Goal: Communication & Community: Answer question/provide support

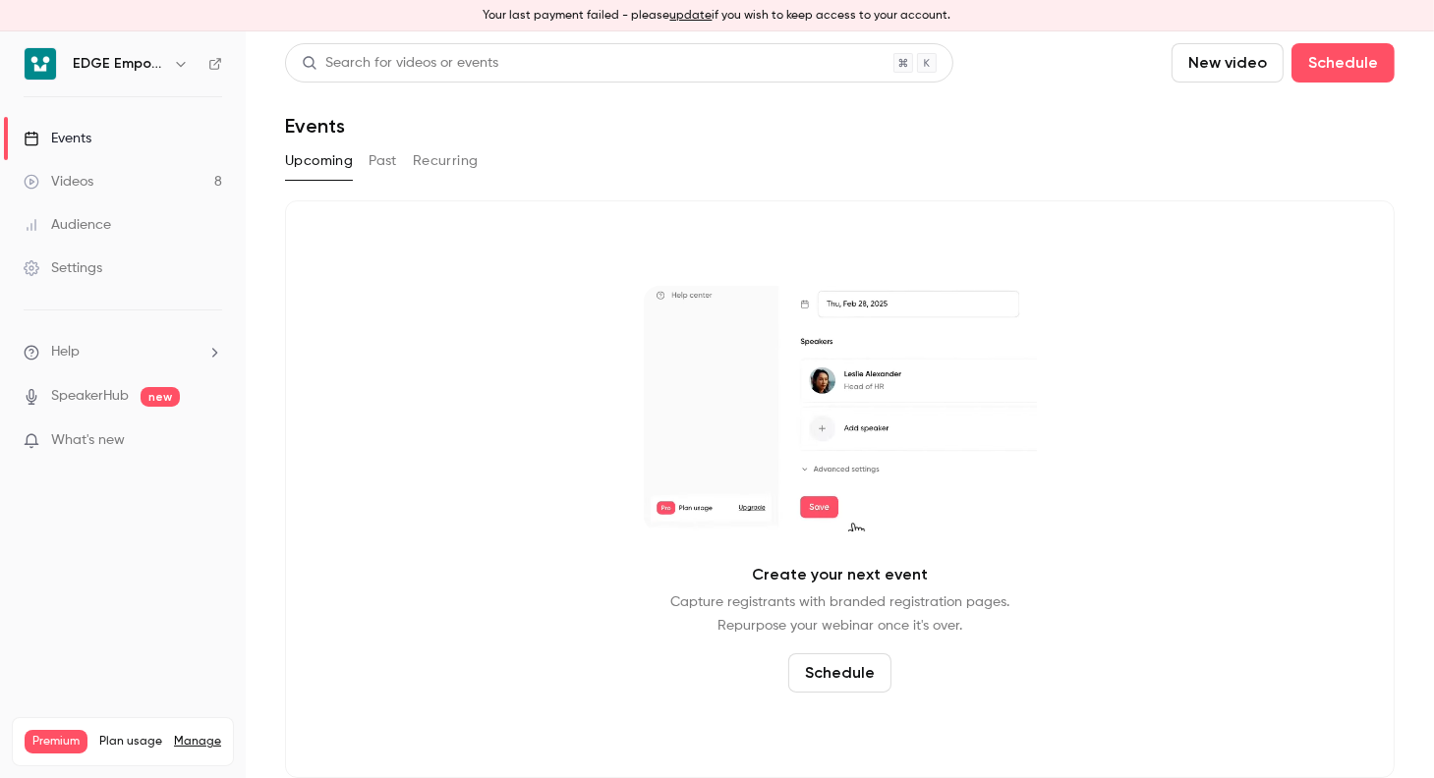
click at [130, 185] on link "Videos 8" at bounding box center [123, 181] width 246 height 43
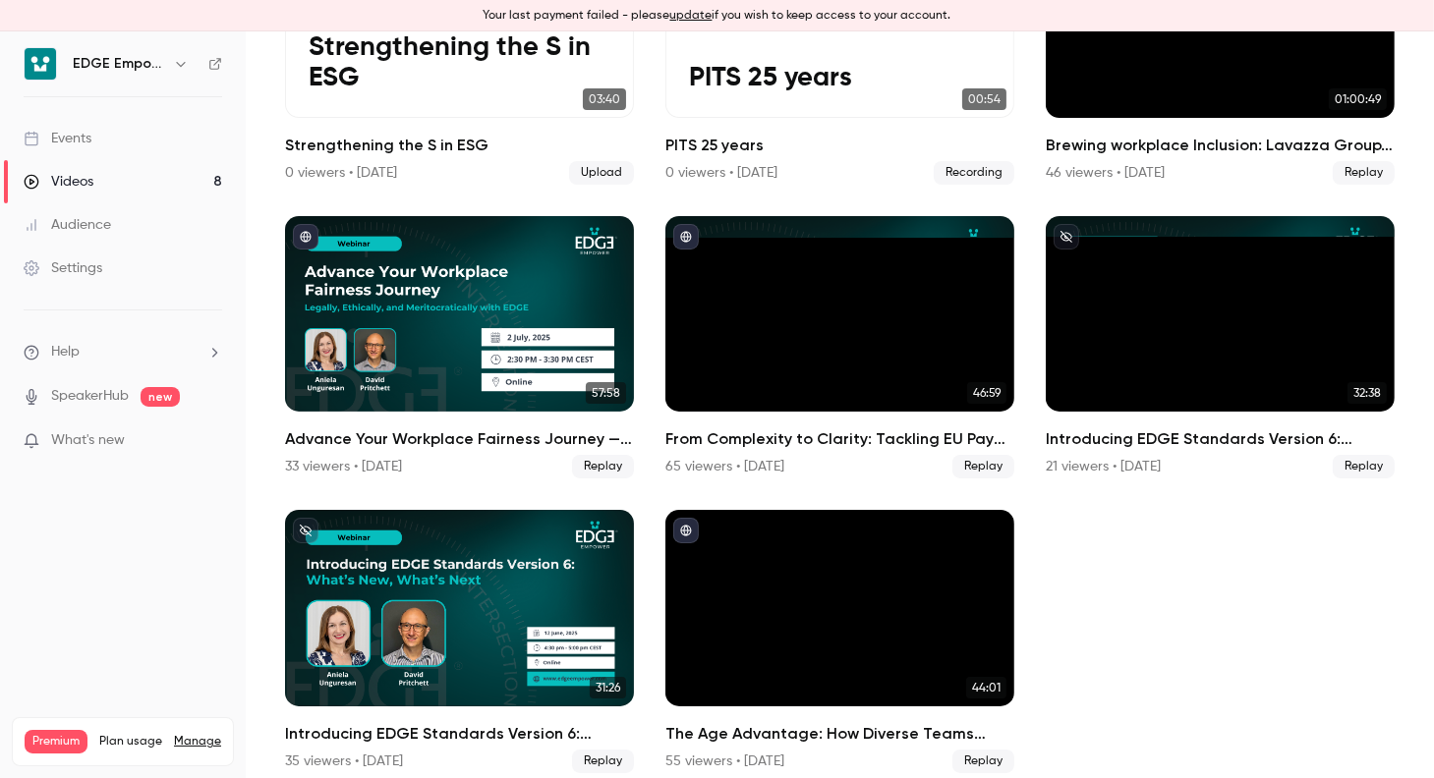
scroll to position [289, 0]
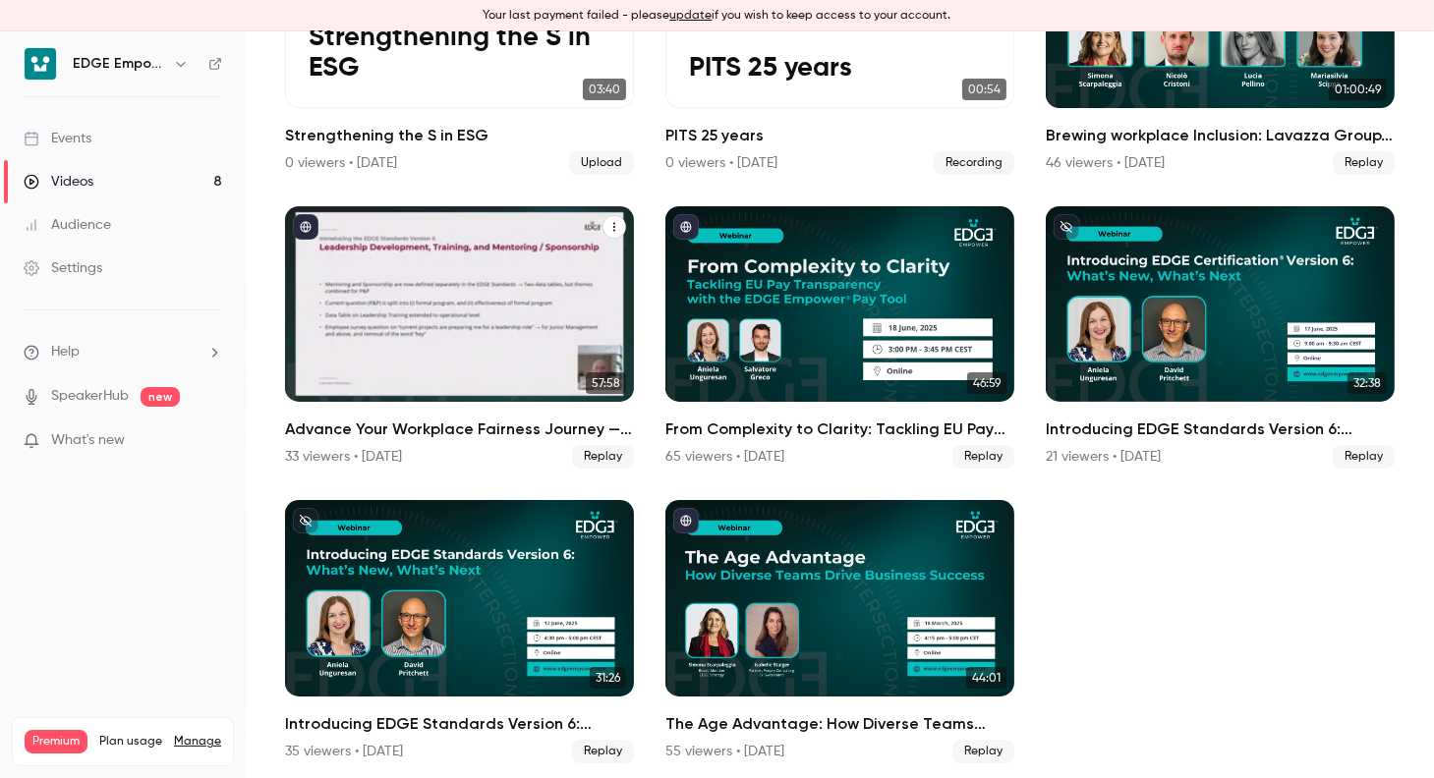
click at [469, 365] on div "Advance Your Workplace Fairness Journey — Legally, Ethically, and Meritocratica…" at bounding box center [459, 304] width 349 height 197
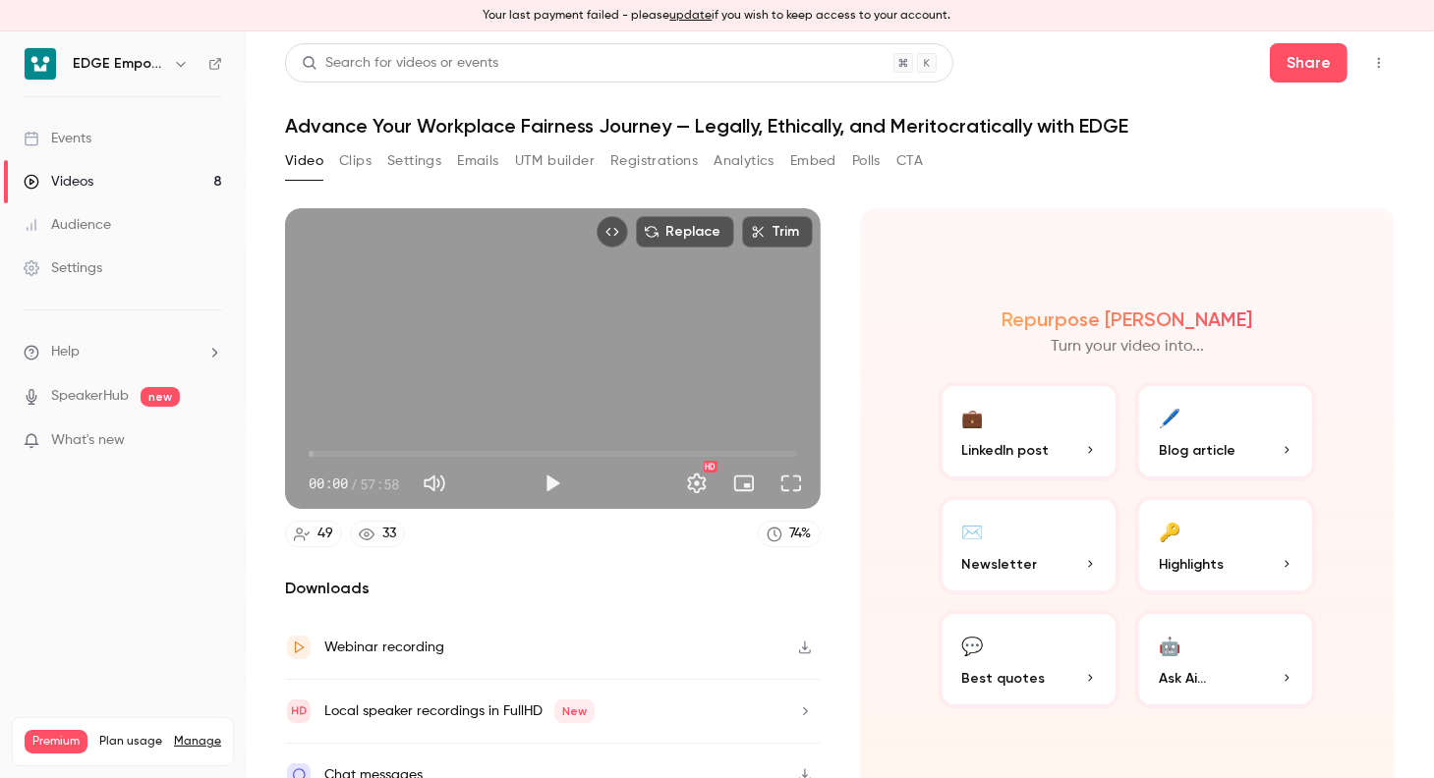
click at [349, 171] on button "Clips" at bounding box center [355, 160] width 32 height 31
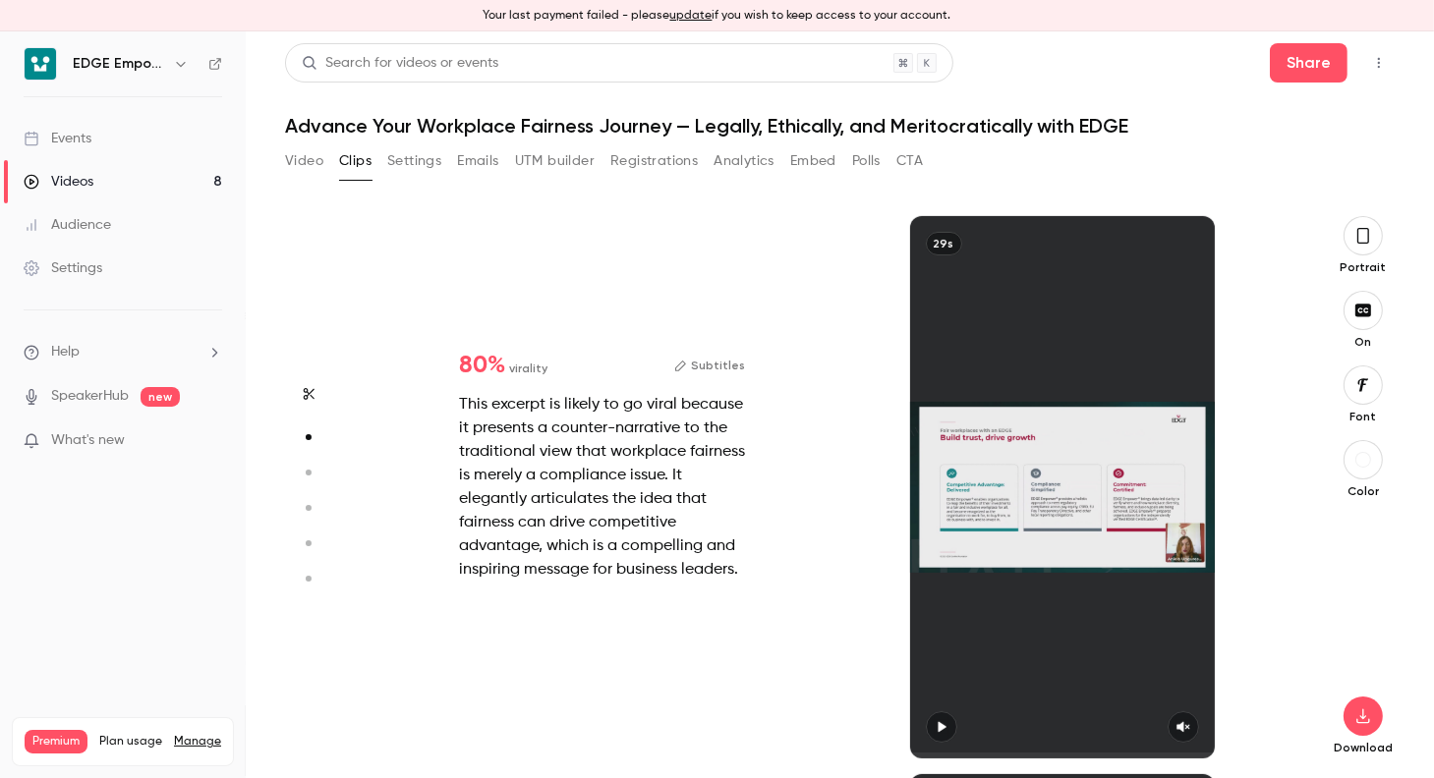
scroll to position [558, 0]
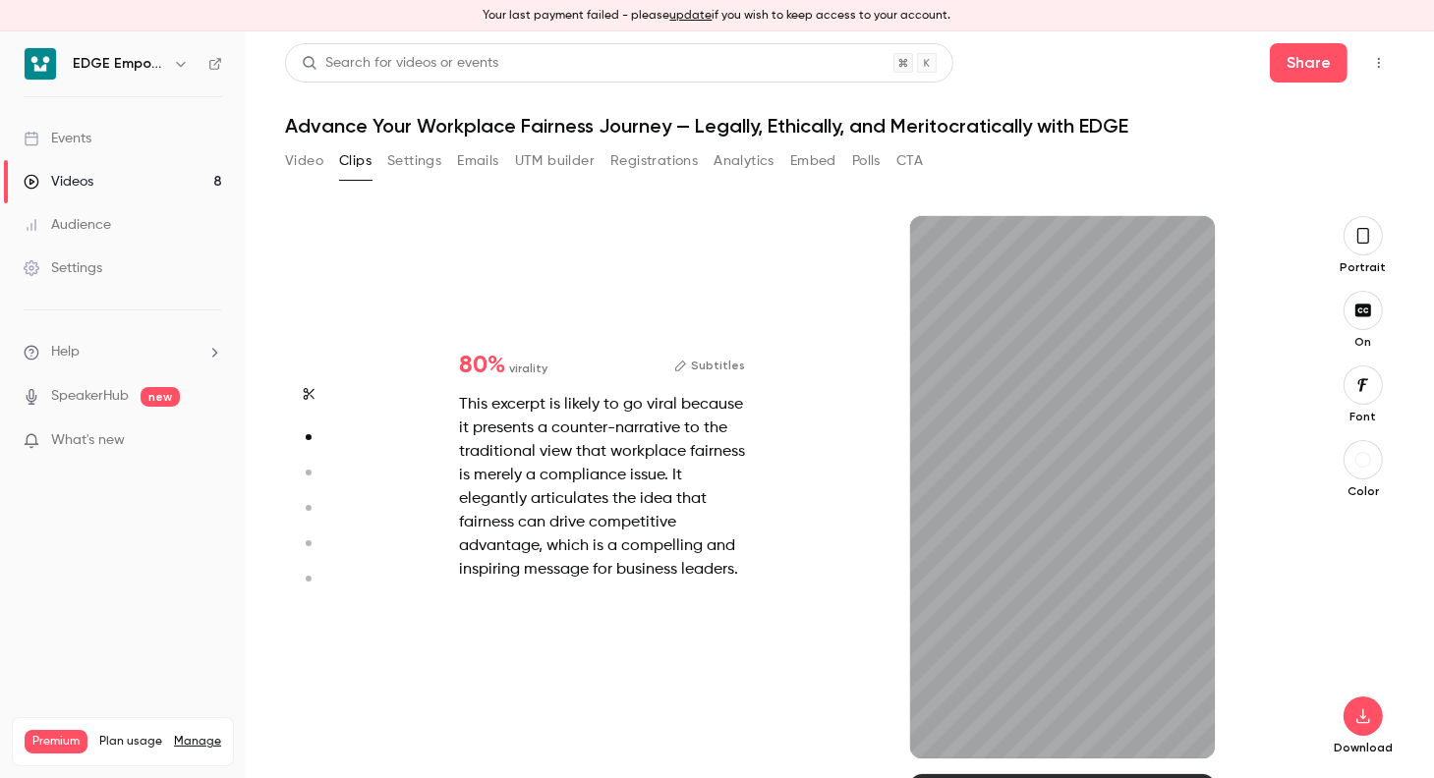
click at [1343, 239] on button "button" at bounding box center [1362, 235] width 39 height 39
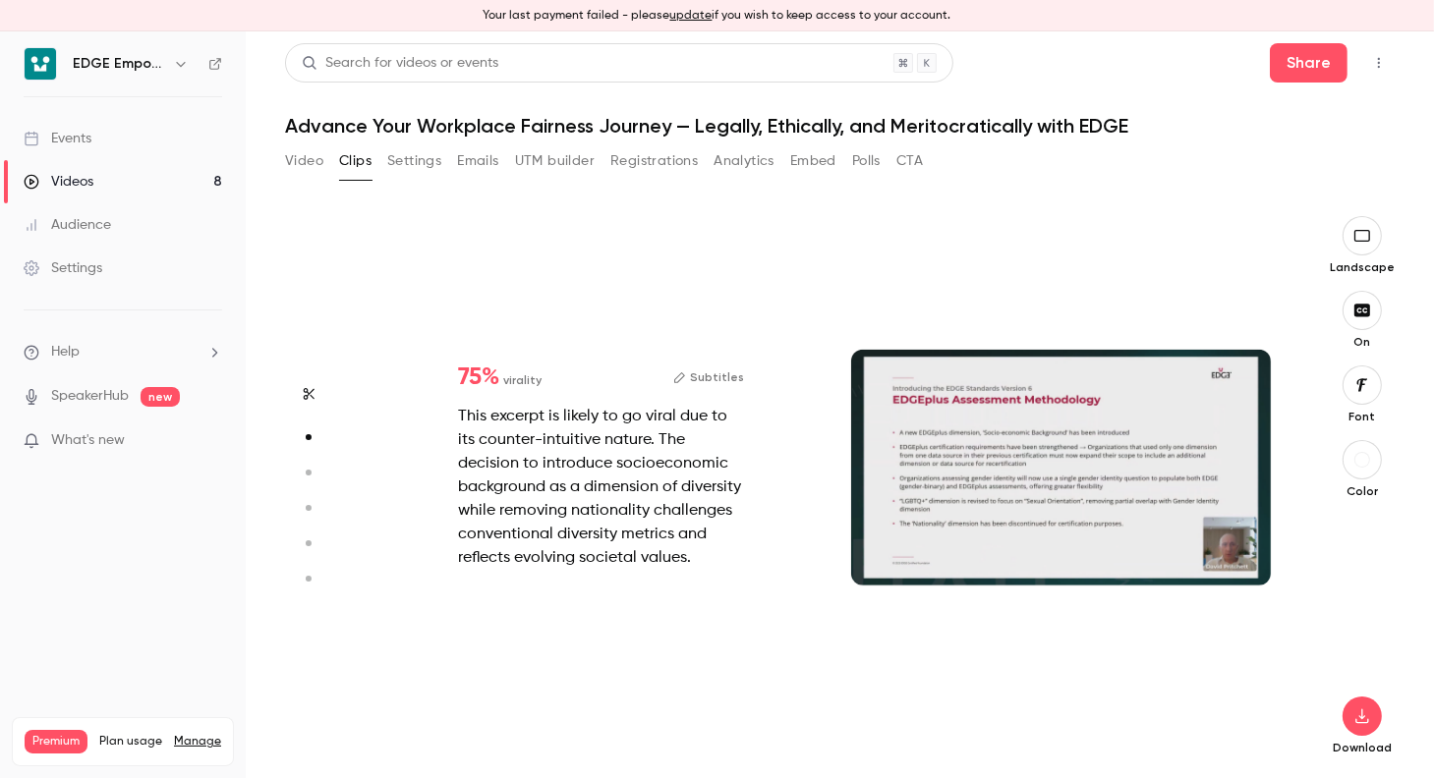
type input "*"
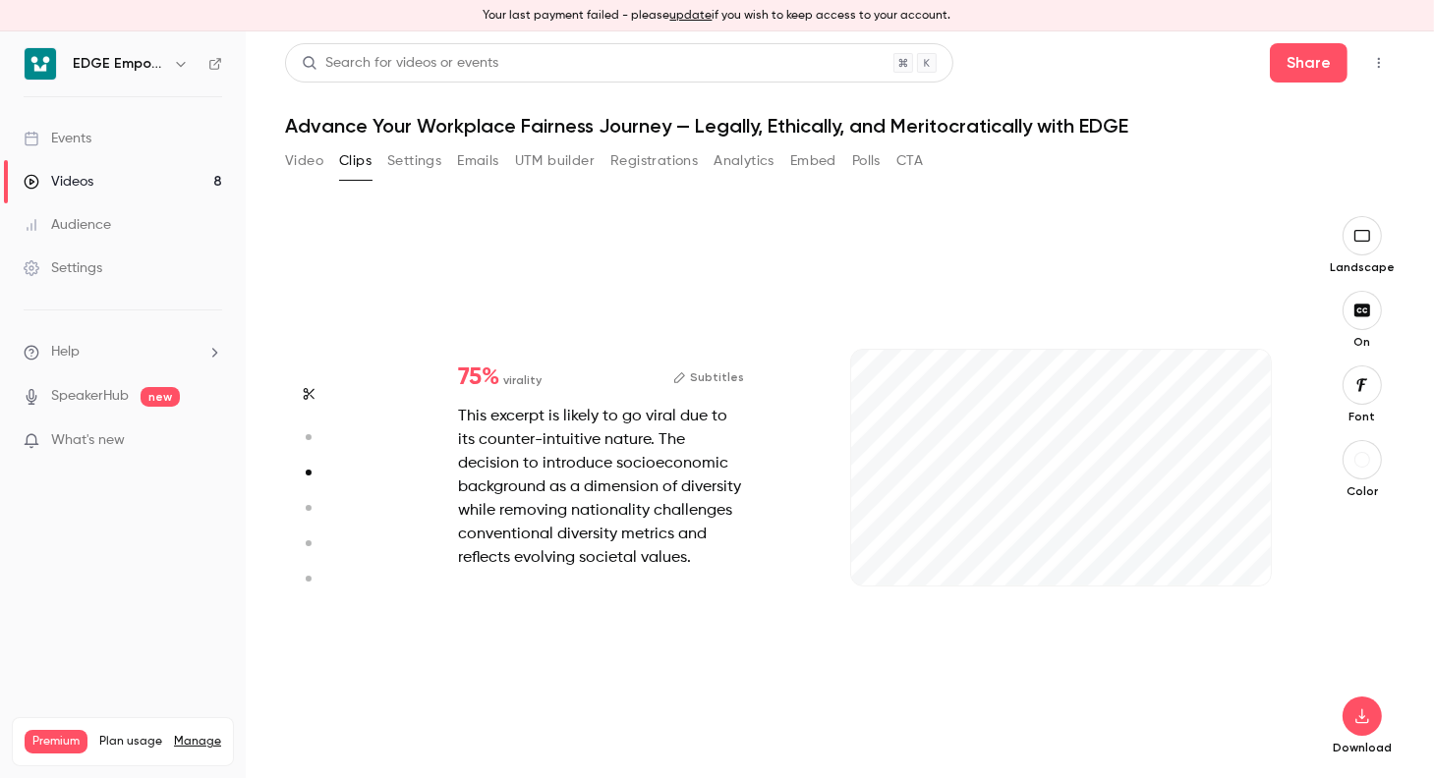
scroll to position [1116, 0]
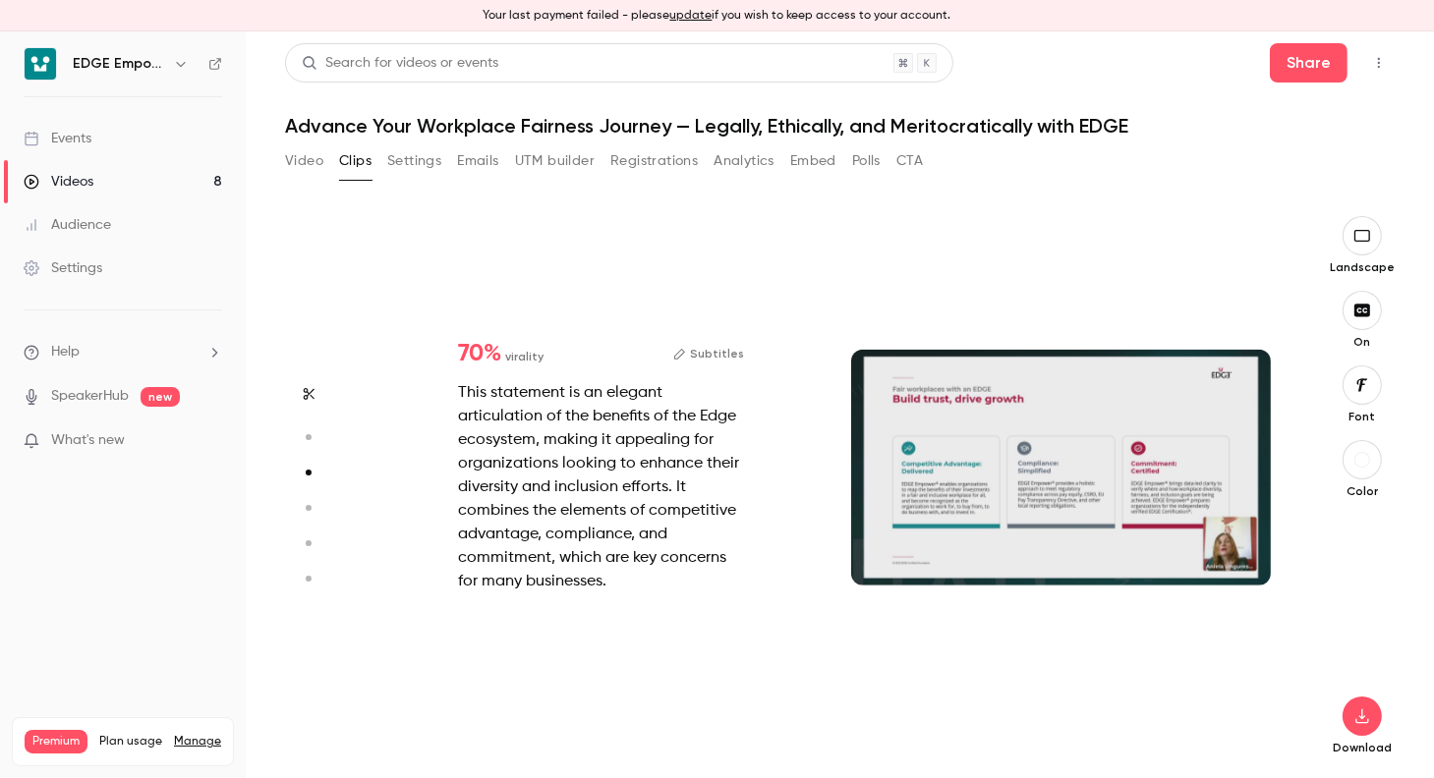
type input "*"
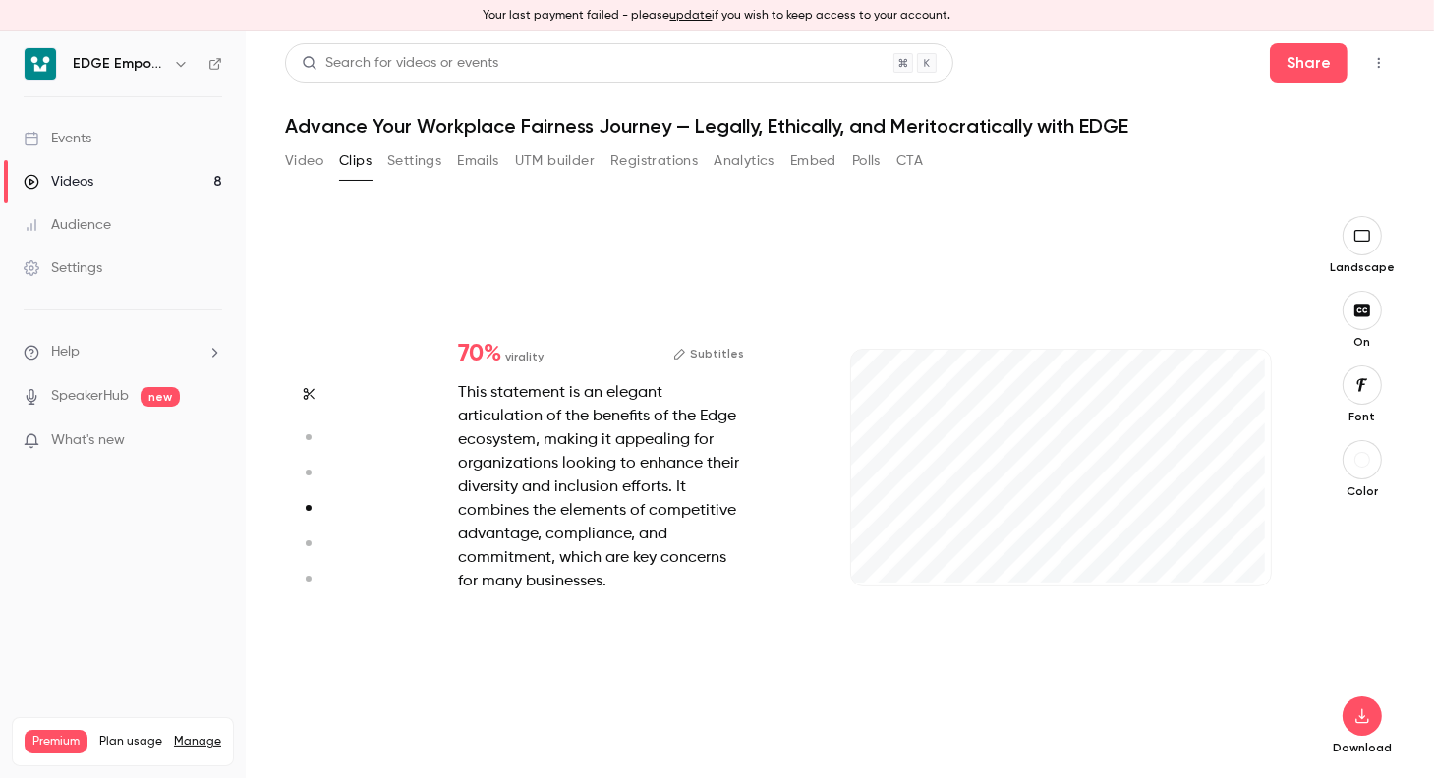
click at [725, 357] on button "Subtitles" at bounding box center [708, 354] width 71 height 24
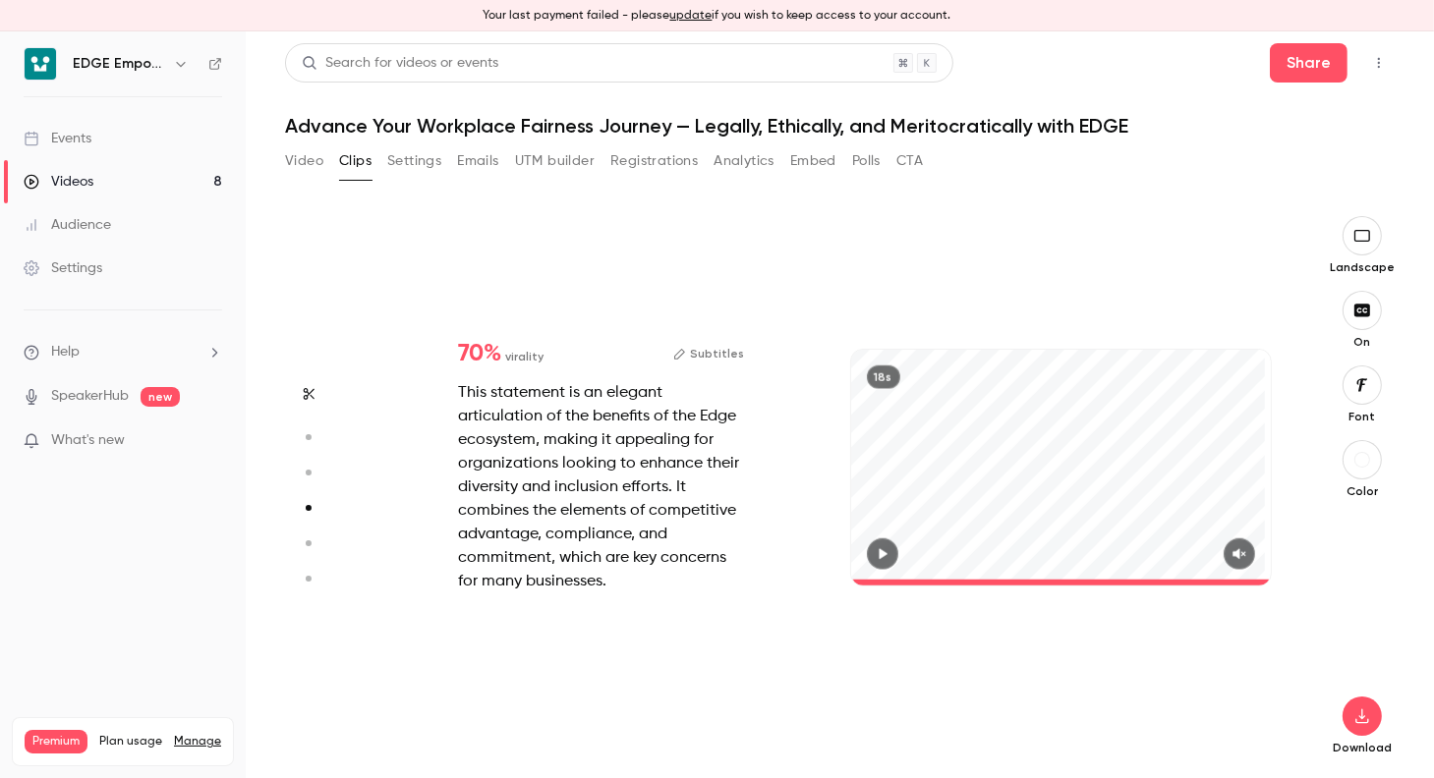
type input "*"
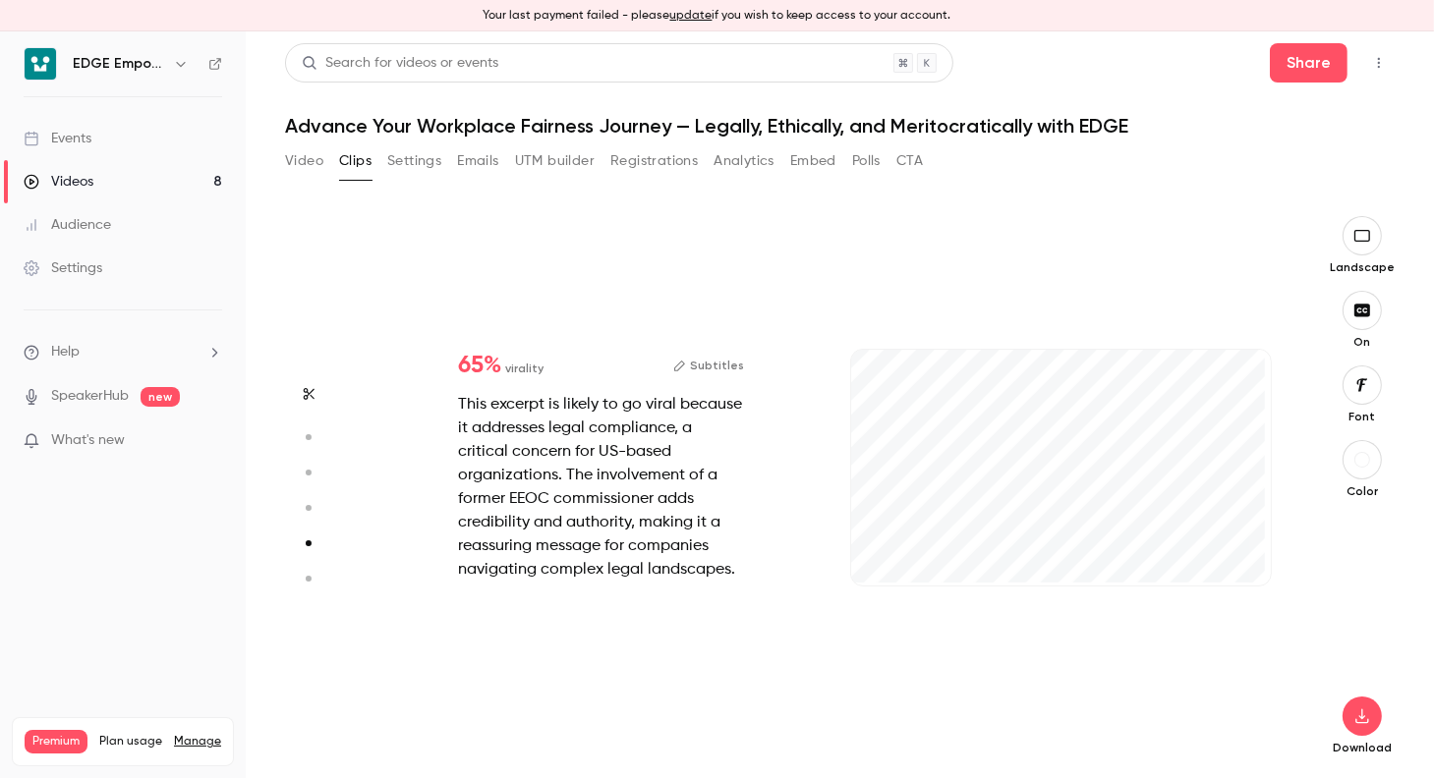
click at [729, 362] on button "Subtitles" at bounding box center [708, 366] width 71 height 24
click at [643, 542] on div "This excerpt is likely to go viral because it addresses legal compliance, a cri…" at bounding box center [601, 487] width 286 height 189
click at [705, 362] on button "Subtitles" at bounding box center [708, 366] width 71 height 24
type input "*"
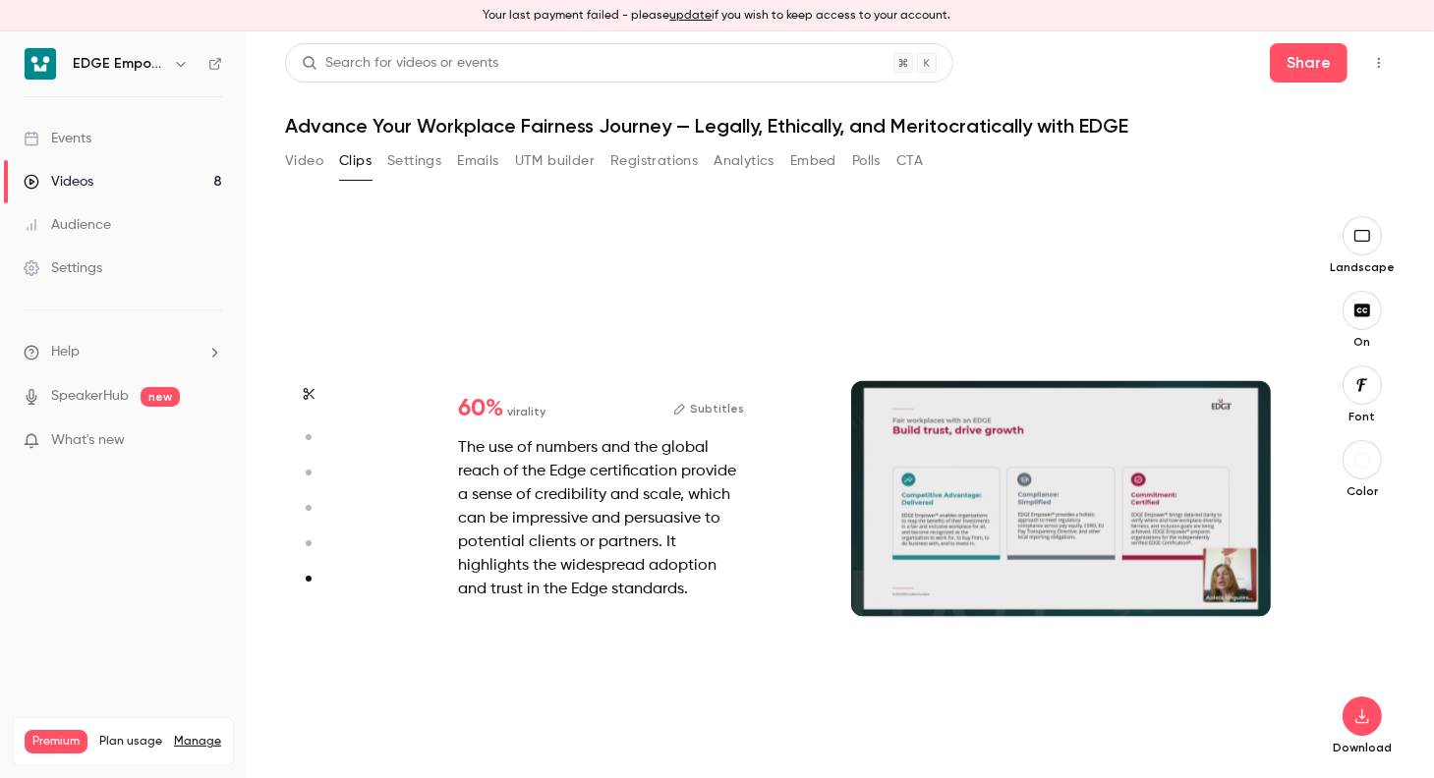
scroll to position [0, 0]
click at [706, 414] on button "Subtitles" at bounding box center [708, 409] width 71 height 24
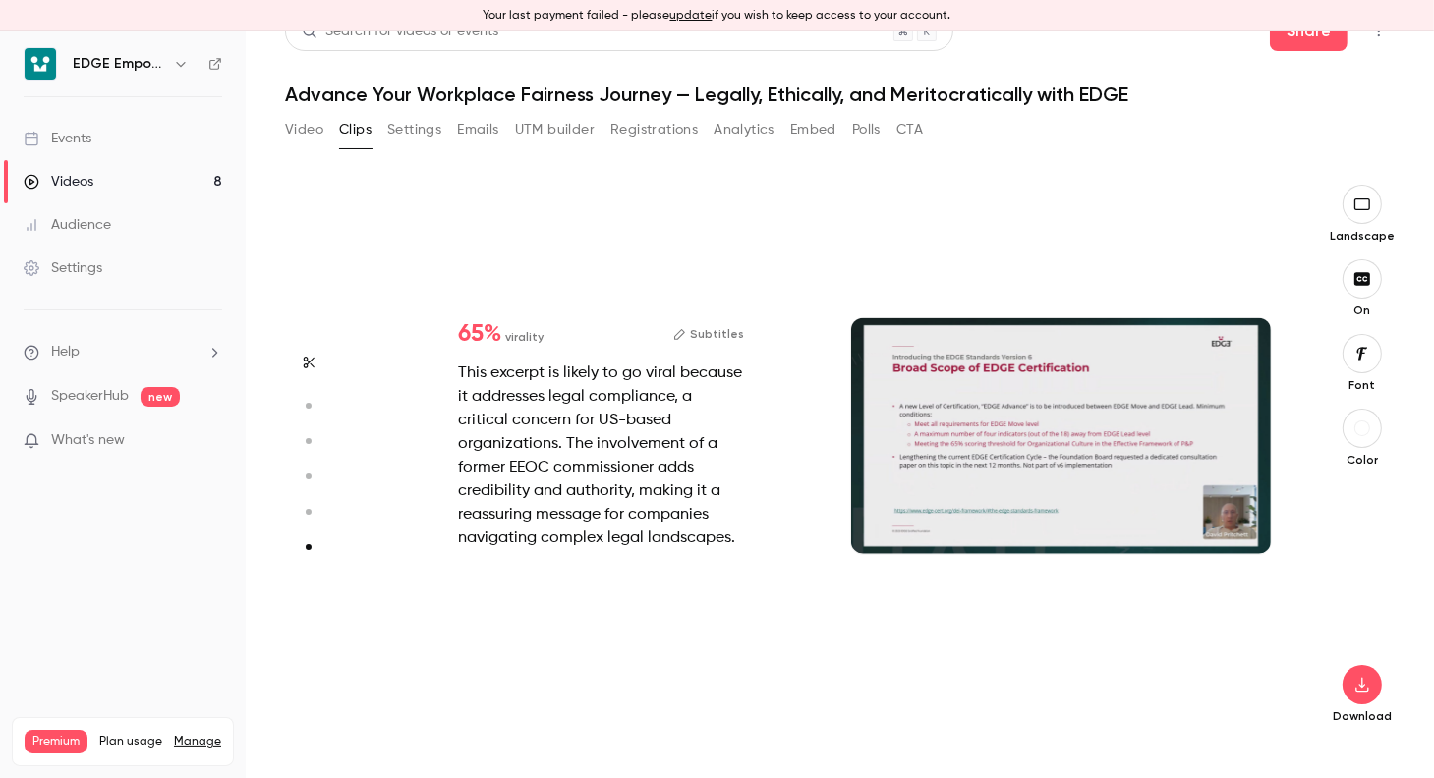
type input "*"
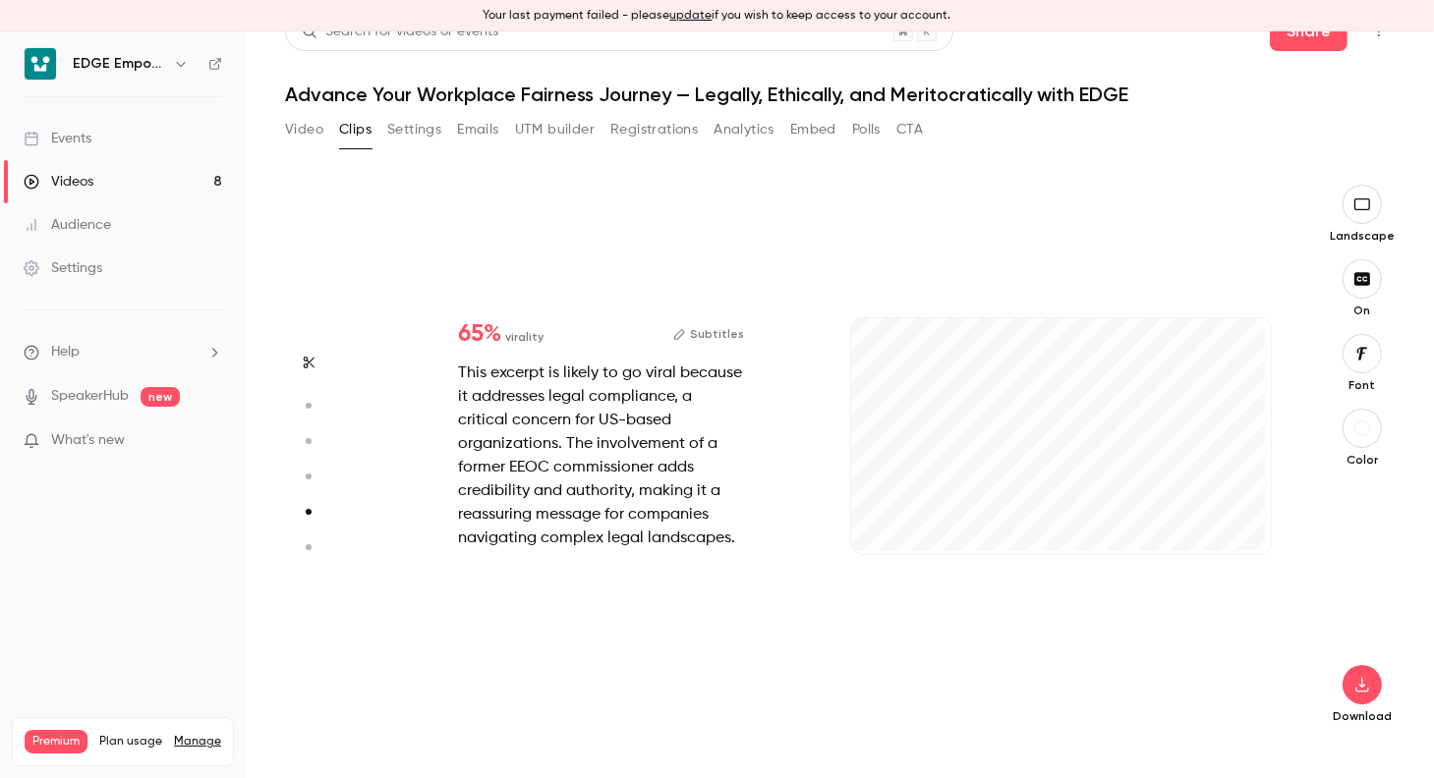
click at [686, 340] on icon "button" at bounding box center [679, 334] width 13 height 13
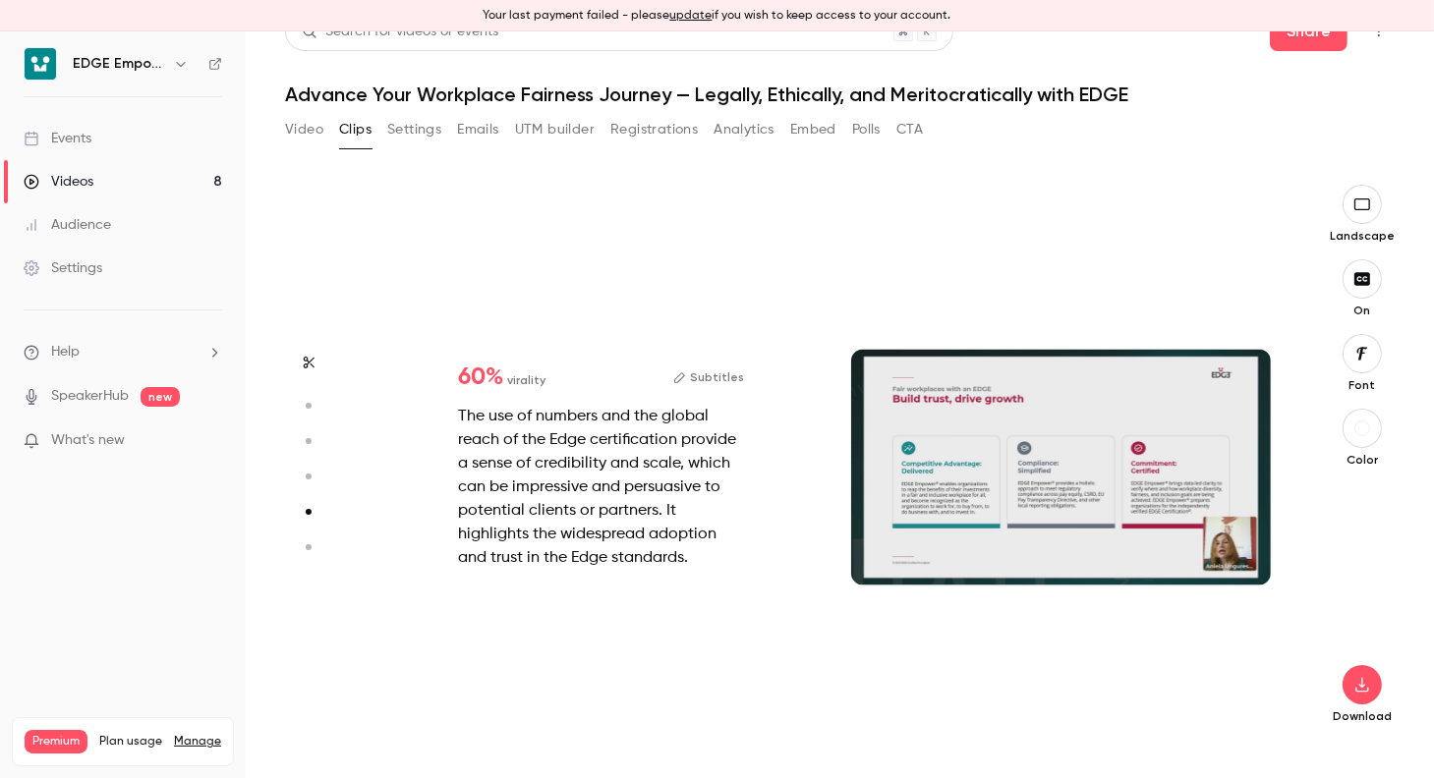
type input "*"
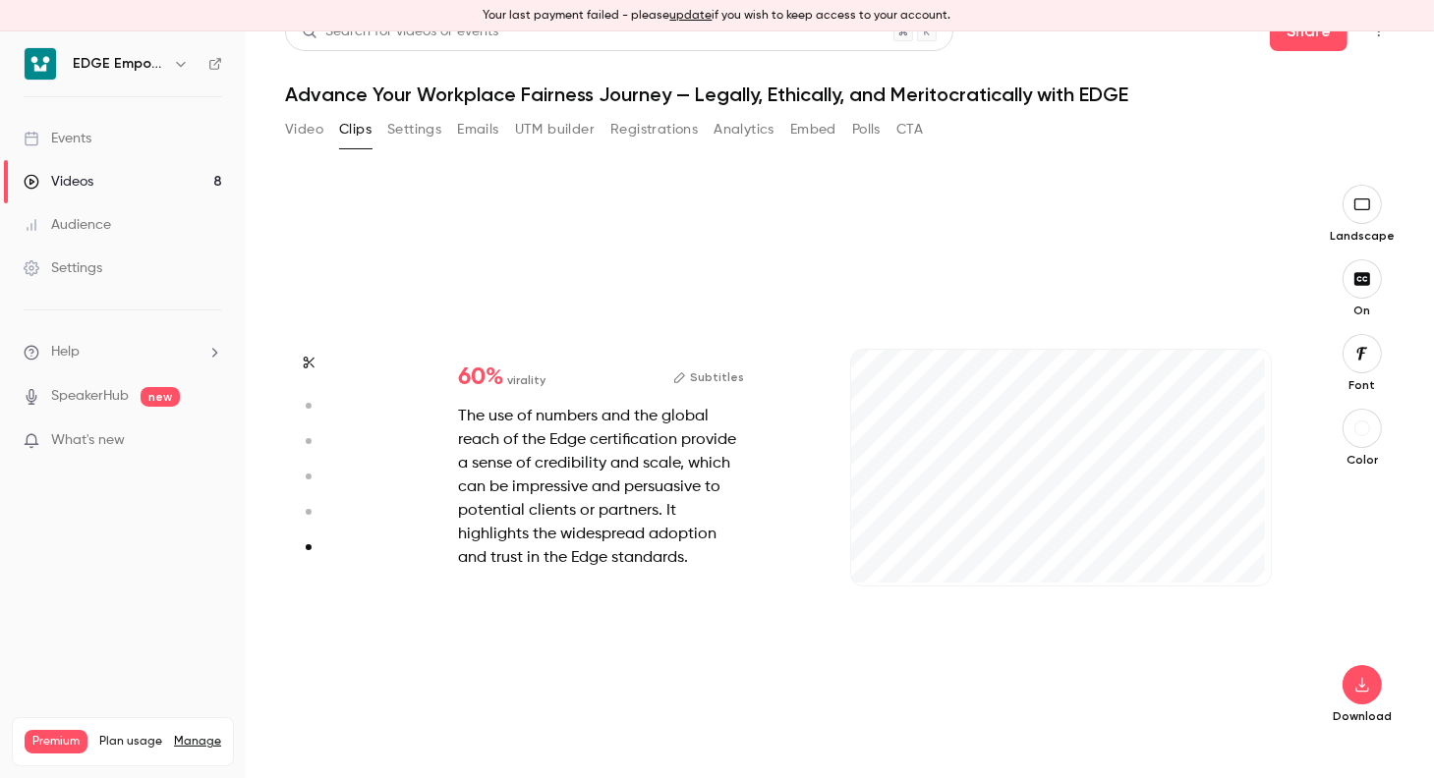
type input "*"
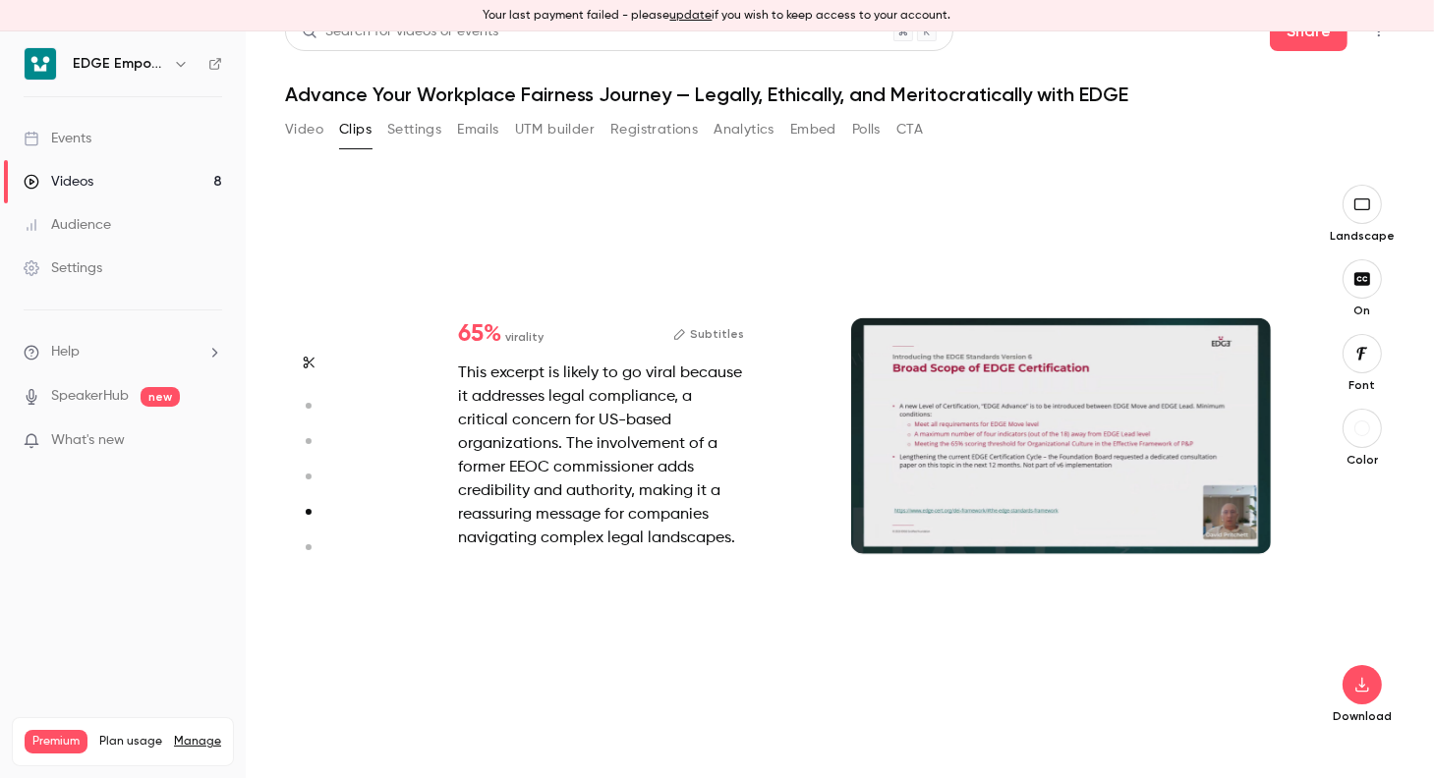
scroll to position [2232, 0]
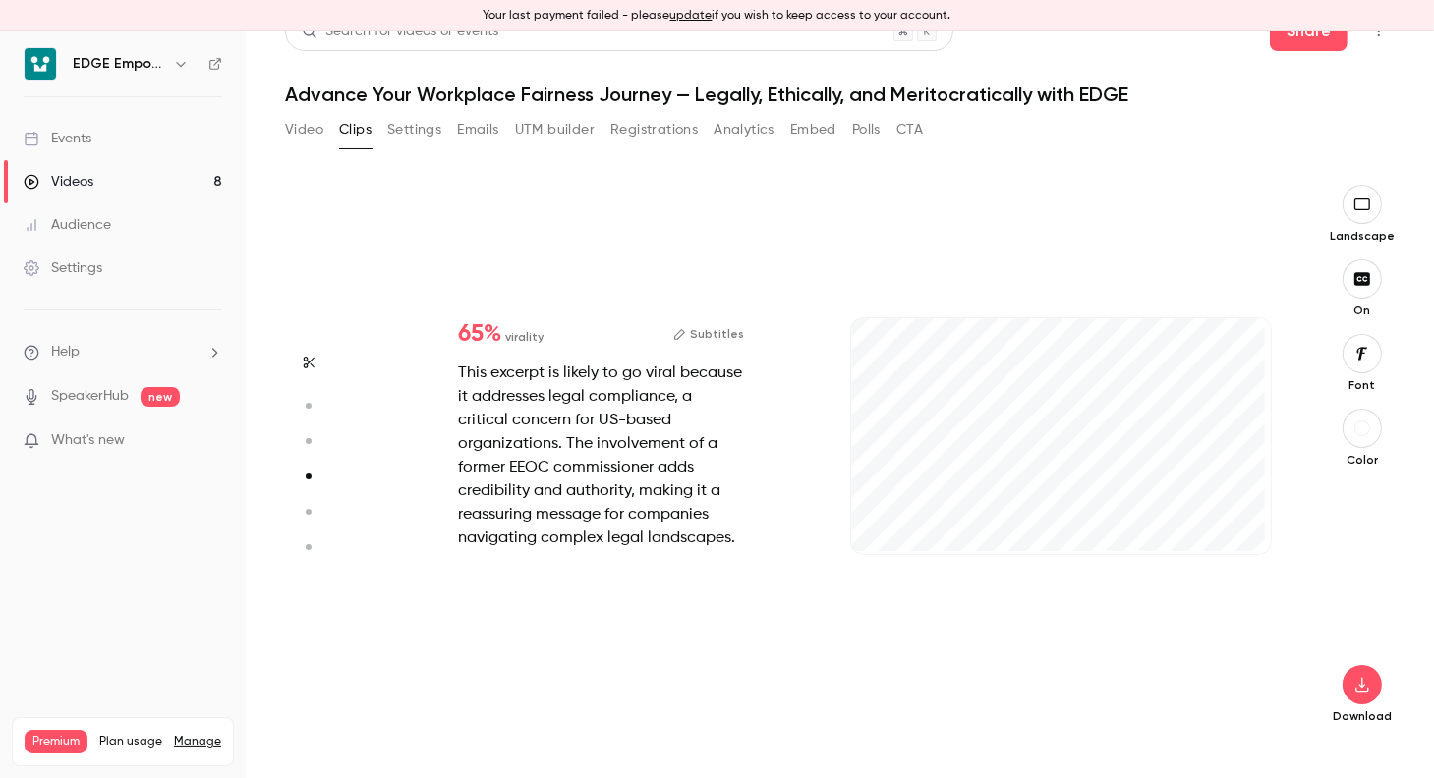
type input "*"
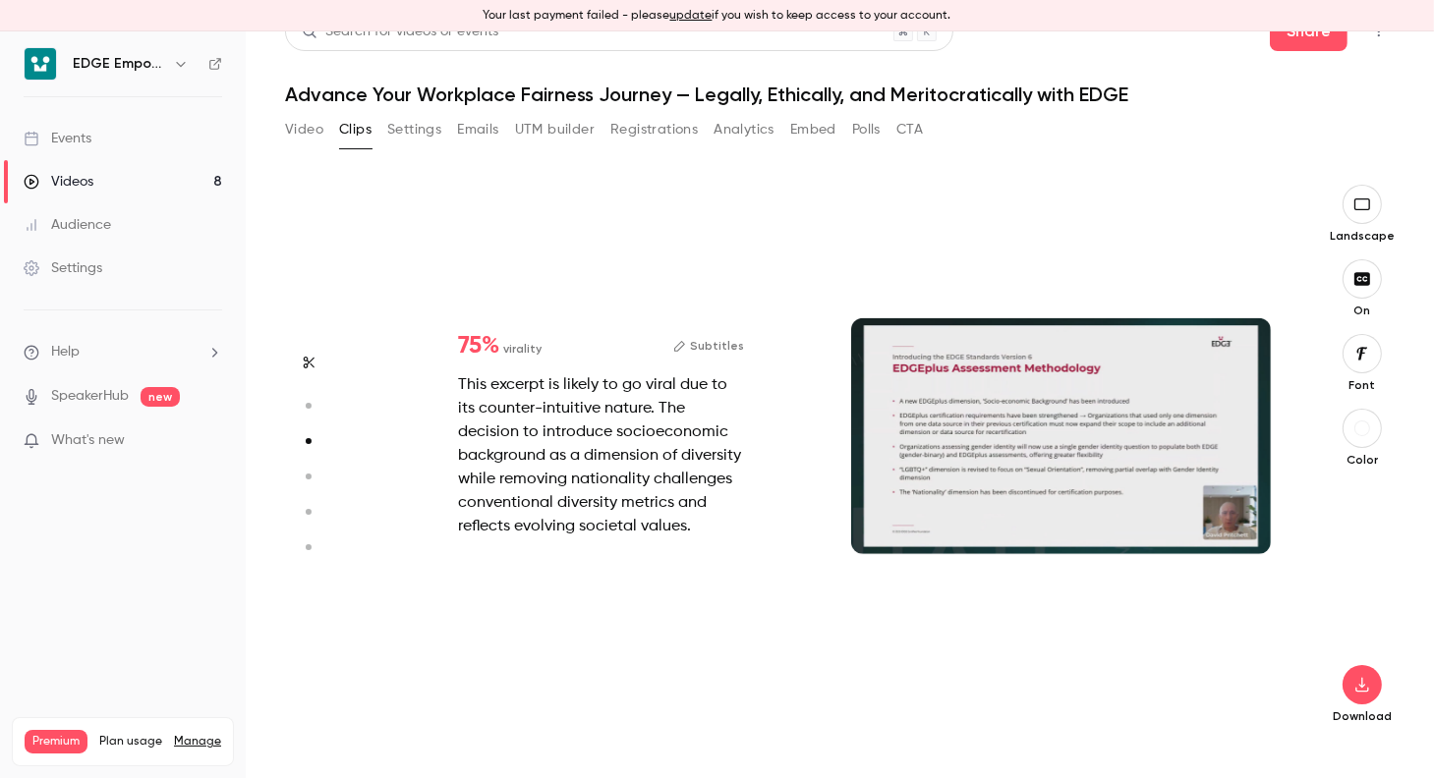
type input "*"
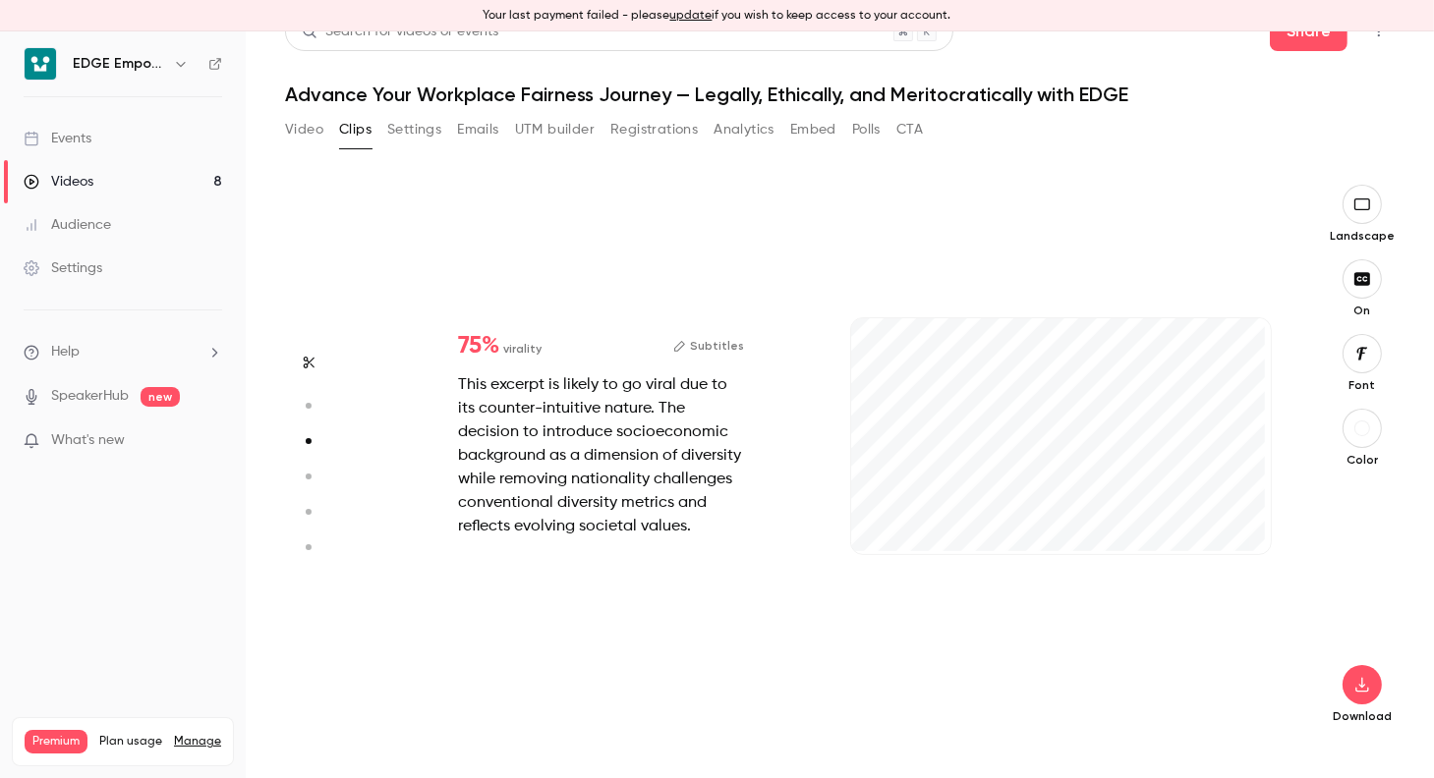
type input "*"
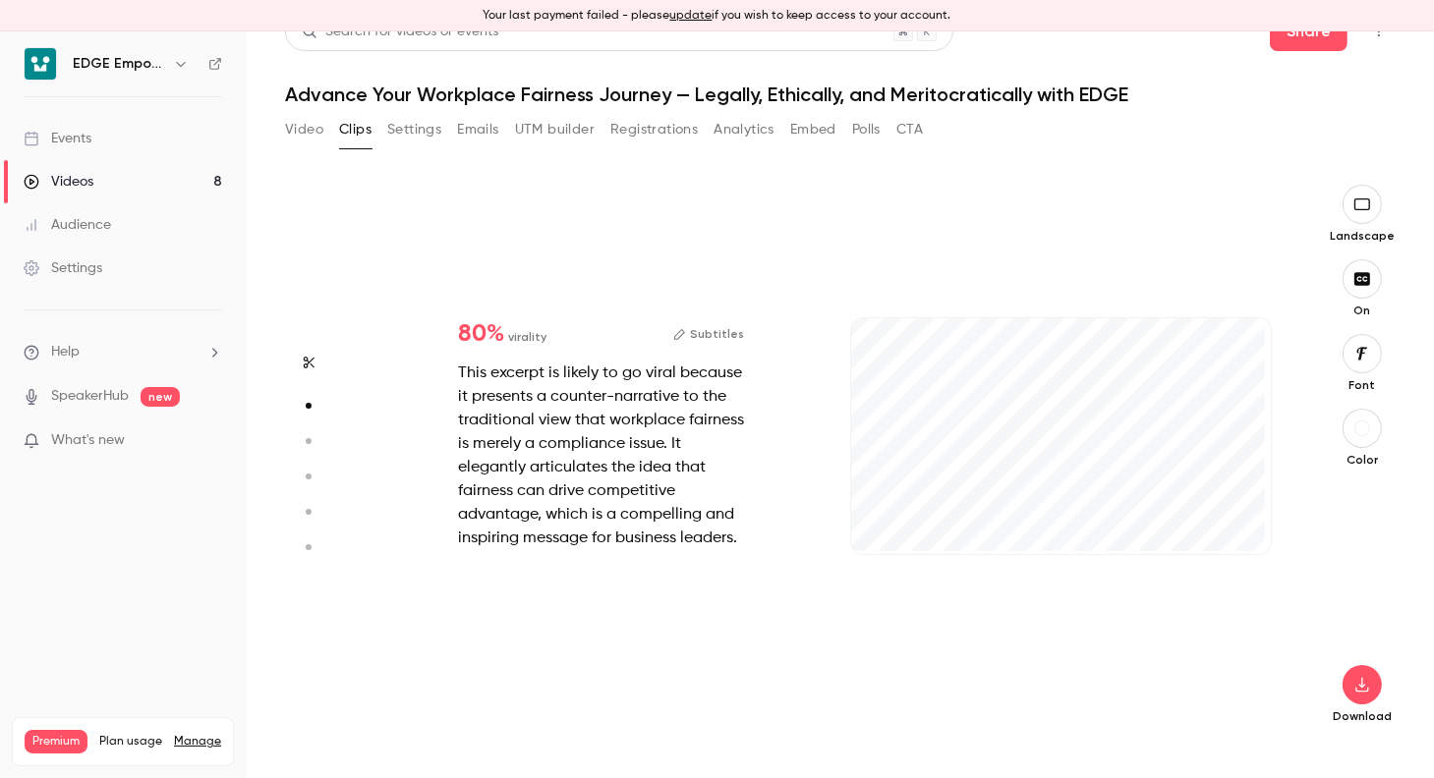
click at [719, 347] on div "80 % virality Subtitles This excerpt is likely to go viral because it presents …" at bounding box center [600, 436] width 349 height 291
click at [723, 335] on button "Subtitles" at bounding box center [708, 334] width 71 height 24
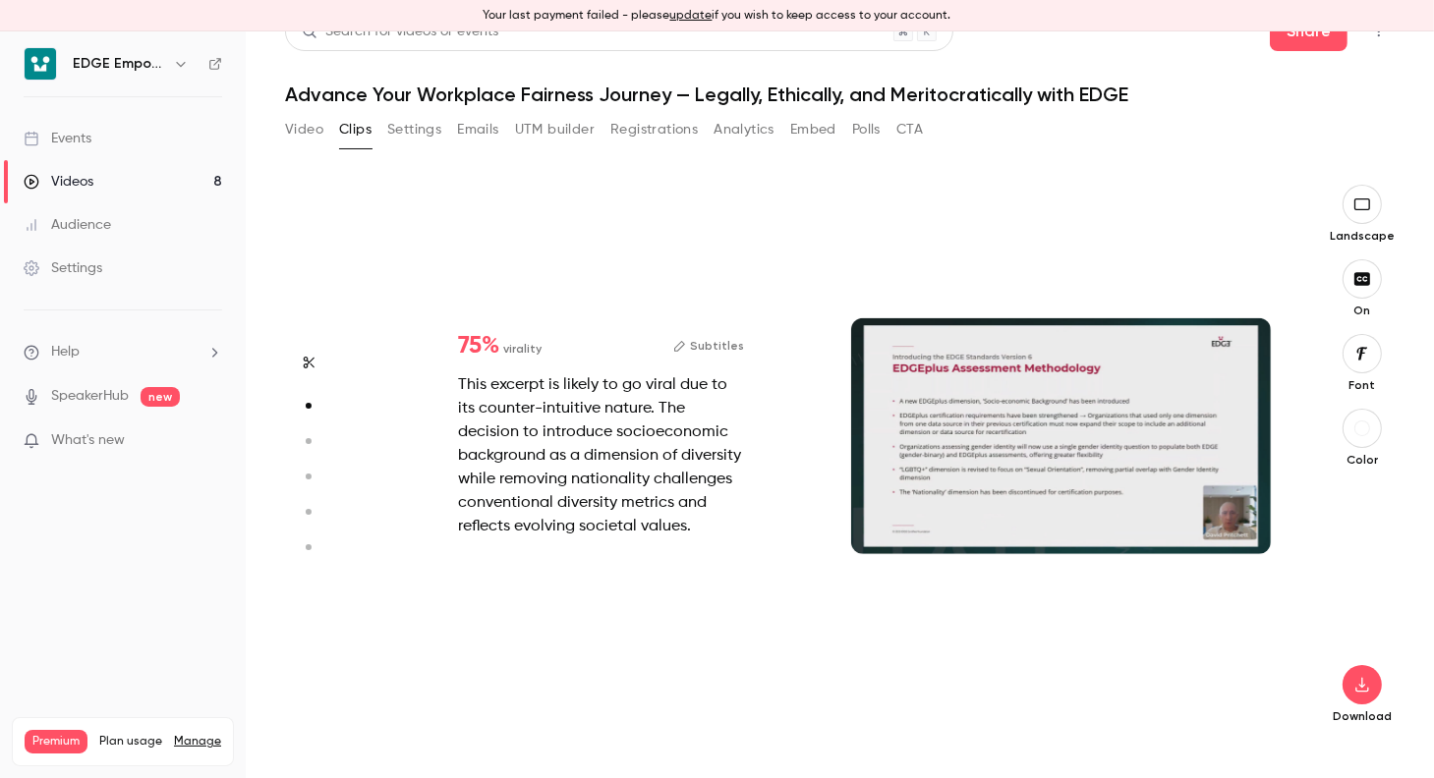
type input "*"
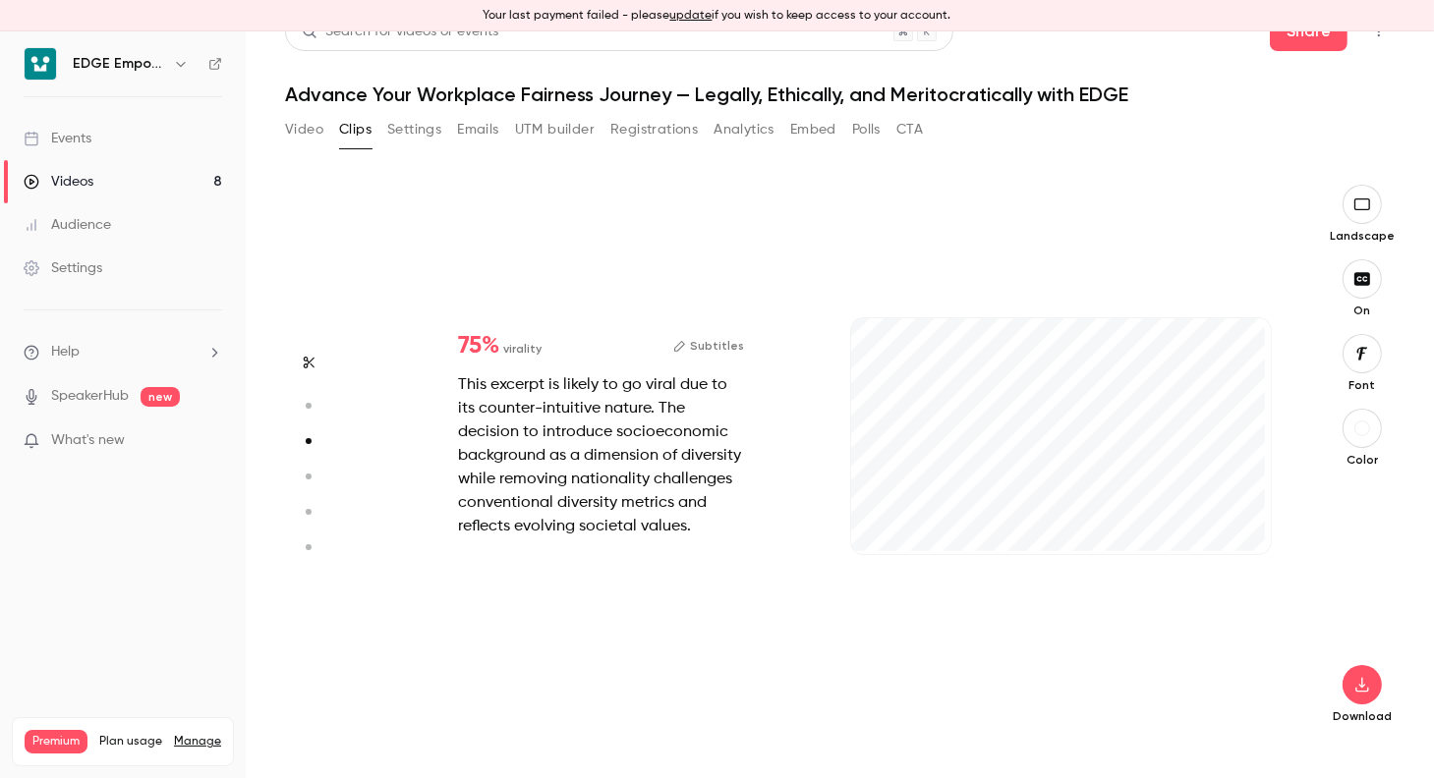
type input "*"
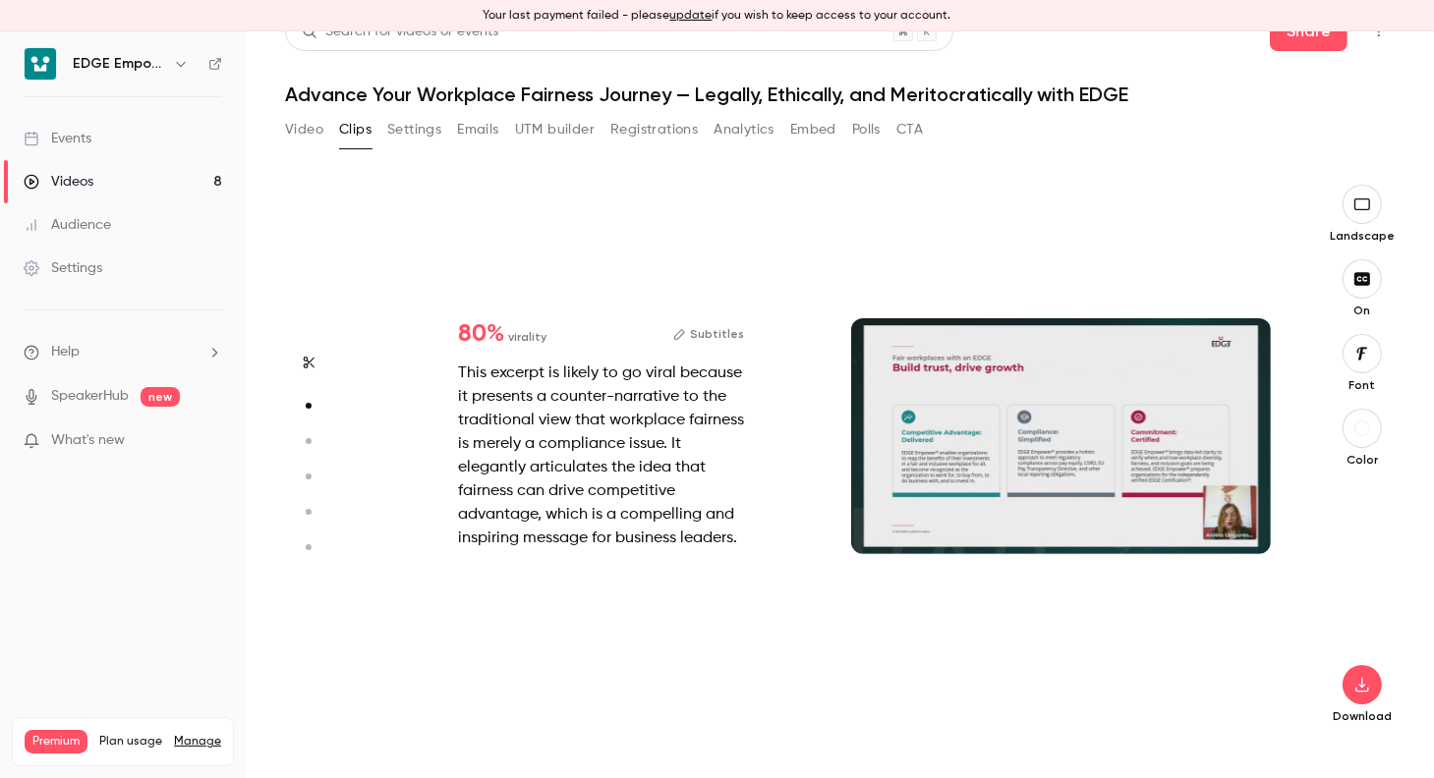
scroll to position [558, 0]
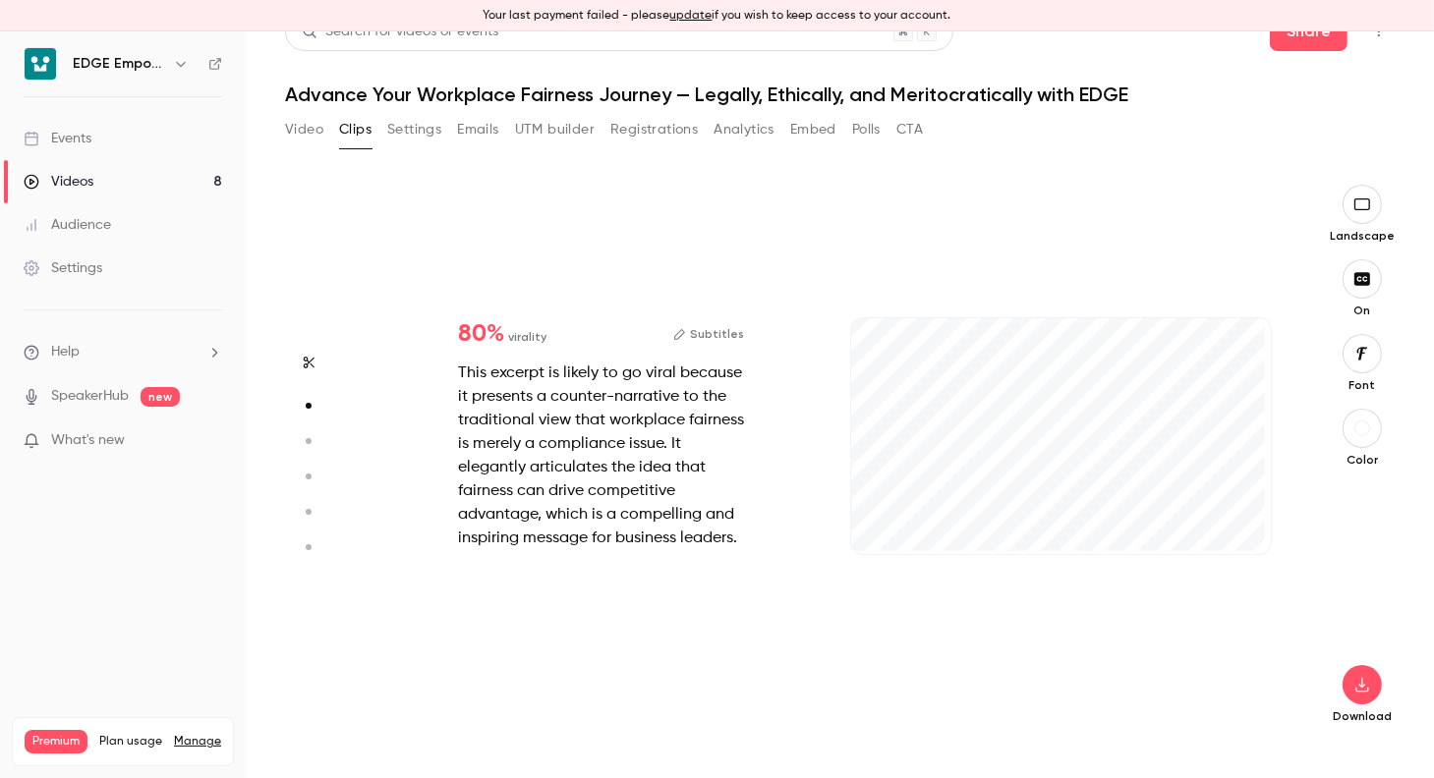
click at [699, 329] on button "Subtitles" at bounding box center [708, 334] width 71 height 24
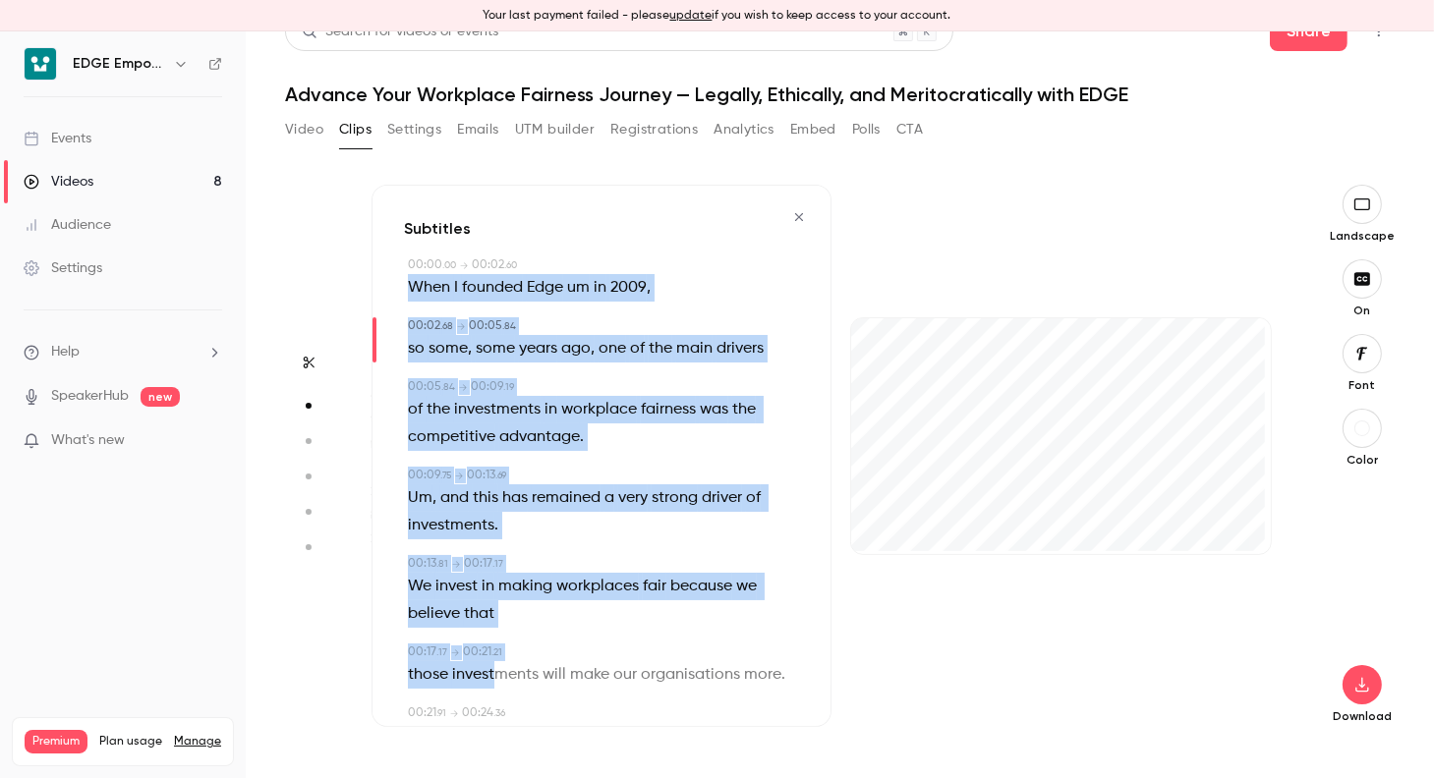
drag, startPoint x: 398, startPoint y: 281, endPoint x: 491, endPoint y: 680, distance: 409.7
click at [491, 680] on div "Subtitles 00:00 . 00 → 00:02 . 60 When I founded Edge um in [DATE] , 00:02 . 68…" at bounding box center [601, 456] width 460 height 542
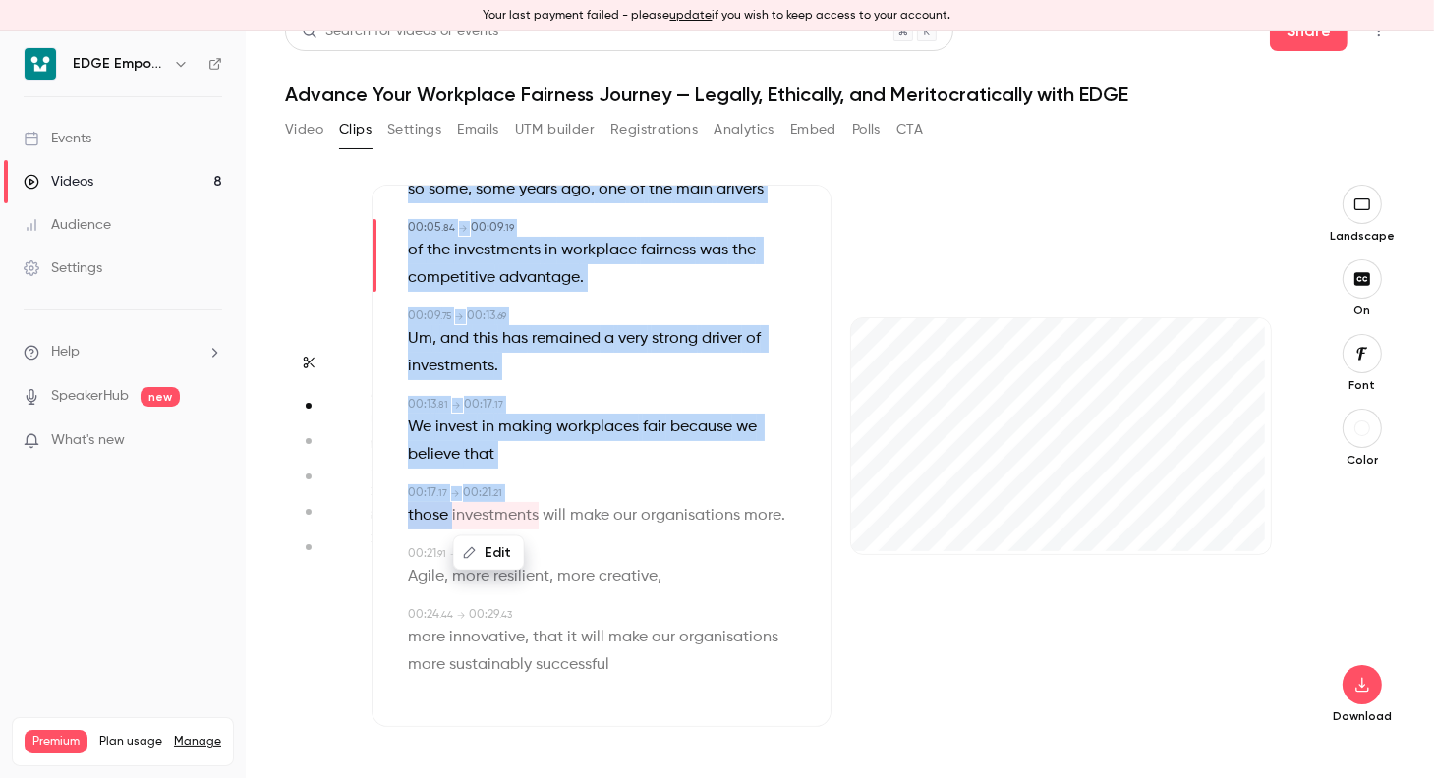
scroll to position [186, 0]
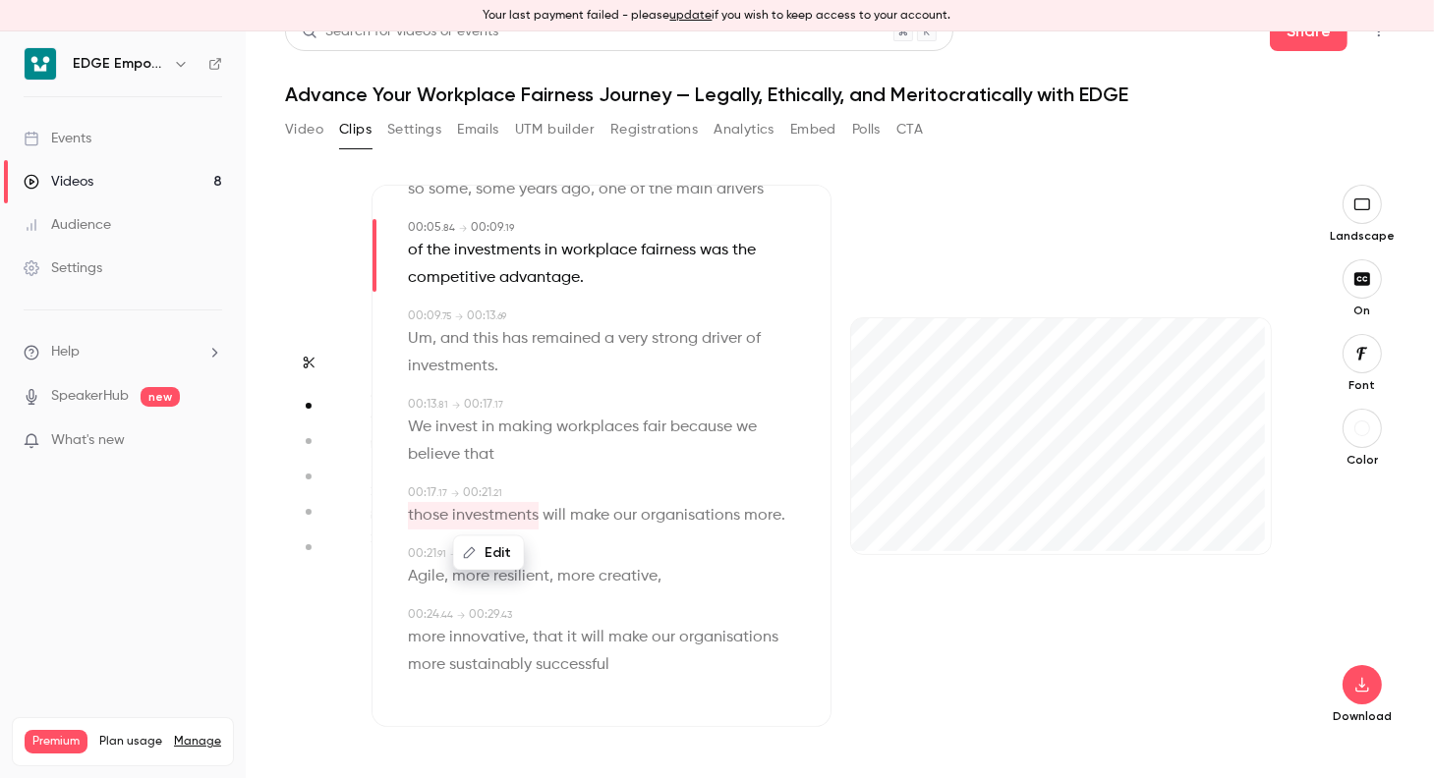
click at [631, 668] on p "more innovative , that it will make our organisations more sustainably successf…" at bounding box center [603, 651] width 391 height 55
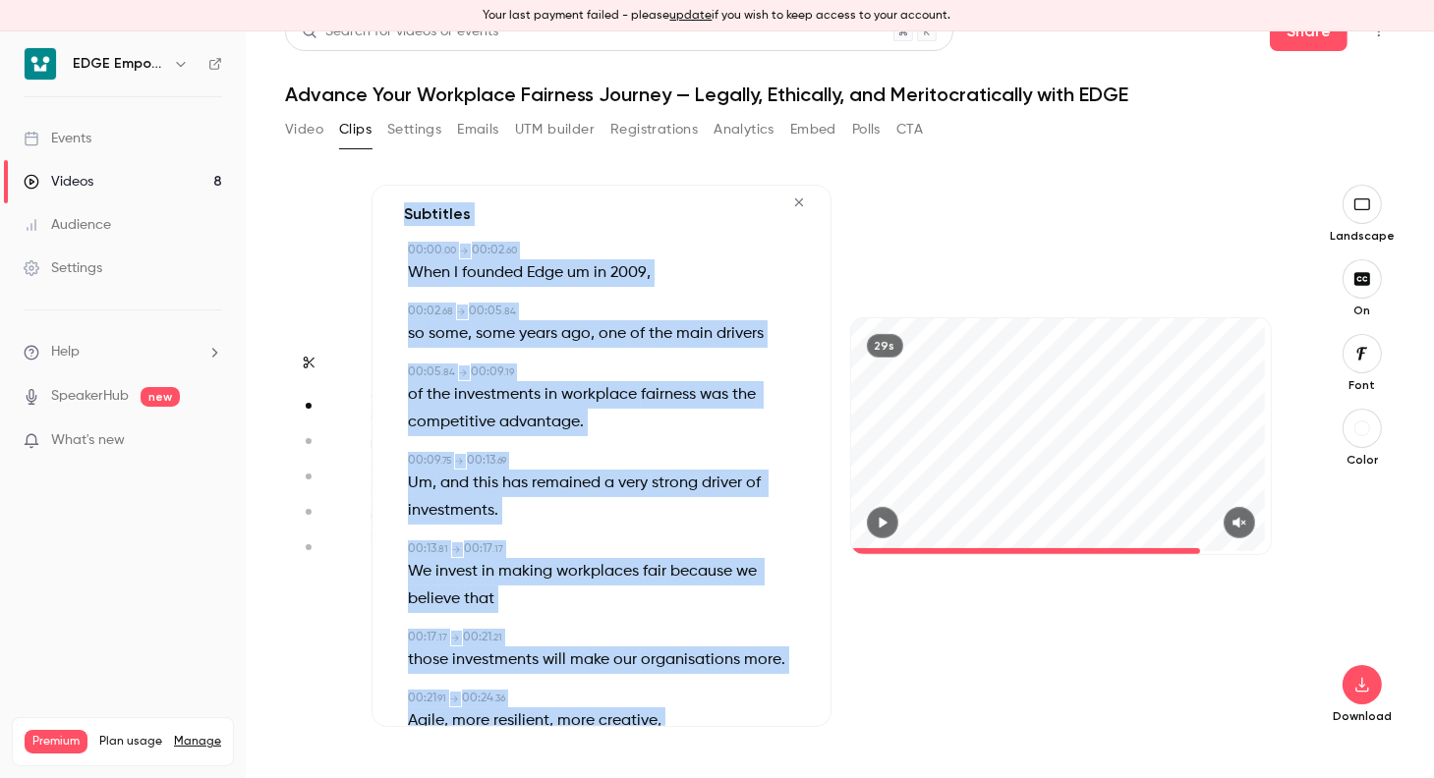
scroll to position [0, 0]
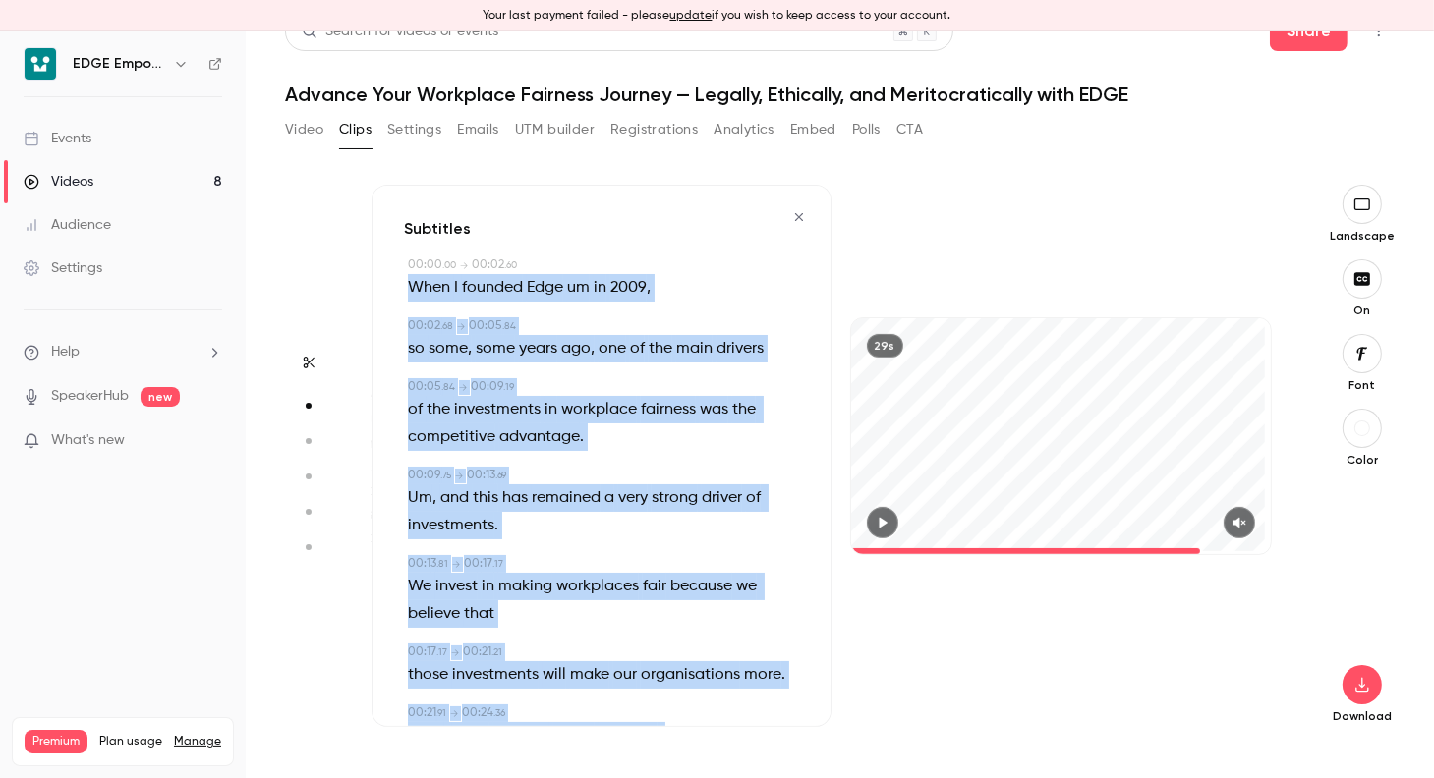
drag, startPoint x: 666, startPoint y: 662, endPoint x: 400, endPoint y: 302, distance: 448.3
click at [400, 302] on div "Subtitles 00:00 . 00 → 00:02 . 60 When I founded Edge um in [DATE] , 00:02 . 68…" at bounding box center [601, 456] width 460 height 542
copy div "When I founded Edge um in [DATE] , 00:02 . 68 → 00:05 . 84 so some , some years…"
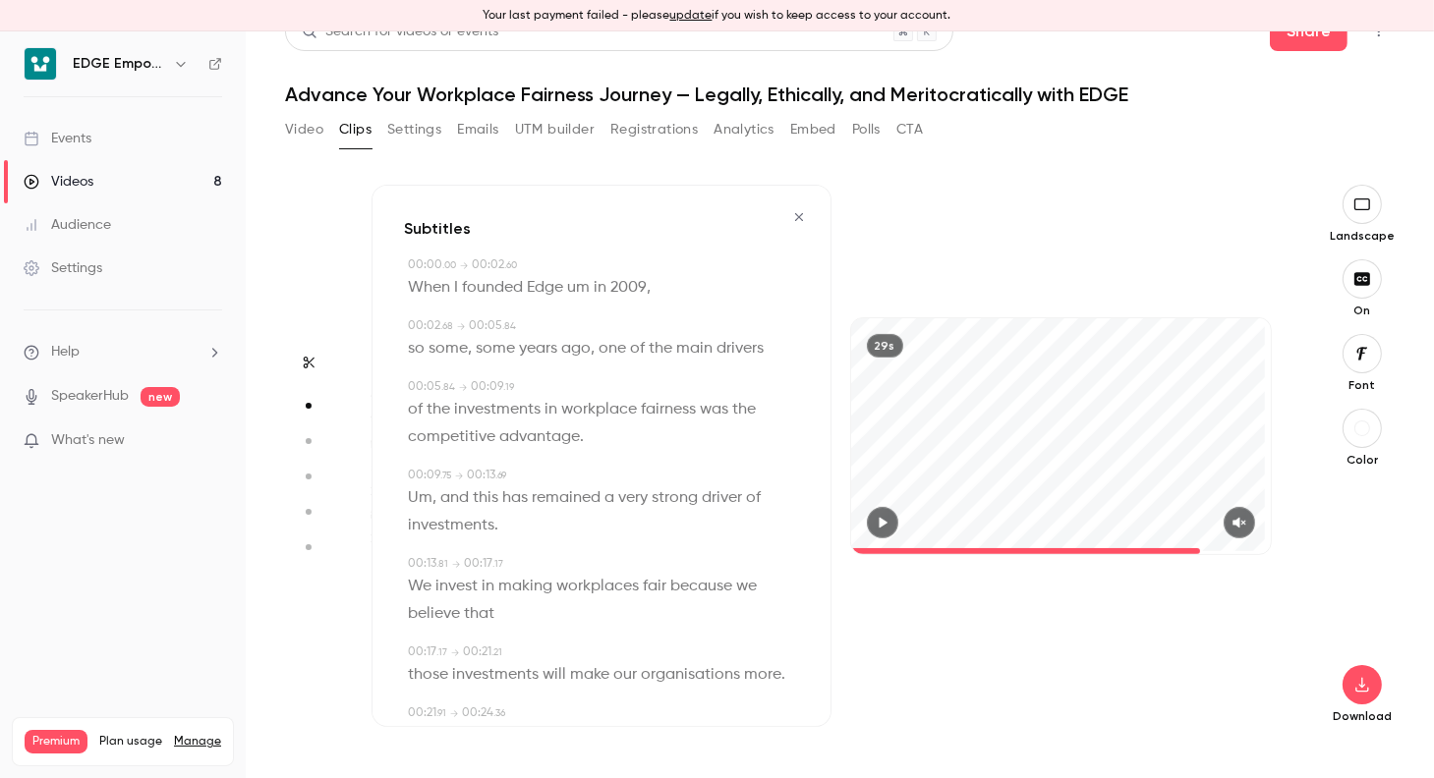
scroll to position [30, 0]
type input "****"
click at [295, 125] on button "Video" at bounding box center [304, 130] width 38 height 31
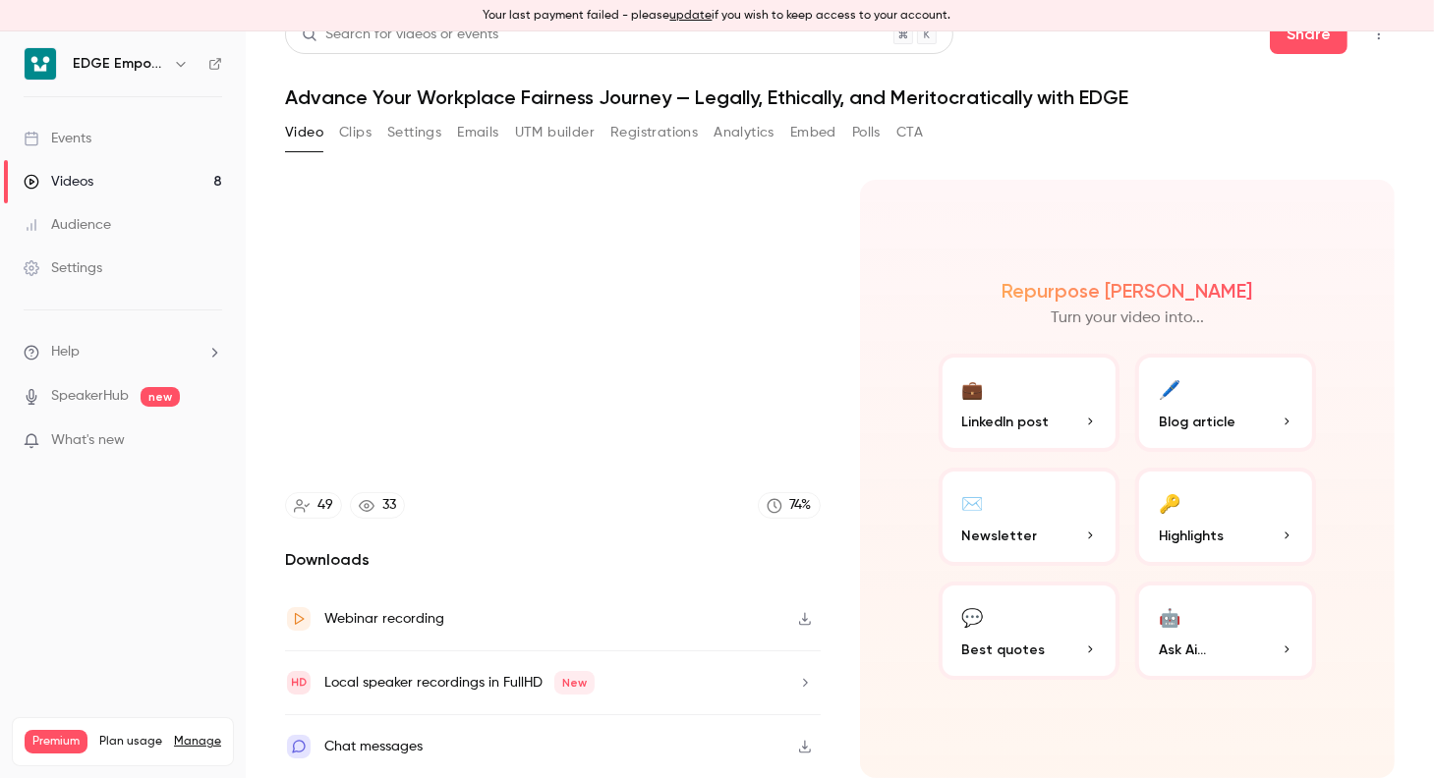
scroll to position [24, 0]
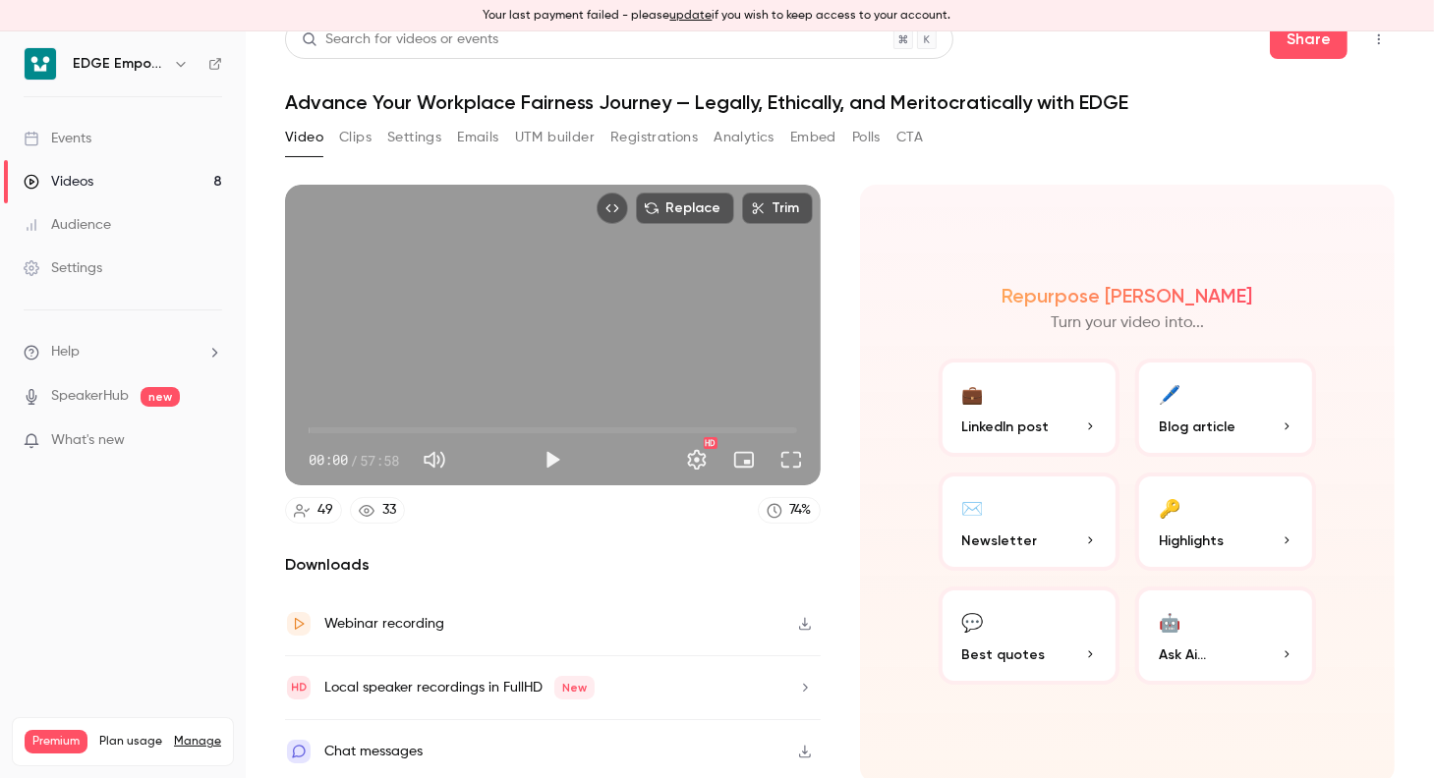
click at [1058, 420] on p "LinkedIn post" at bounding box center [1029, 427] width 134 height 21
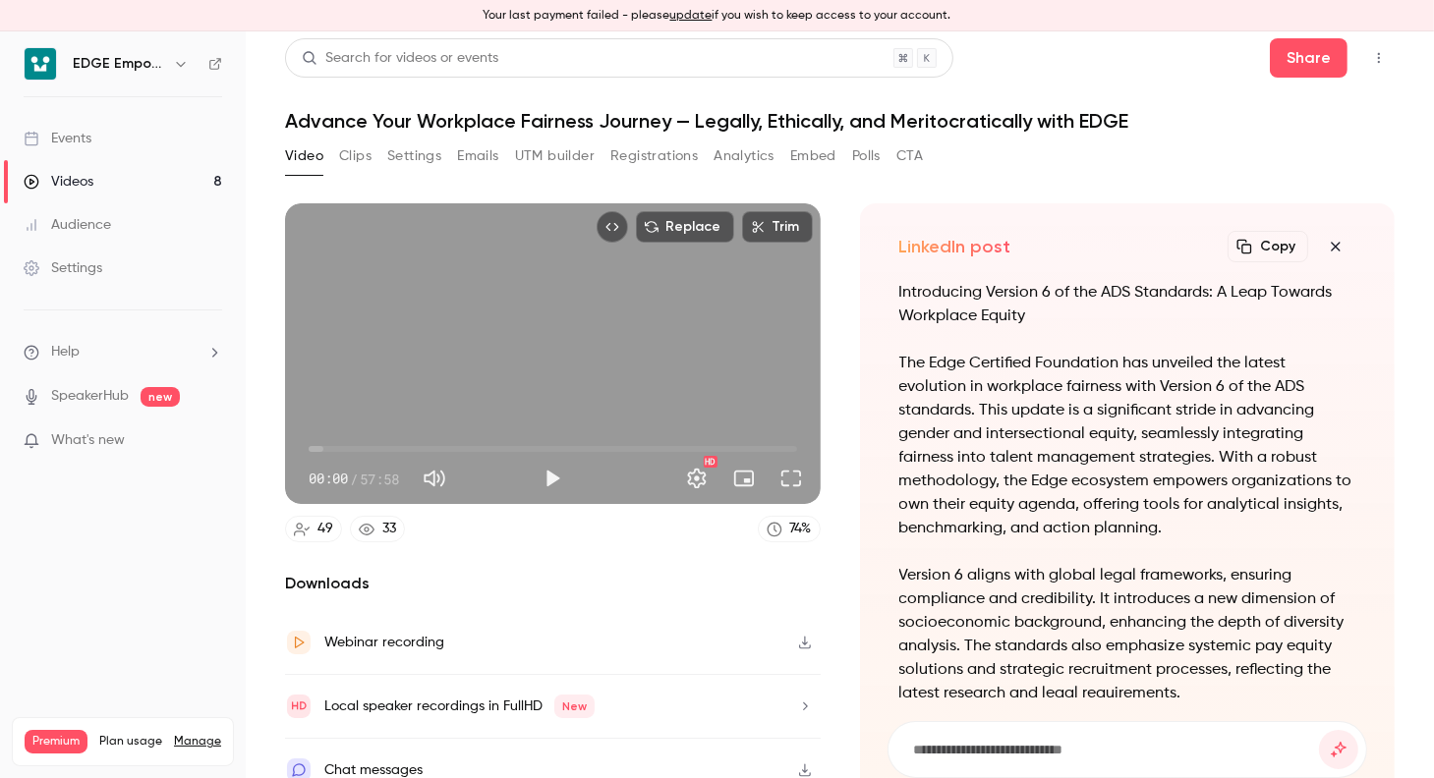
scroll to position [0, 0]
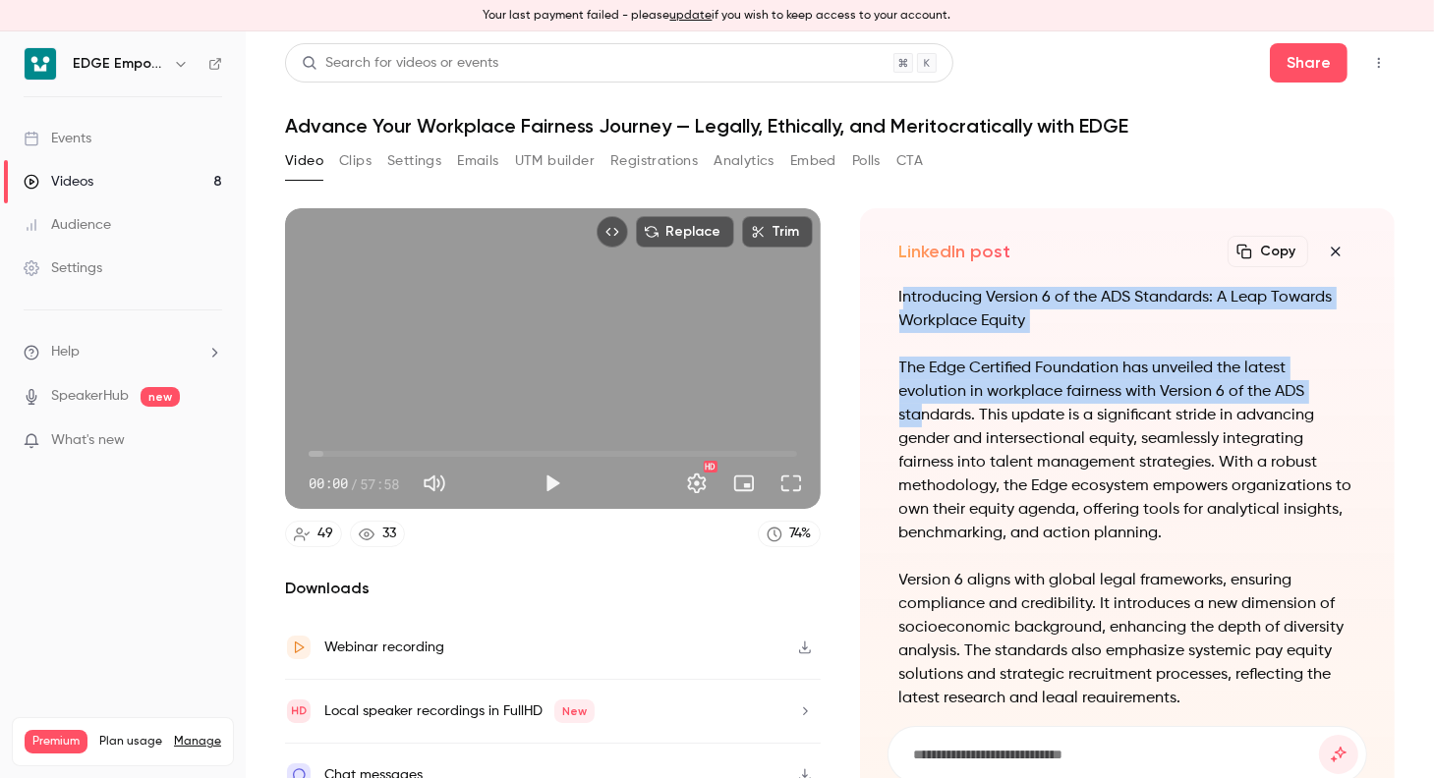
drag, startPoint x: 893, startPoint y: 297, endPoint x: 912, endPoint y: 423, distance: 127.2
click at [912, 423] on div "Introducing Version 6 of the ADS Standards: A Leap Towards Workplace Equity The…" at bounding box center [1127, 651] width 457 height 731
click at [887, 374] on div "Introducing Version 6 of the ADS Standards: A Leap Towards Workplace Equity The…" at bounding box center [1127, 495] width 480 height 416
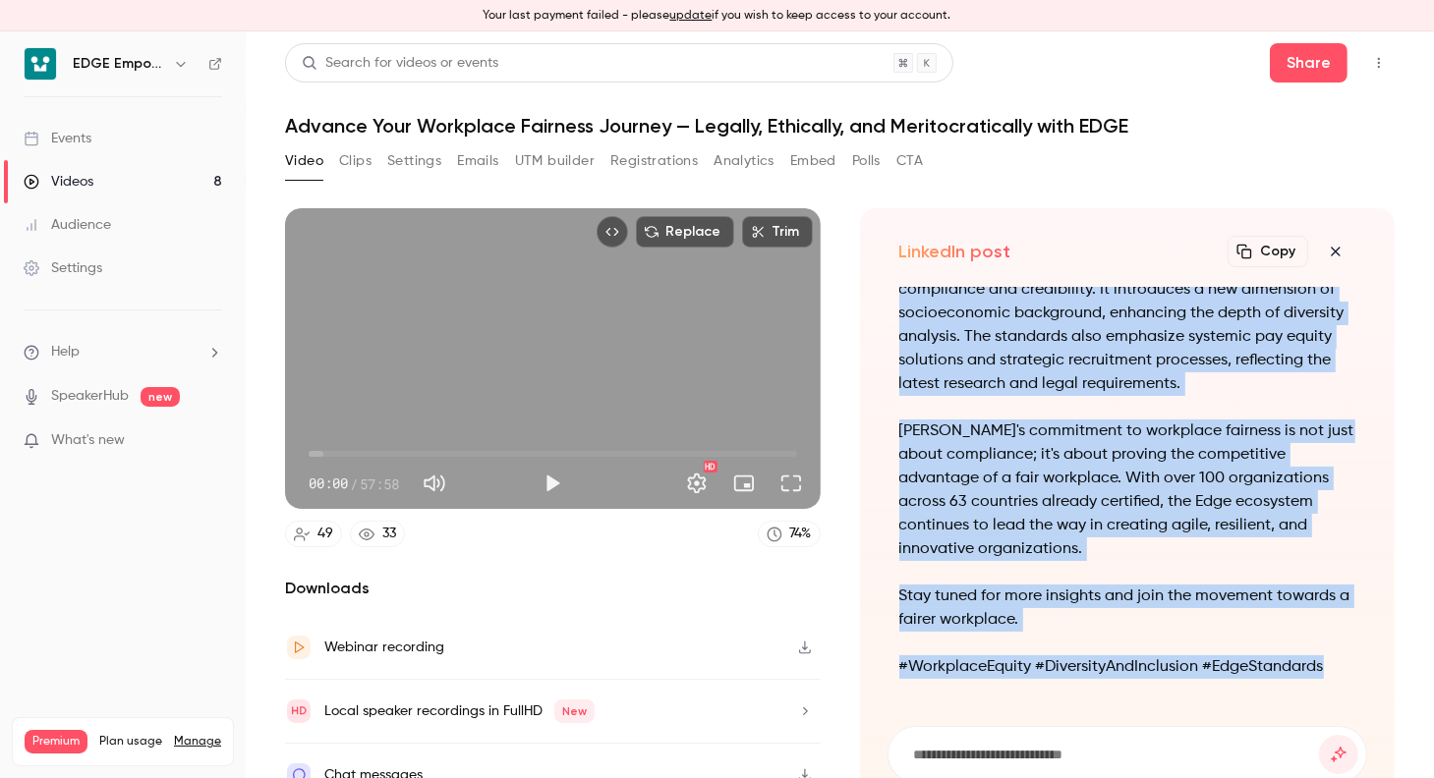
drag, startPoint x: 894, startPoint y: 367, endPoint x: 1318, endPoint y: 661, distance: 516.0
click at [1318, 661] on div "Introducing Version 6 of the ADS Standards: A Leap Towards Workplace Equity The…" at bounding box center [1127, 337] width 457 height 731
click at [1403, 307] on main "Search for videos or events Share Advance Your Workplace Fairness Journey — Leg…" at bounding box center [840, 404] width 1188 height 747
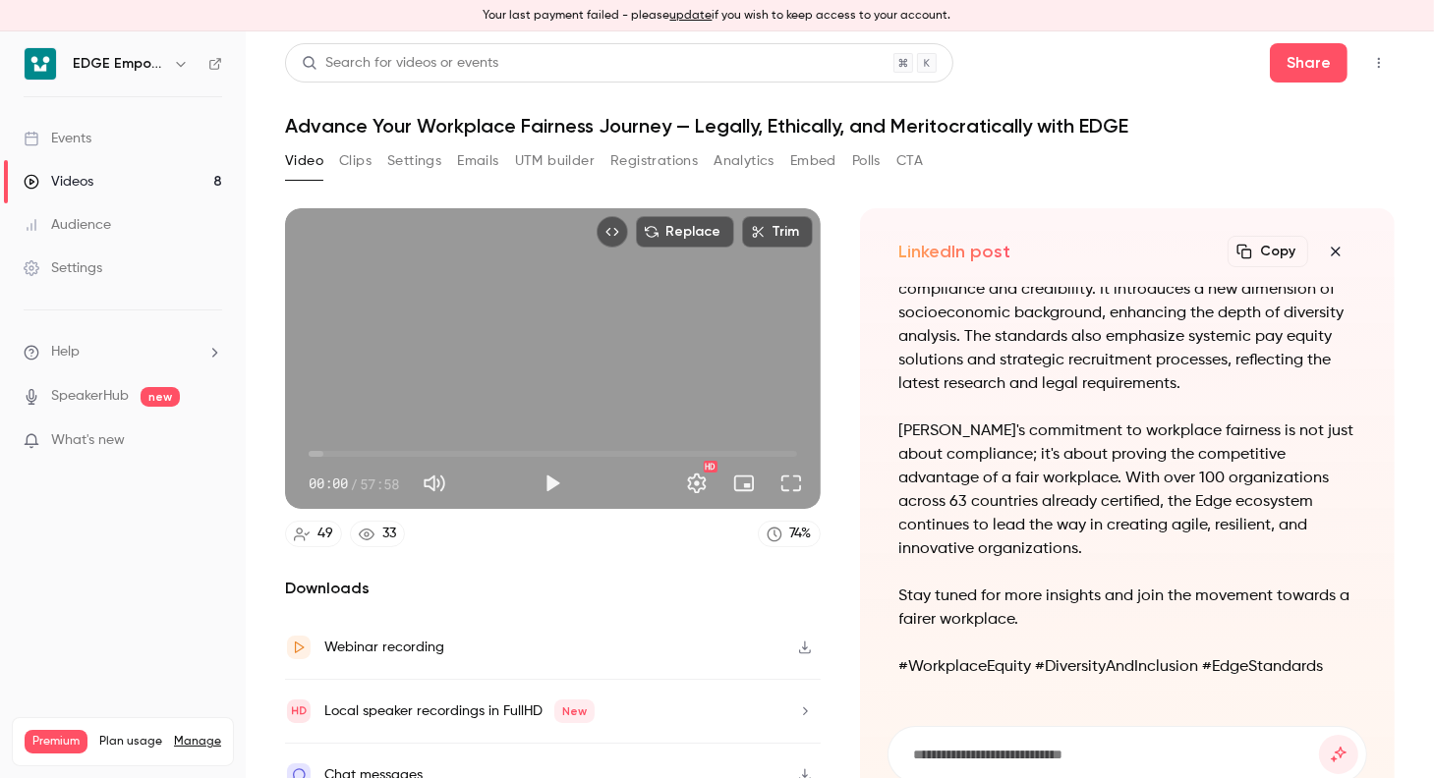
click at [351, 164] on button "Clips" at bounding box center [355, 160] width 32 height 31
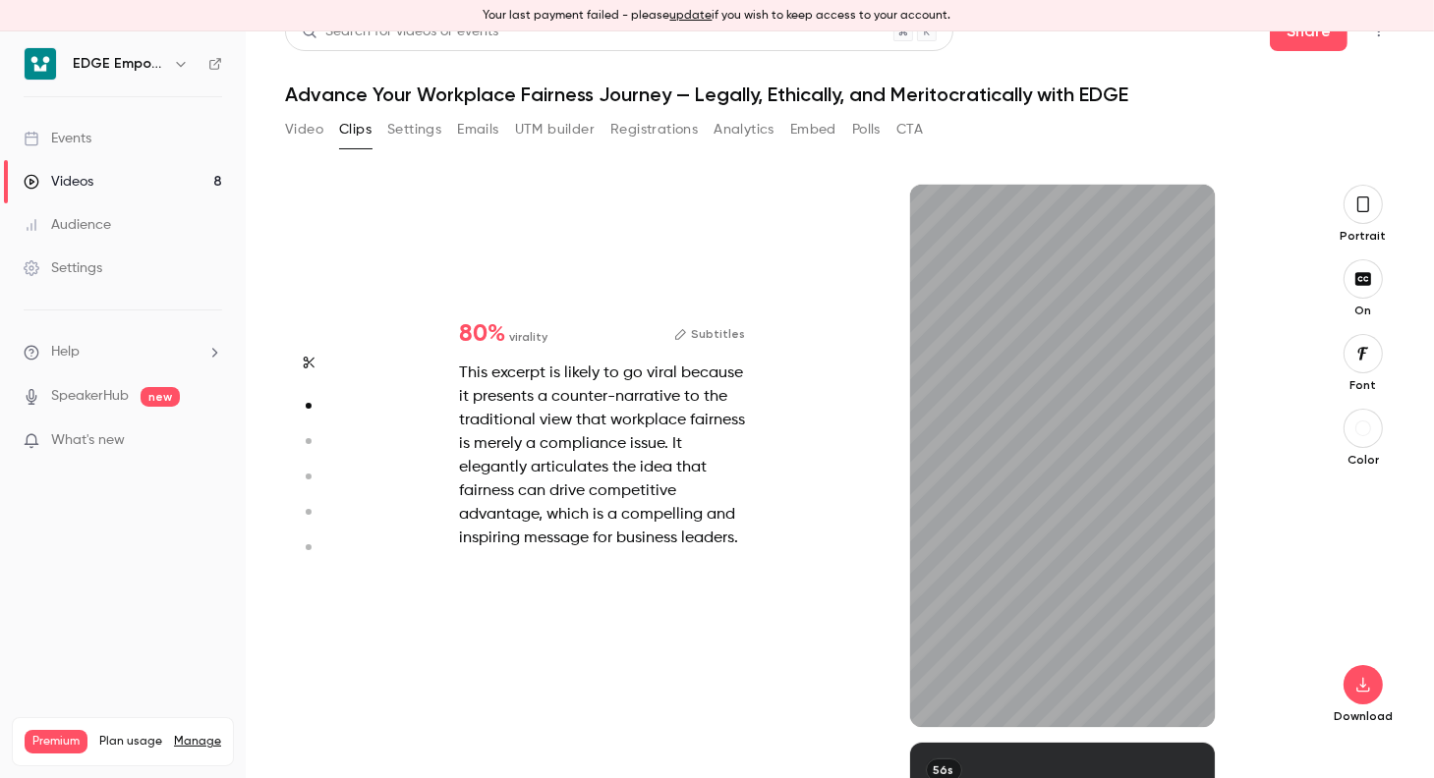
scroll to position [558, 0]
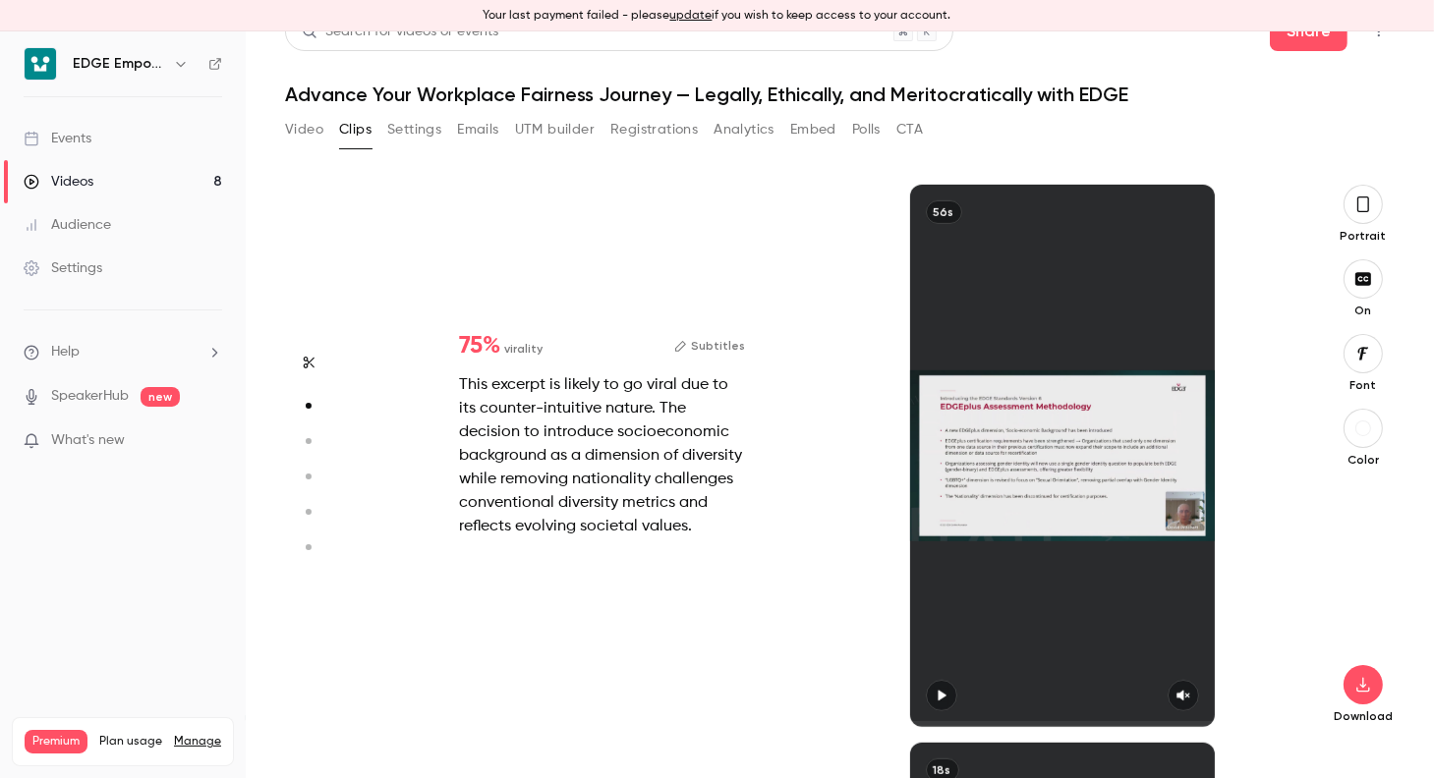
type input "*"
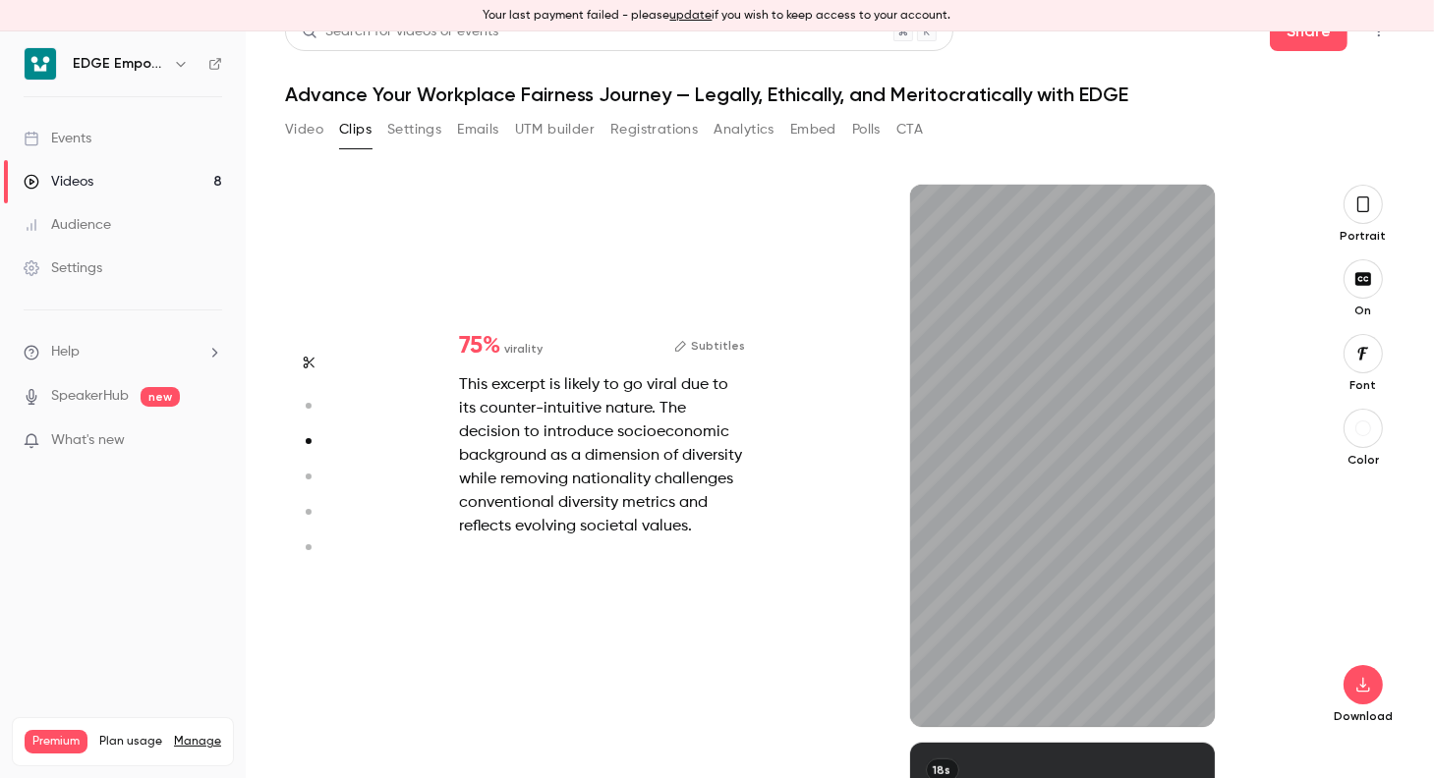
type input "*"
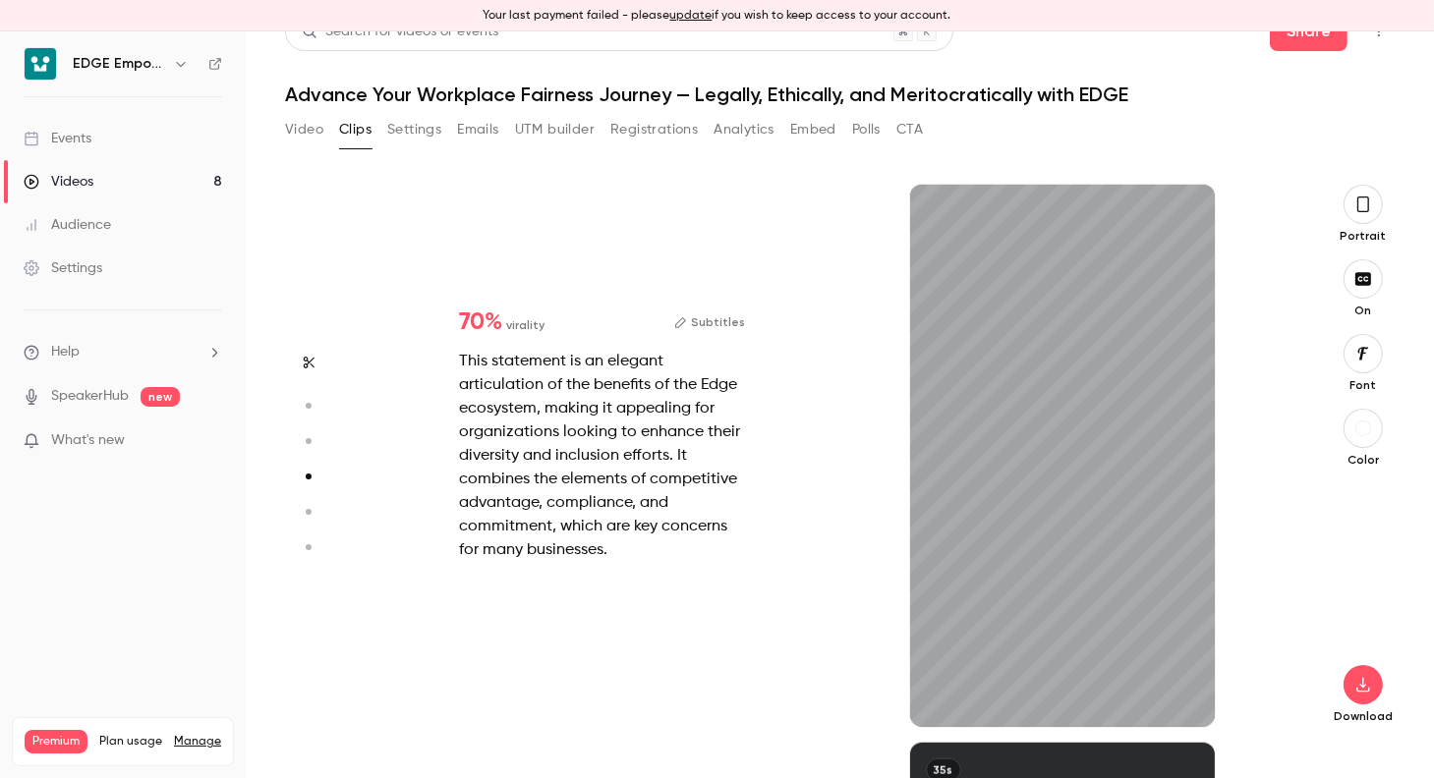
scroll to position [1674, 0]
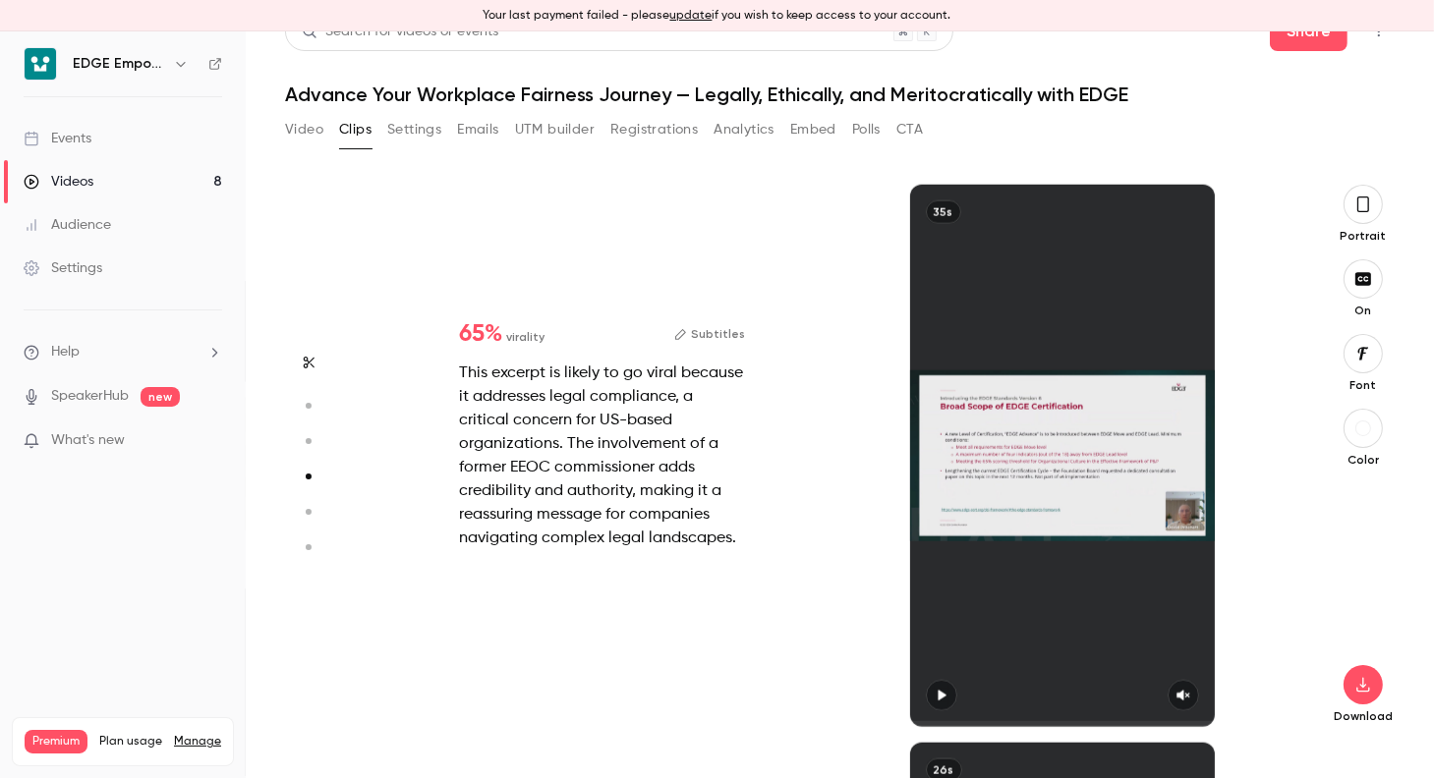
type input "*"
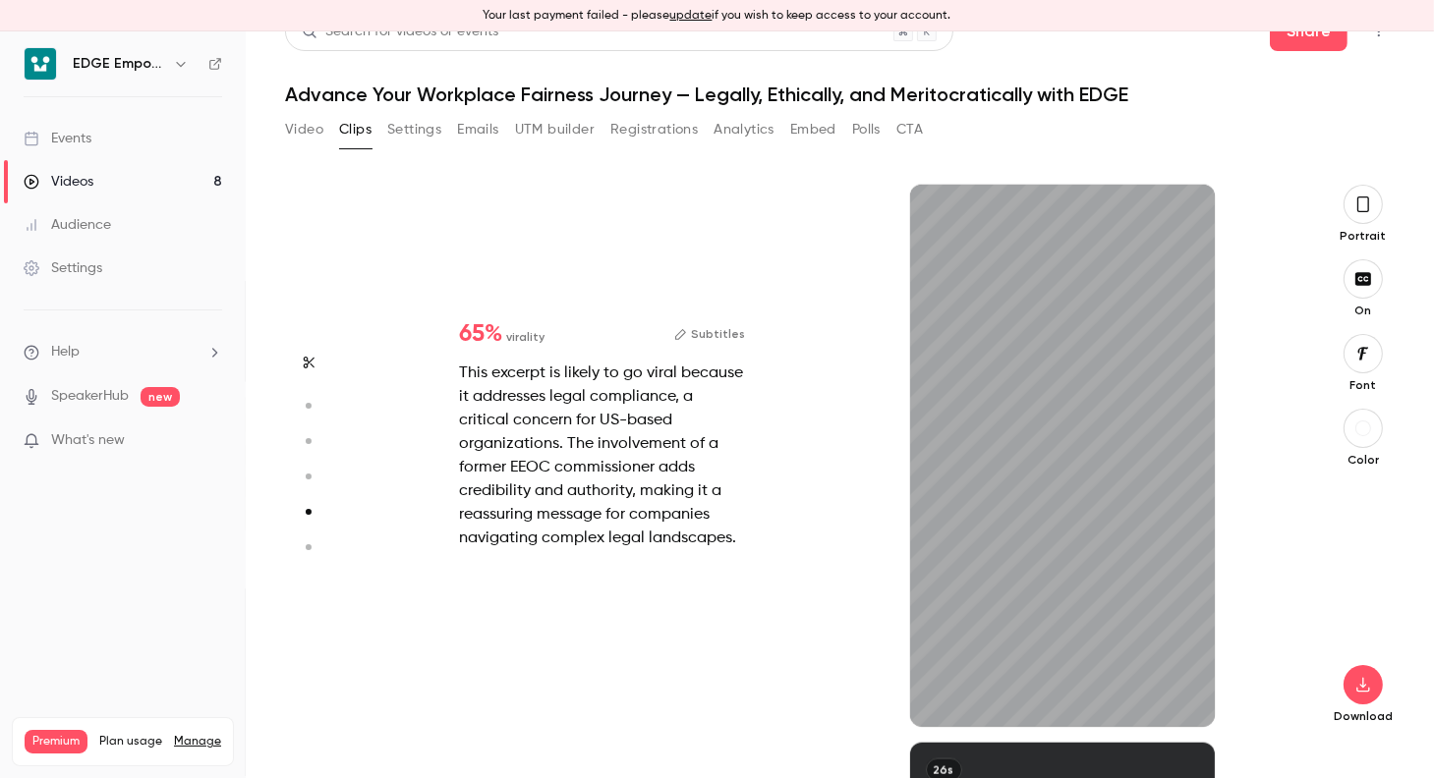
scroll to position [2232, 0]
type input "*"
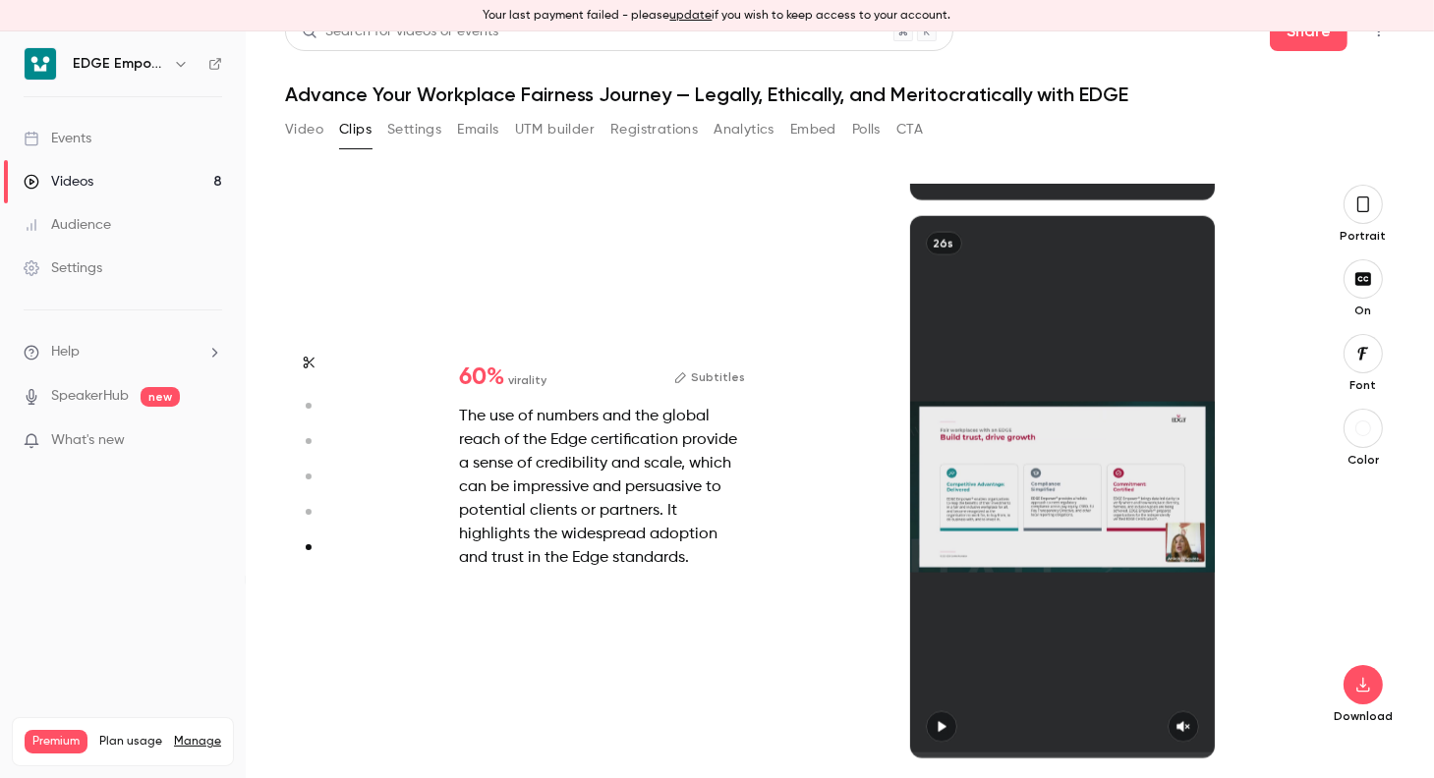
scroll to position [2759, 0]
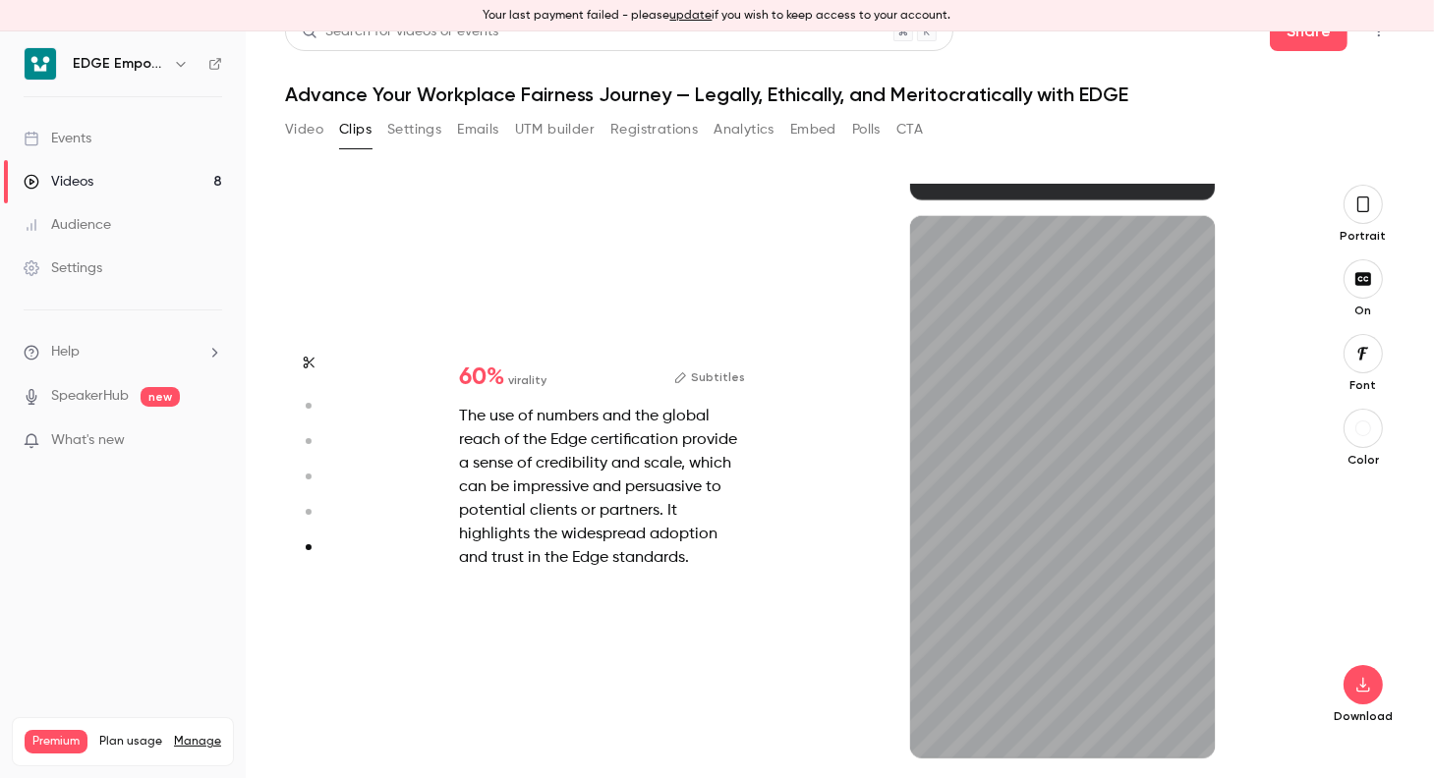
click at [703, 376] on button "Subtitles" at bounding box center [709, 378] width 71 height 24
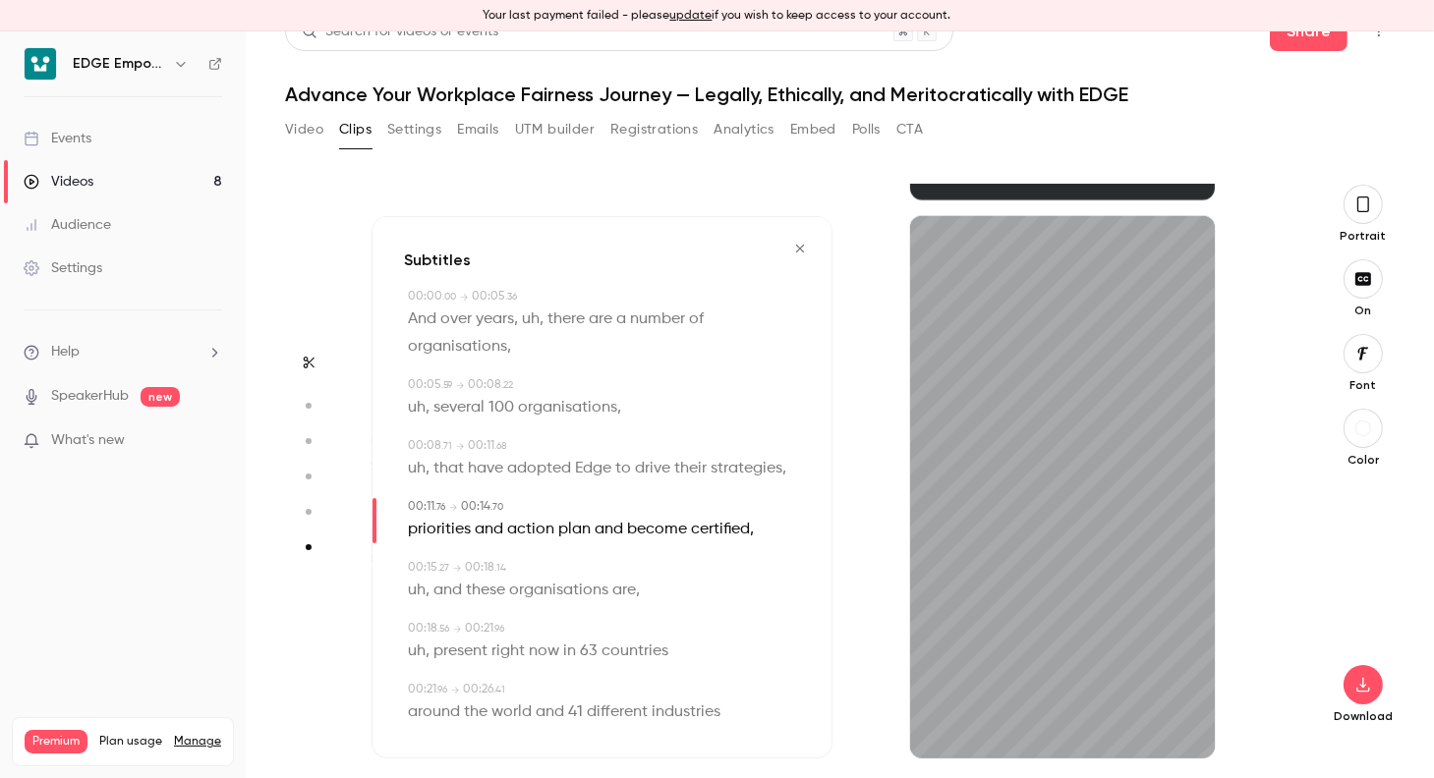
type input "****"
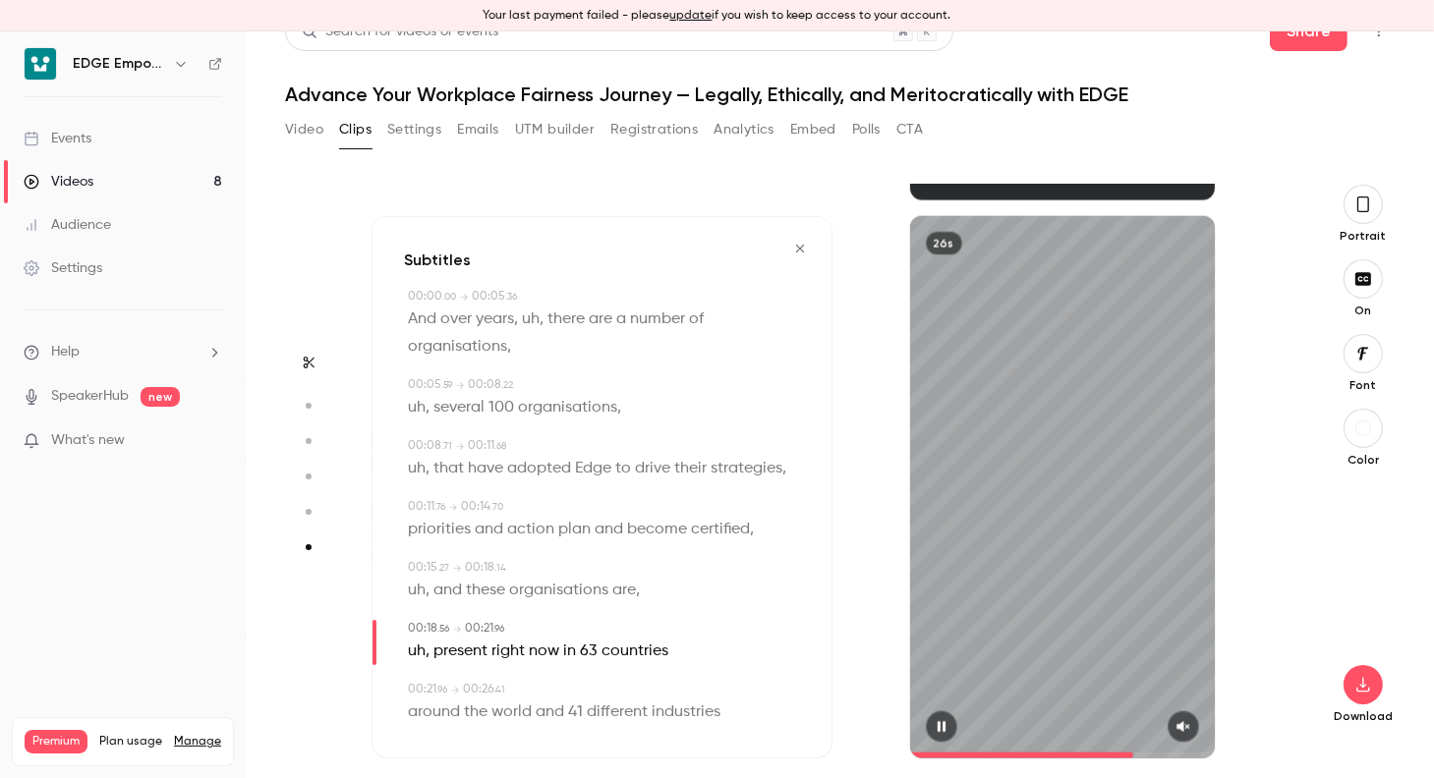
click at [964, 664] on div "26s" at bounding box center [1063, 487] width 306 height 542
click at [1167, 721] on button "button" at bounding box center [1182, 726] width 31 height 31
click at [1062, 536] on div "26s" at bounding box center [1063, 487] width 306 height 542
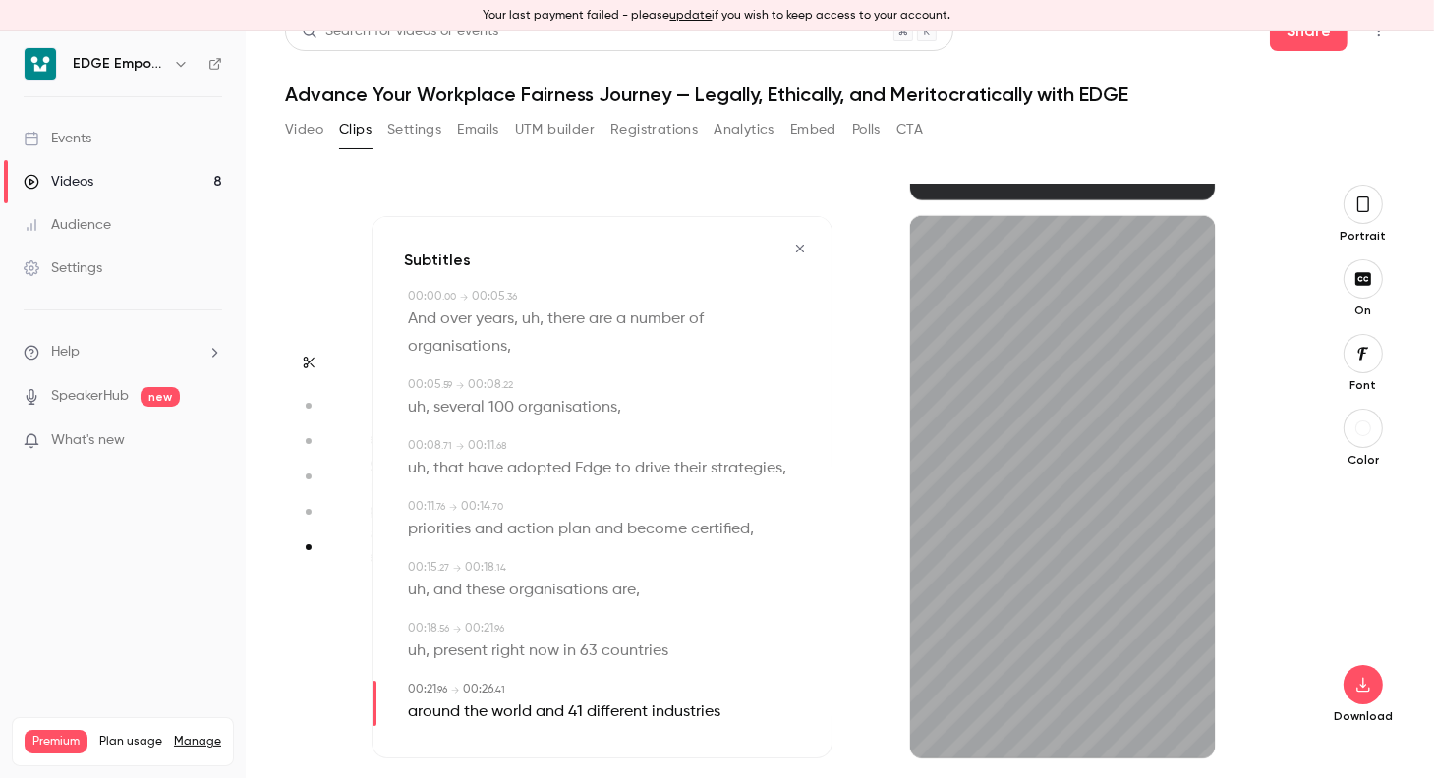
click at [439, 333] on span "organisations" at bounding box center [457, 347] width 99 height 28
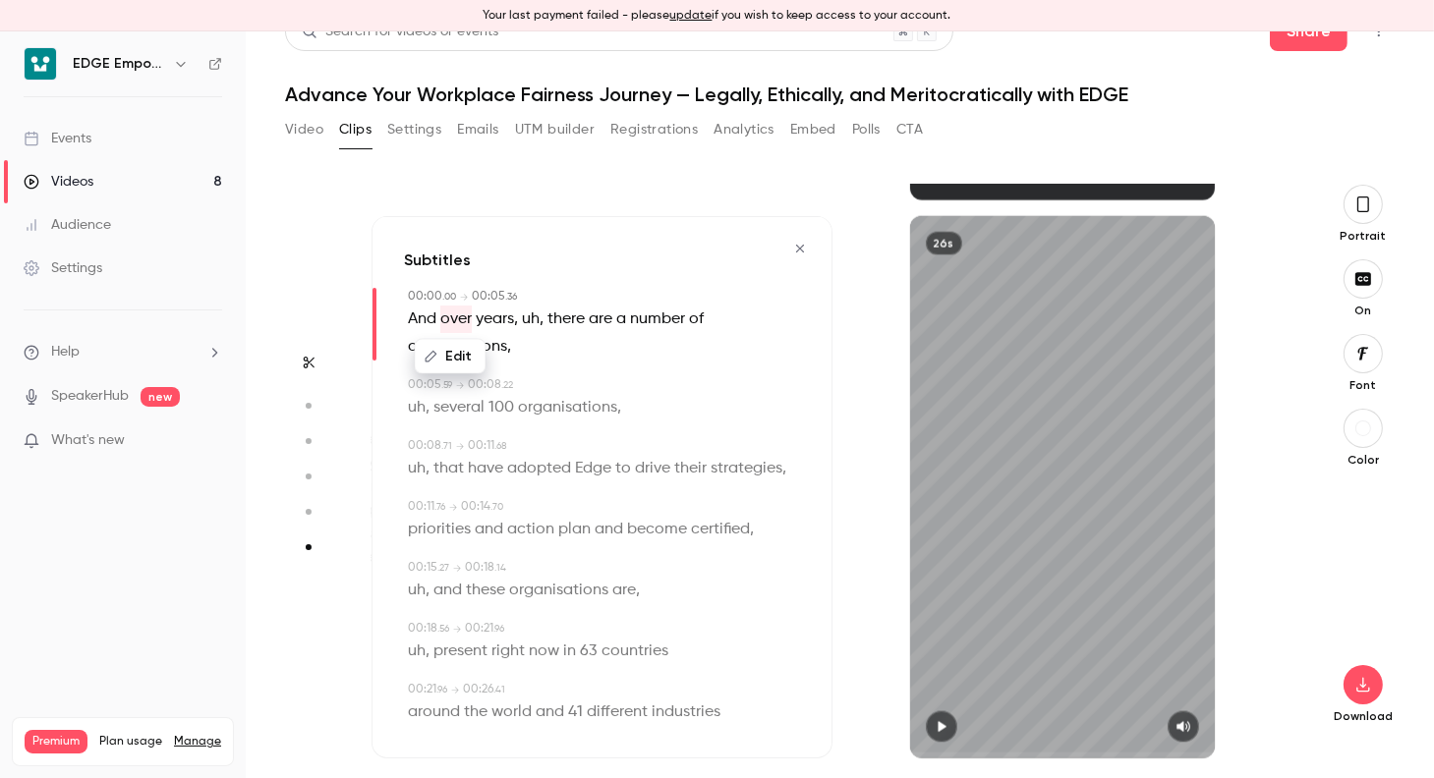
click at [464, 324] on div "Edit And over years , uh , there are a number of organisations ," at bounding box center [604, 333] width 392 height 55
click at [463, 325] on div "Edit" at bounding box center [457, 356] width 56 height 63
click at [990, 481] on div "26s" at bounding box center [1063, 487] width 306 height 542
click at [1122, 154] on div "Start clipping Suggested clips 57m 80 % virality Subtitles This excerpt is like…" at bounding box center [839, 465] width 1109 height 625
click at [1355, 215] on icon "button" at bounding box center [1363, 205] width 16 height 22
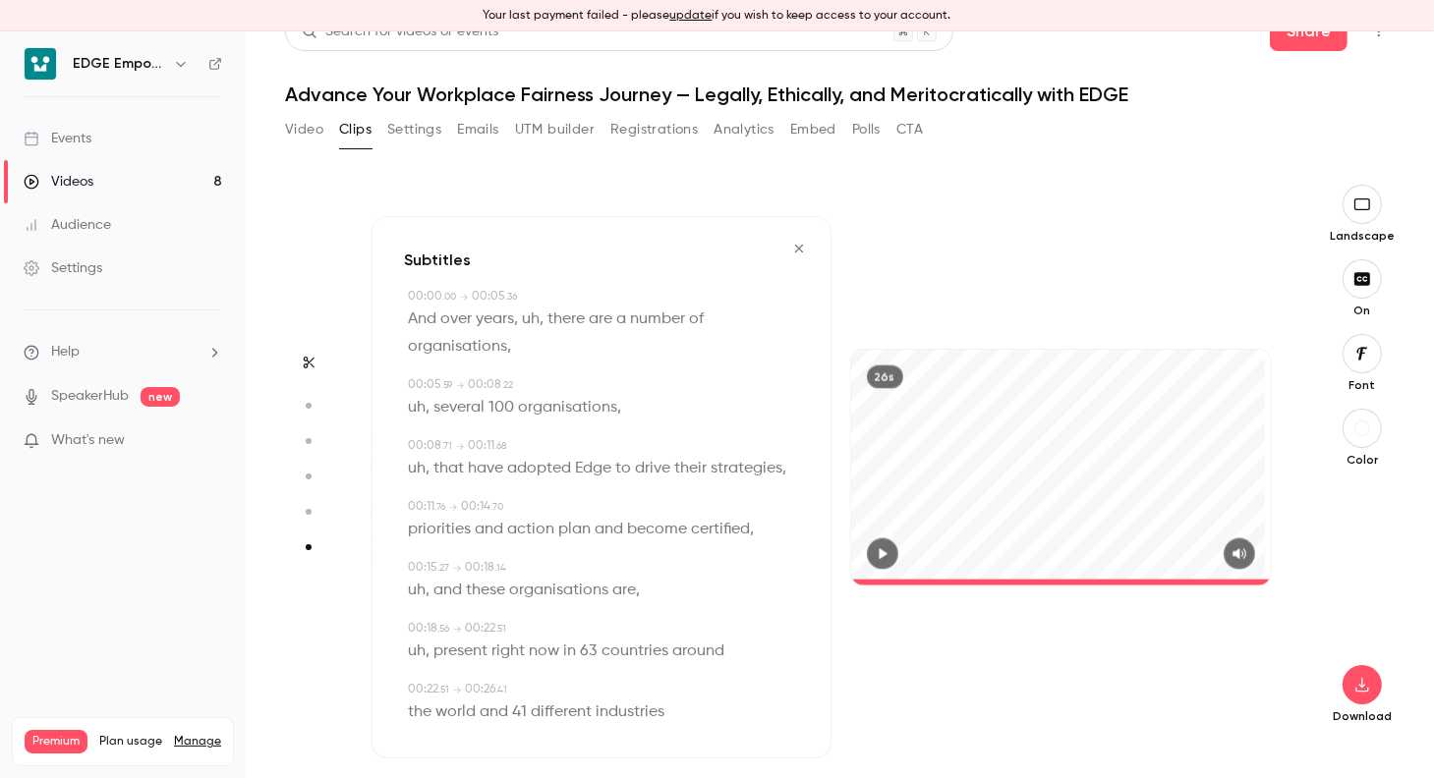
click at [424, 320] on span "And" at bounding box center [422, 320] width 28 height 28
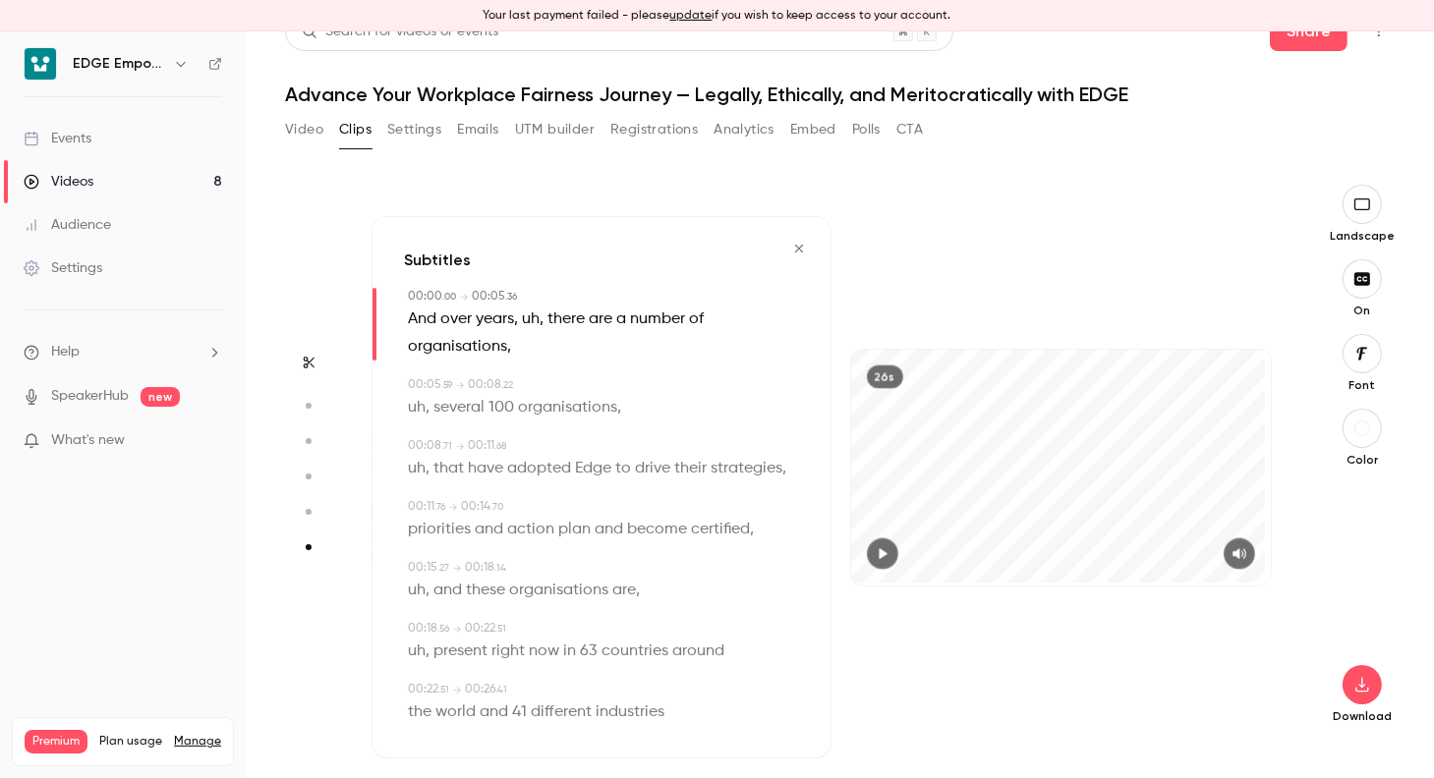
click at [881, 552] on icon "button" at bounding box center [883, 554] width 16 height 14
click at [538, 317] on span "uh" at bounding box center [531, 320] width 18 height 28
type input "*"
click at [538, 317] on span "uh" at bounding box center [531, 320] width 18 height 28
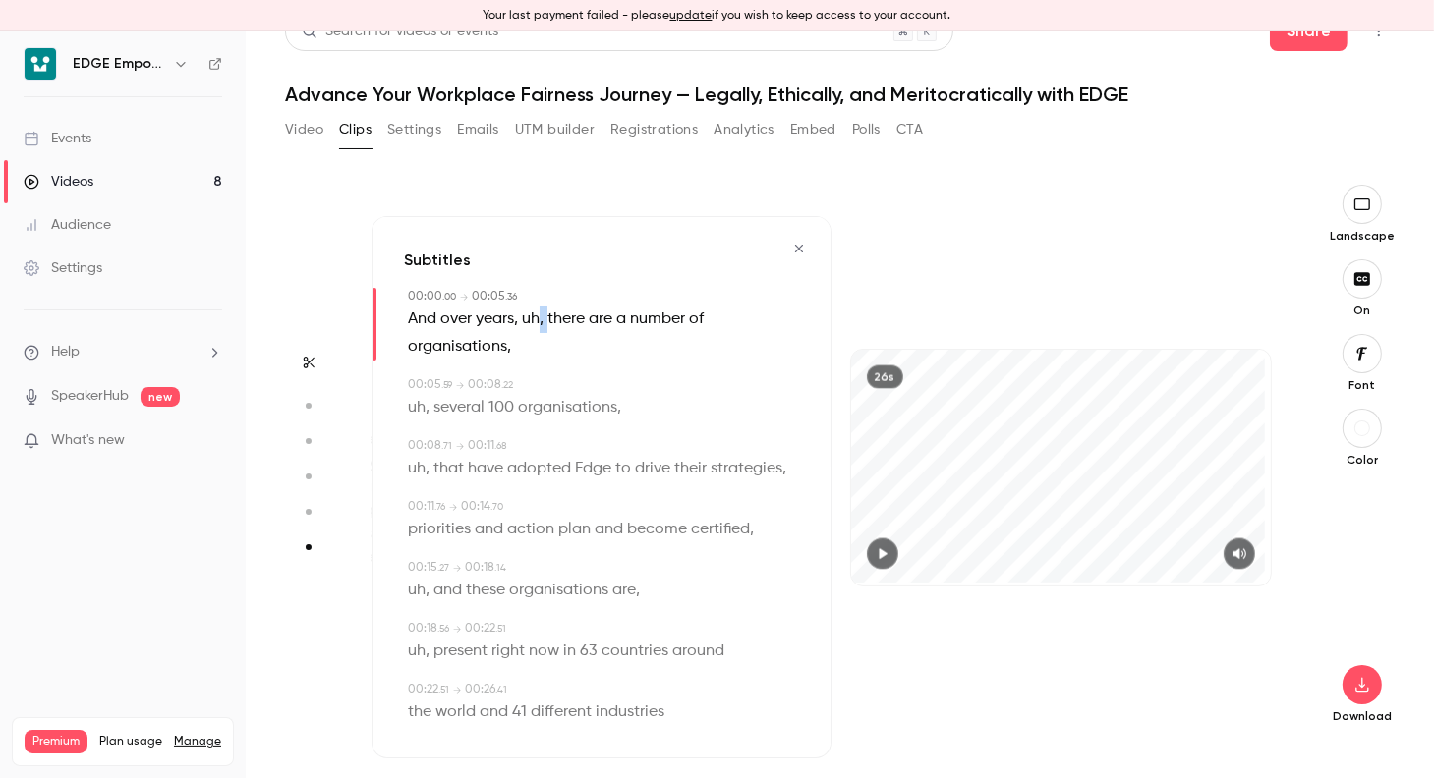
click at [531, 319] on span "uh" at bounding box center [531, 320] width 18 height 28
drag, startPoint x: 531, startPoint y: 319, endPoint x: 531, endPoint y: 361, distance: 41.3
click at [531, 361] on button "Edit" at bounding box center [525, 356] width 68 height 31
click at [623, 376] on button "Replace" at bounding box center [624, 363] width 88 height 39
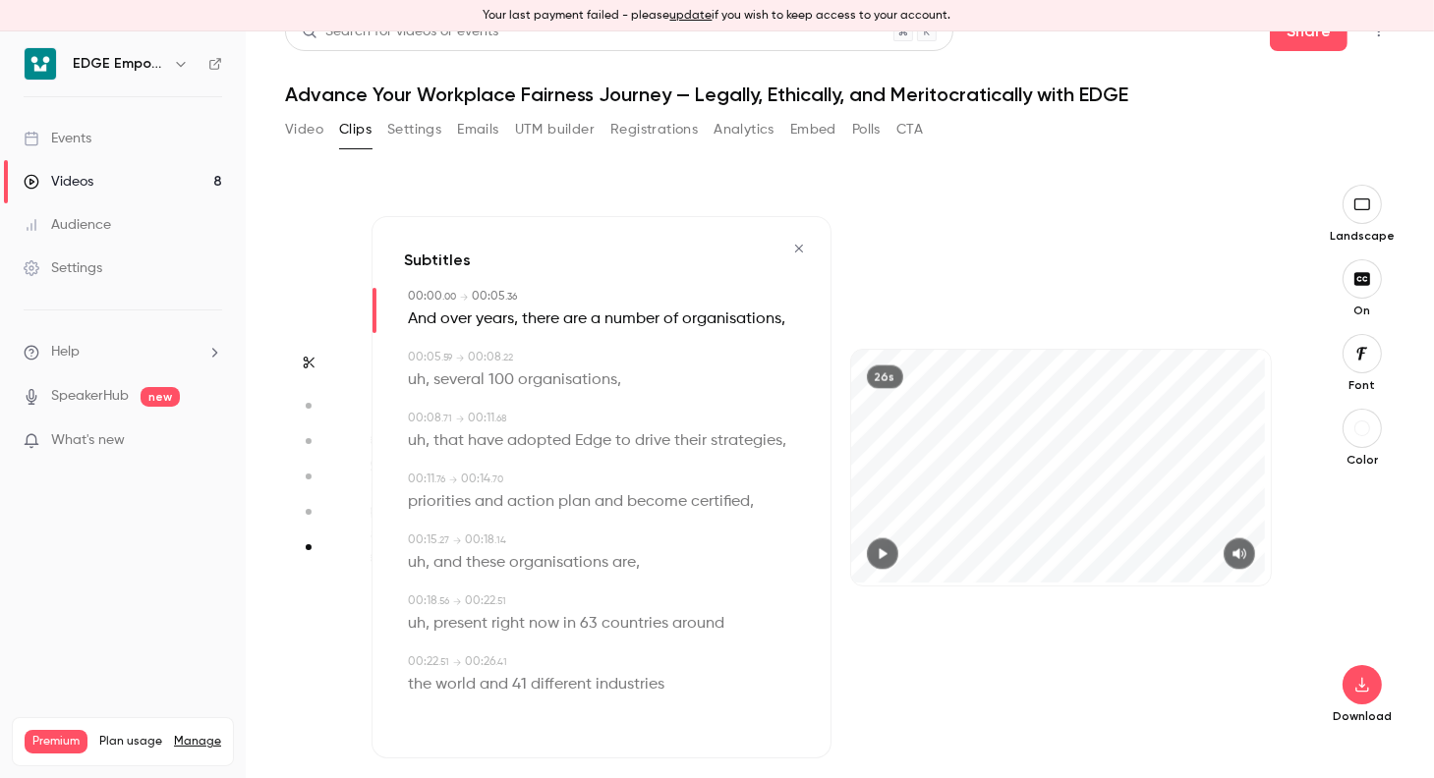
click at [419, 394] on span "uh" at bounding box center [417, 381] width 18 height 28
type input "***"
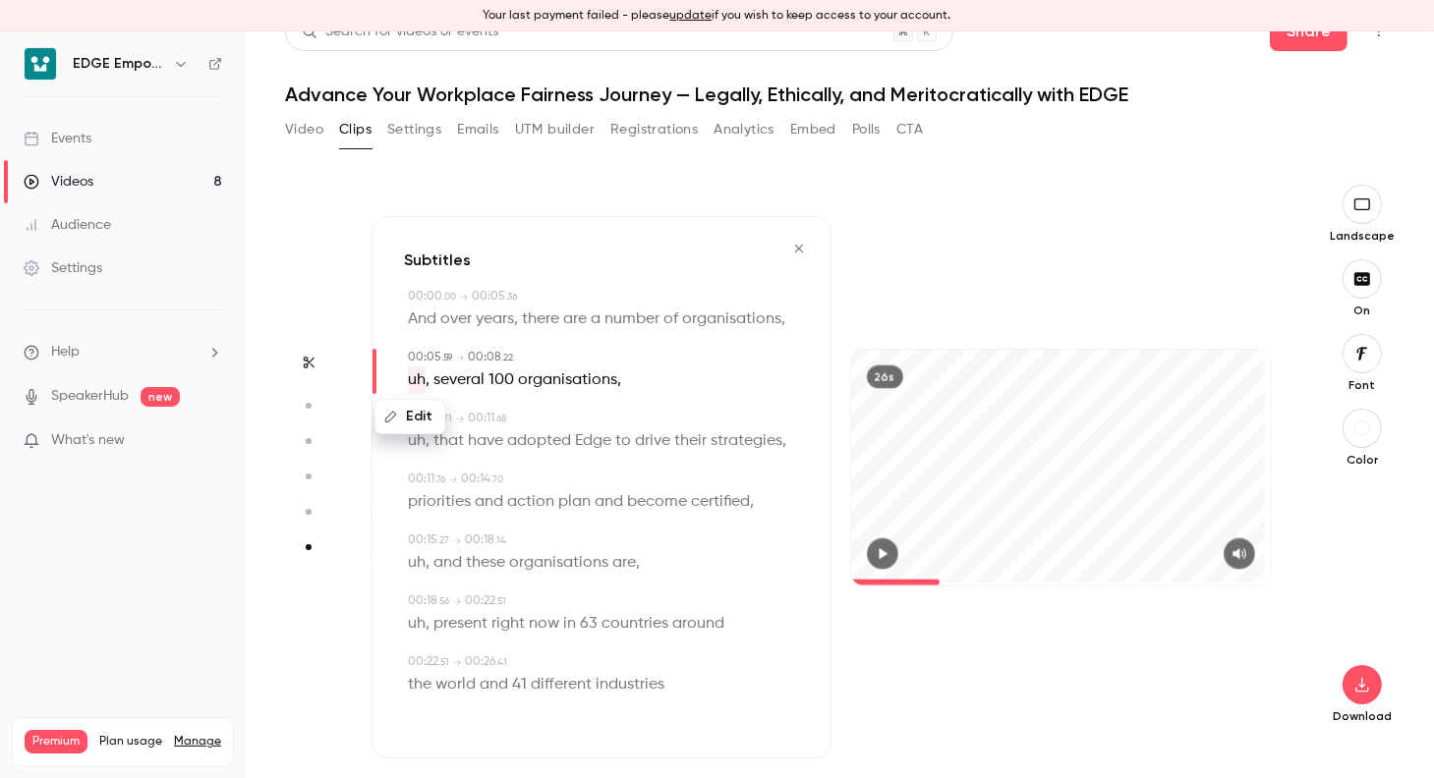
click at [413, 433] on button "Edit" at bounding box center [410, 417] width 68 height 31
click at [618, 444] on button "Replace" at bounding box center [602, 424] width 88 height 39
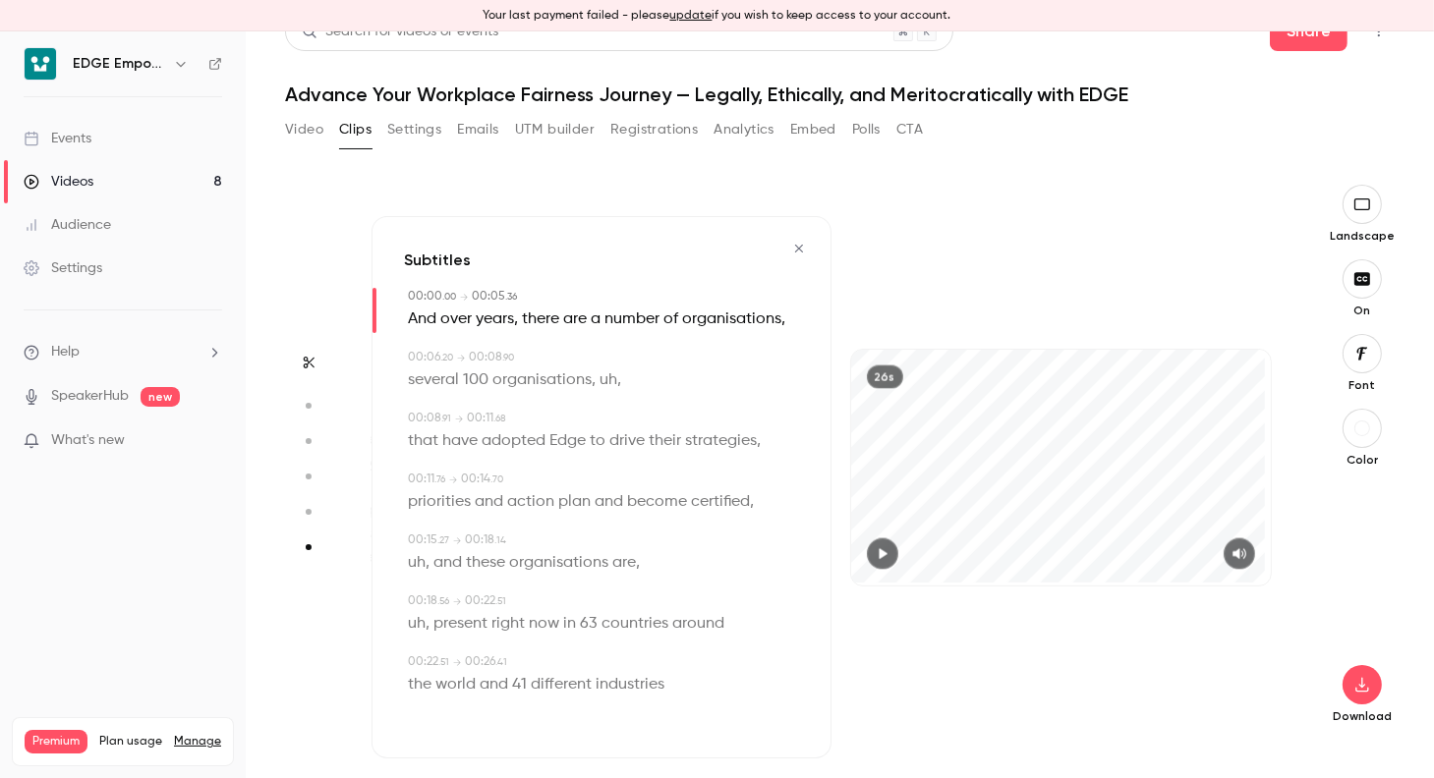
click at [473, 394] on span "100" at bounding box center [476, 381] width 26 height 28
type input "***"
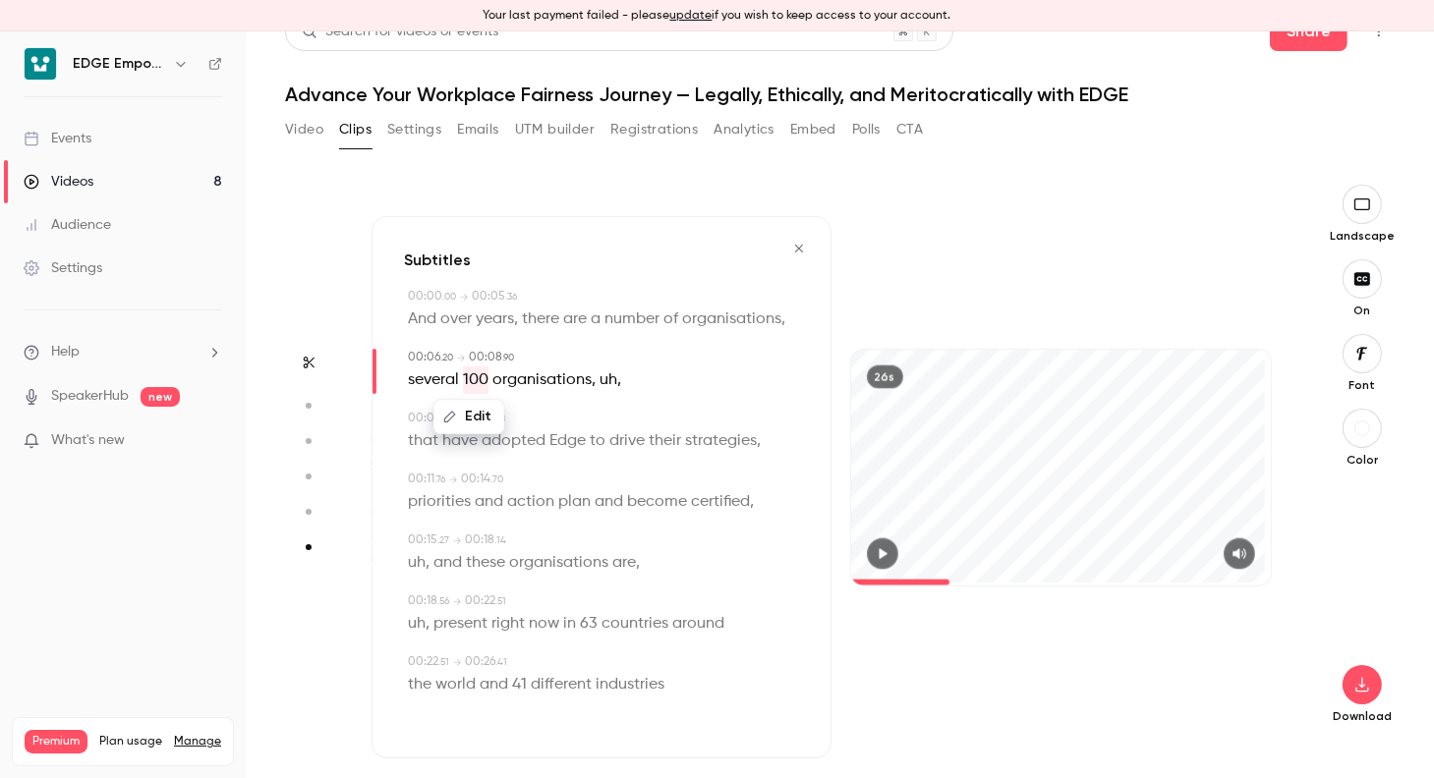
click at [474, 433] on button "Edit" at bounding box center [469, 417] width 68 height 31
type input "********"
click at [593, 444] on button "Replace" at bounding box center [602, 424] width 88 height 39
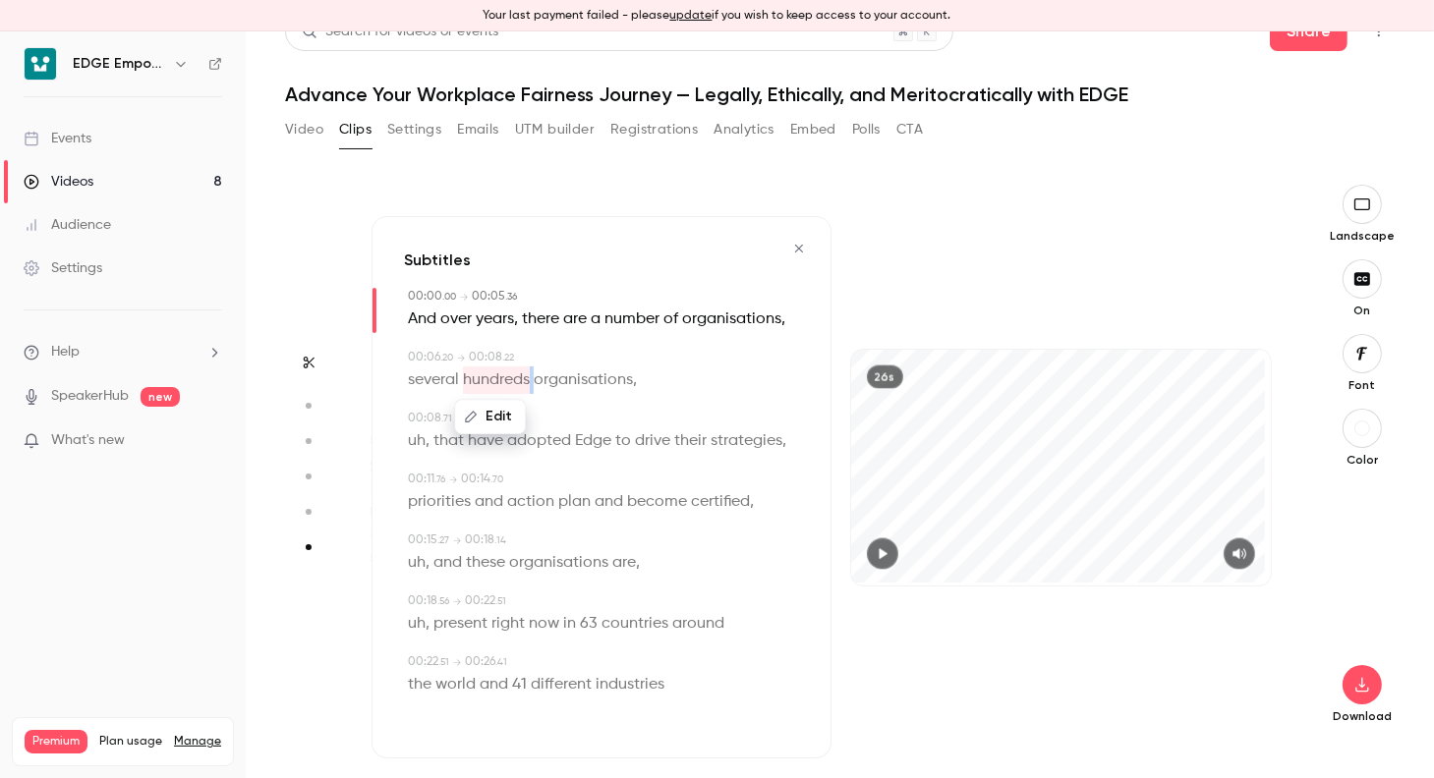
drag, startPoint x: 593, startPoint y: 459, endPoint x: 534, endPoint y: 403, distance: 82.0
click at [534, 394] on p "several hundreds organisations ," at bounding box center [522, 381] width 229 height 28
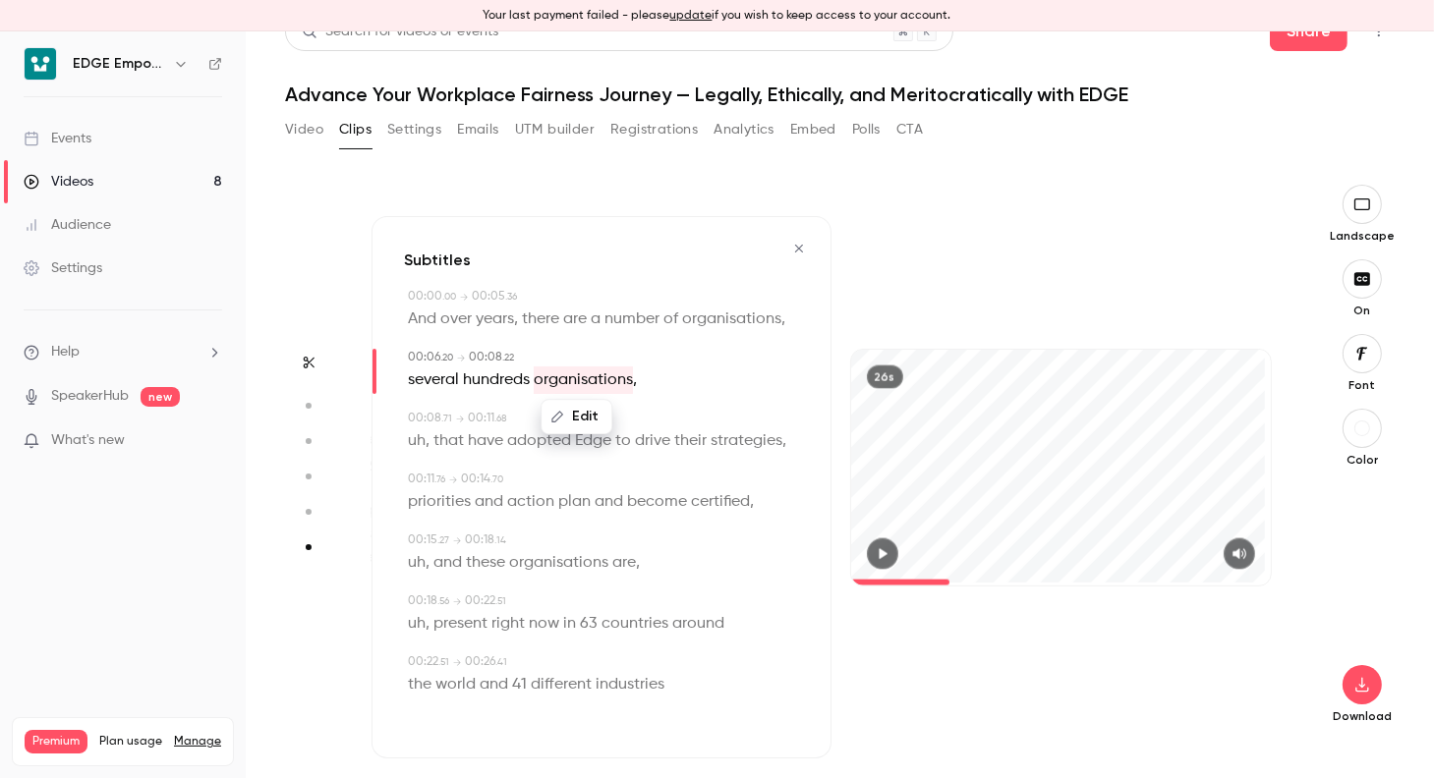
click at [414, 455] on span "uh" at bounding box center [417, 441] width 18 height 28
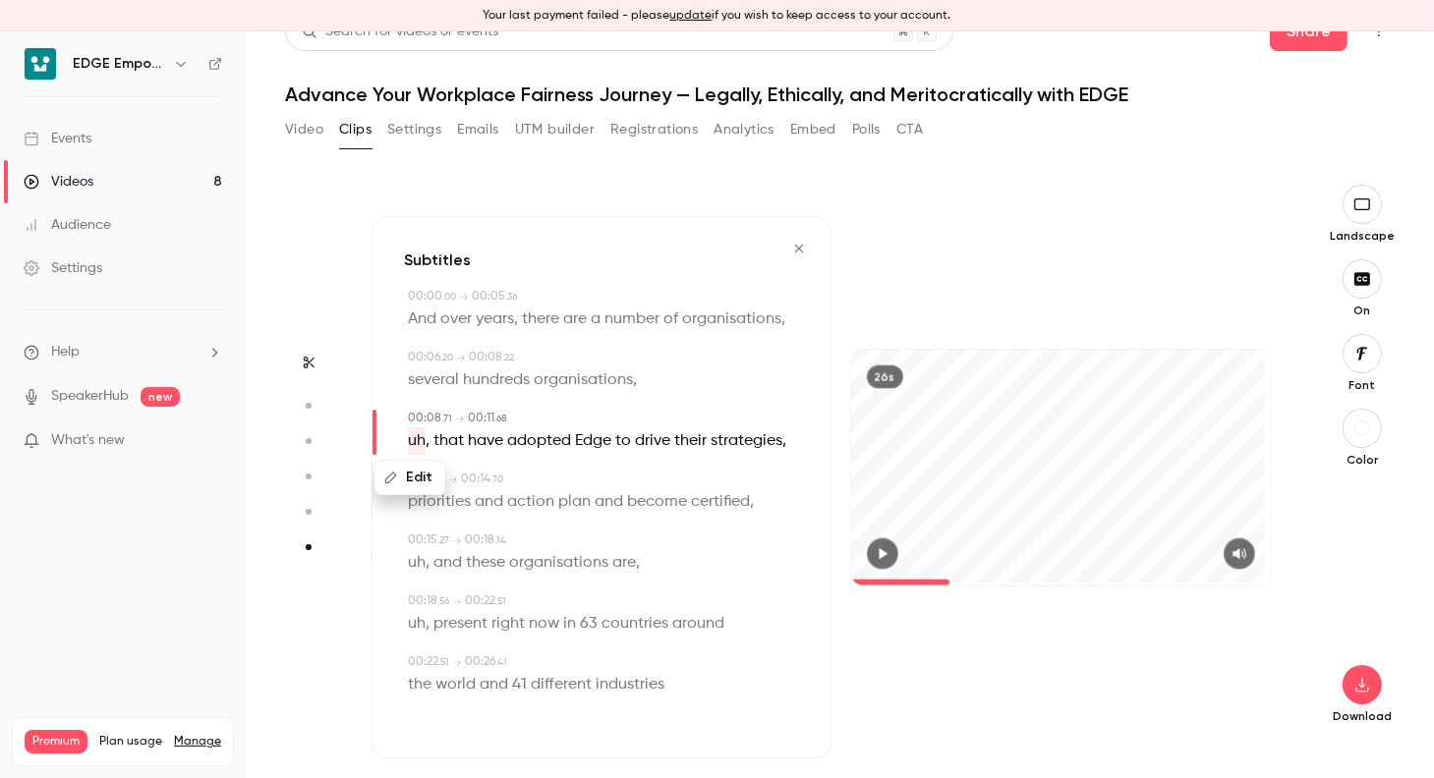
type input "***"
click at [398, 494] on button "Edit" at bounding box center [410, 478] width 68 height 31
click at [627, 505] on button "Replace" at bounding box center [602, 485] width 88 height 39
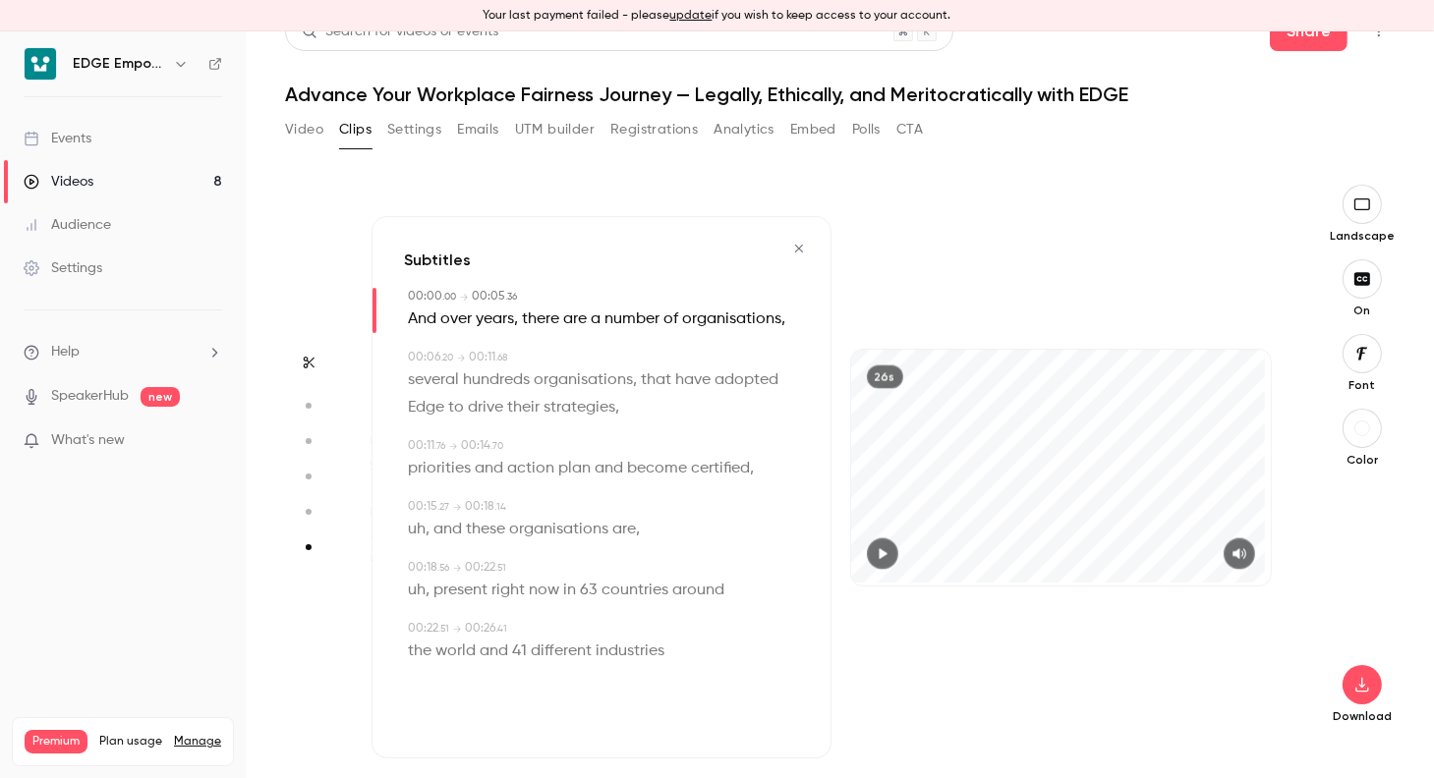
click at [429, 409] on span "Edge" at bounding box center [426, 408] width 36 height 28
type input "***"
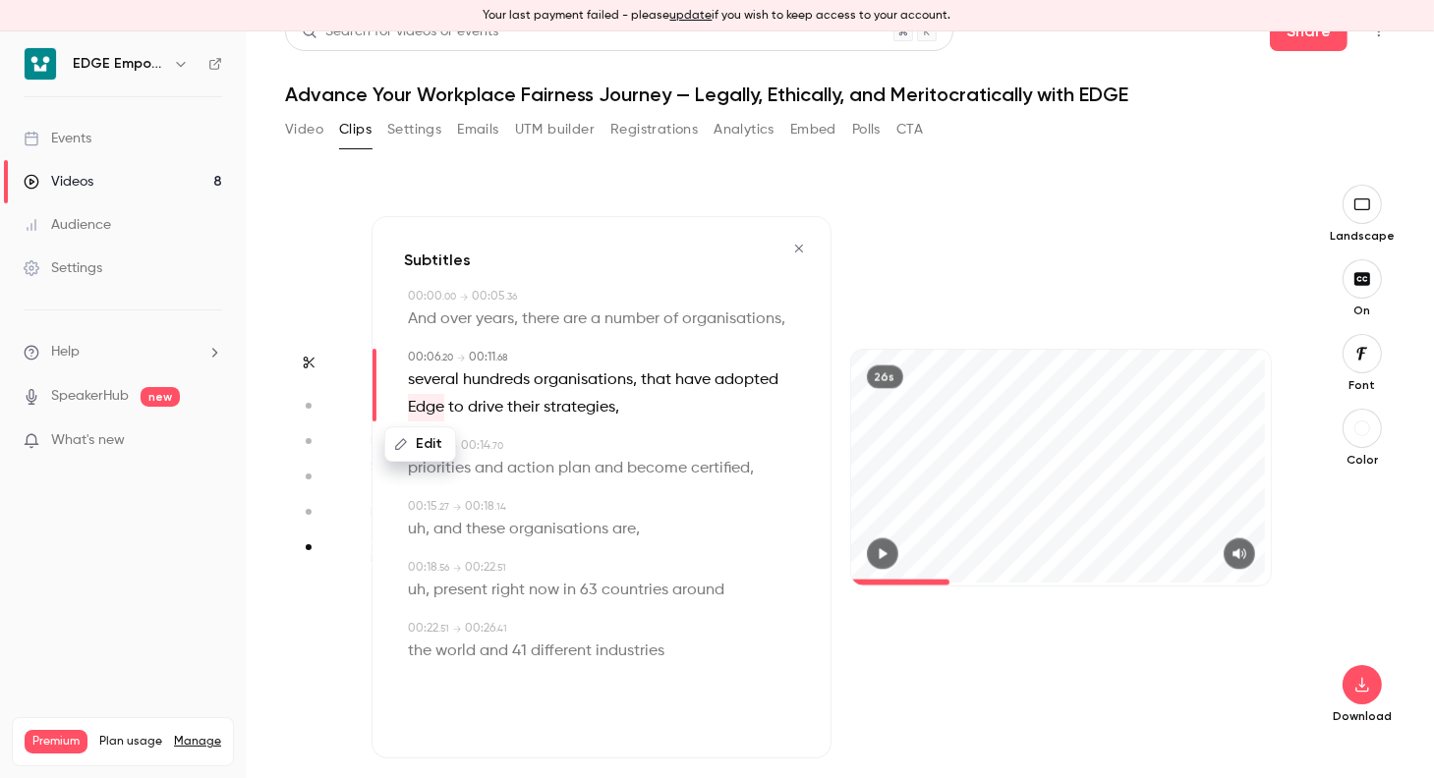
click at [431, 446] on button "Edit" at bounding box center [420, 444] width 68 height 31
type input "****"
click at [592, 447] on button "Replace" at bounding box center [602, 451] width 88 height 39
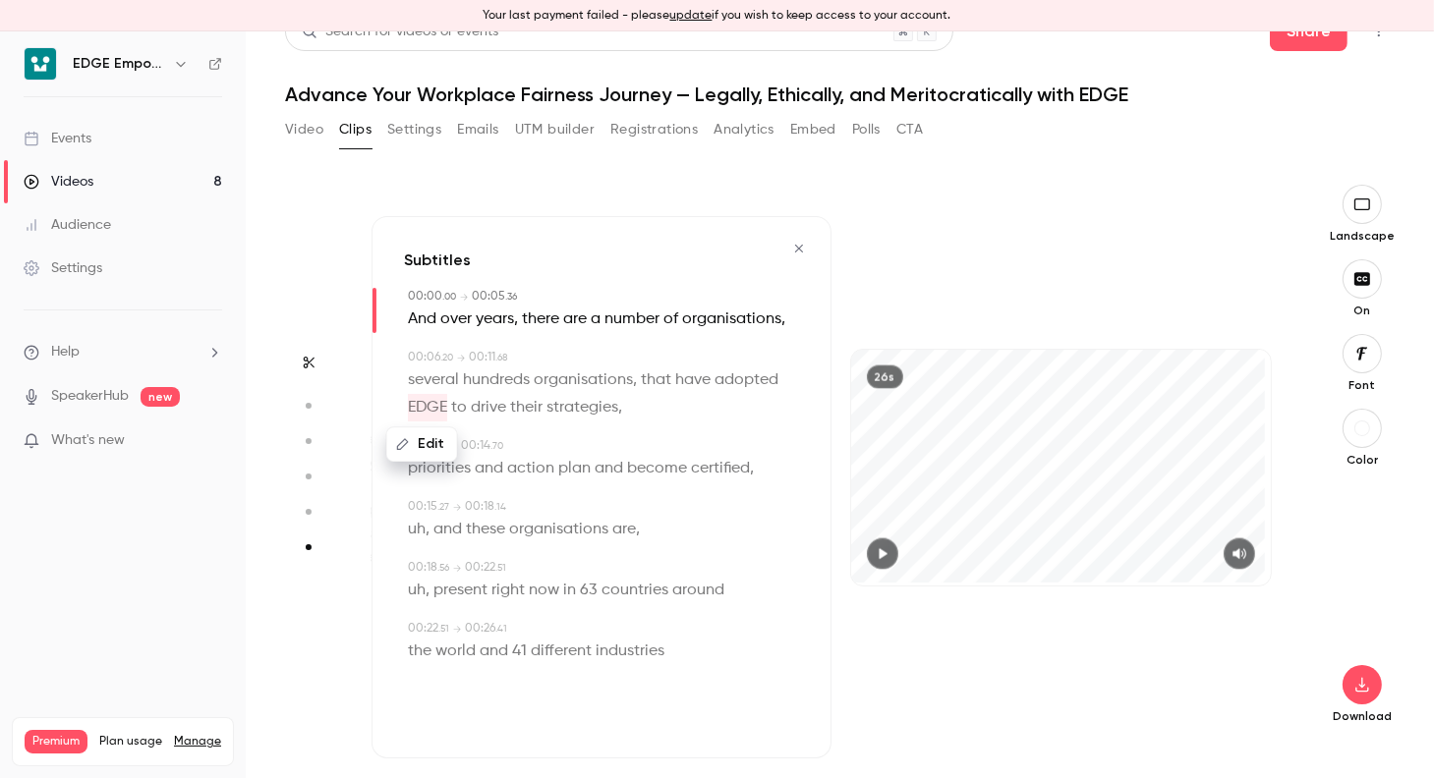
drag, startPoint x: 571, startPoint y: 493, endPoint x: 742, endPoint y: 466, distance: 173.2
click at [742, 466] on span "certified" at bounding box center [720, 469] width 59 height 28
type input "****"
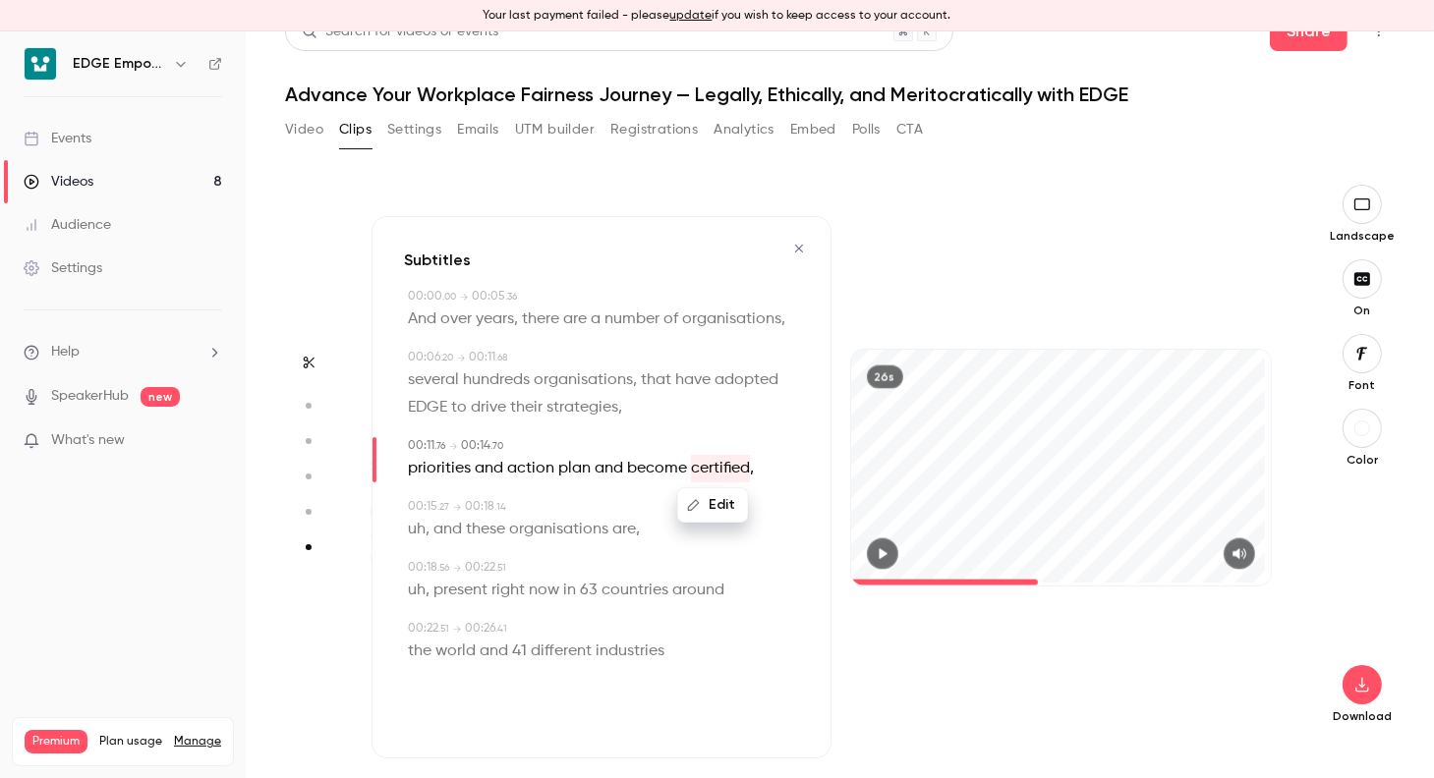
click at [725, 497] on button "Edit" at bounding box center [713, 505] width 68 height 31
click at [653, 510] on input "*********" at bounding box center [641, 512] width 177 height 39
type input "**********"
click at [757, 515] on button "Replace" at bounding box center [778, 512] width 88 height 39
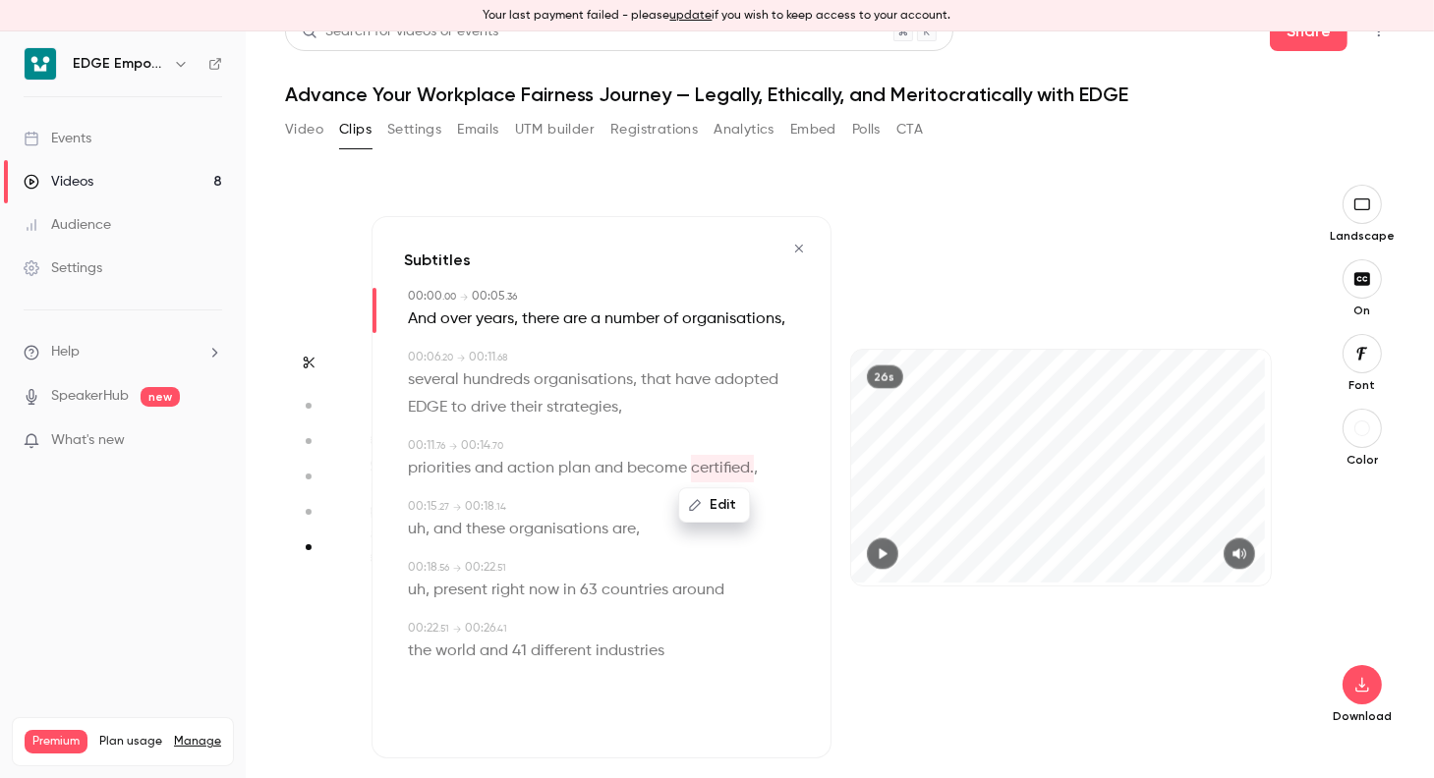
drag, startPoint x: 757, startPoint y: 515, endPoint x: 729, endPoint y: 510, distance: 27.9
click at [729, 510] on button "Edit" at bounding box center [714, 505] width 68 height 31
type input "****"
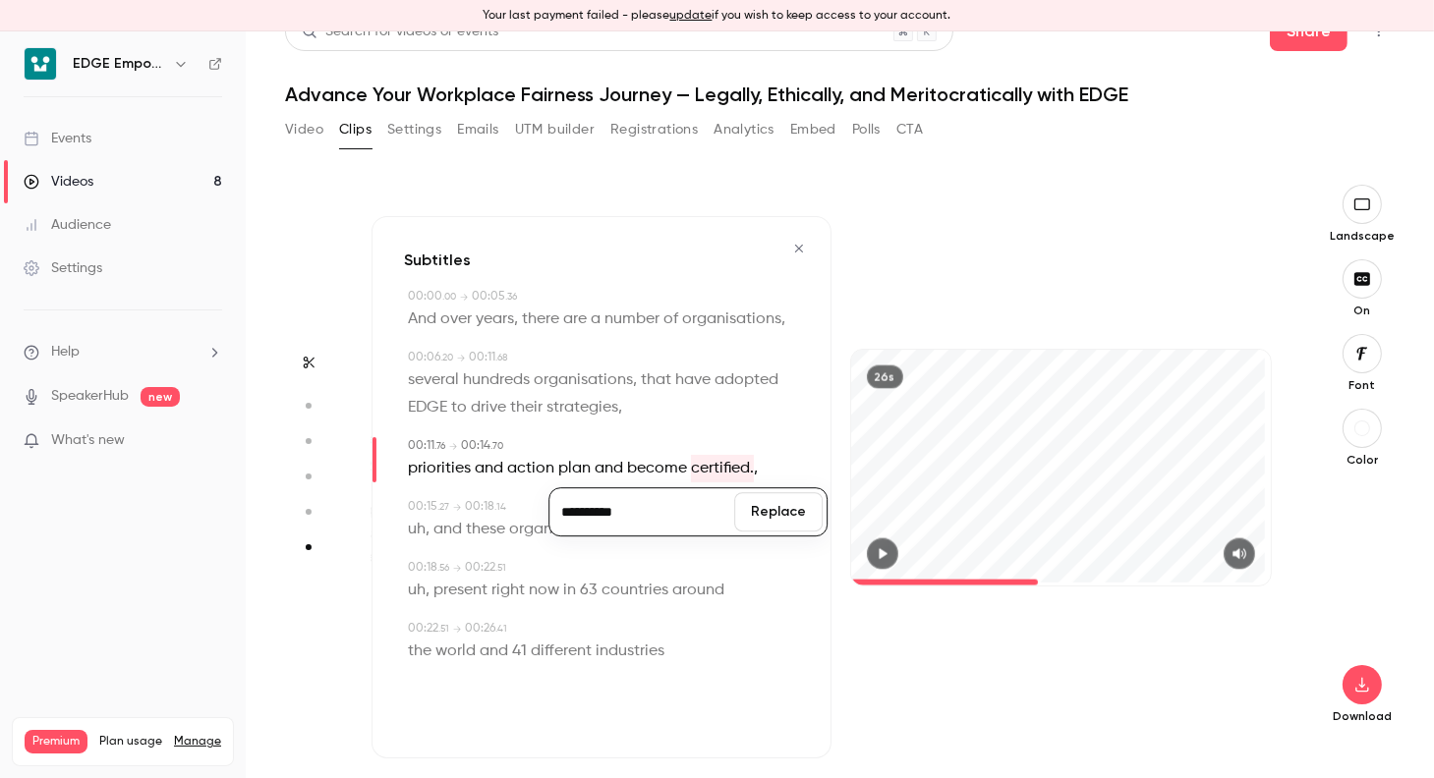
click at [668, 516] on input "**********" at bounding box center [641, 512] width 177 height 39
type input "*********"
click at [751, 515] on button "Replace" at bounding box center [778, 512] width 88 height 39
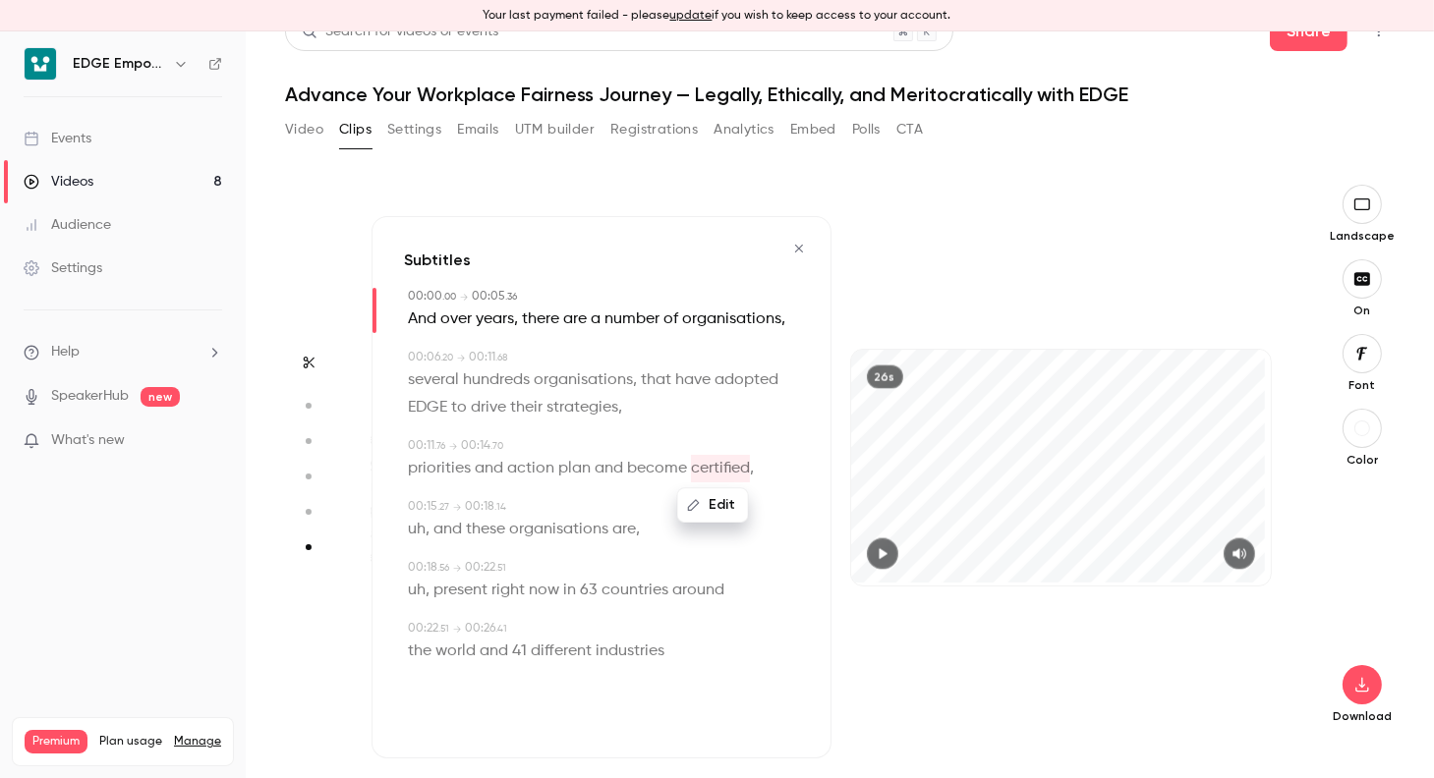
click at [426, 527] on span "," at bounding box center [427, 530] width 4 height 28
type input "****"
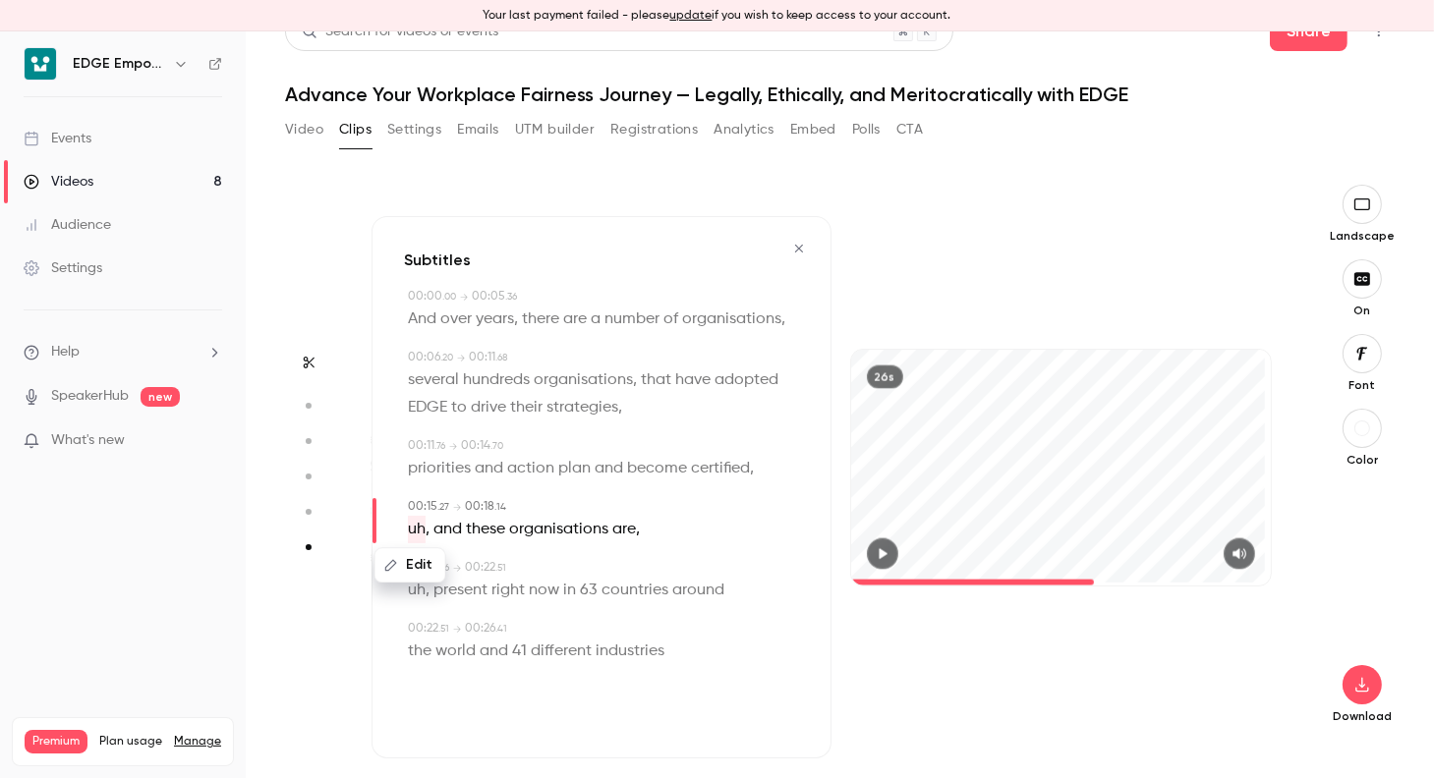
click at [424, 564] on button "Edit" at bounding box center [410, 565] width 68 height 31
click at [589, 577] on button "Replace" at bounding box center [602, 572] width 88 height 39
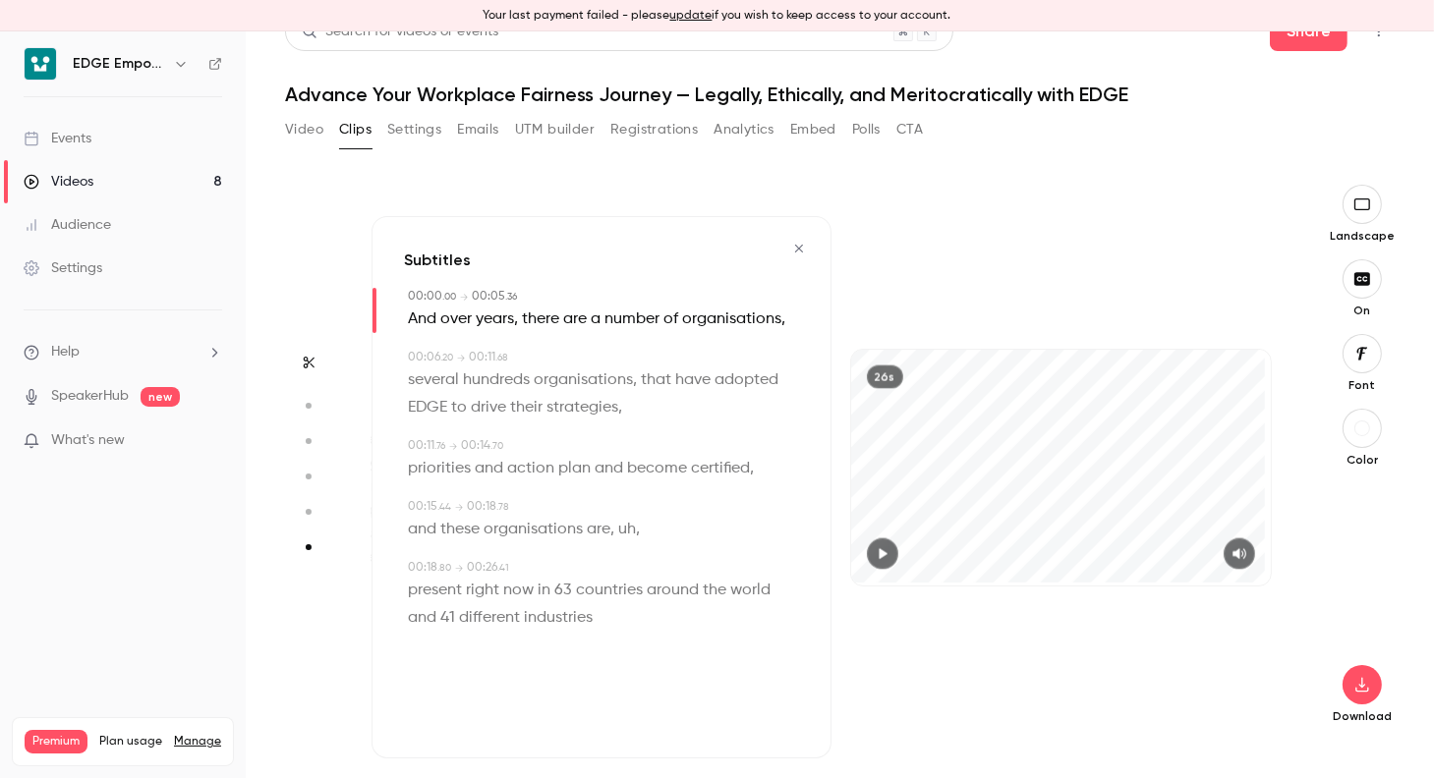
click at [629, 523] on span "uh" at bounding box center [627, 530] width 18 height 28
type input "****"
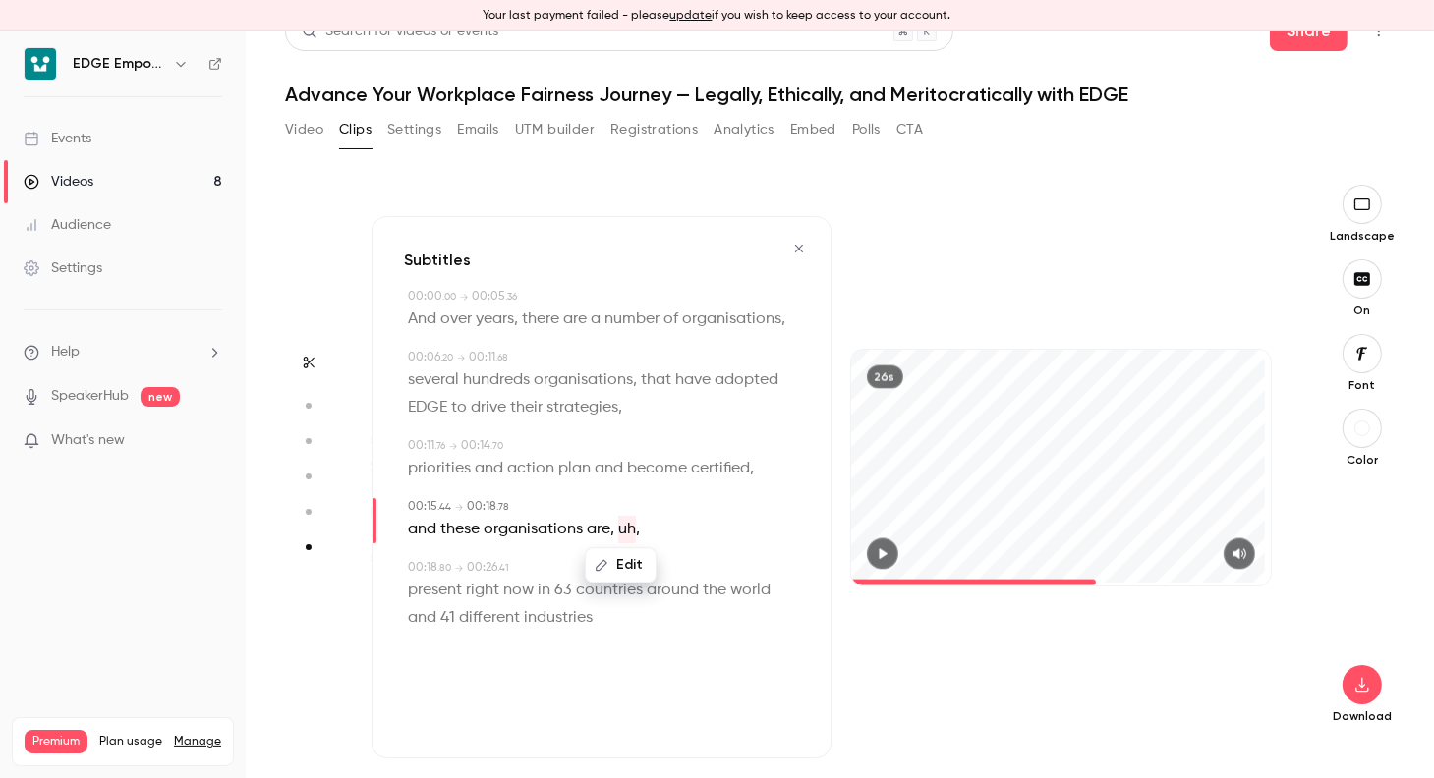
click at [609, 567] on button "Edit" at bounding box center [621, 565] width 68 height 31
click at [706, 574] on button "Replace" at bounding box center [719, 572] width 88 height 39
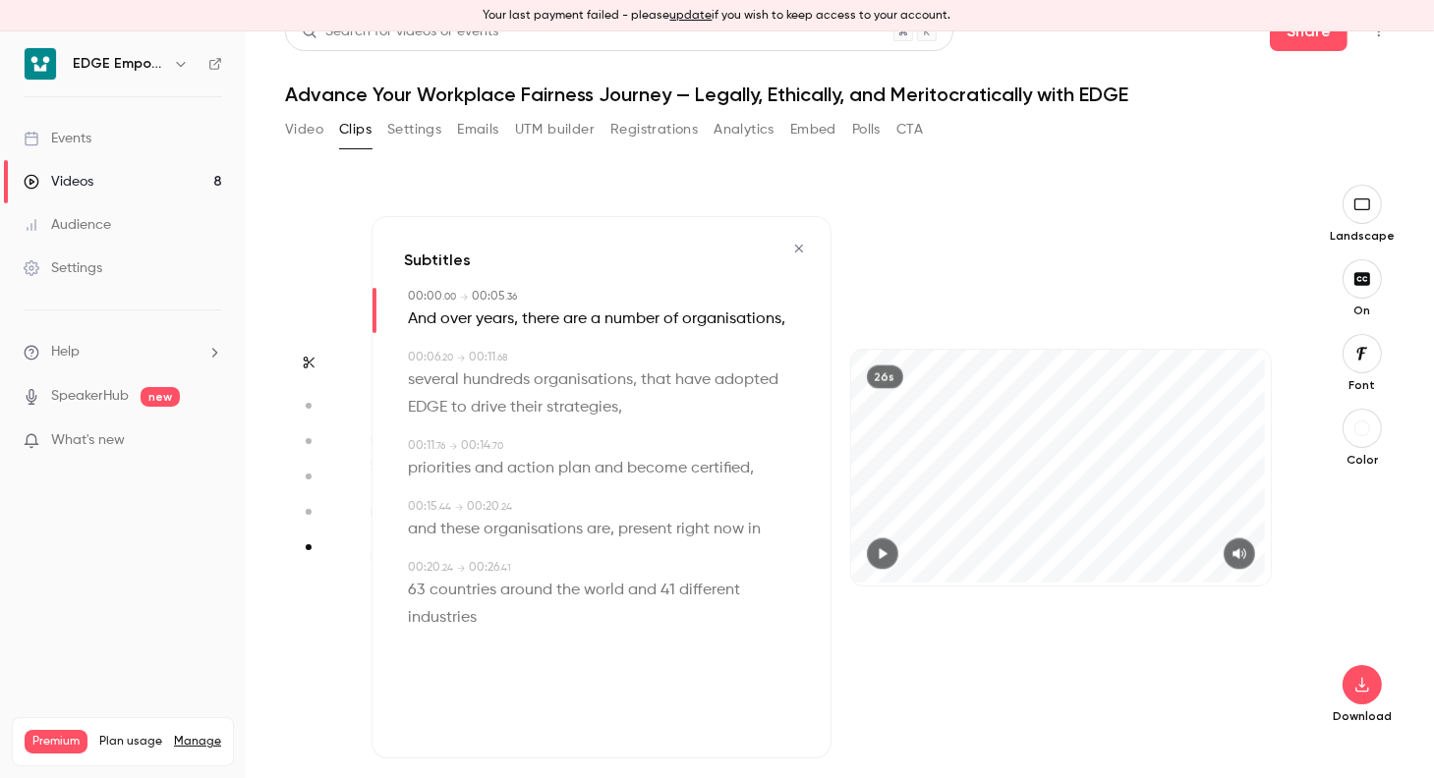
click at [603, 590] on span "world" at bounding box center [604, 591] width 40 height 28
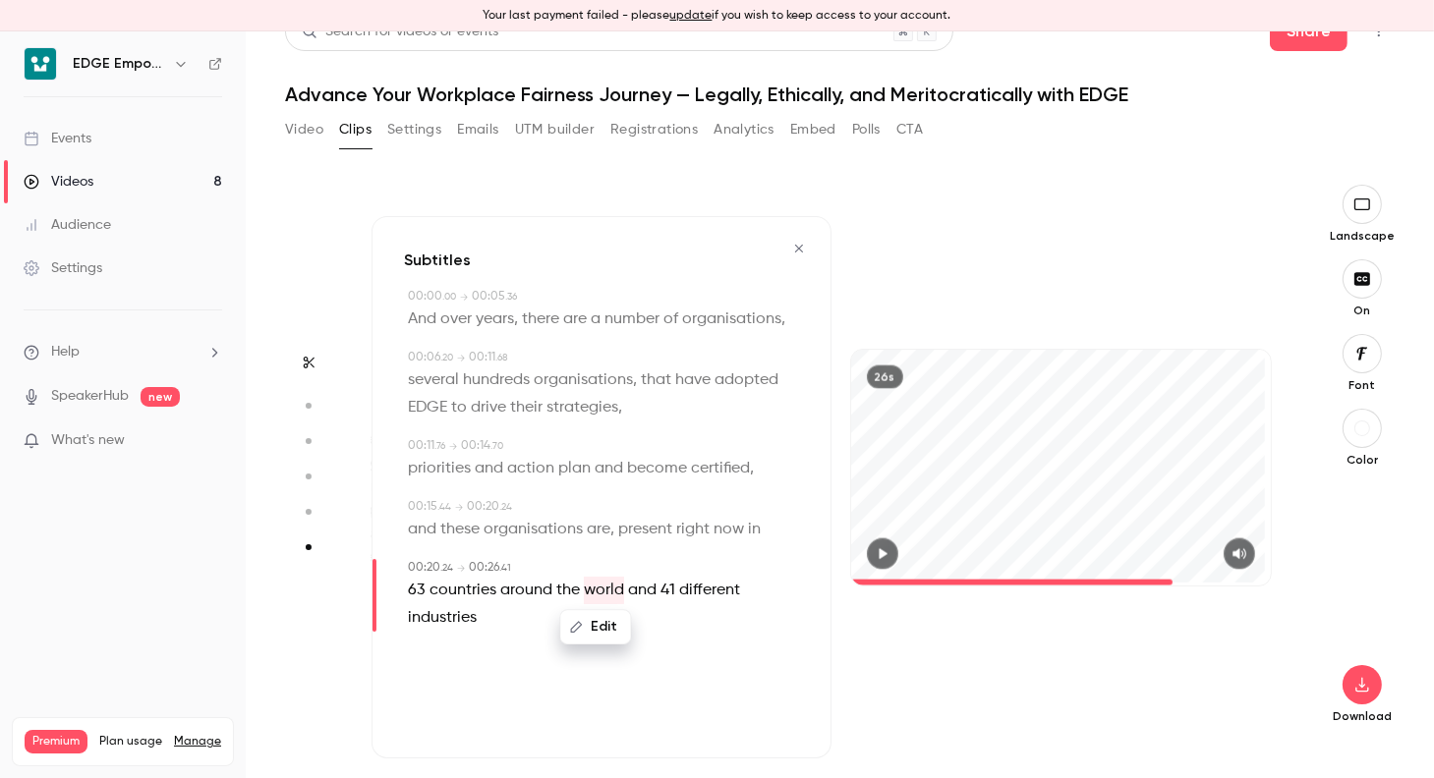
click at [606, 593] on span "world" at bounding box center [604, 591] width 40 height 28
click at [904, 259] on div "26s" at bounding box center [1061, 487] width 460 height 542
click at [1355, 351] on icon "button" at bounding box center [1362, 354] width 22 height 16
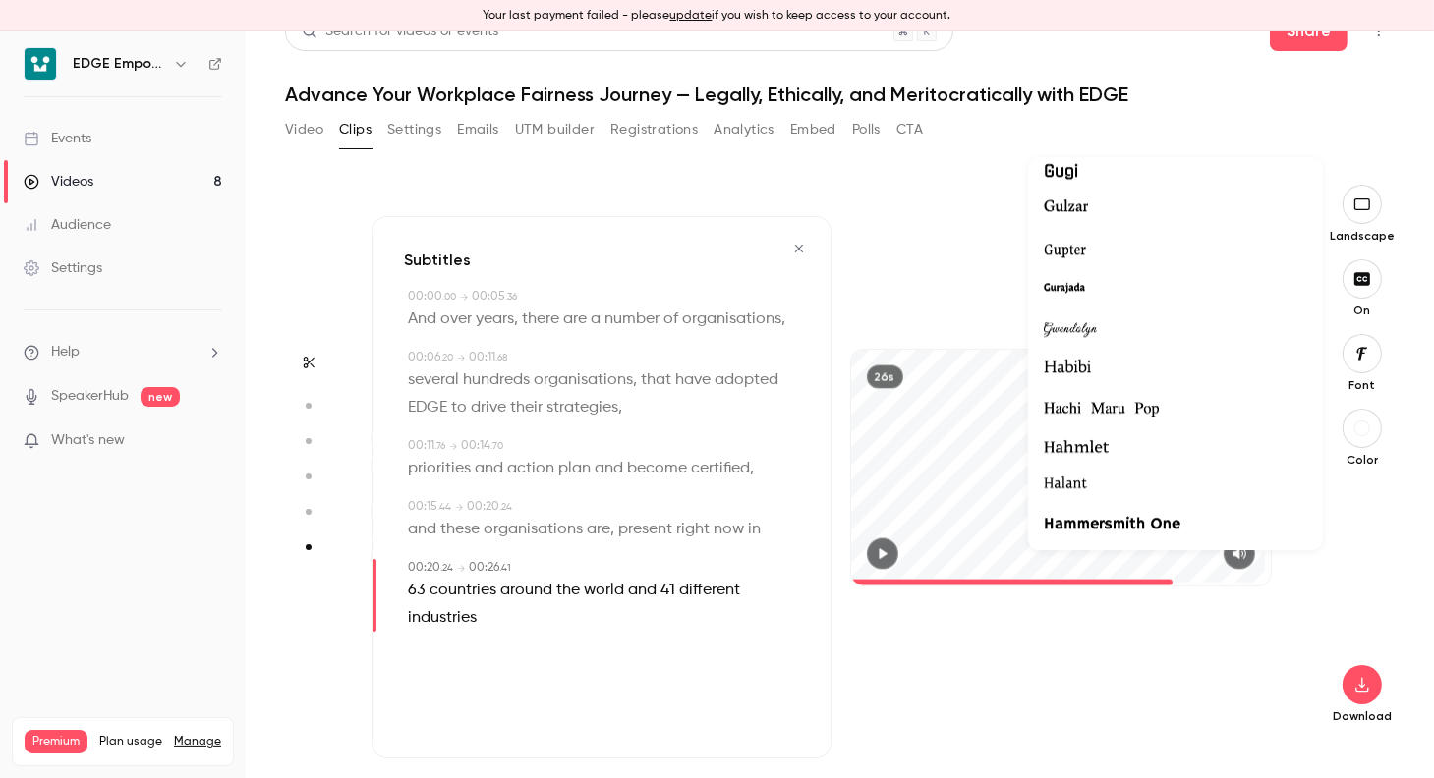
scroll to position [20310, 0]
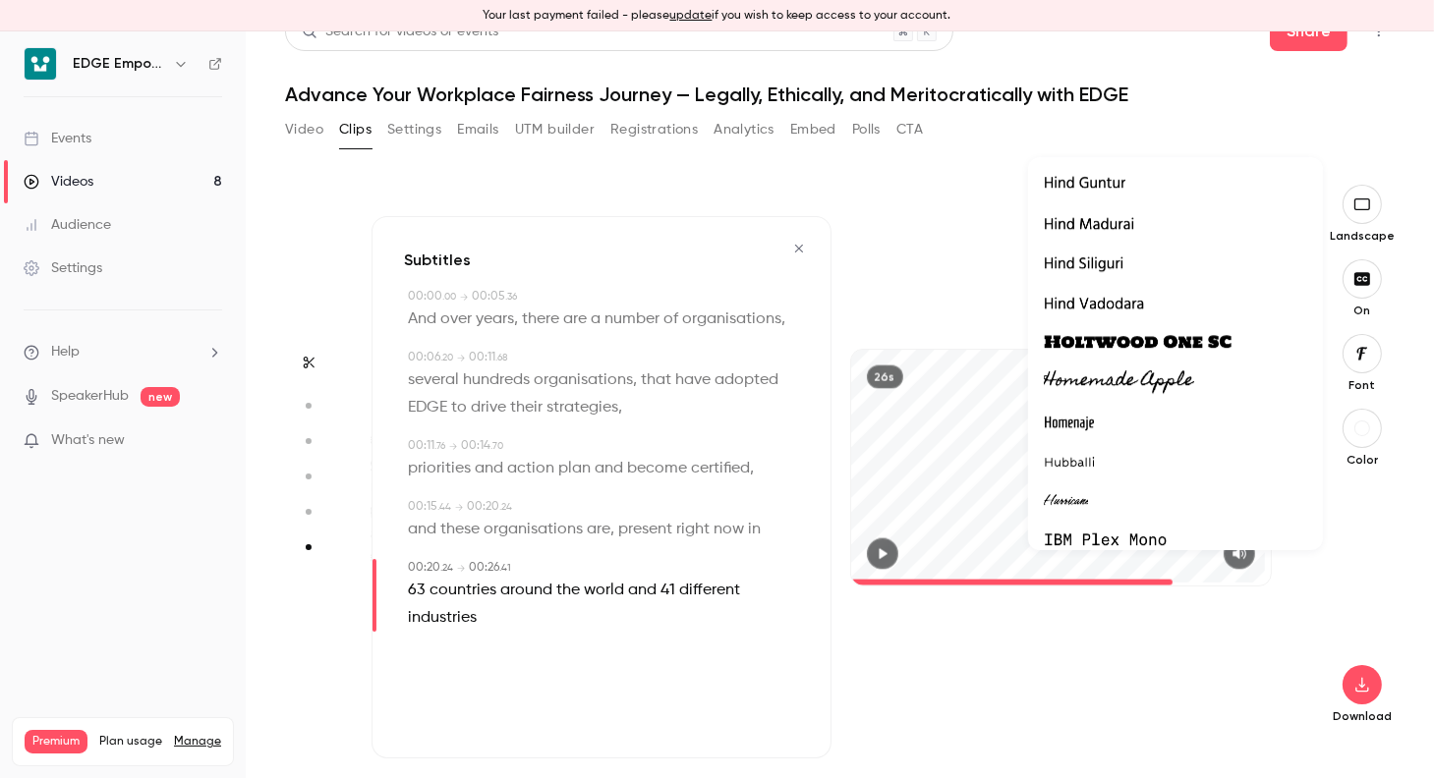
click at [1227, 96] on div at bounding box center [717, 389] width 1434 height 778
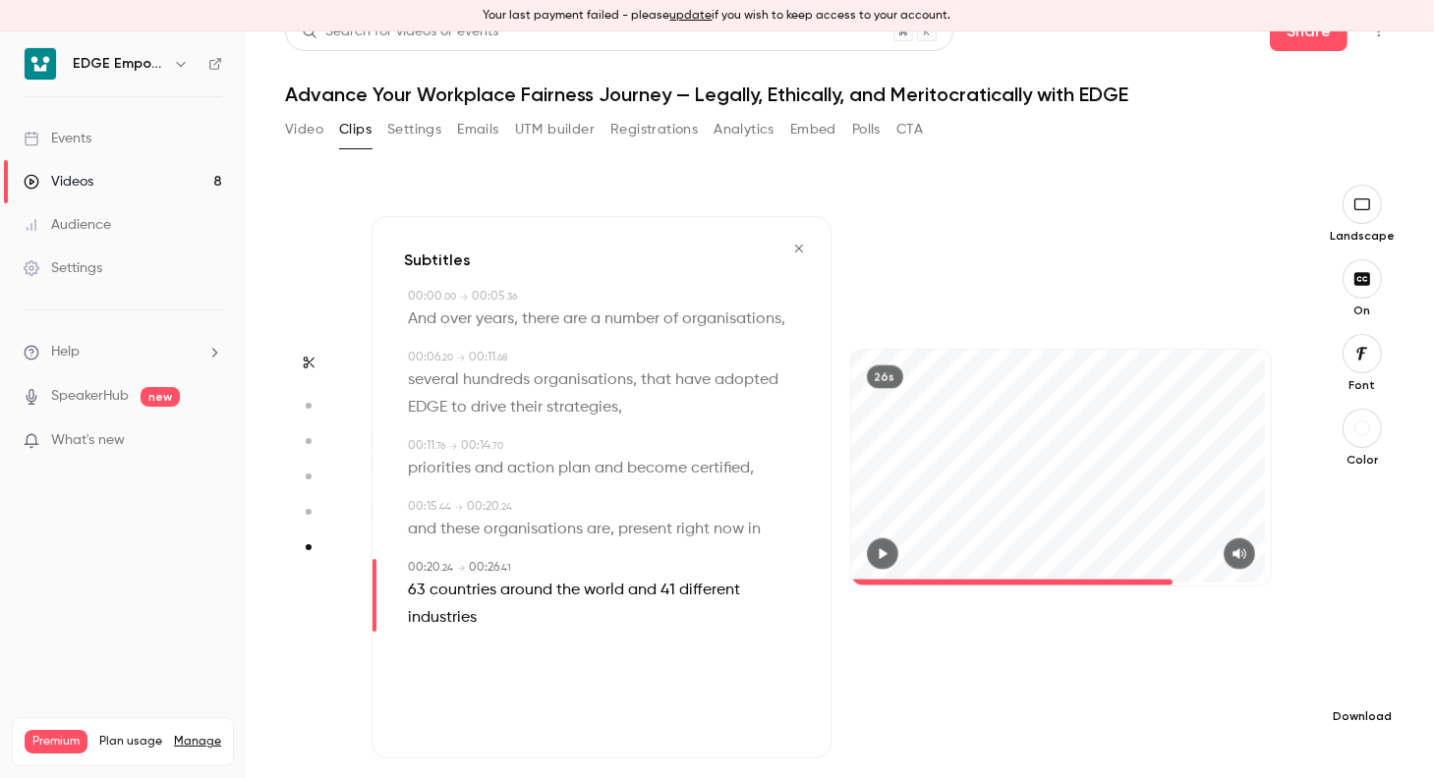
click at [1350, 683] on icon "button" at bounding box center [1362, 685] width 24 height 16
click at [1253, 663] on span "High quality requires longer processing" at bounding box center [1200, 667] width 224 height 20
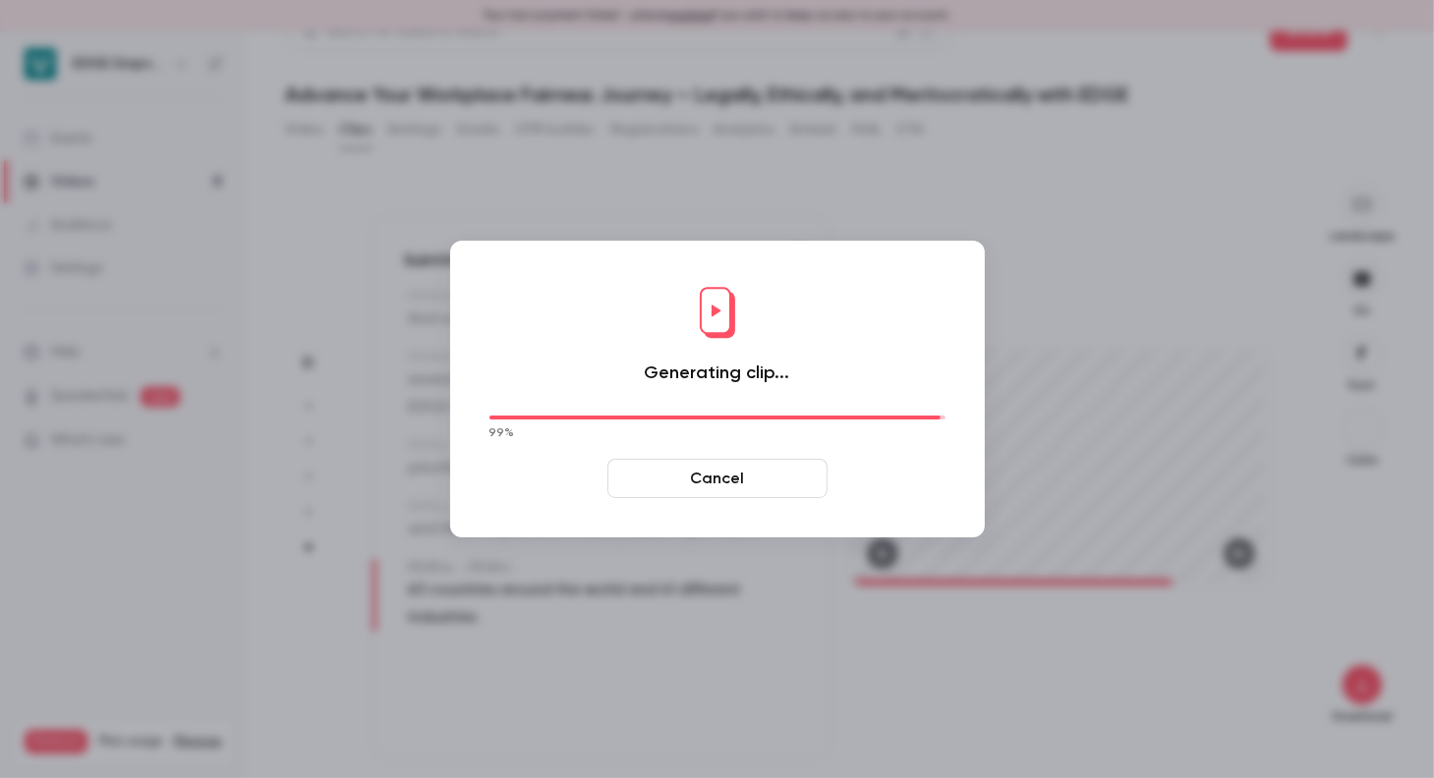
click at [1399, 290] on div at bounding box center [717, 389] width 1434 height 778
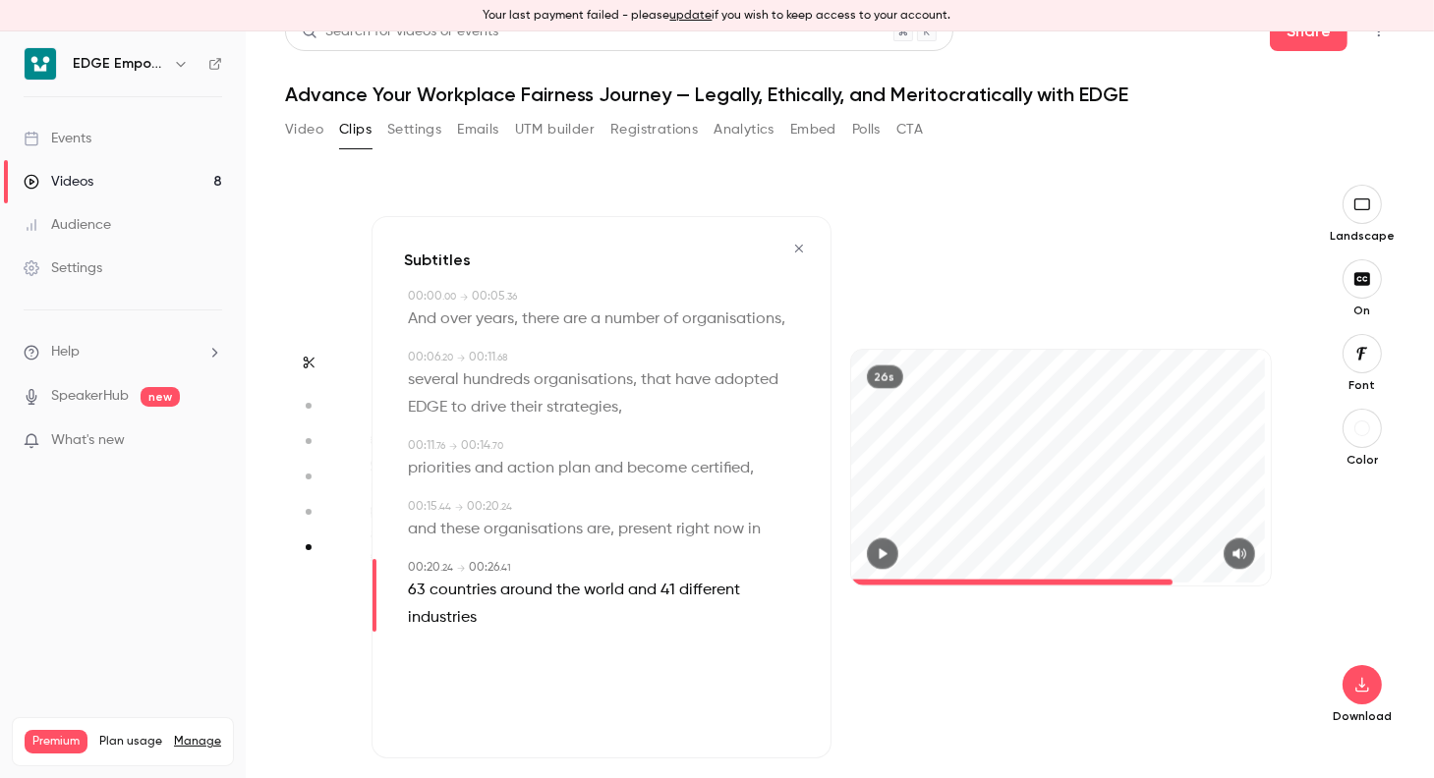
click at [1396, 420] on main "Search for videos or events Share Advance Your Workplace Fairness Journey — Leg…" at bounding box center [840, 404] width 1188 height 747
type input "****"
click at [125, 180] on link "Videos 8" at bounding box center [123, 181] width 246 height 43
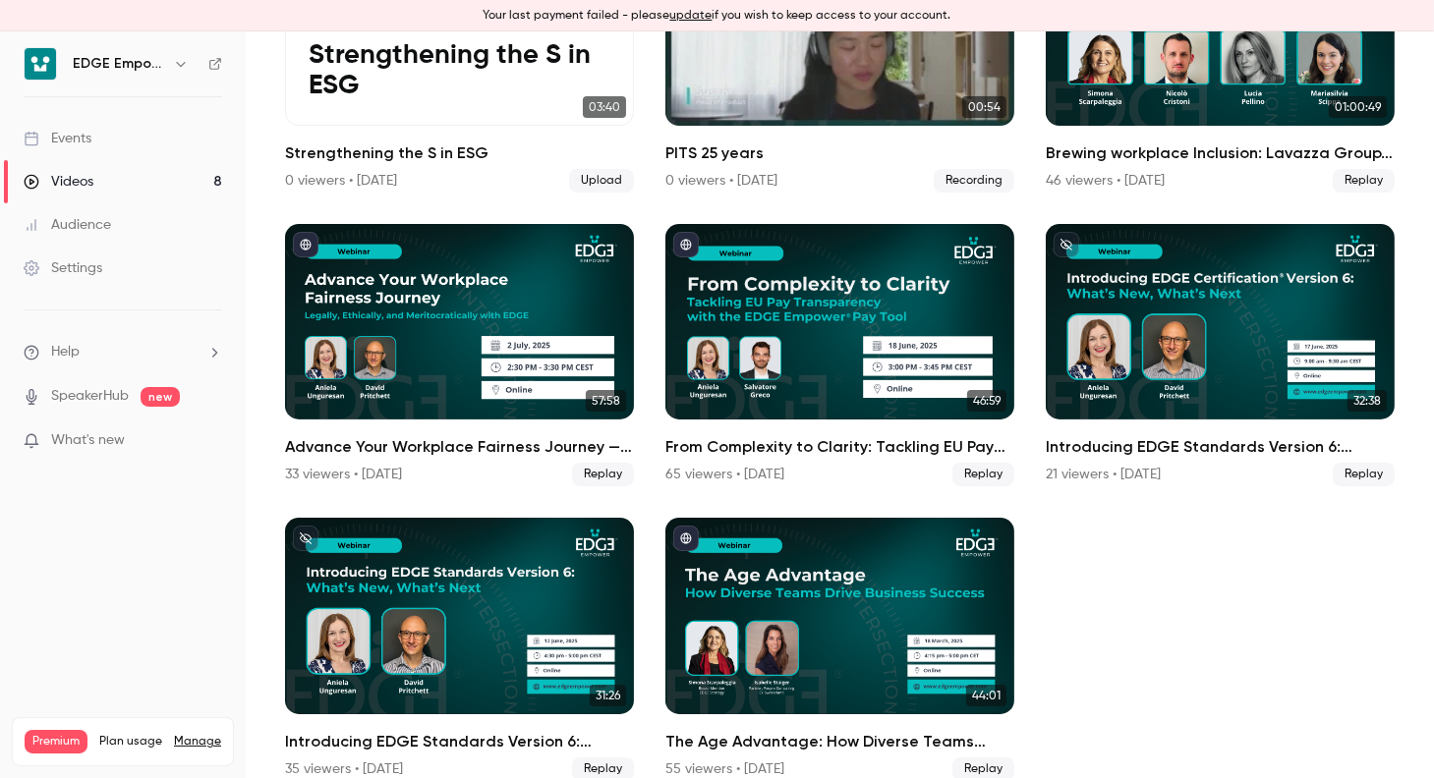
scroll to position [289, 0]
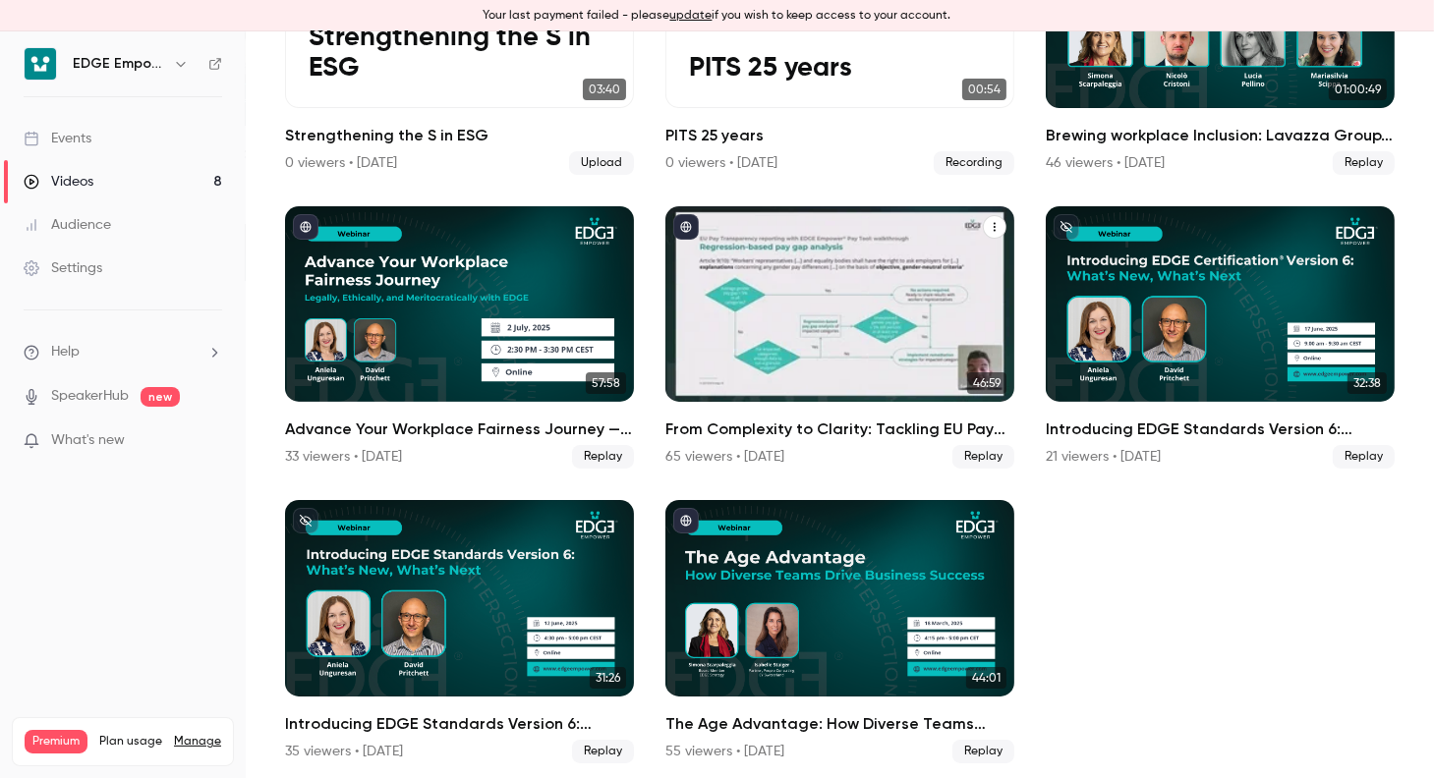
click at [751, 288] on div "From Complexity to Clarity: Tackling EU Pay Transparency with the EDGE Empower …" at bounding box center [839, 304] width 349 height 197
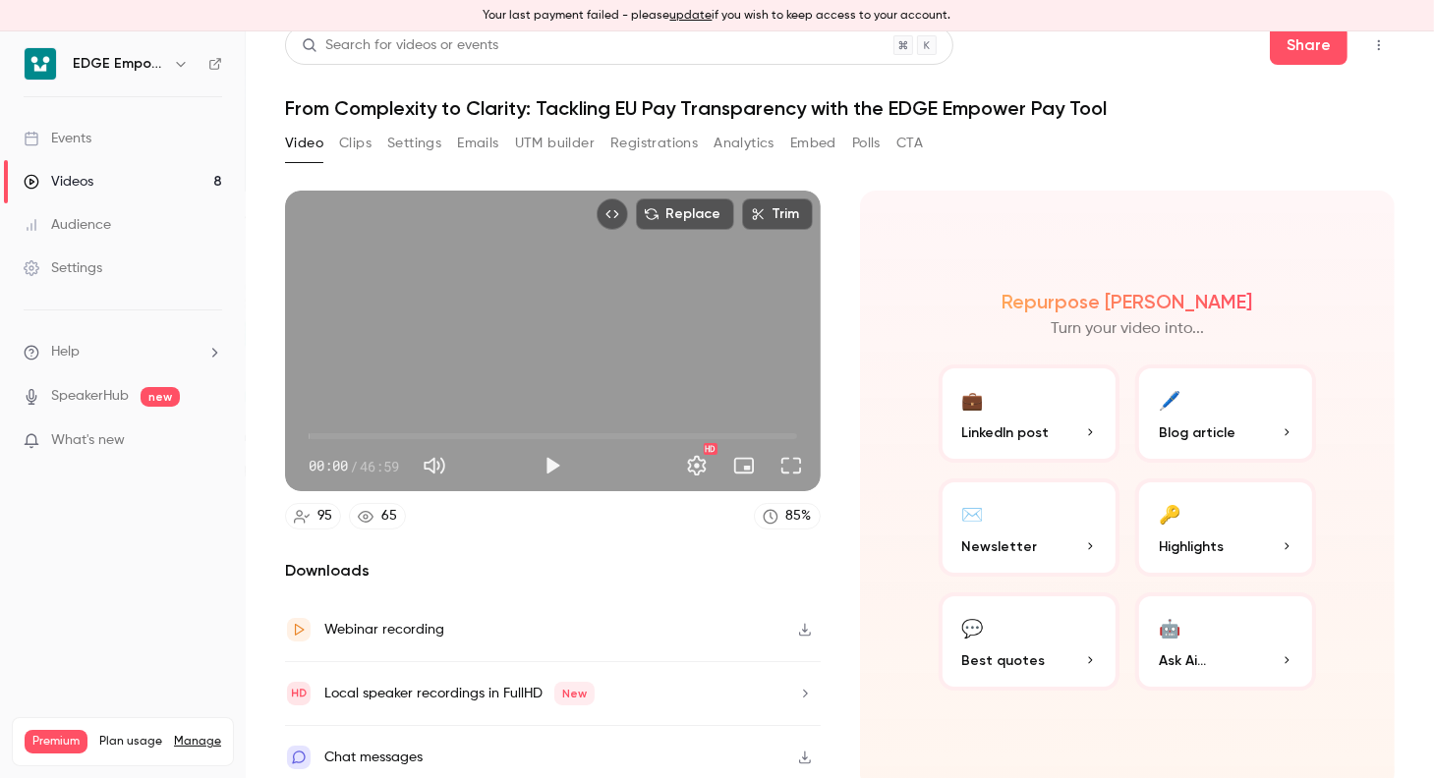
scroll to position [24, 0]
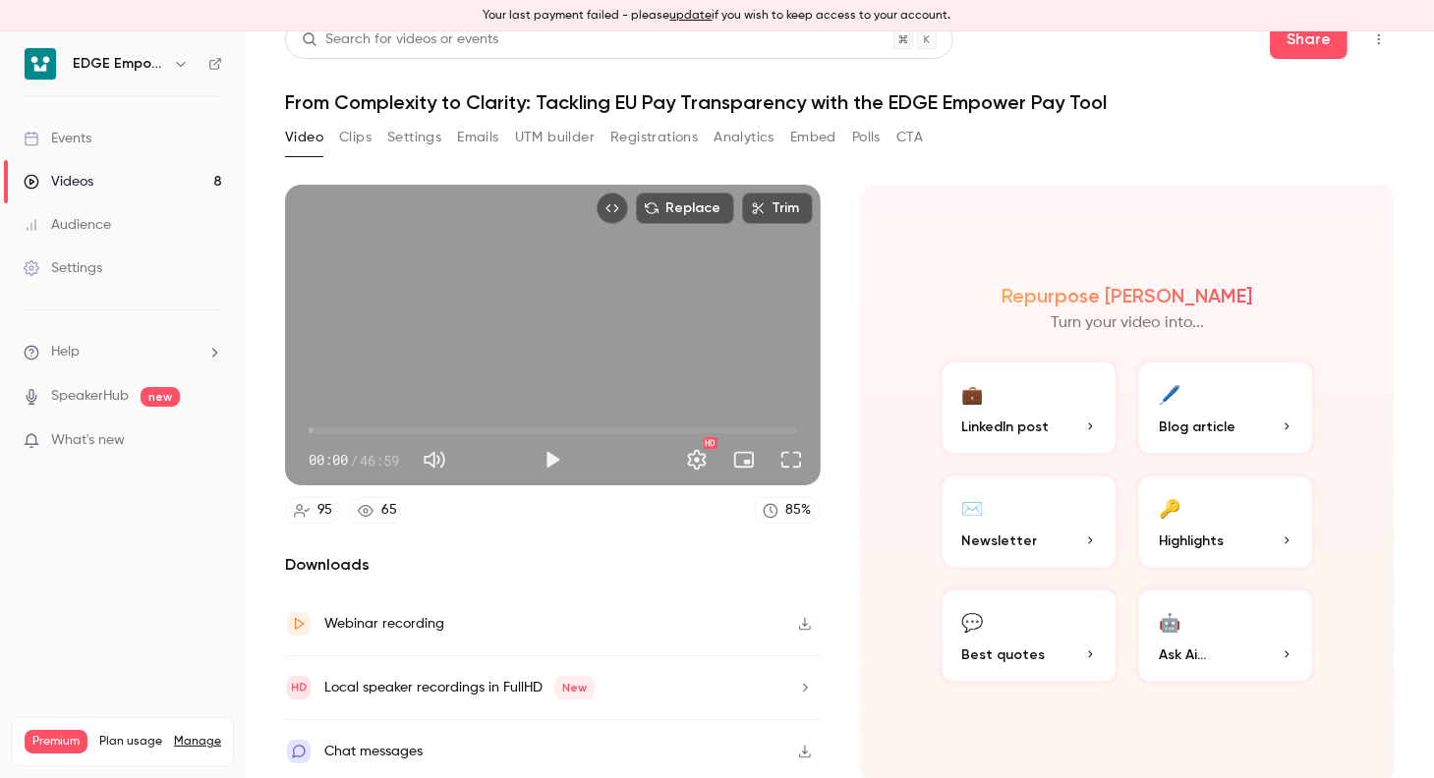
click at [345, 141] on button "Clips" at bounding box center [355, 137] width 32 height 31
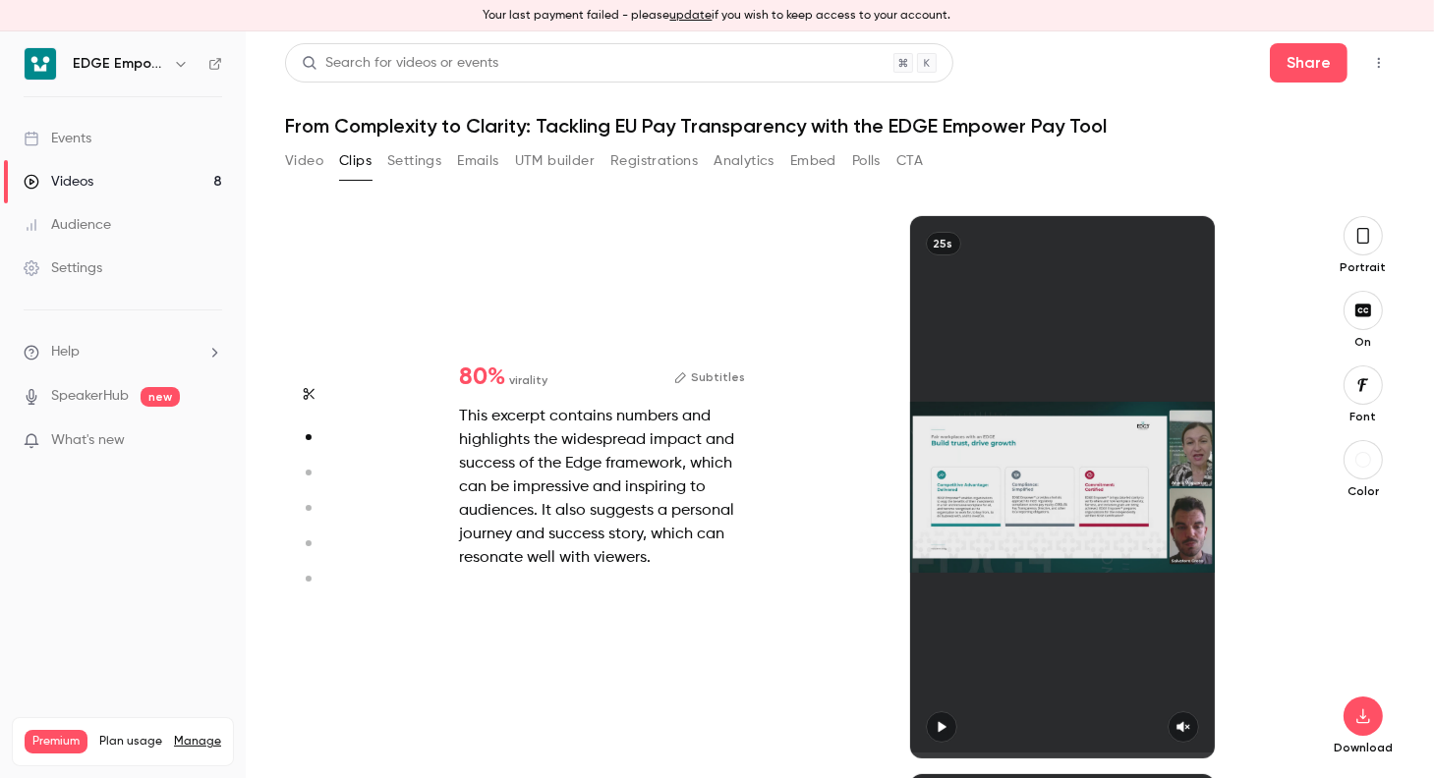
scroll to position [558, 0]
type input "*"
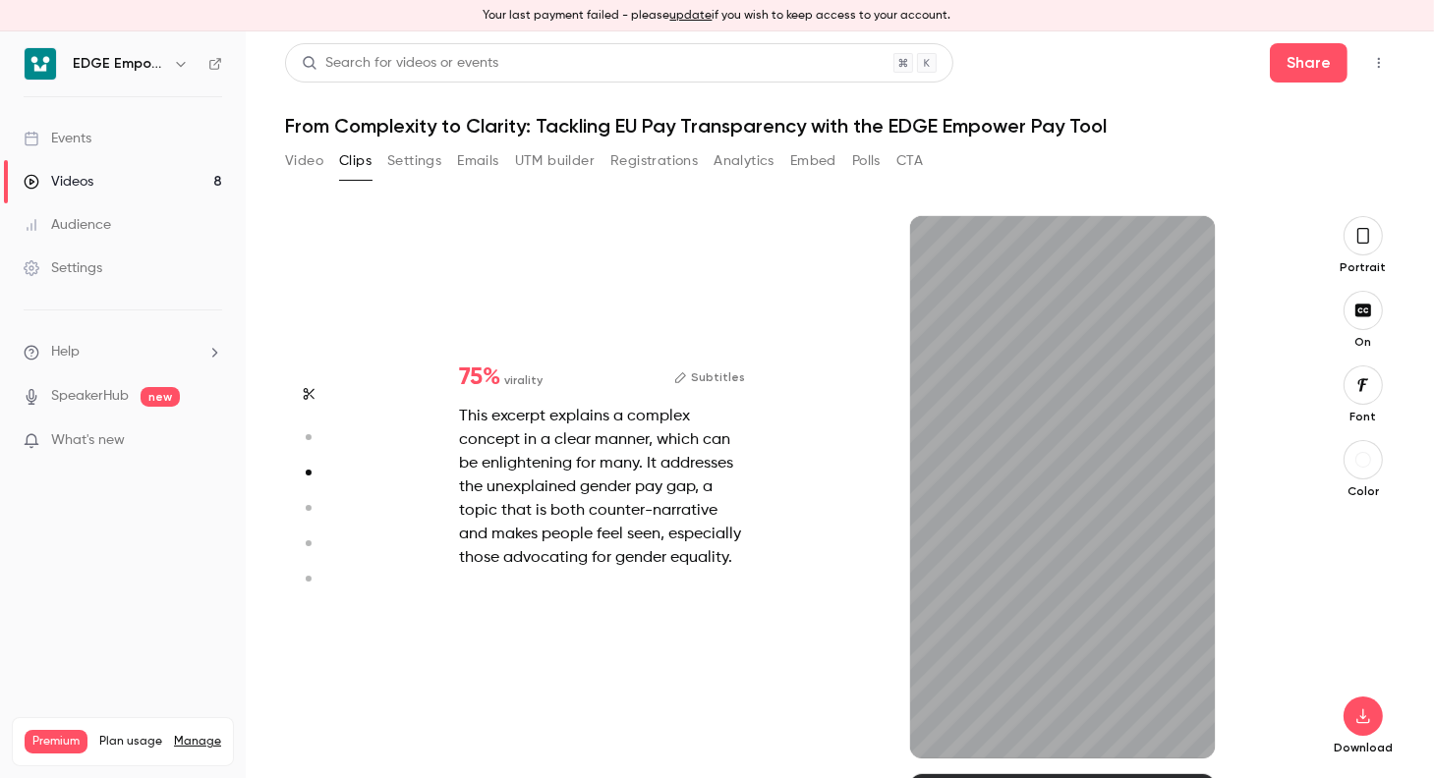
click at [711, 368] on button "Subtitles" at bounding box center [709, 378] width 71 height 24
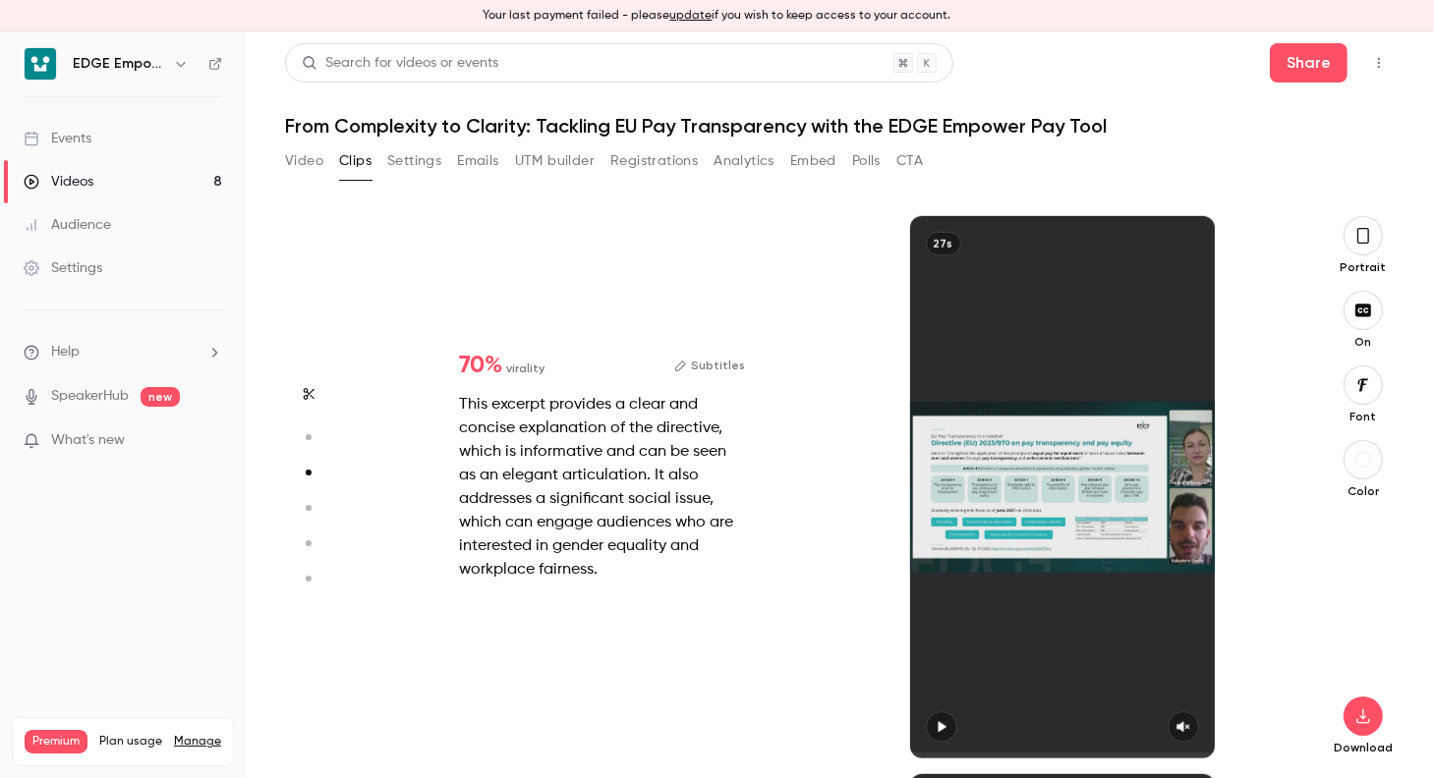
type input "*"
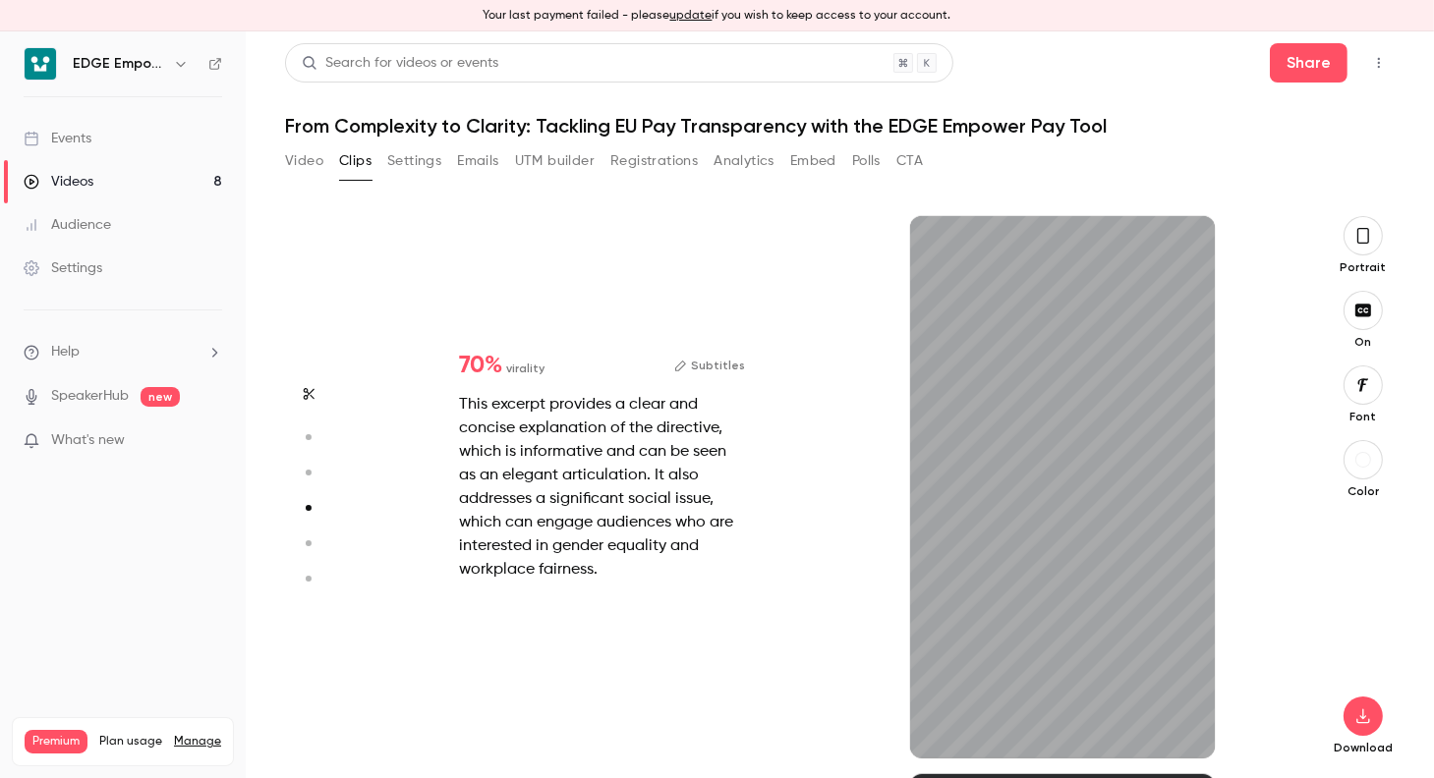
scroll to position [1674, 0]
click at [718, 365] on button "Subtitles" at bounding box center [709, 366] width 71 height 24
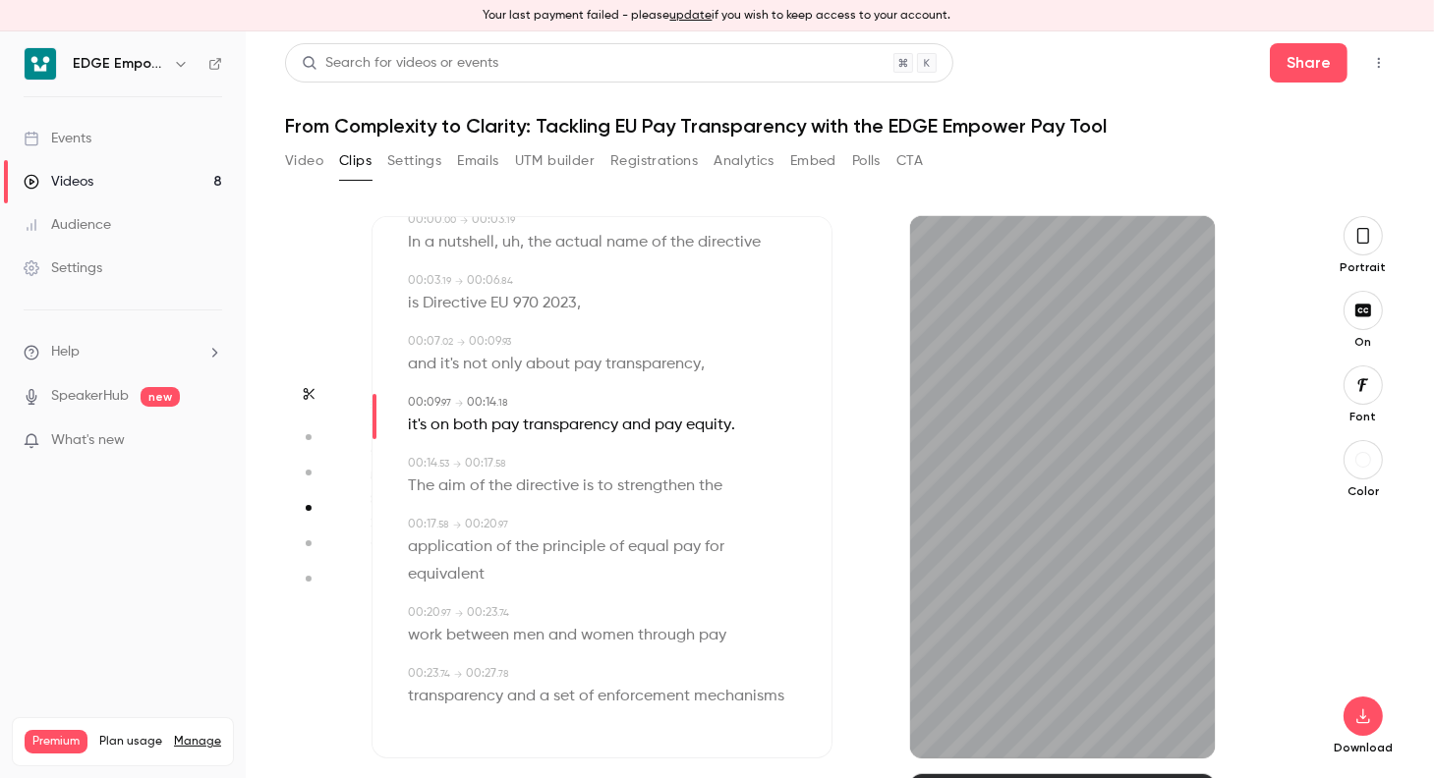
scroll to position [0, 0]
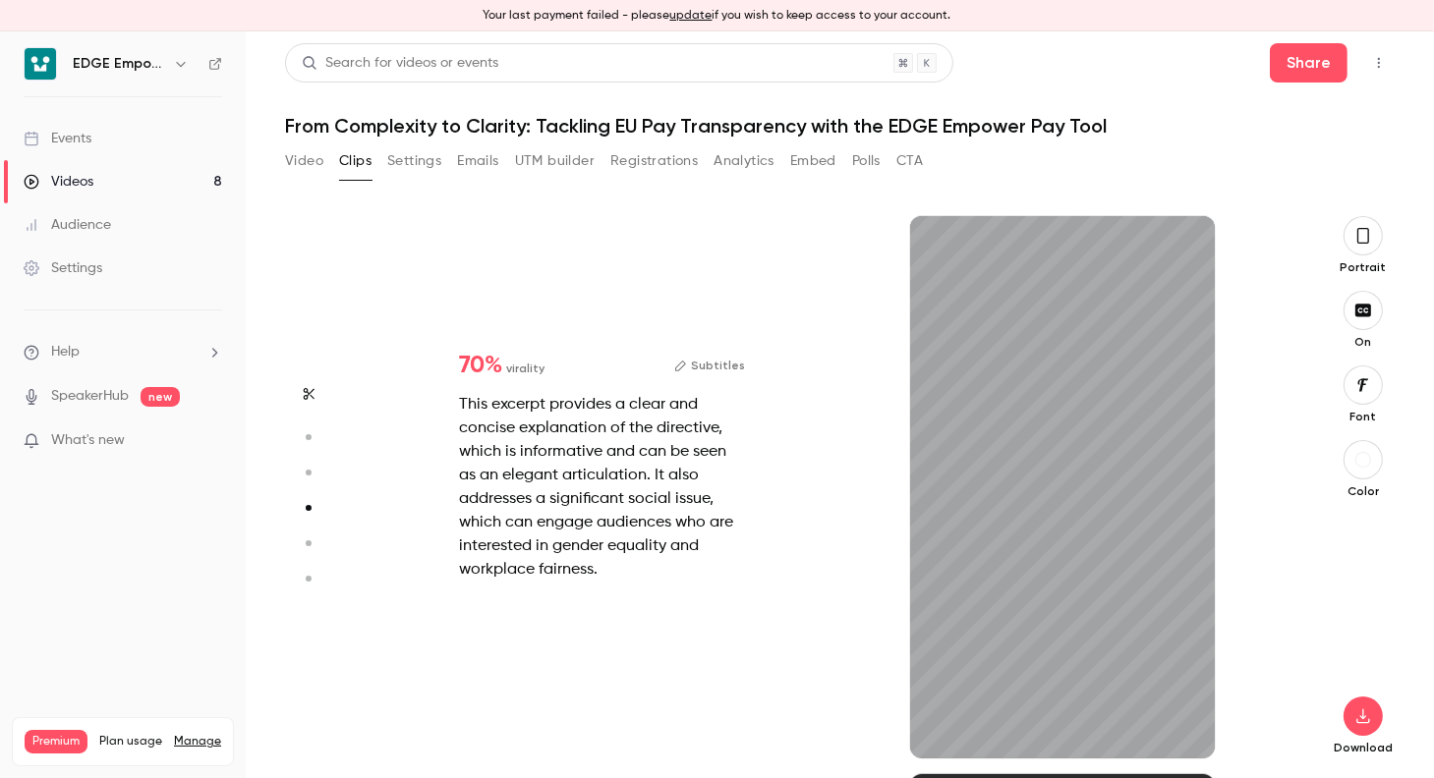
type input "*"
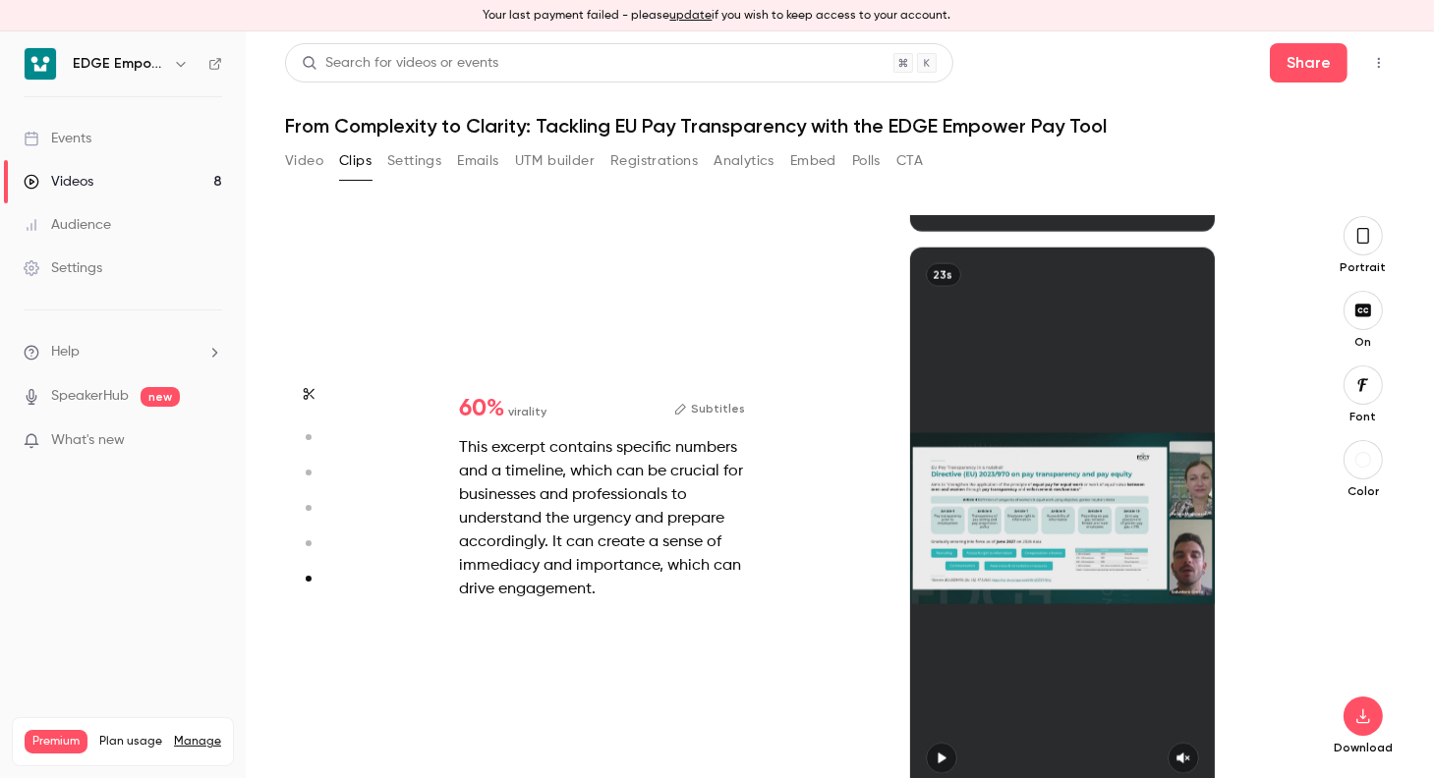
scroll to position [2232, 0]
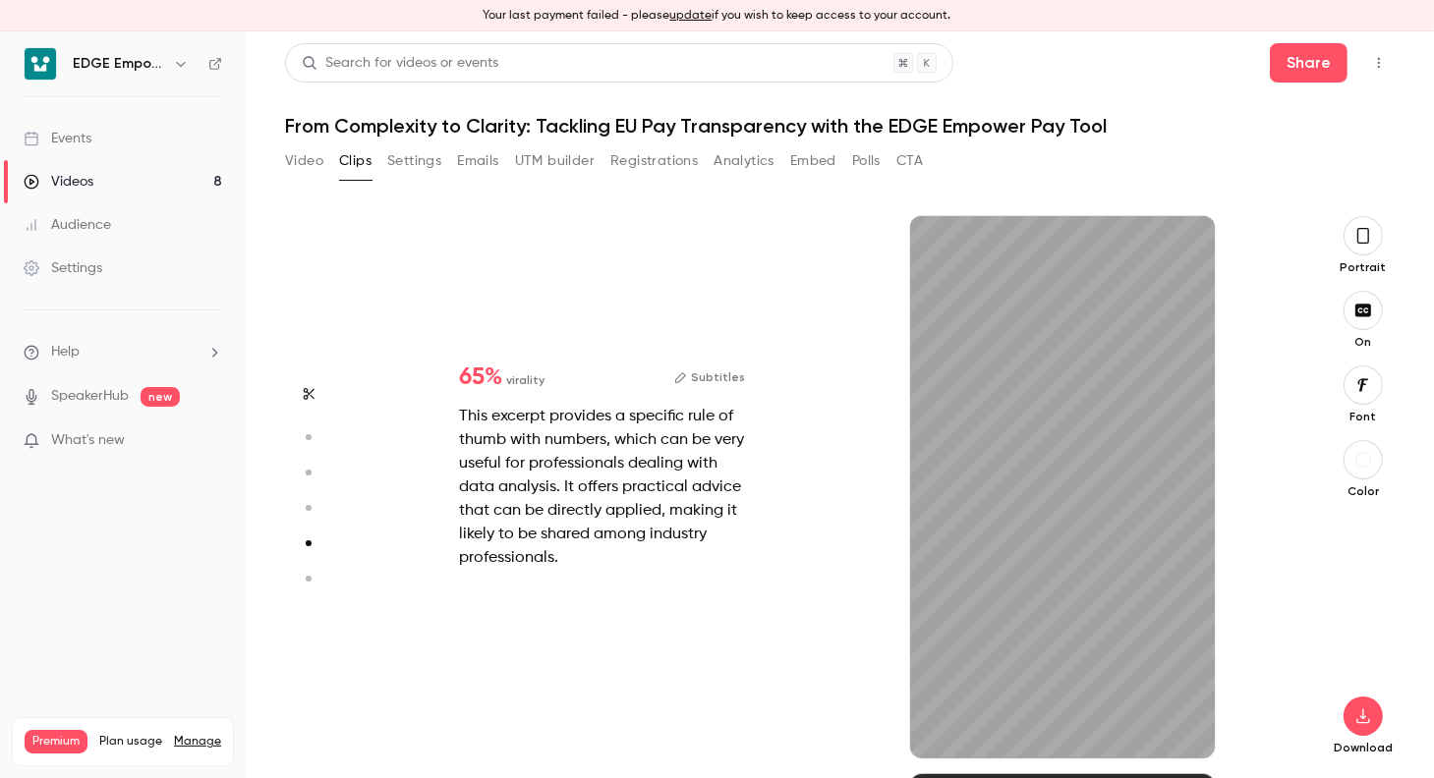
click at [731, 378] on button "Subtitles" at bounding box center [709, 378] width 71 height 24
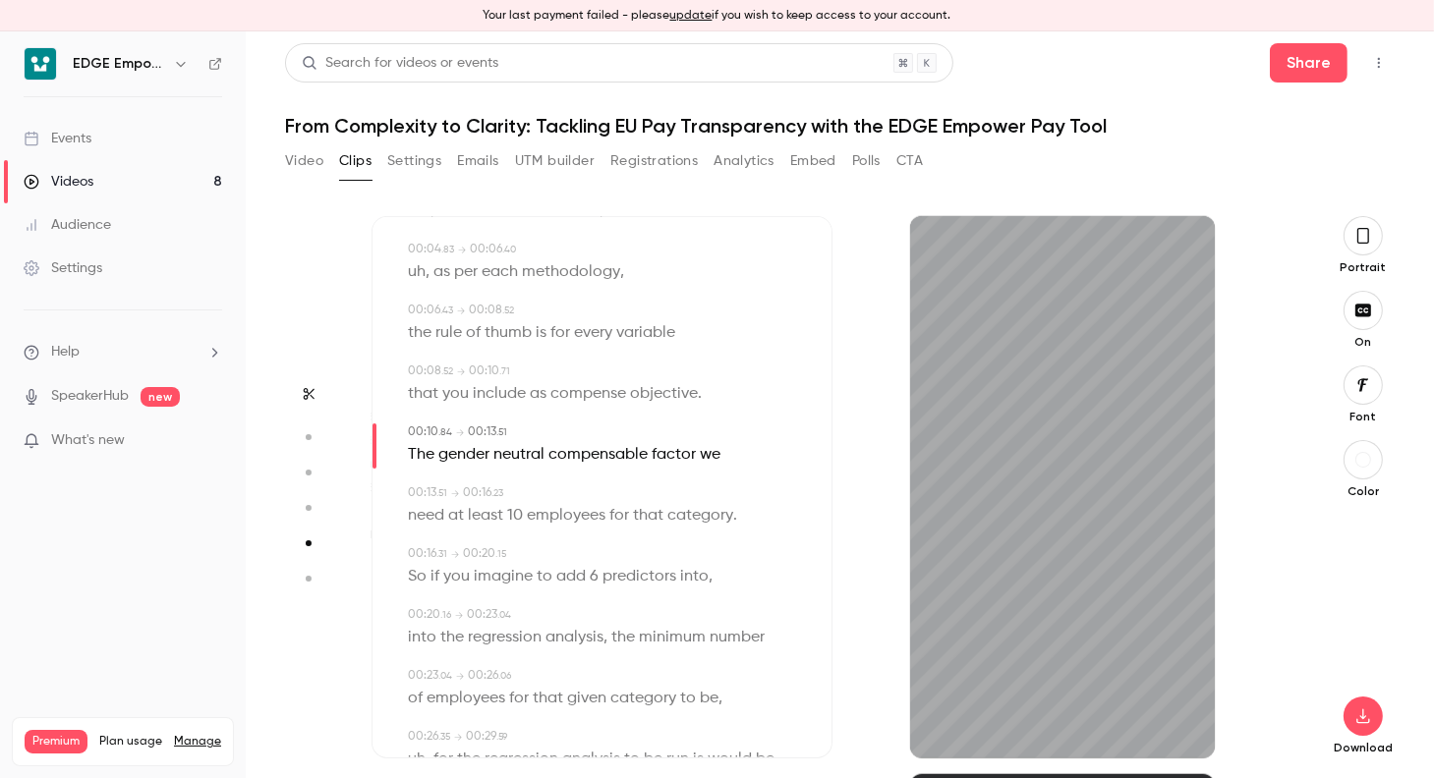
scroll to position [334, 0]
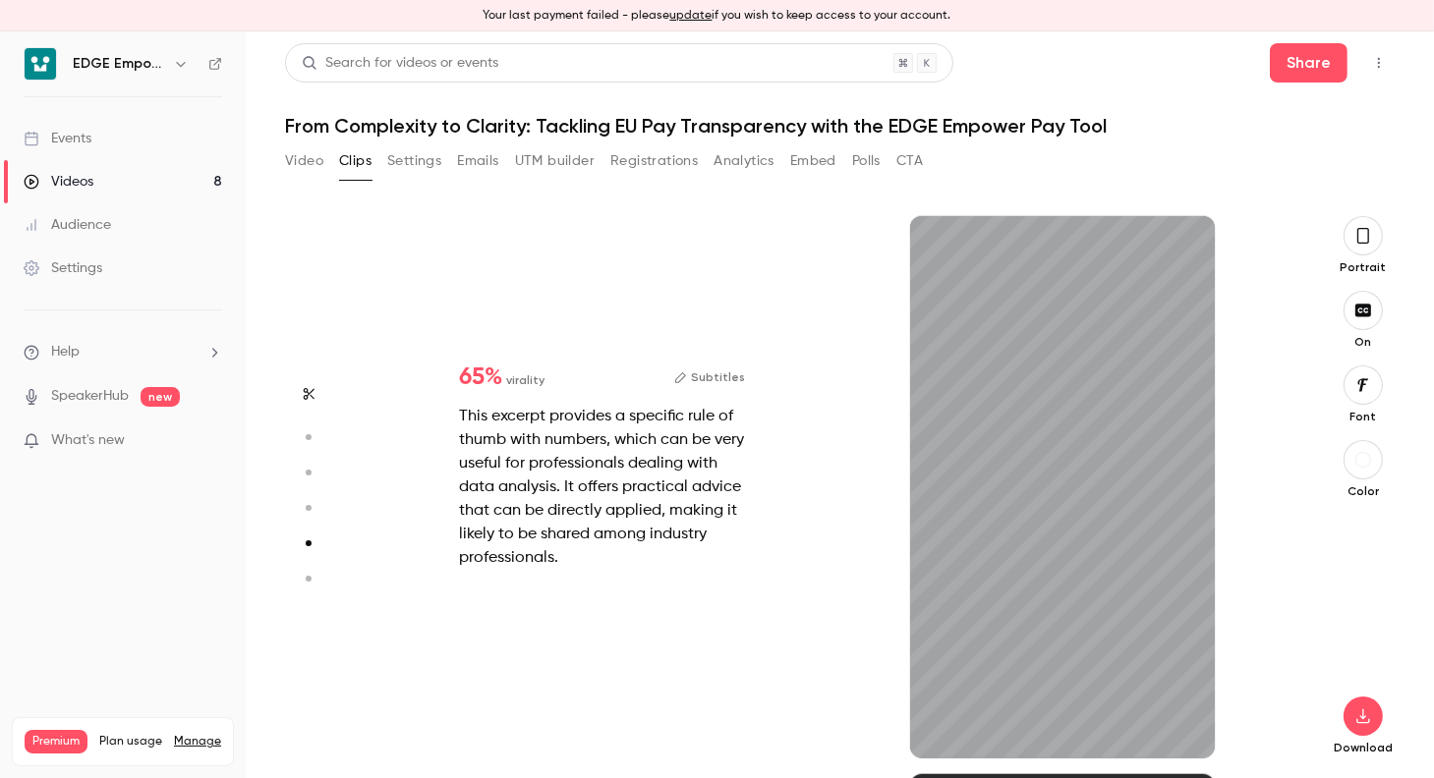
type input "*"
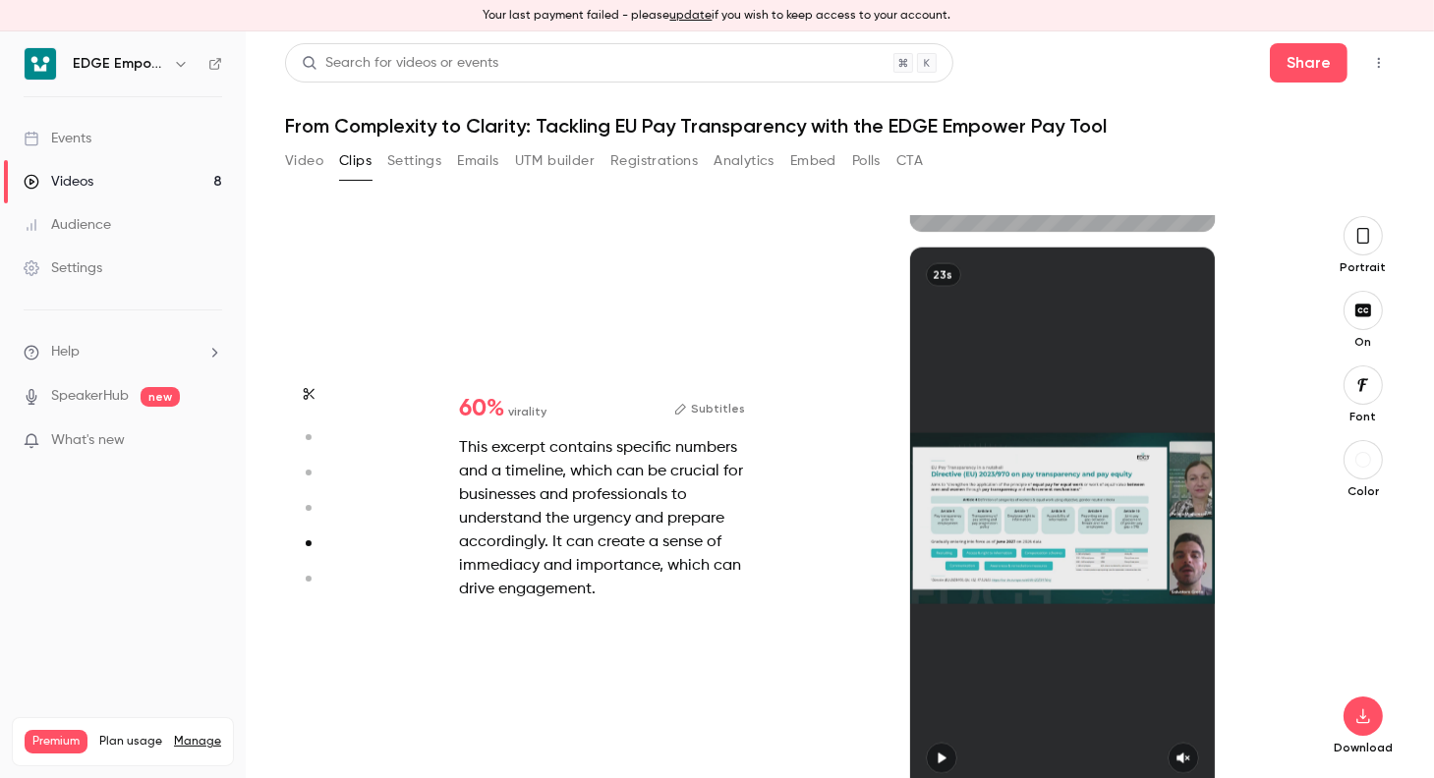
scroll to position [2759, 0]
click at [703, 418] on button "Subtitles" at bounding box center [709, 409] width 71 height 24
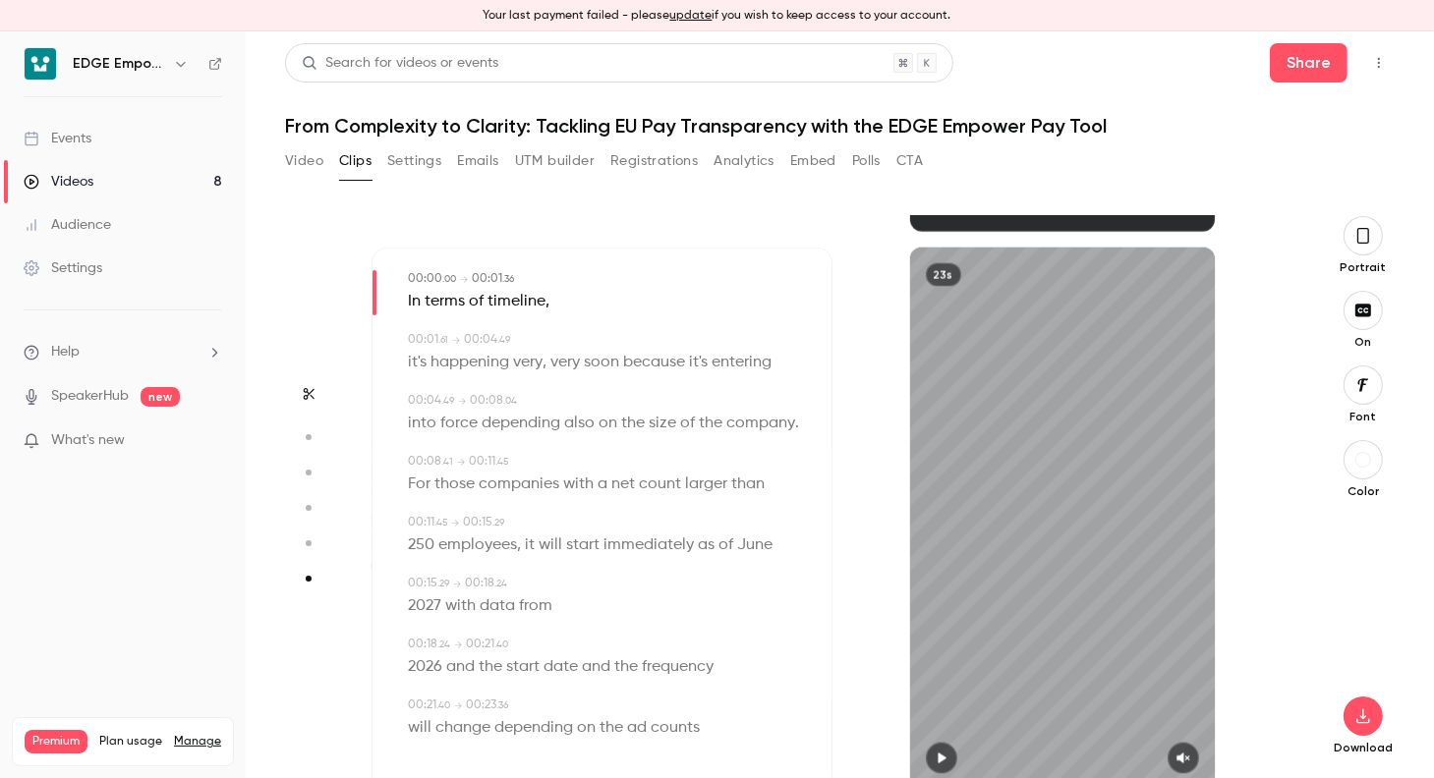
scroll to position [31, 0]
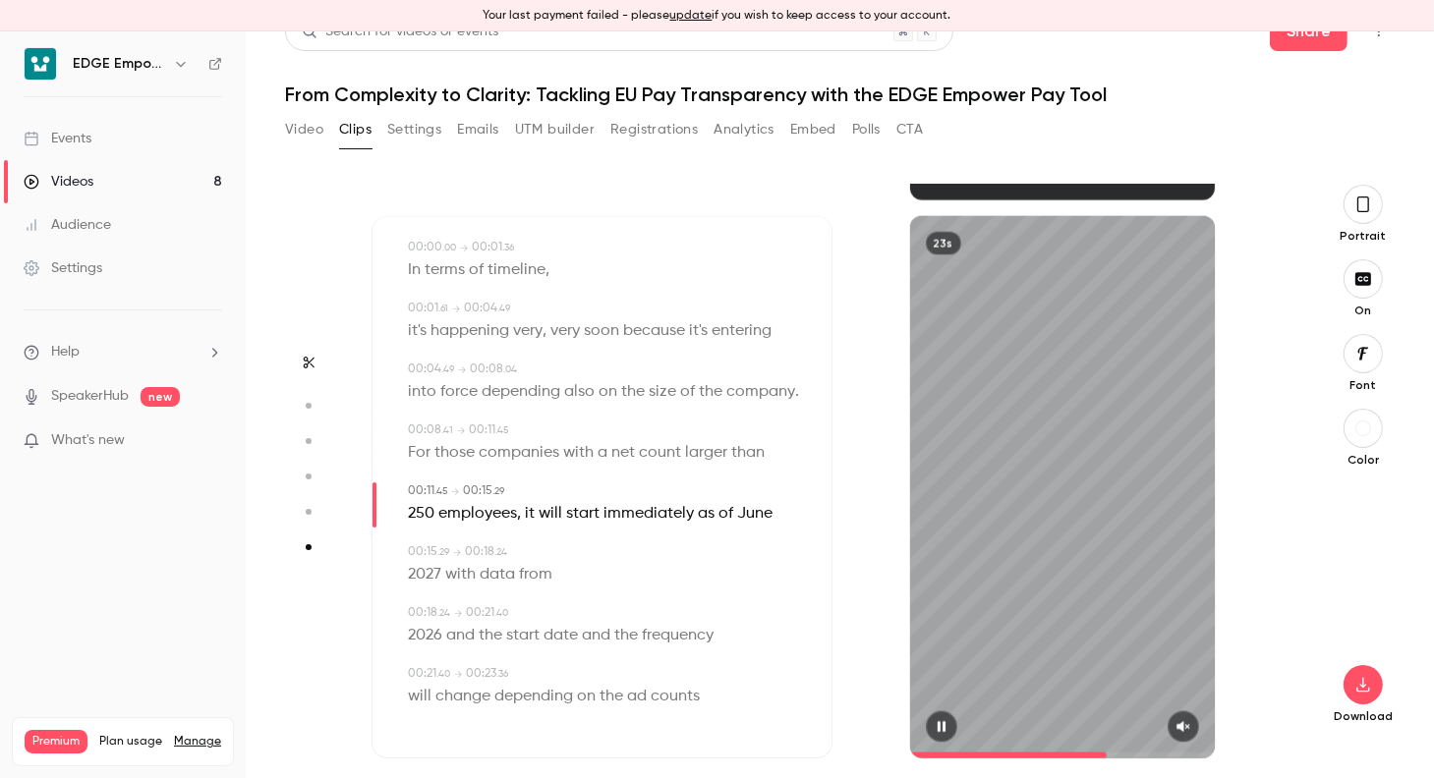
click at [1175, 722] on icon "button" at bounding box center [1183, 727] width 16 height 14
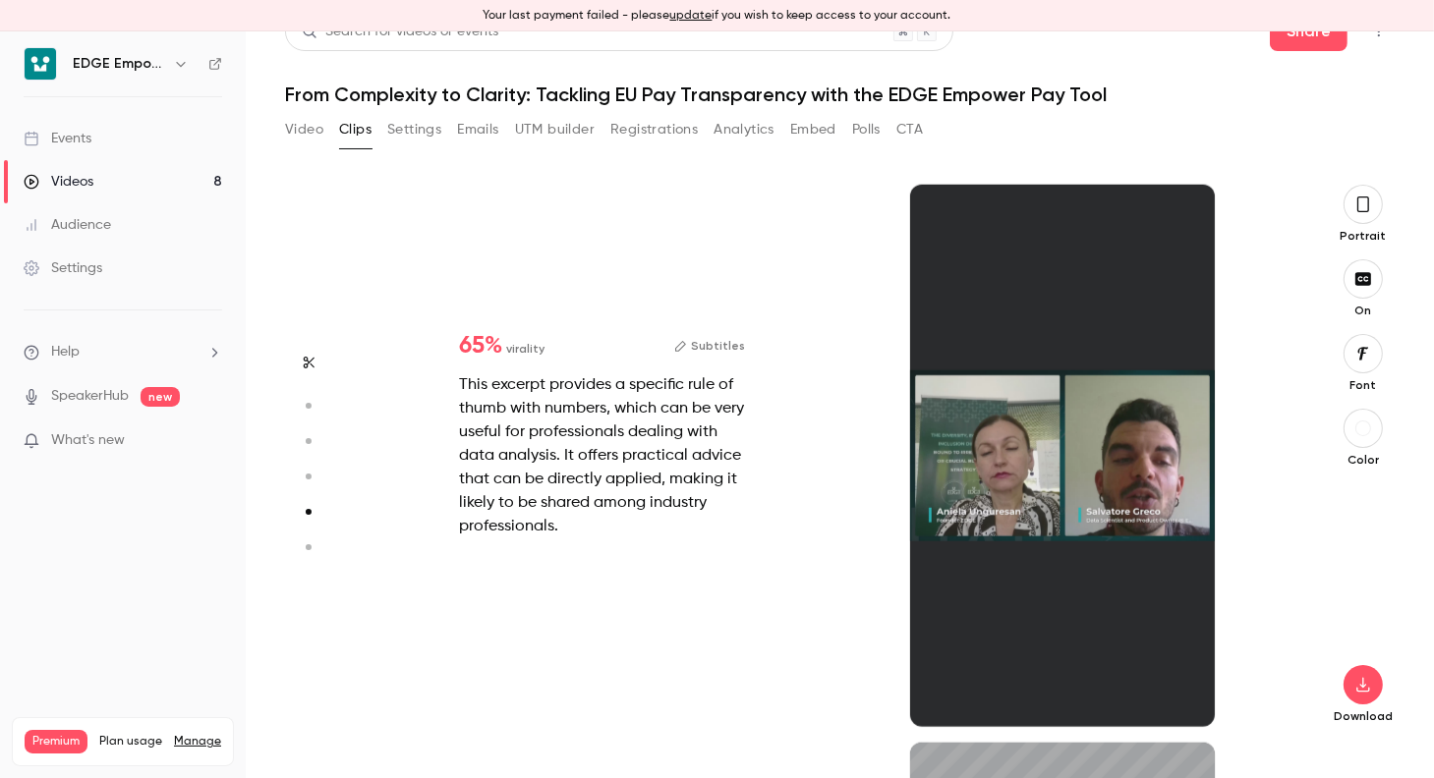
type input "*"
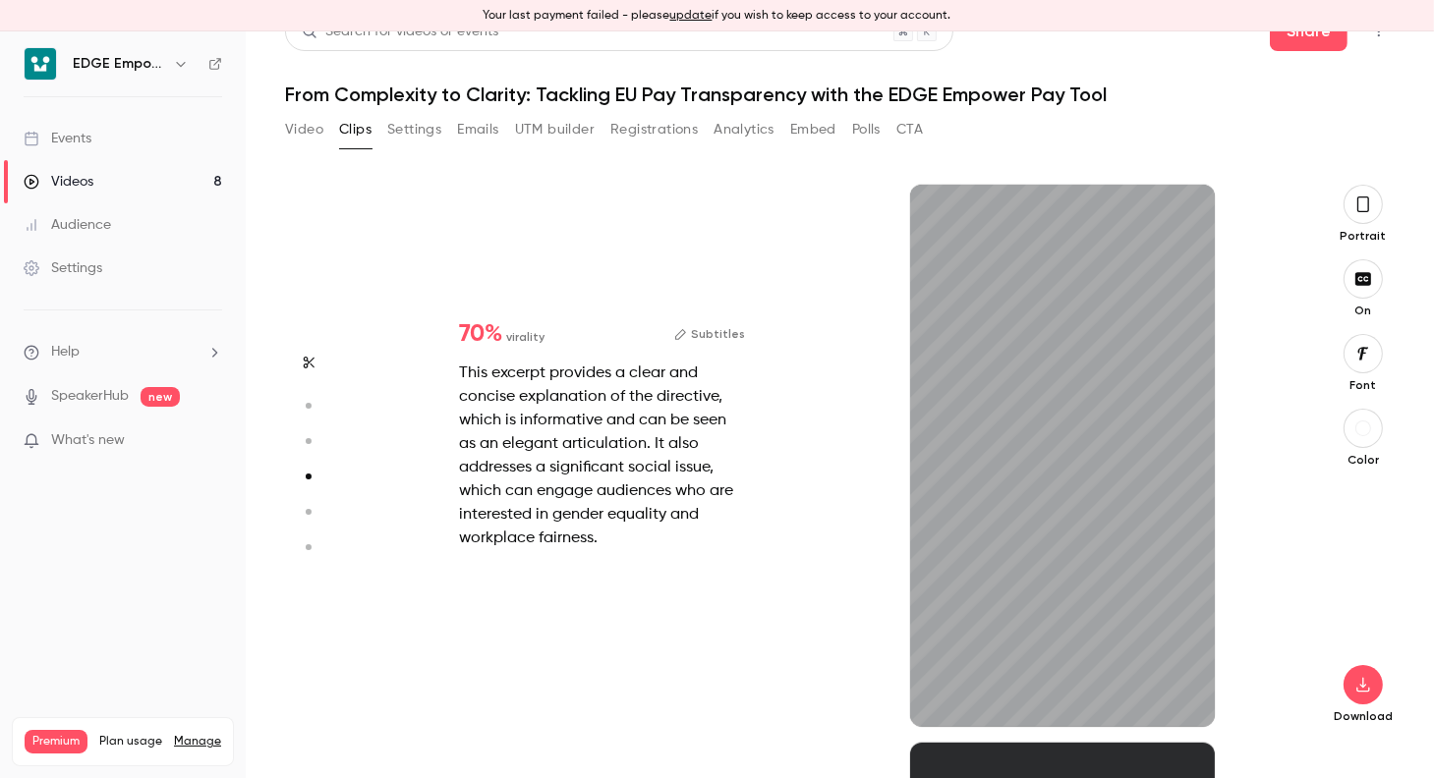
scroll to position [1116, 0]
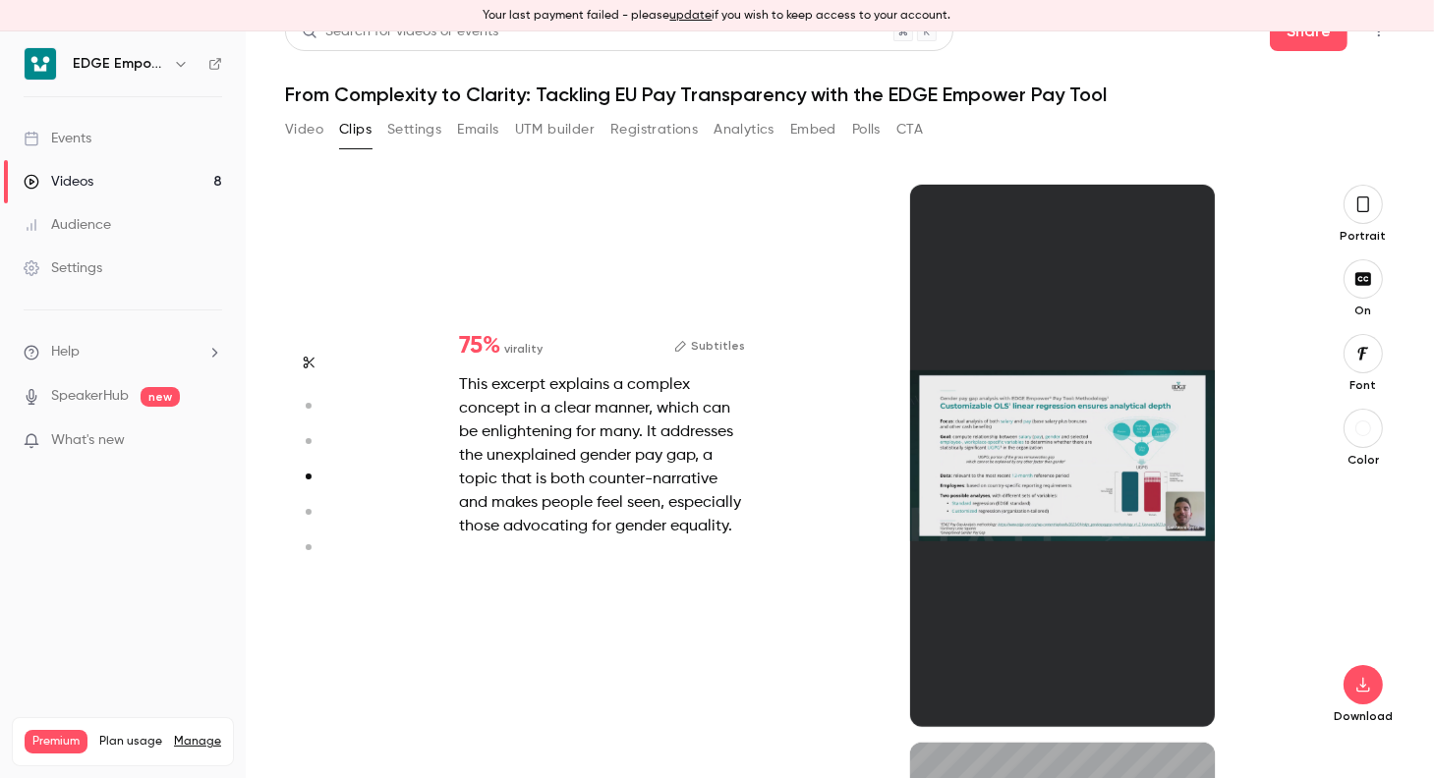
type input "*"
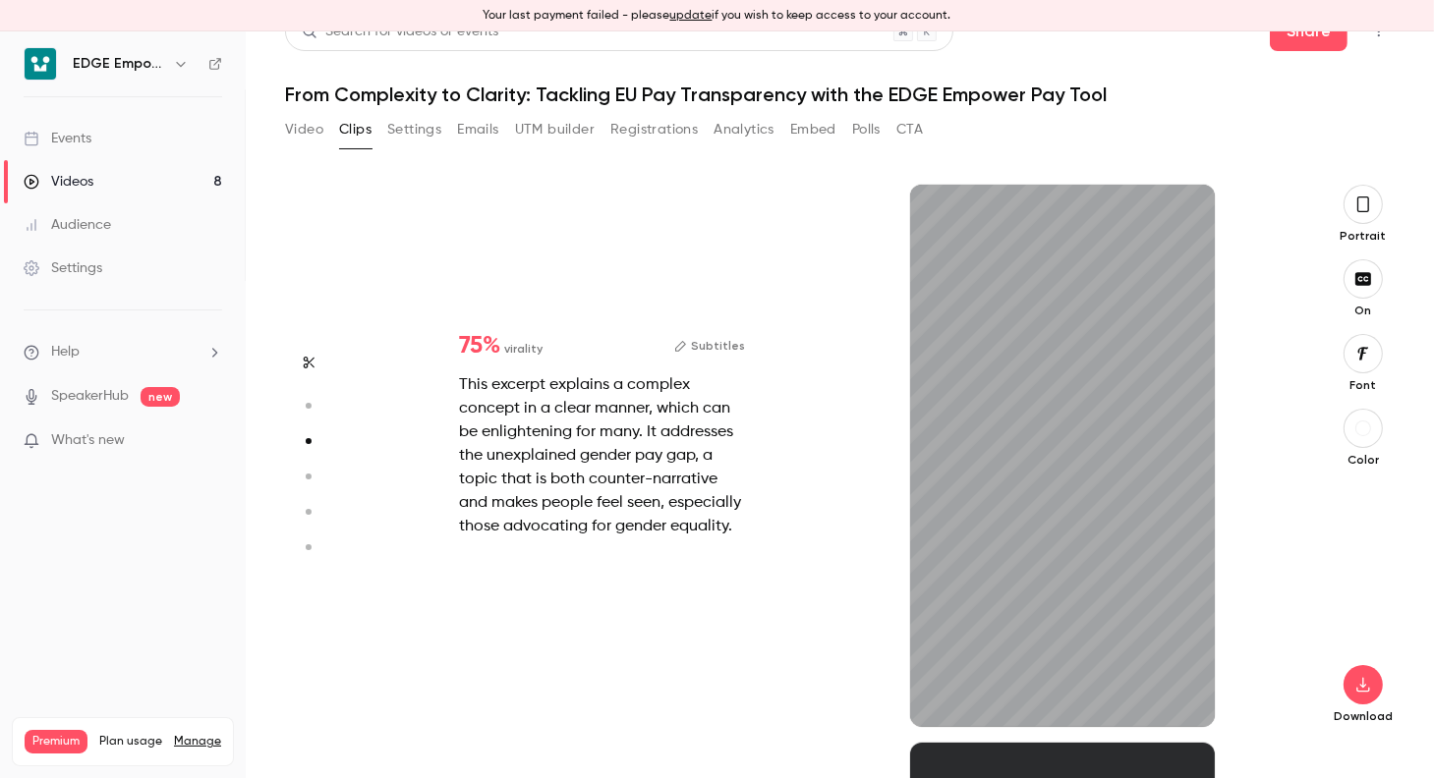
click at [701, 340] on button "Subtitles" at bounding box center [709, 346] width 71 height 24
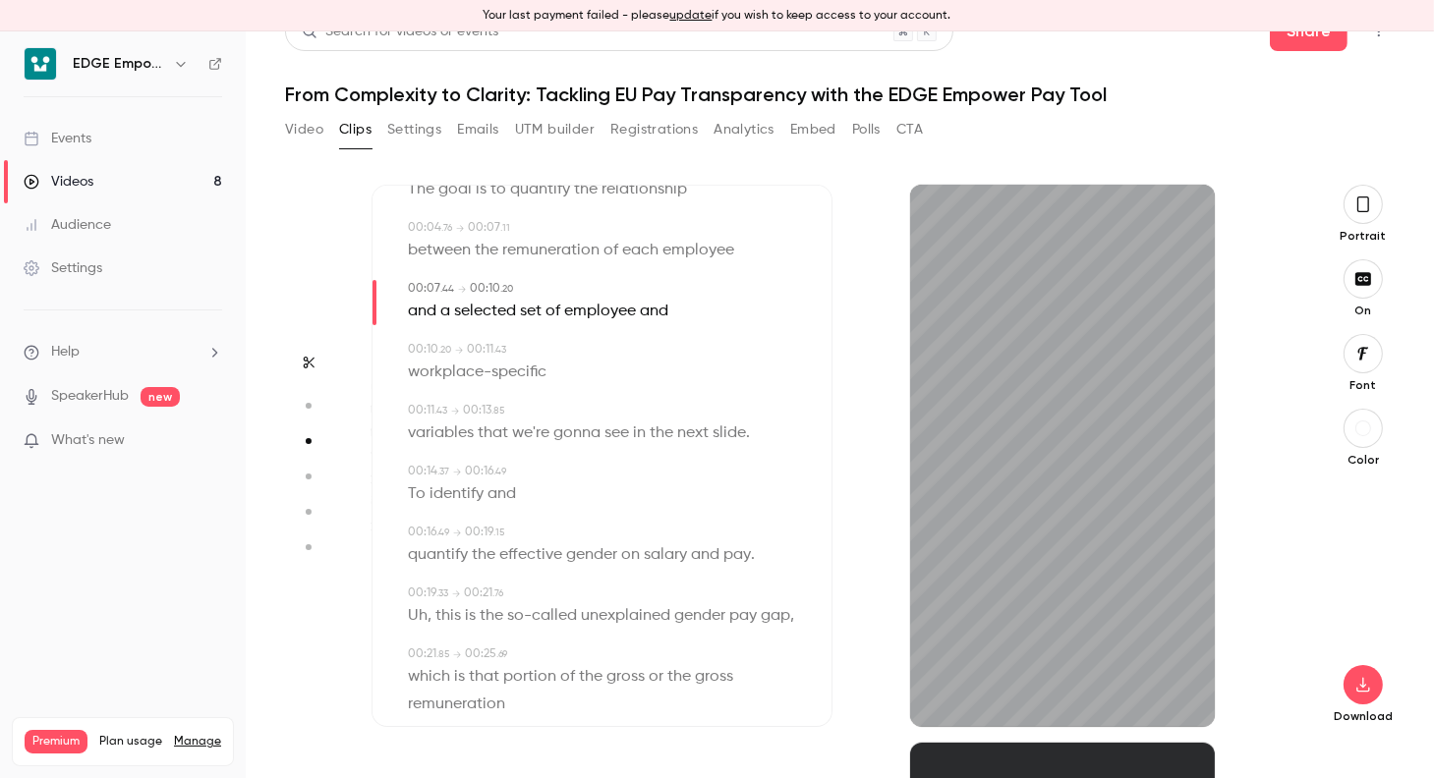
scroll to position [197, 0]
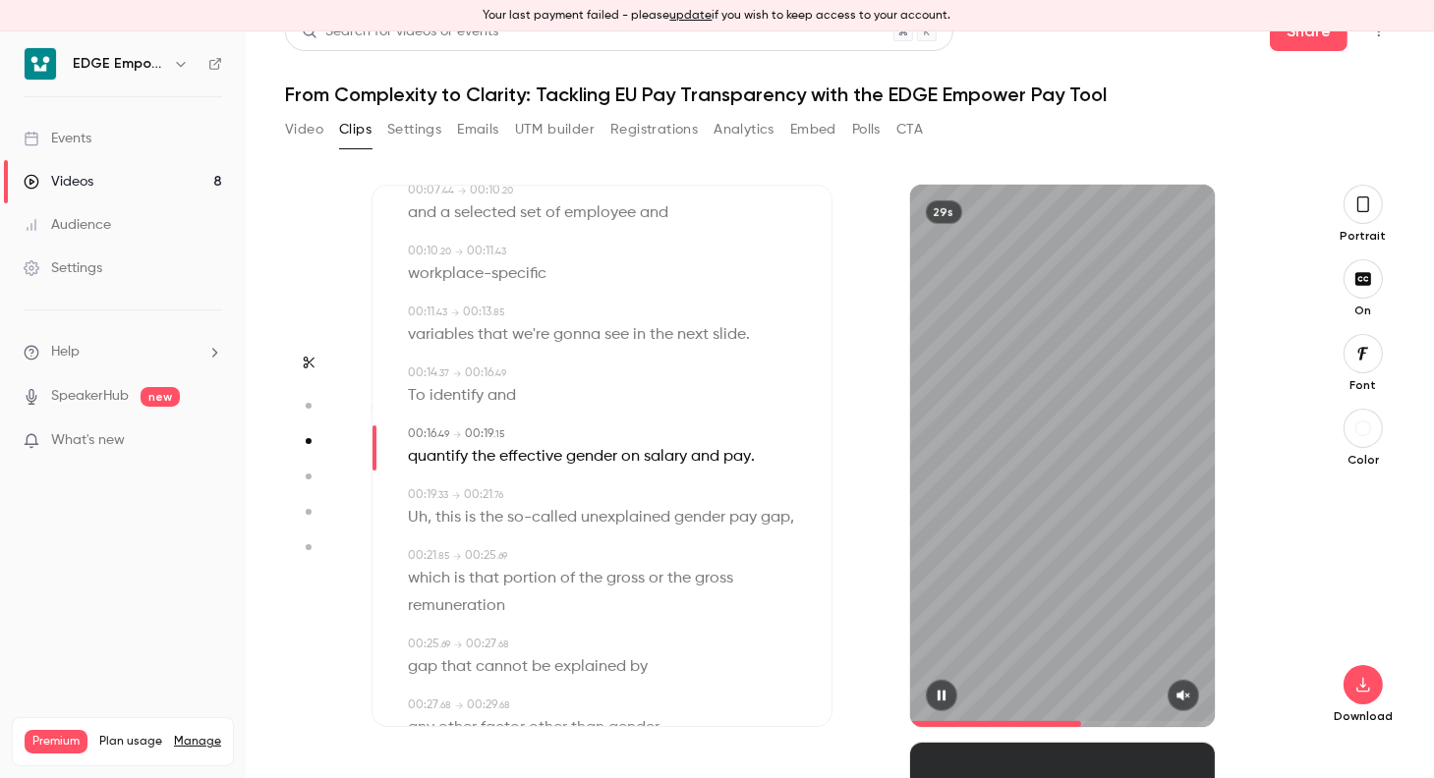
click at [1175, 689] on icon "button" at bounding box center [1183, 696] width 16 height 14
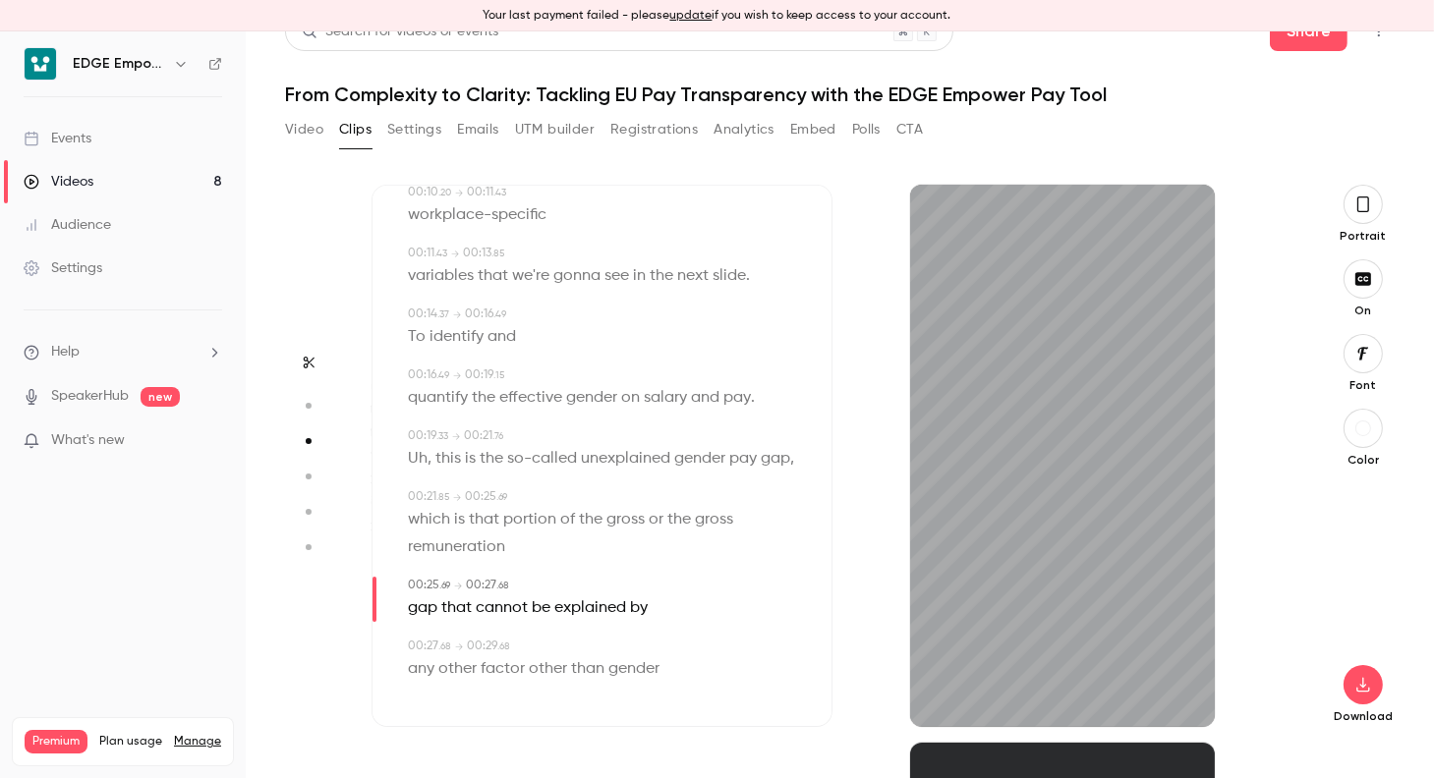
scroll to position [287, 0]
type input "****"
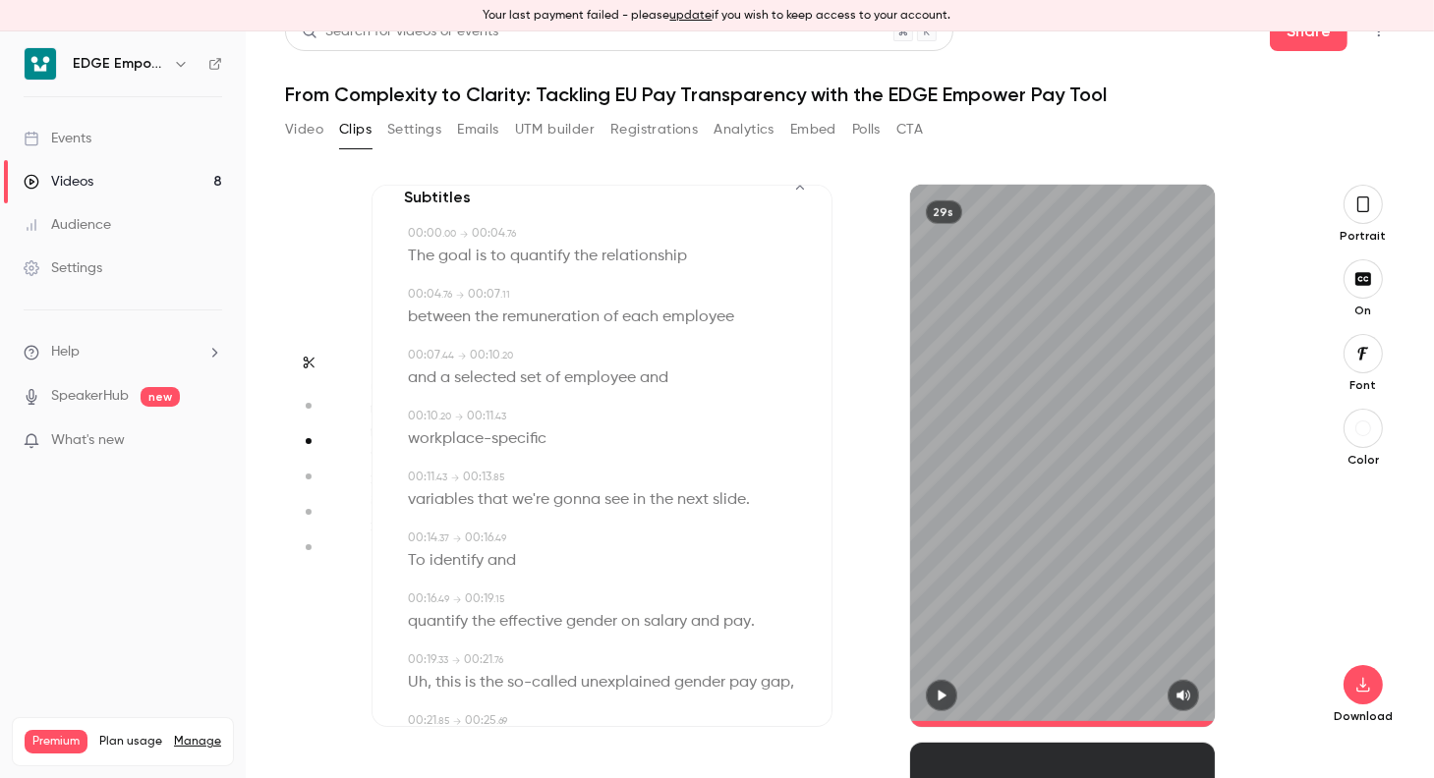
scroll to position [0, 0]
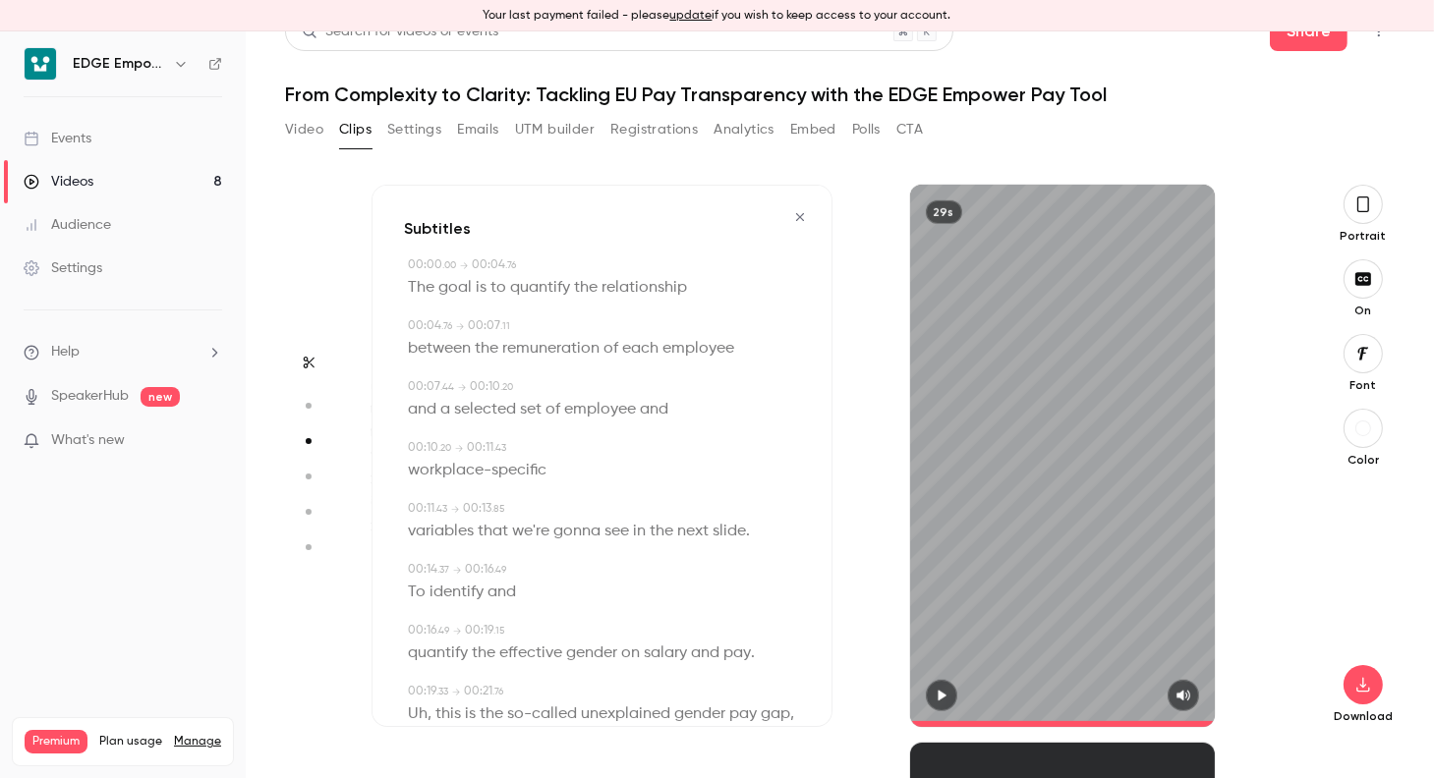
click at [312, 134] on button "Video" at bounding box center [304, 129] width 38 height 31
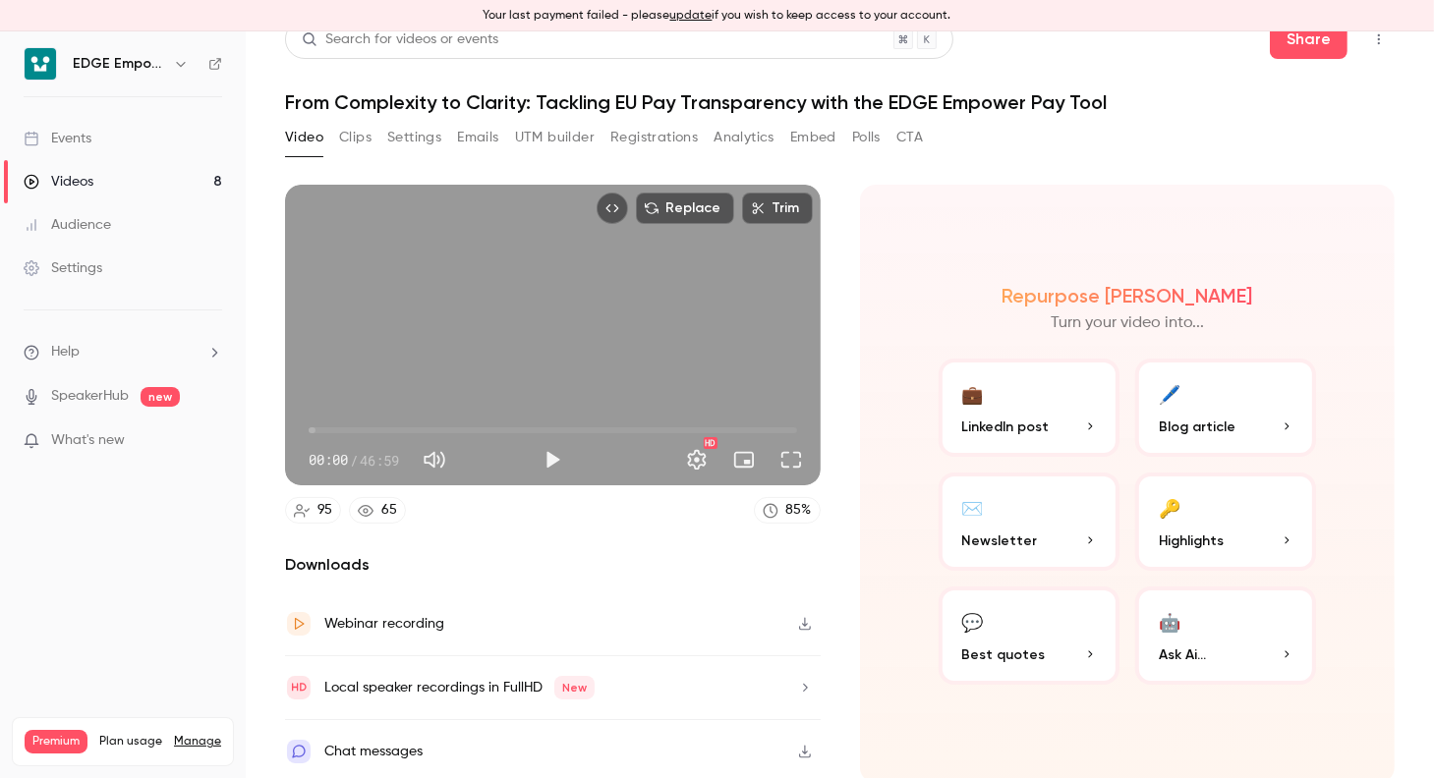
click at [1065, 430] on p "LinkedIn post" at bounding box center [1029, 427] width 134 height 21
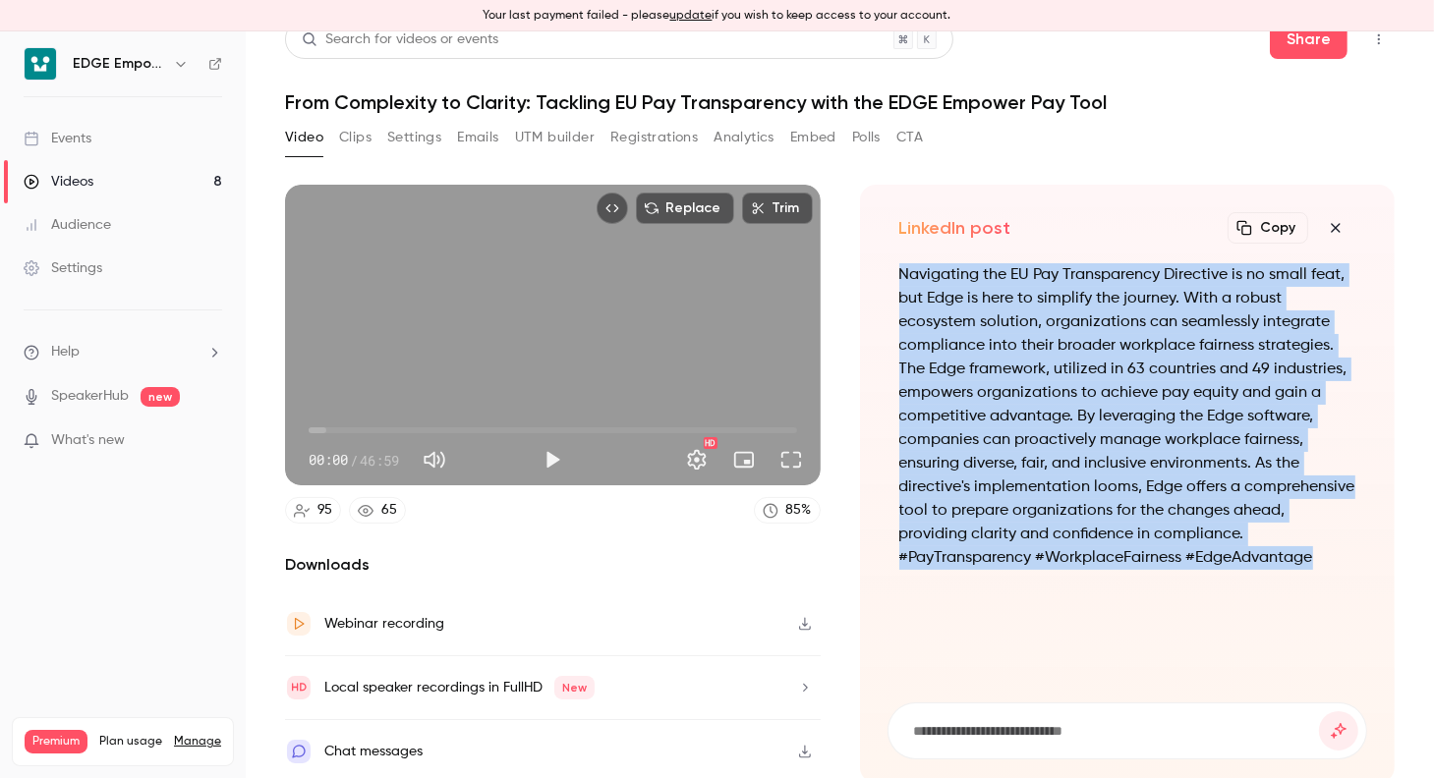
drag, startPoint x: 895, startPoint y: 270, endPoint x: 1329, endPoint y: 603, distance: 547.3
click at [1329, 603] on div "Navigating the EU Pay Transparency Directive is no small feat, but Edge is here…" at bounding box center [1127, 471] width 480 height 416
drag, startPoint x: 1329, startPoint y: 603, endPoint x: 1184, endPoint y: 522, distance: 166.7
copy p "Navigating the EU Pay Transparency Directive is no small feat, but Edge is here…"
click at [1387, 368] on main "Search for videos or events Share From Complexity to Clarity: Tackling EU Pay T…" at bounding box center [840, 404] width 1188 height 747
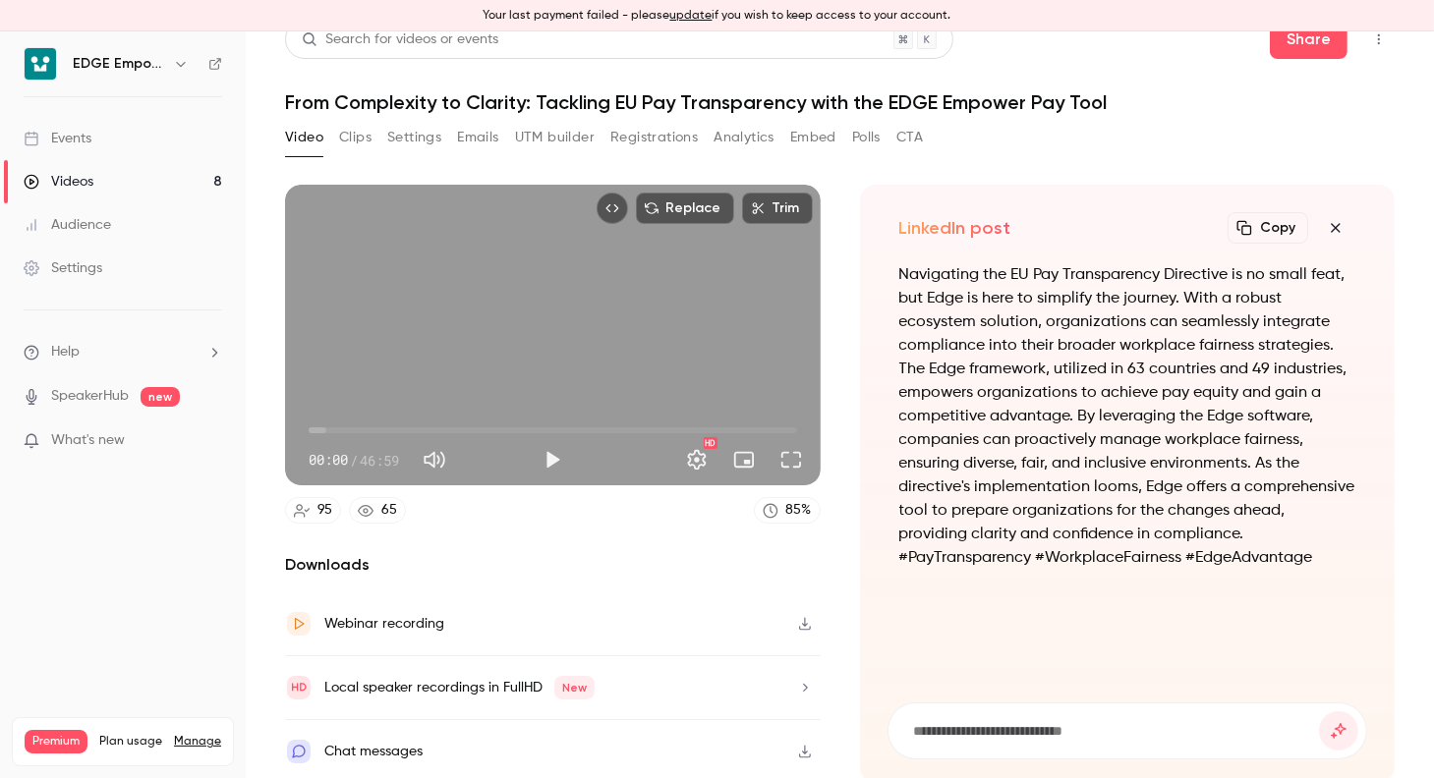
click at [361, 135] on button "Clips" at bounding box center [355, 137] width 32 height 31
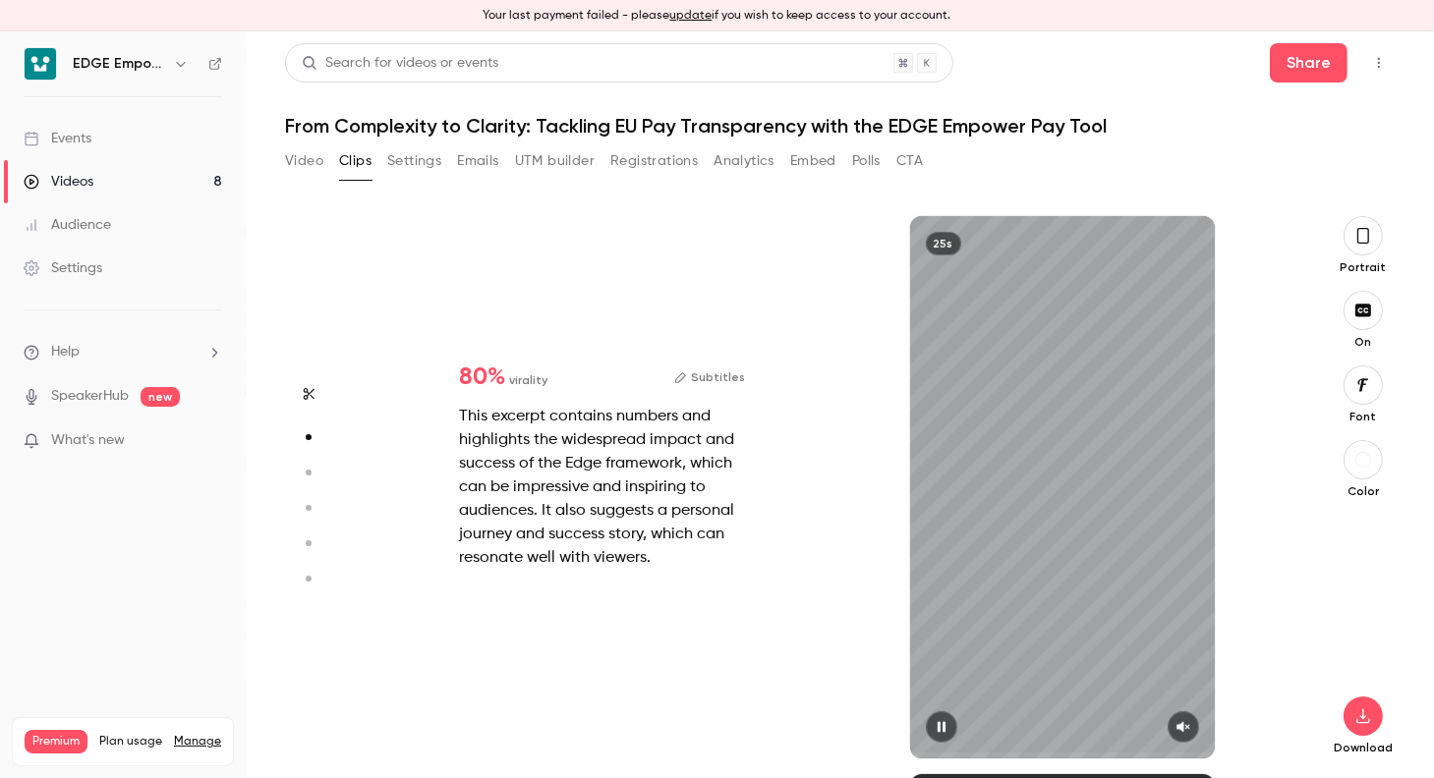
type input "*"
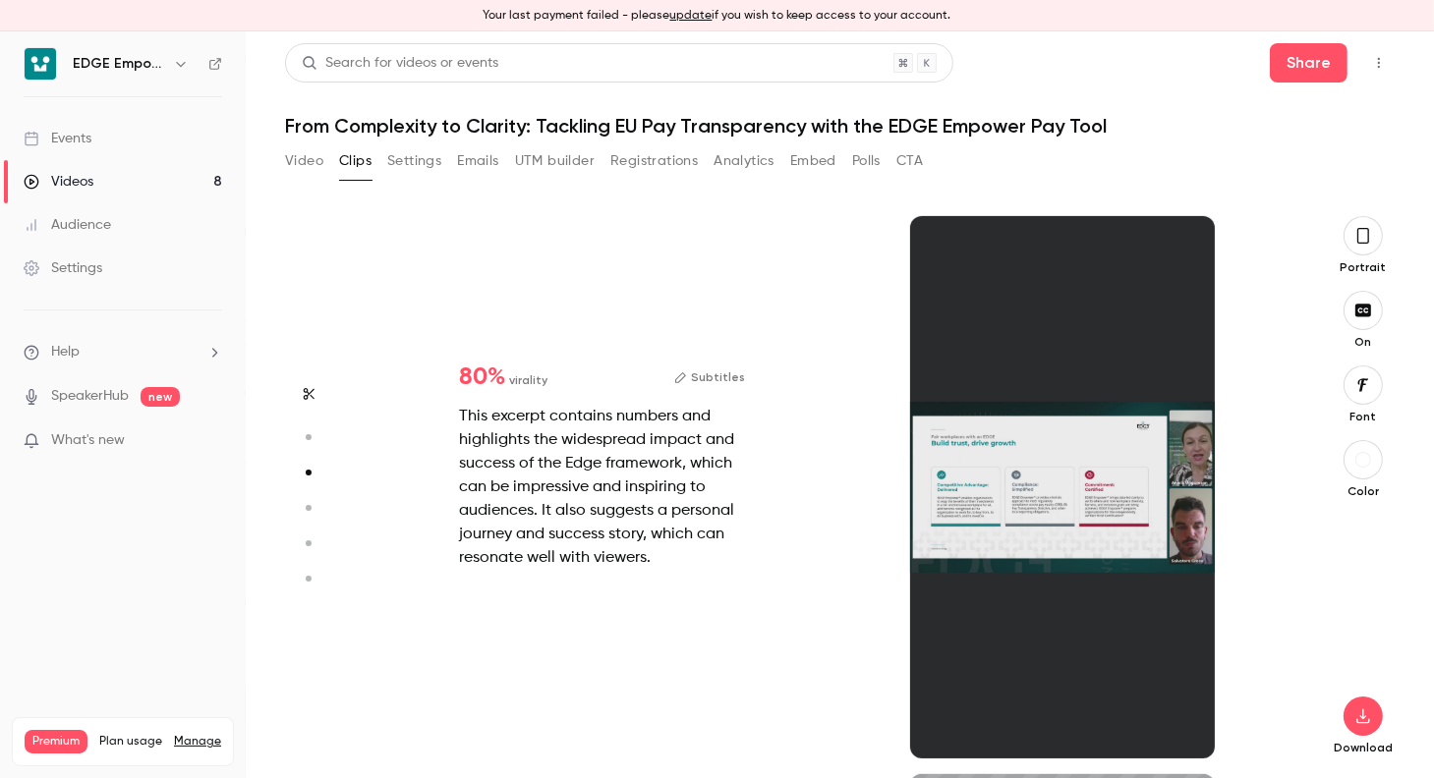
type input "*"
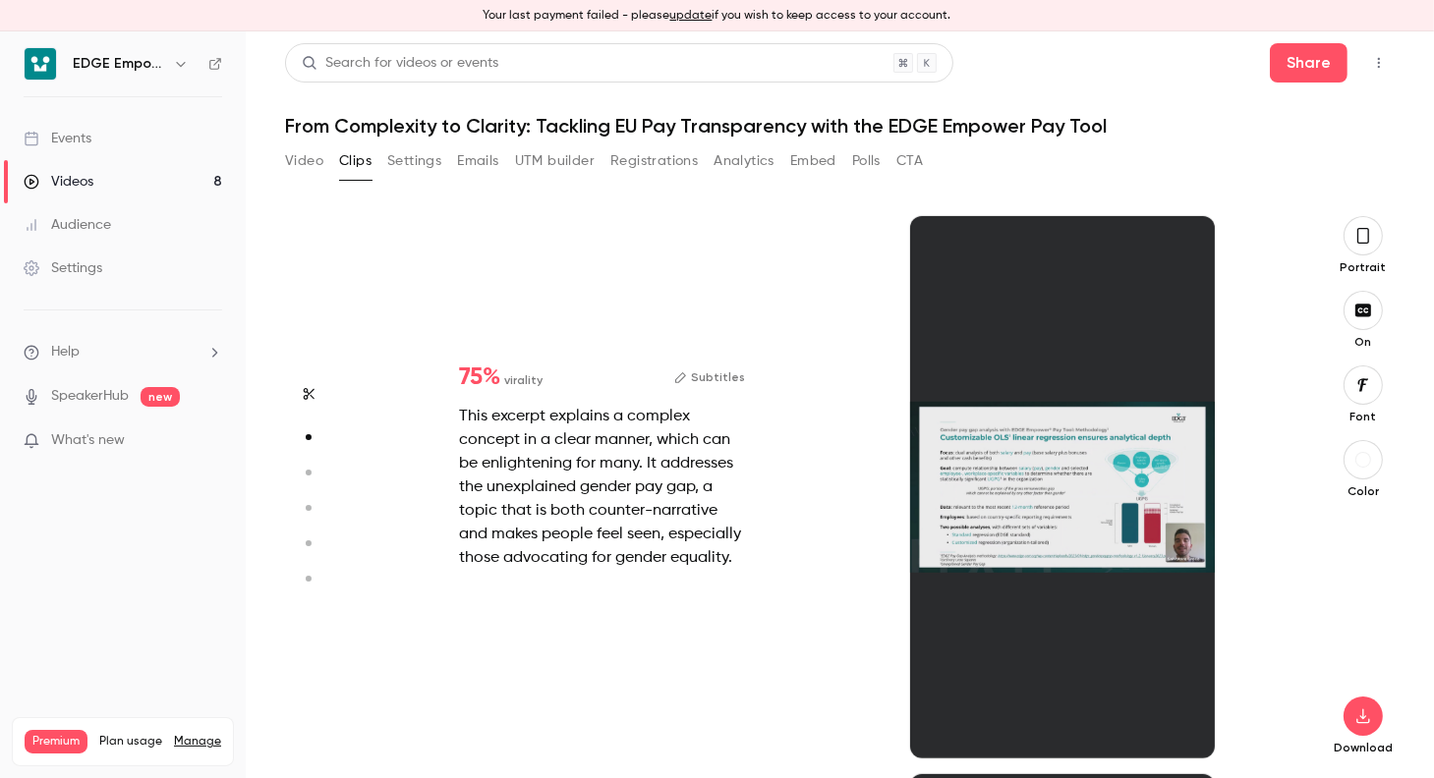
type input "*"
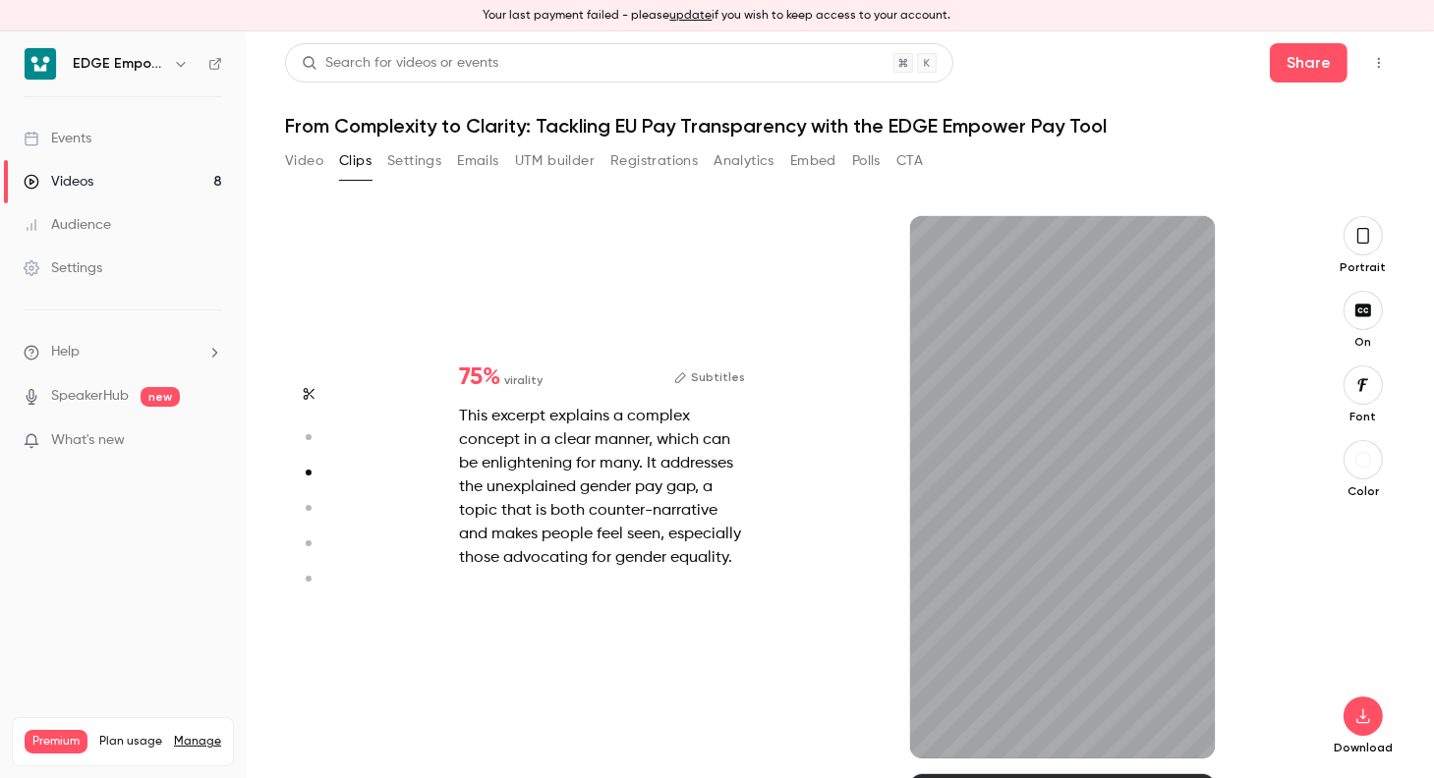
click at [710, 375] on button "Subtitles" at bounding box center [709, 378] width 71 height 24
type input "*"
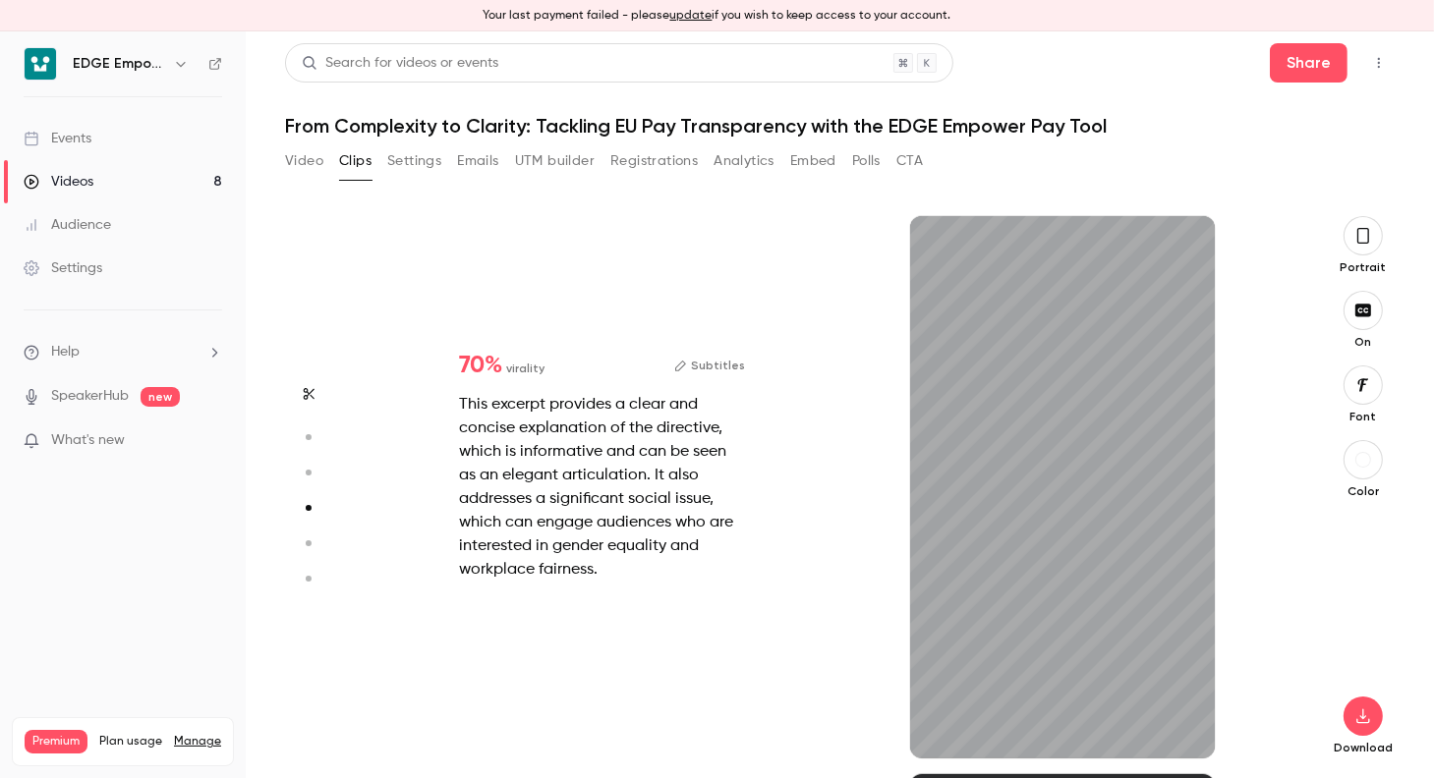
scroll to position [1674, 0]
click at [701, 367] on button "Subtitles" at bounding box center [709, 366] width 71 height 24
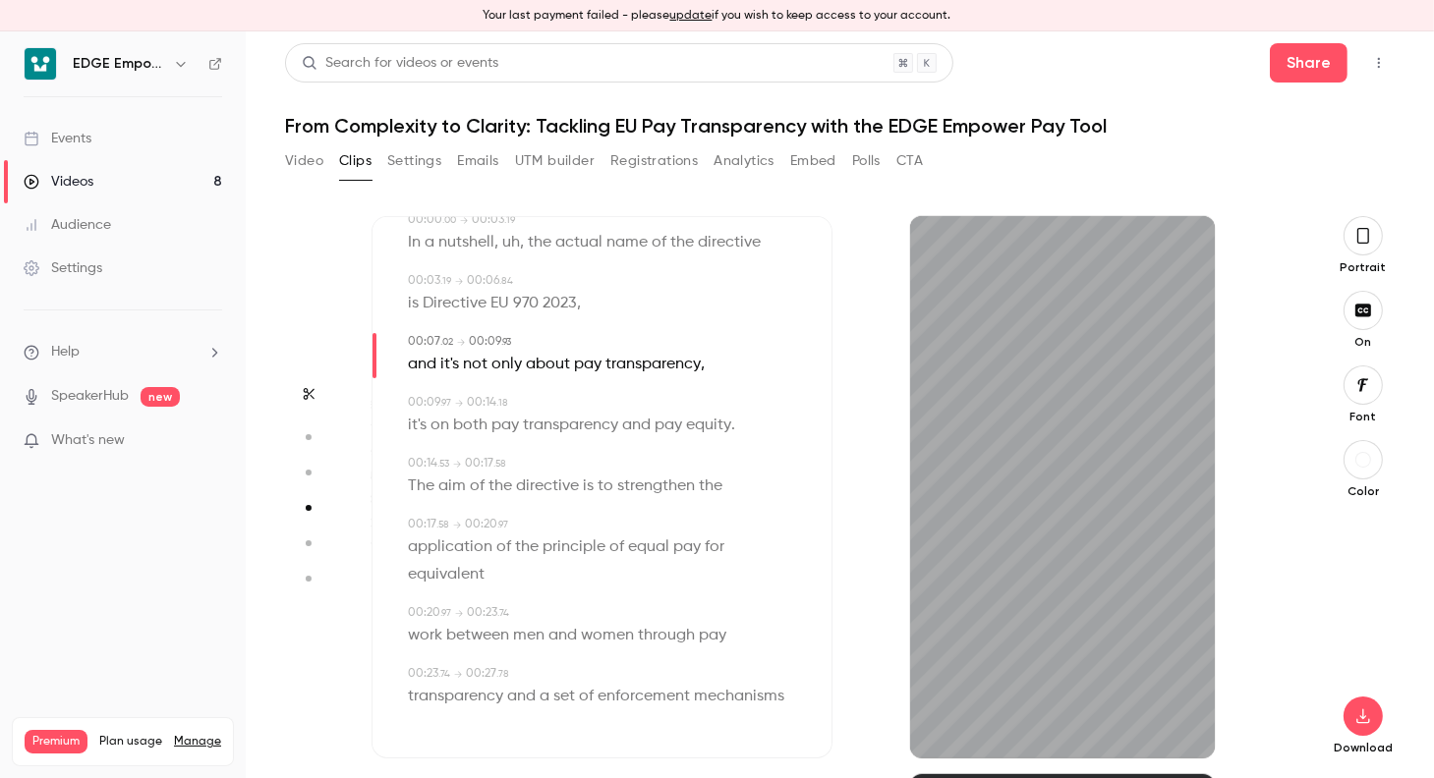
scroll to position [0, 0]
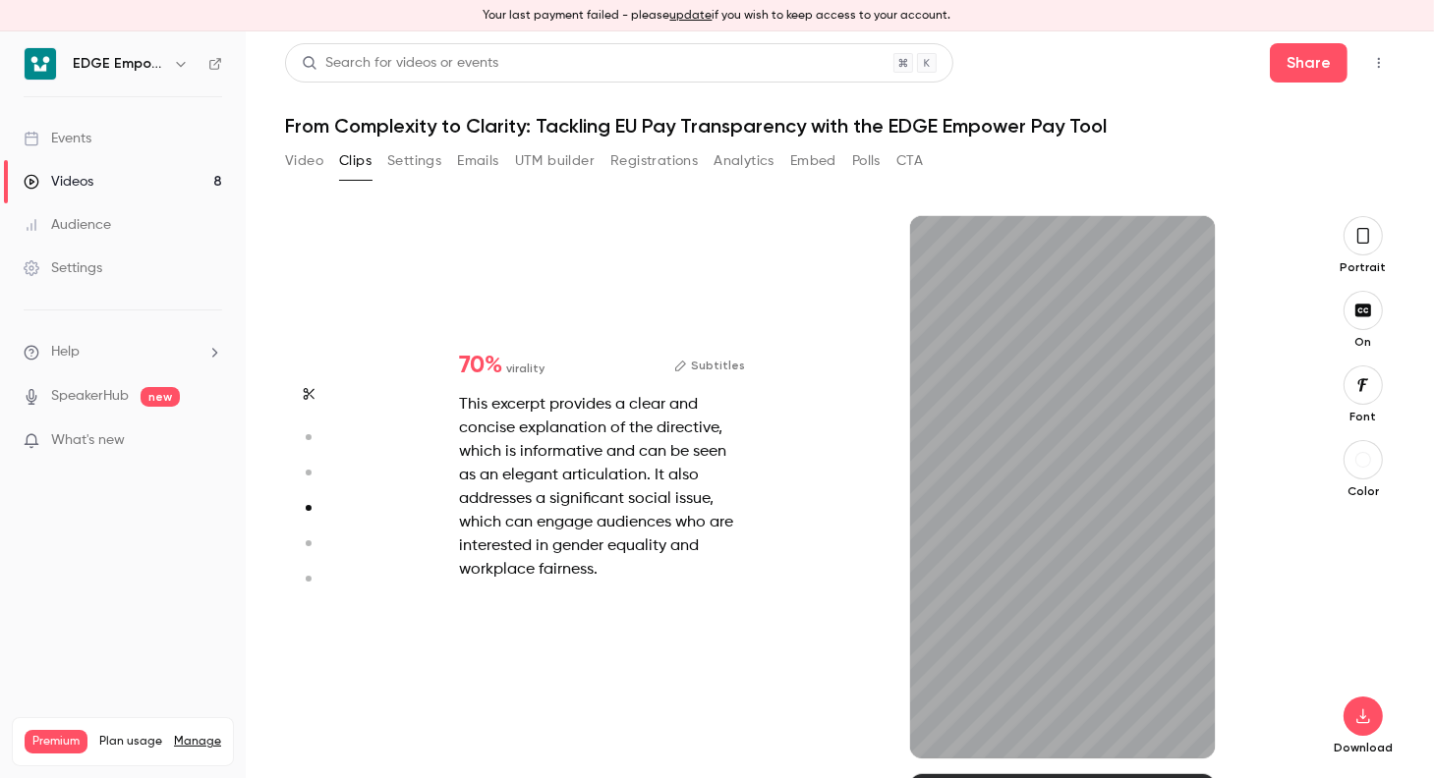
type input "*"
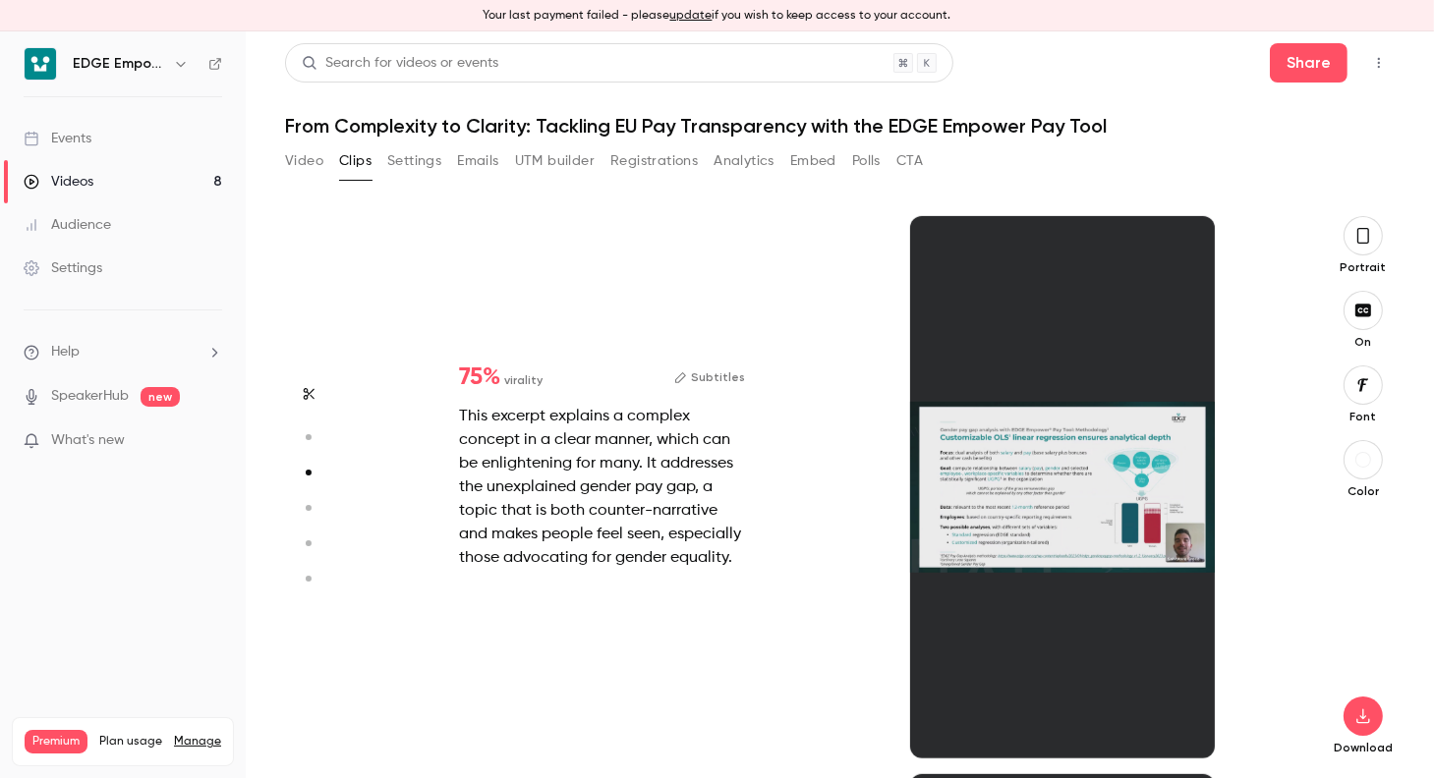
scroll to position [1116, 0]
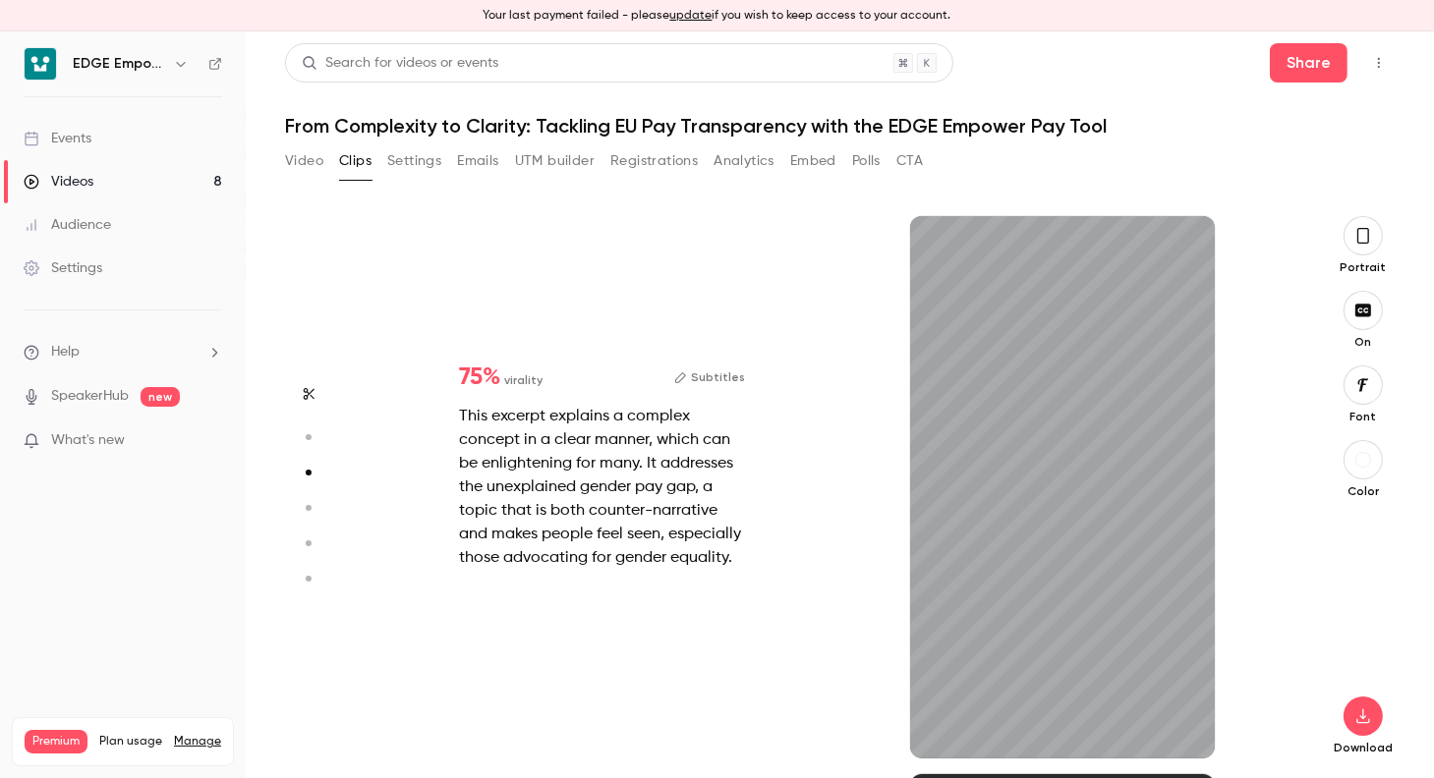
click at [729, 383] on button "Subtitles" at bounding box center [709, 378] width 71 height 24
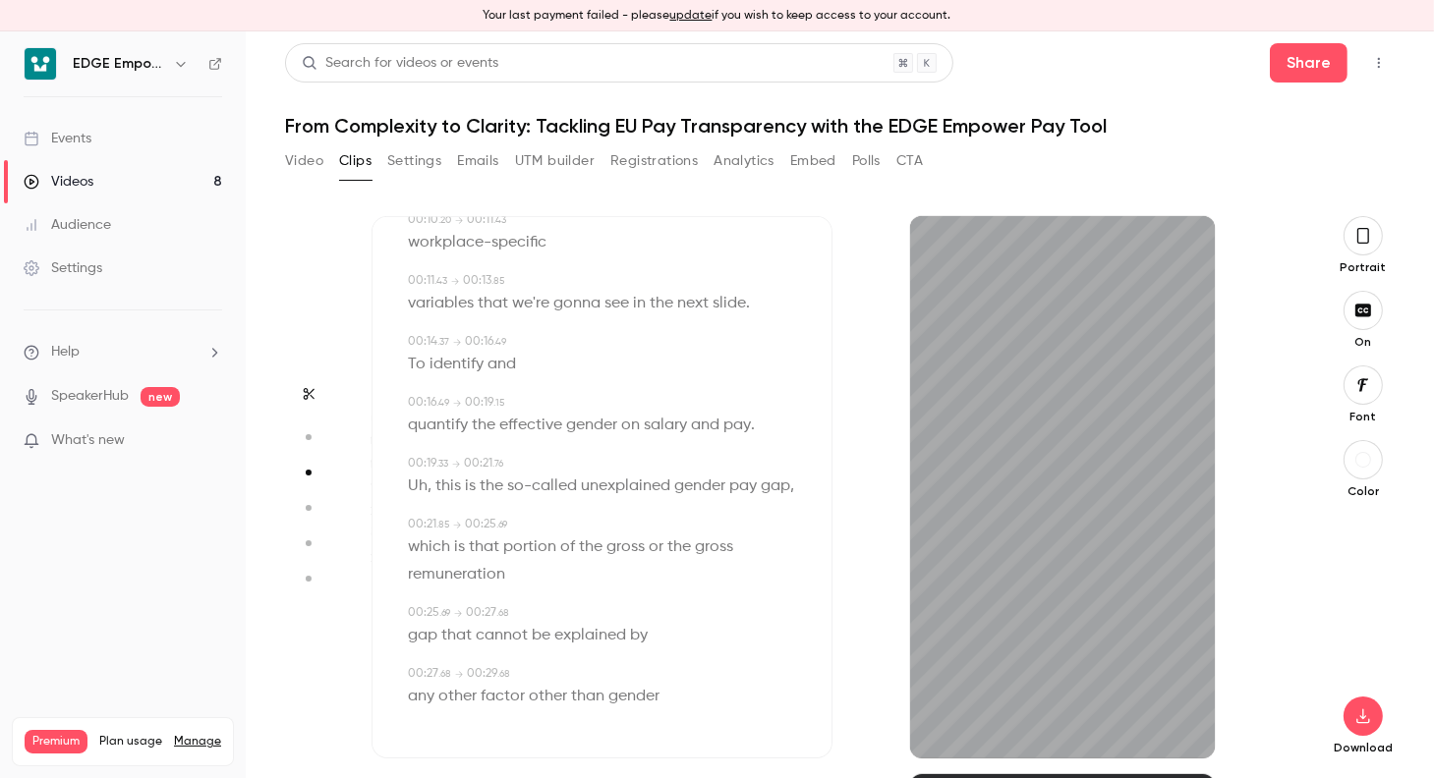
scroll to position [287, 0]
click at [558, 412] on span "effective" at bounding box center [530, 426] width 63 height 28
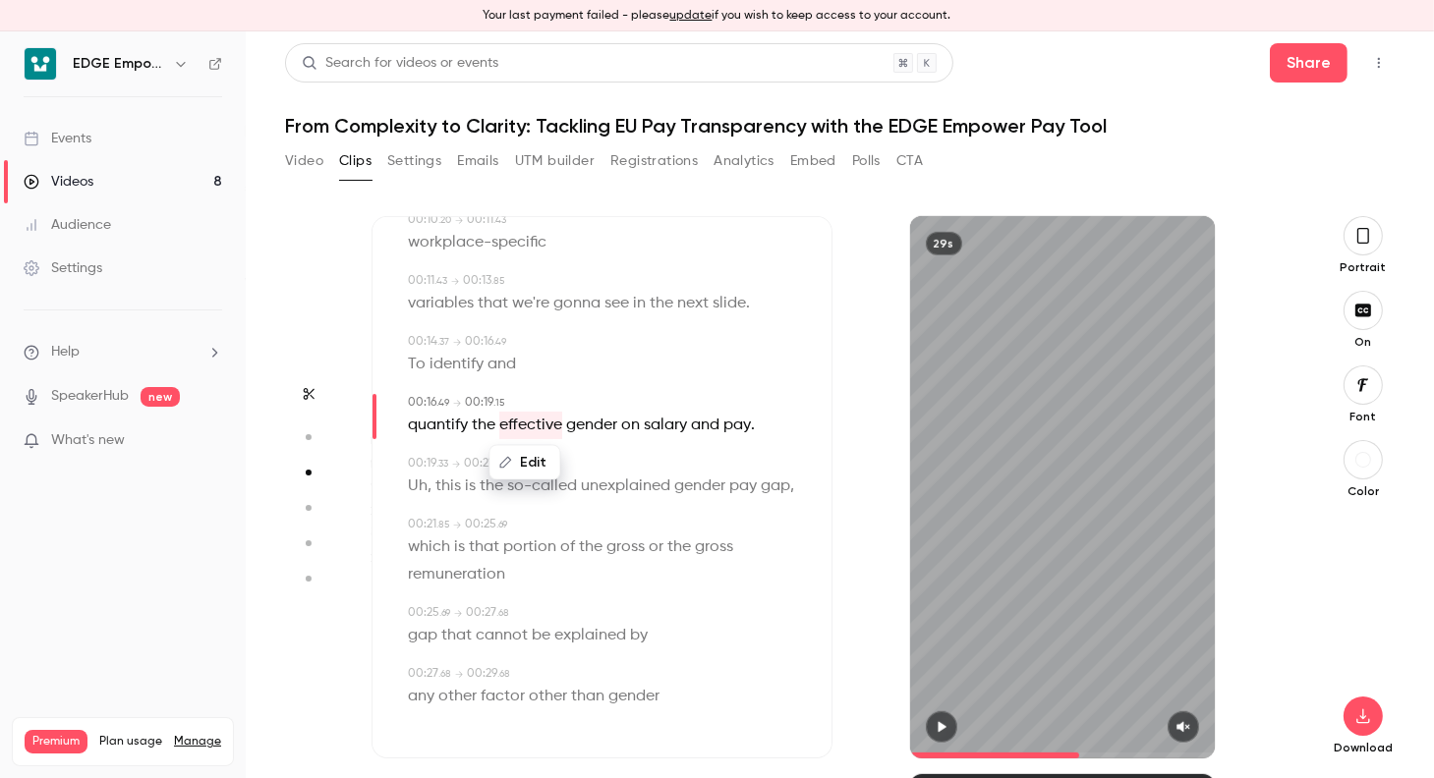
type input "****"
click at [527, 447] on button "Edit" at bounding box center [524, 462] width 68 height 31
click at [510, 450] on input "*********" at bounding box center [487, 469] width 177 height 39
type input "******"
click at [621, 450] on button "Replace" at bounding box center [624, 469] width 88 height 39
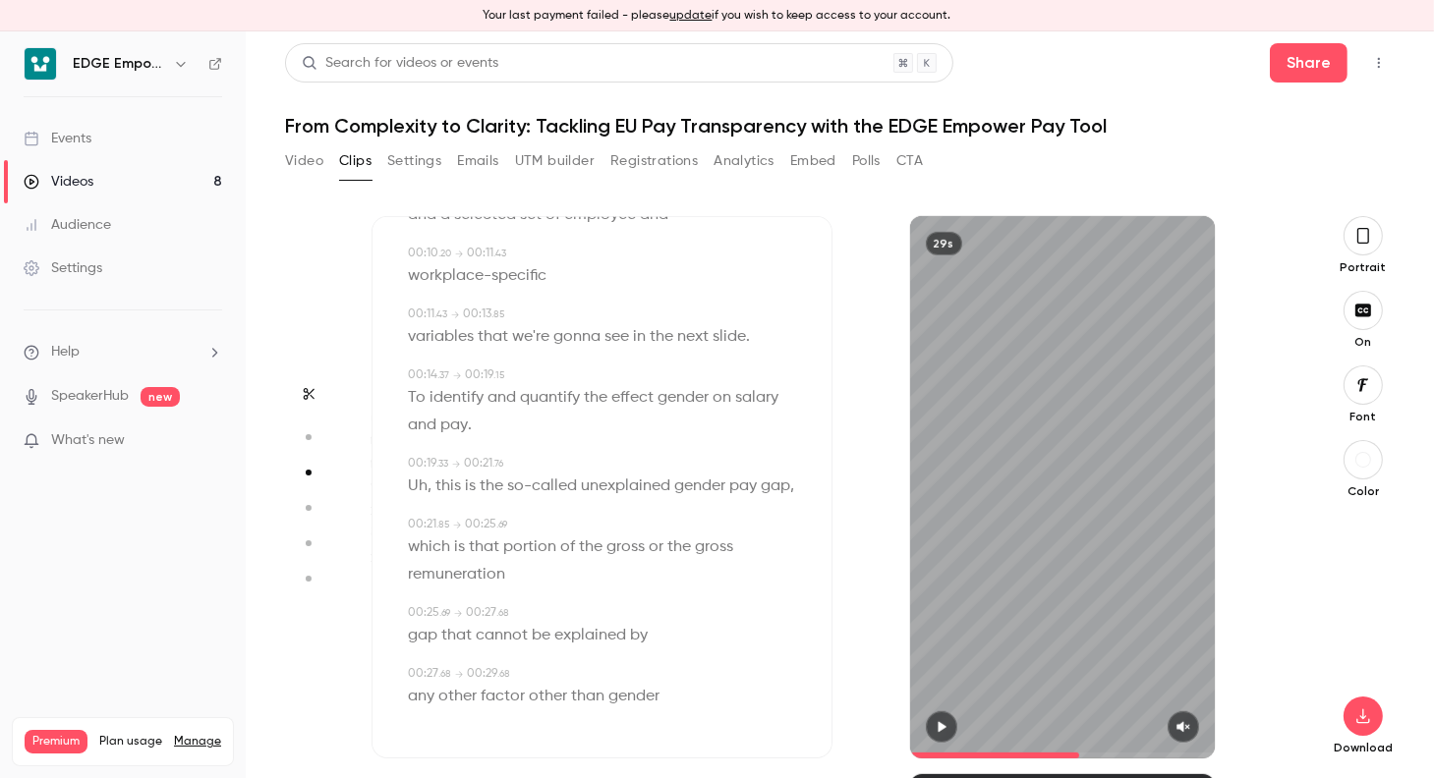
scroll to position [253, 0]
click at [649, 384] on span "effect" at bounding box center [632, 398] width 42 height 28
type input "****"
click at [645, 420] on button "Edit" at bounding box center [627, 435] width 68 height 31
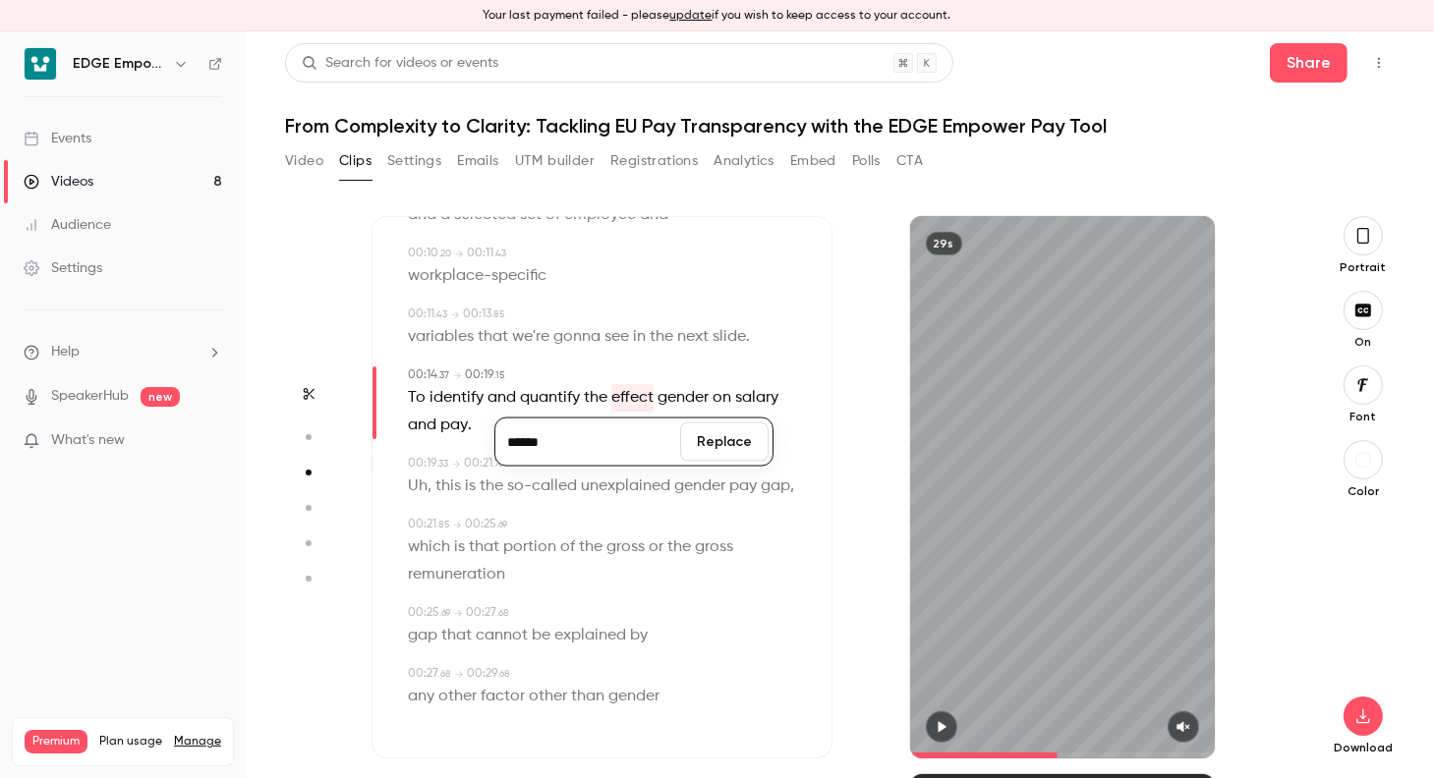
click at [617, 423] on input "******" at bounding box center [587, 442] width 177 height 39
type input "*********"
click at [715, 423] on button "Replace" at bounding box center [724, 442] width 88 height 39
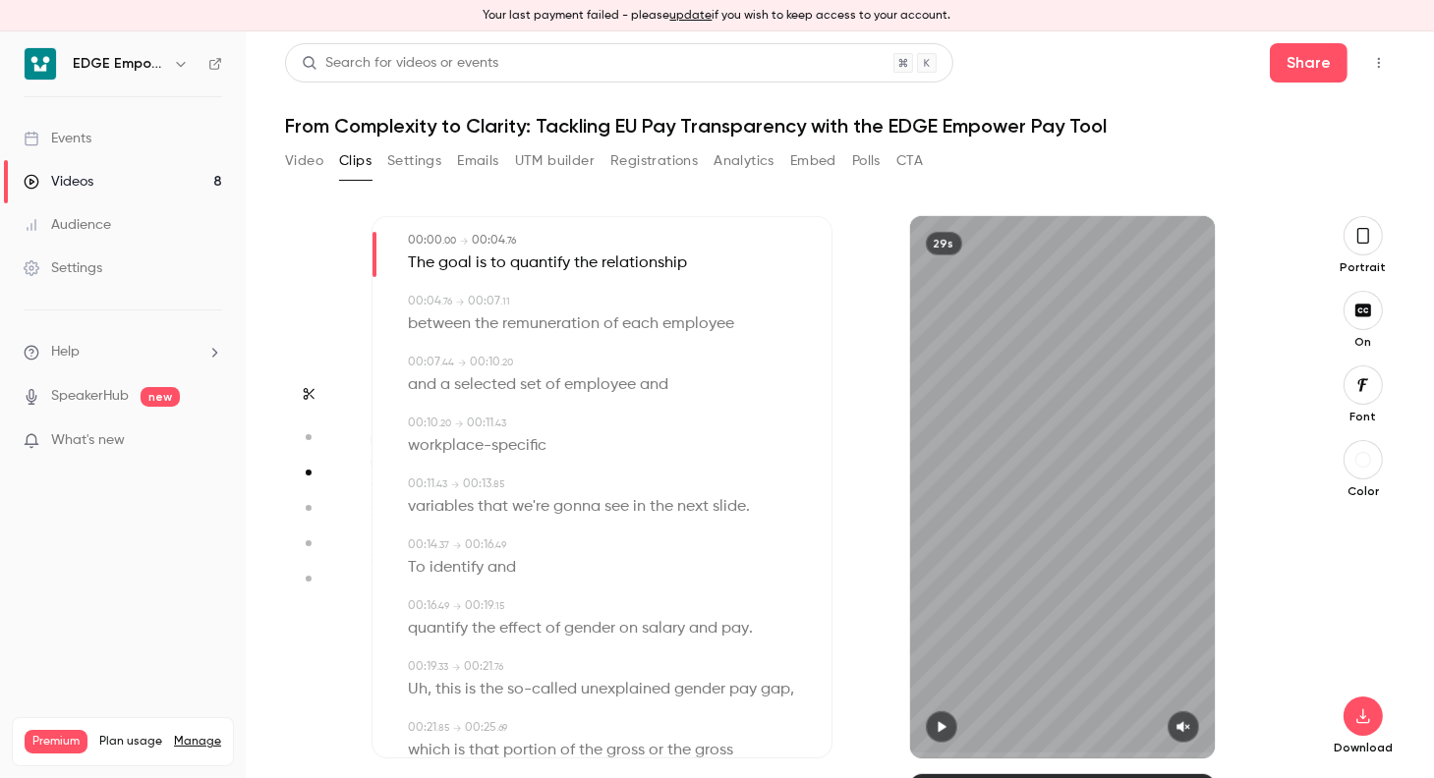
scroll to position [154, 0]
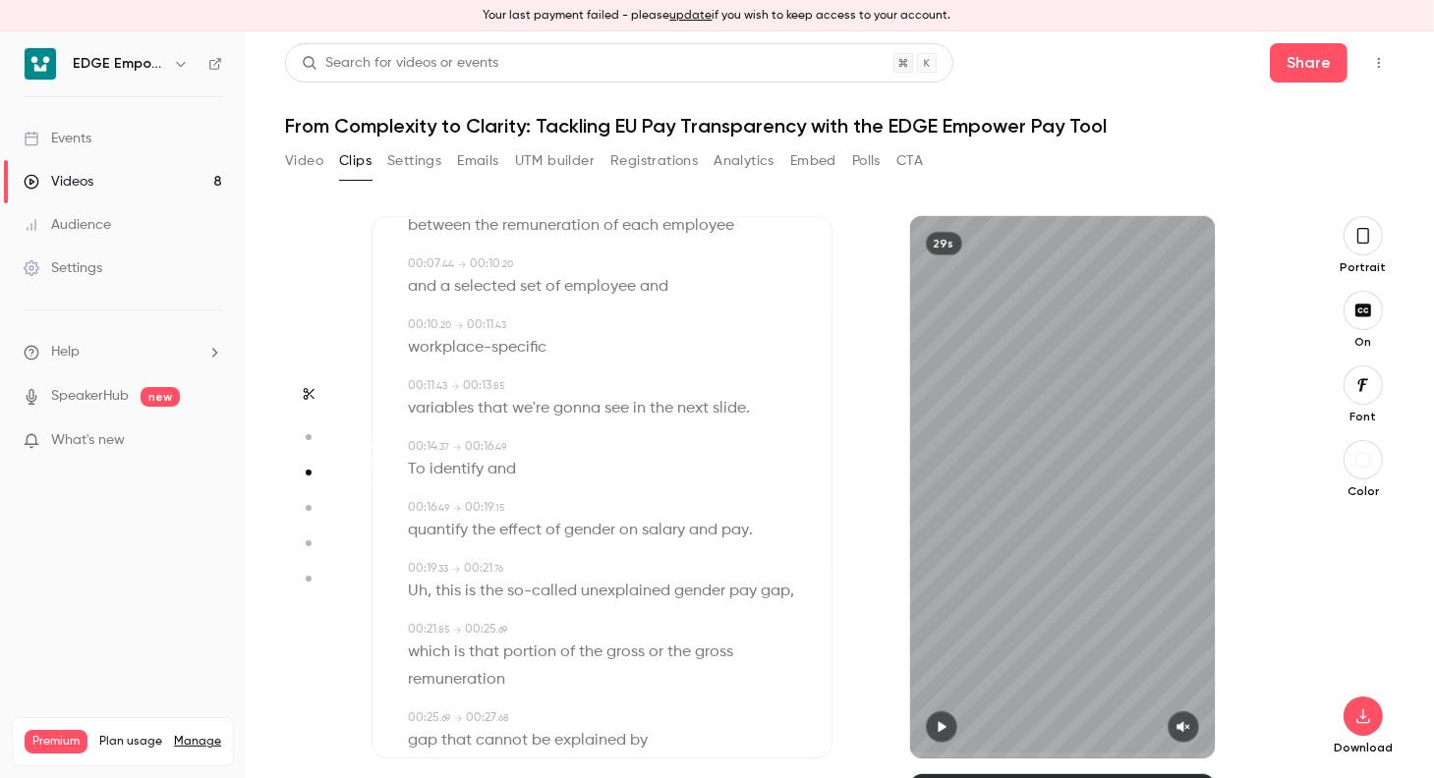
click at [449, 597] on span "this" at bounding box center [448, 592] width 26 height 28
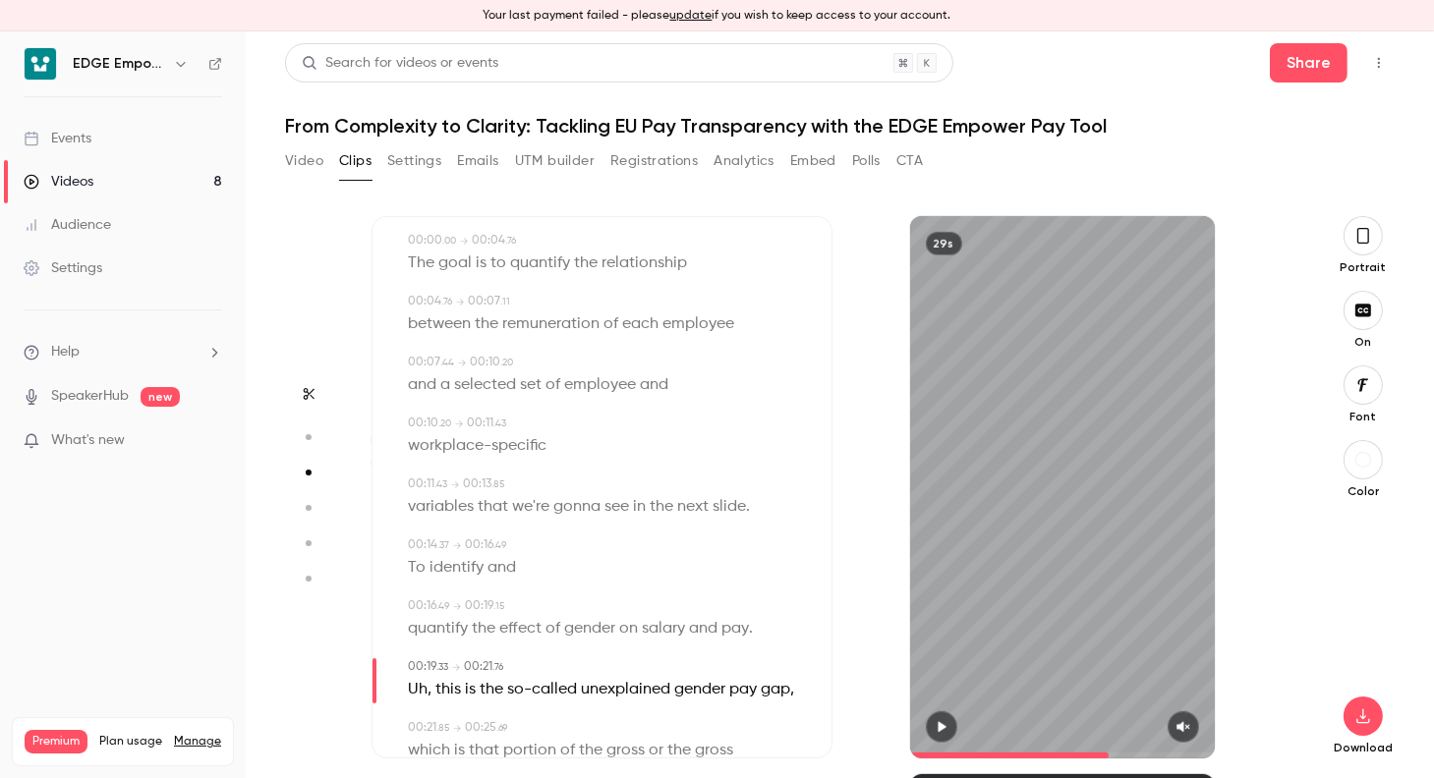
click at [420, 573] on span "To" at bounding box center [417, 568] width 18 height 28
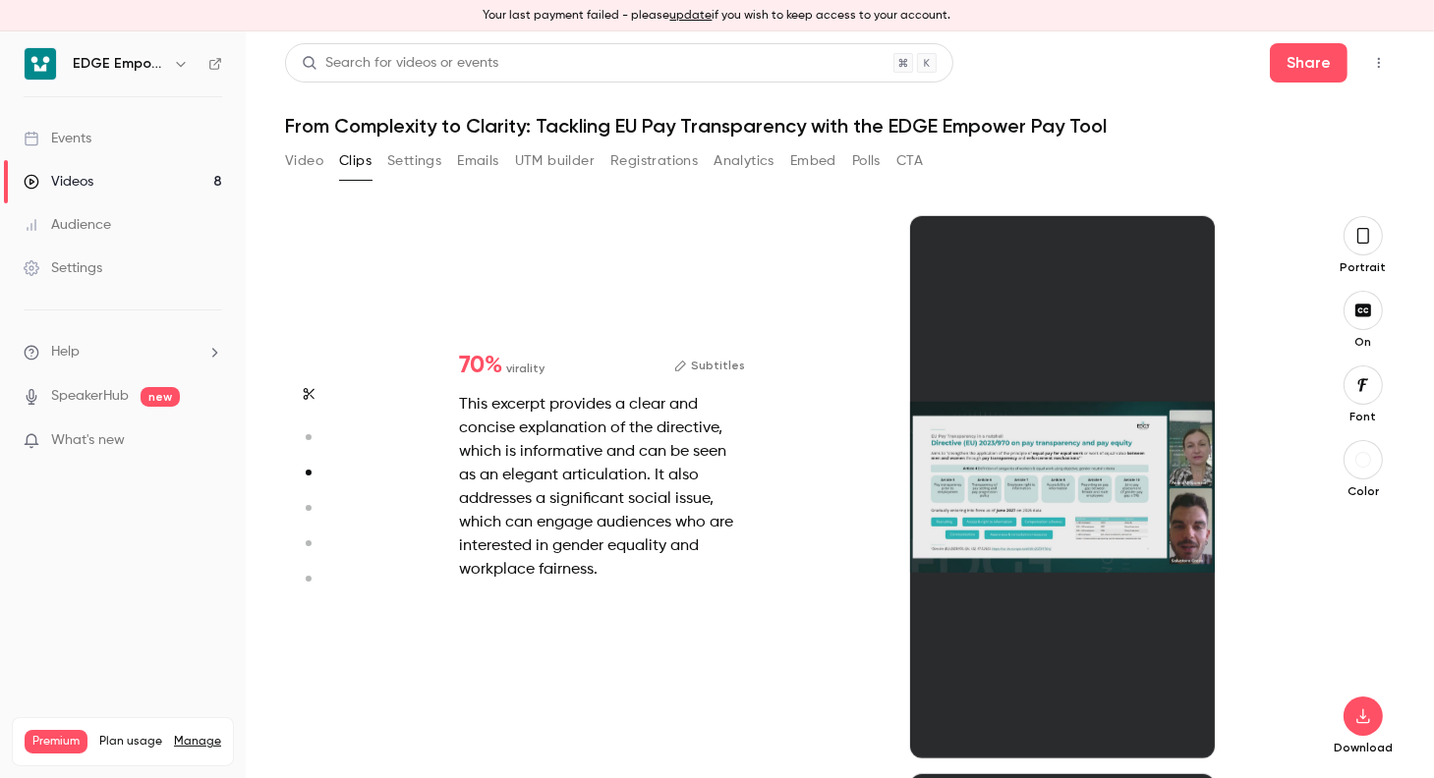
type input "*"
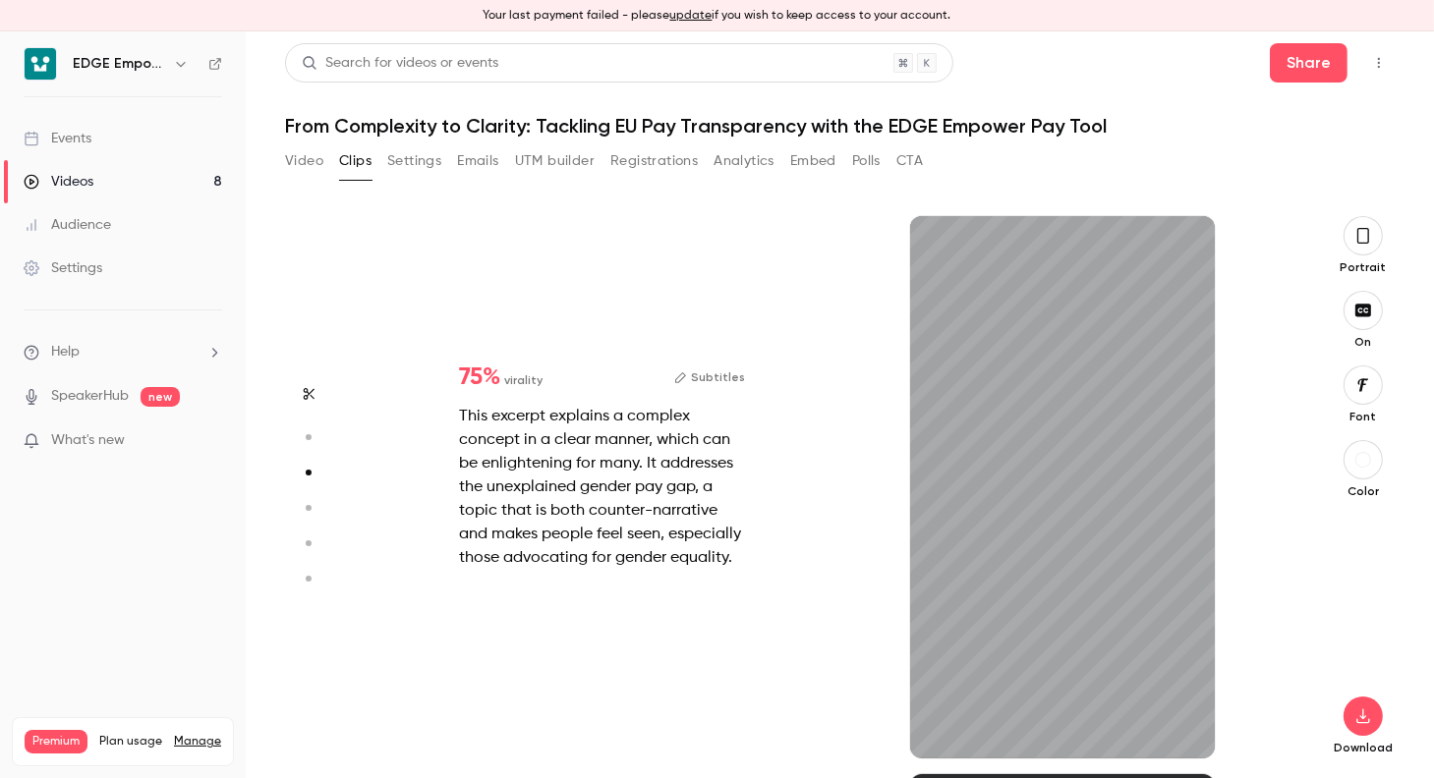
click at [719, 374] on button "Subtitles" at bounding box center [709, 378] width 71 height 24
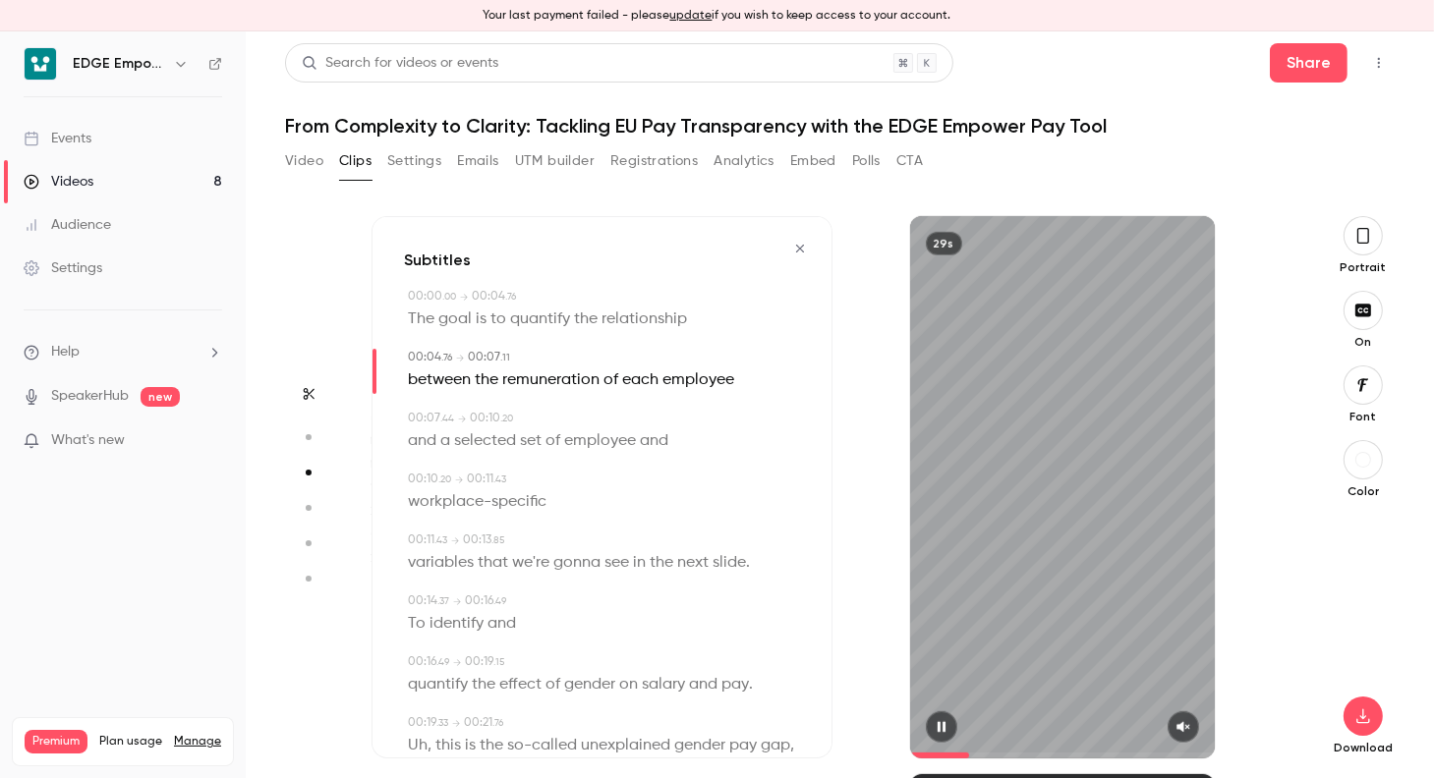
click at [1168, 715] on button "button" at bounding box center [1182, 726] width 31 height 31
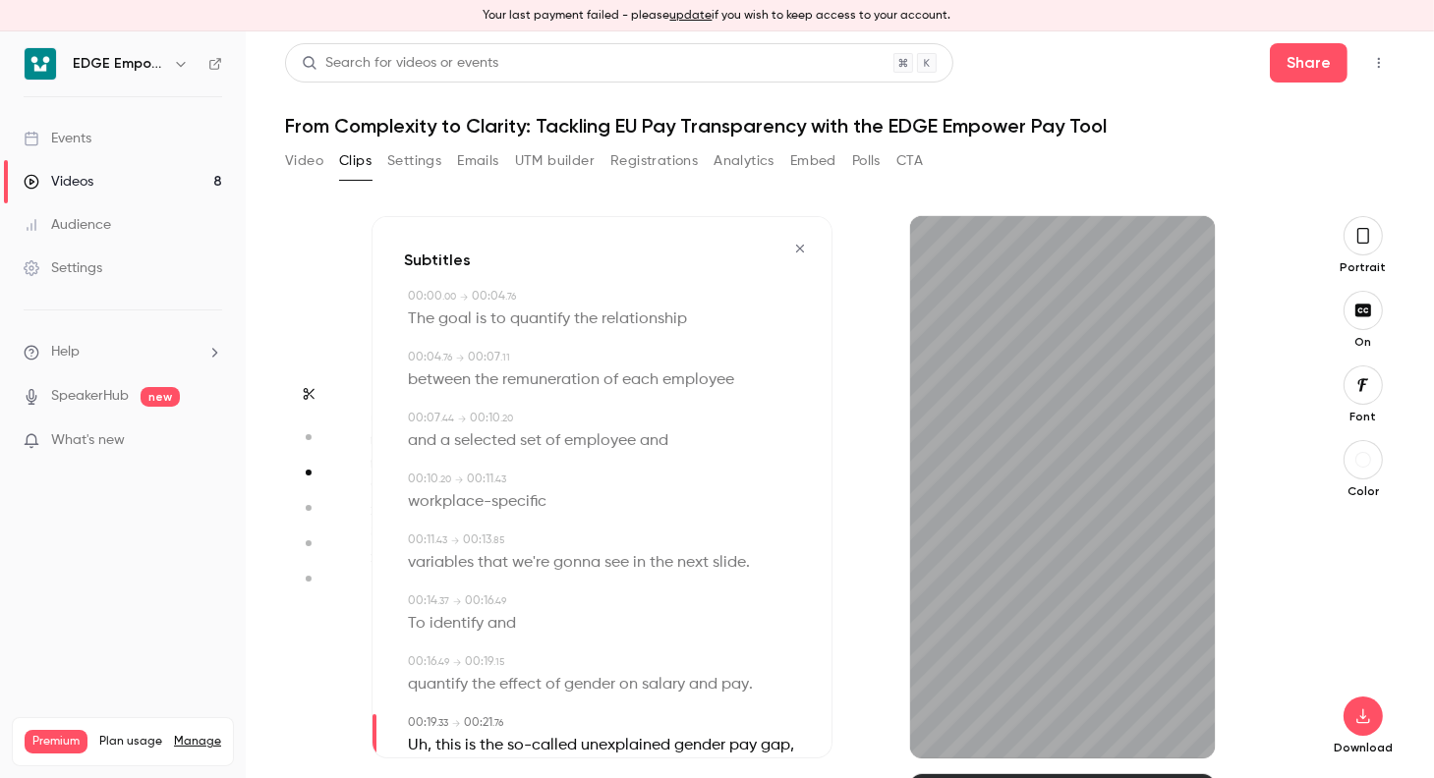
click at [726, 570] on span "slide" at bounding box center [728, 563] width 33 height 28
type input "****"
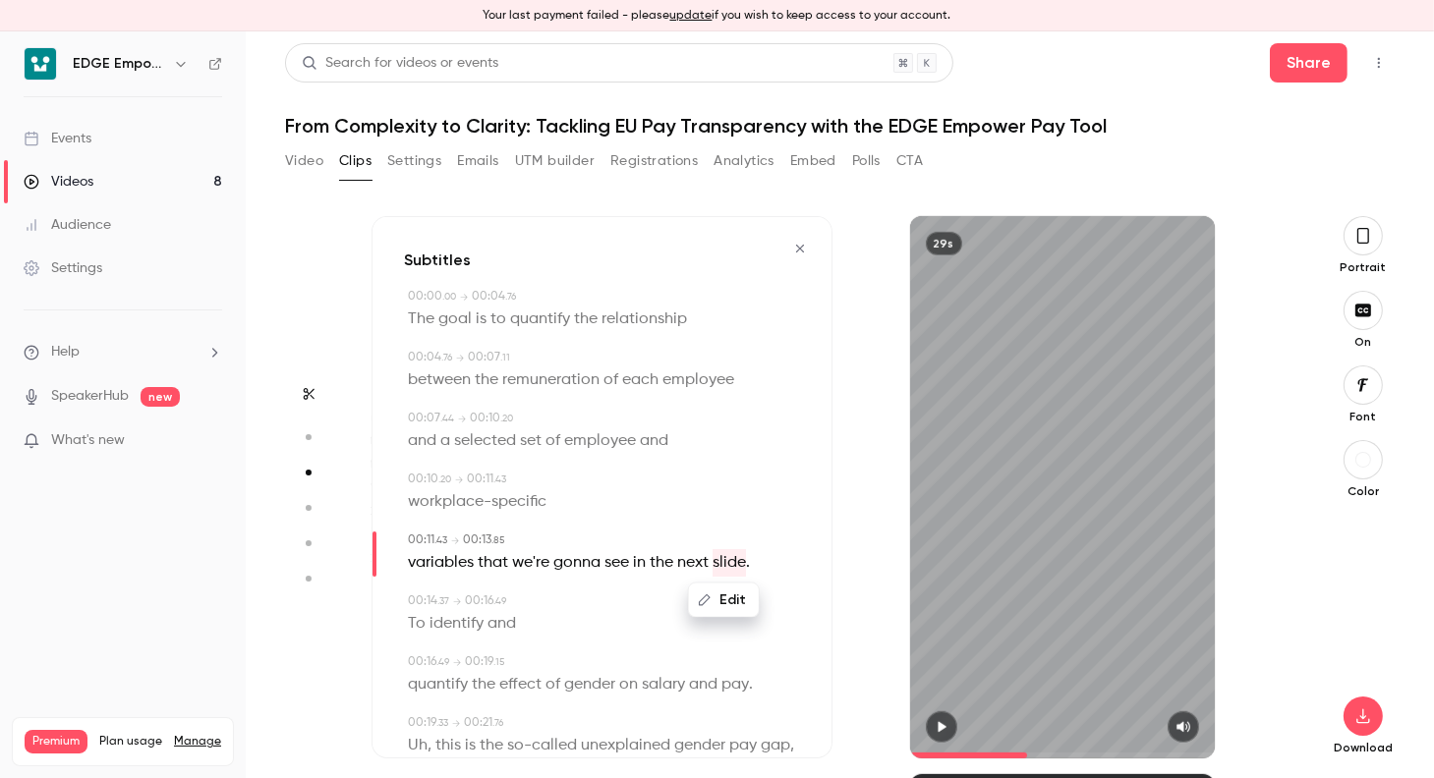
click at [734, 593] on button "Edit" at bounding box center [724, 600] width 68 height 31
click at [688, 596] on input "*****" at bounding box center [626, 607] width 177 height 39
type input "******"
click at [770, 604] on button "Replace" at bounding box center [763, 607] width 88 height 39
click at [432, 632] on span "identify" at bounding box center [456, 624] width 54 height 28
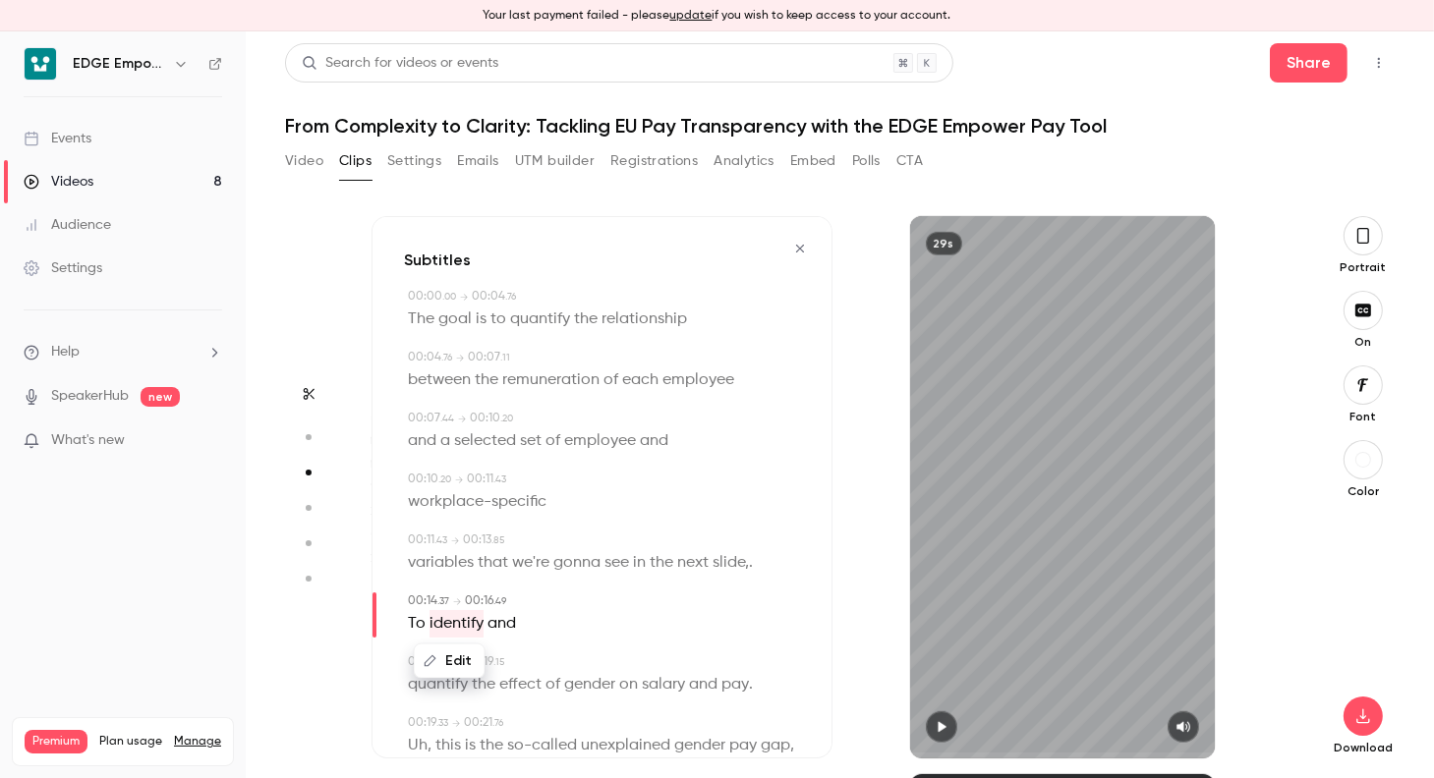
type input "****"
click at [435, 670] on button "Edit" at bounding box center [450, 661] width 68 height 31
click at [417, 631] on div "******** Replace" at bounding box center [511, 668] width 279 height 77
click at [419, 627] on span "To" at bounding box center [417, 624] width 18 height 28
click at [413, 660] on button "Edit" at bounding box center [410, 661] width 68 height 31
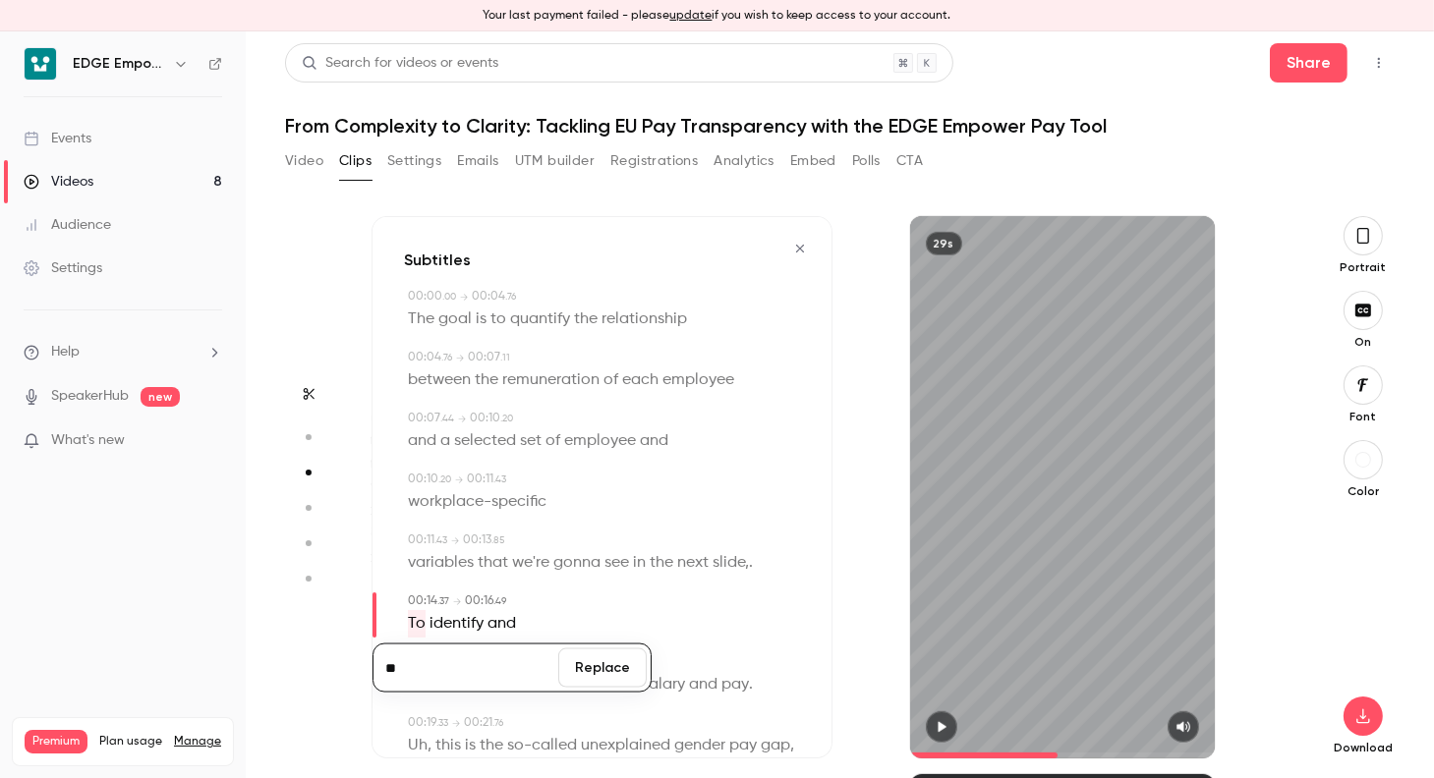
click at [401, 664] on input "**" at bounding box center [465, 668] width 177 height 39
type input "**"
click at [639, 579] on div "Subtitles 00:00 . 00 → 00:04 . 76 The goal is to quantify the relationship 00:0…" at bounding box center [601, 487] width 461 height 542
click at [397, 628] on div "Subtitles 00:00 . 00 → 00:04 . 76 The goal is to quantify the relationship 00:0…" at bounding box center [601, 487] width 461 height 542
click at [415, 625] on span "To" at bounding box center [417, 624] width 18 height 28
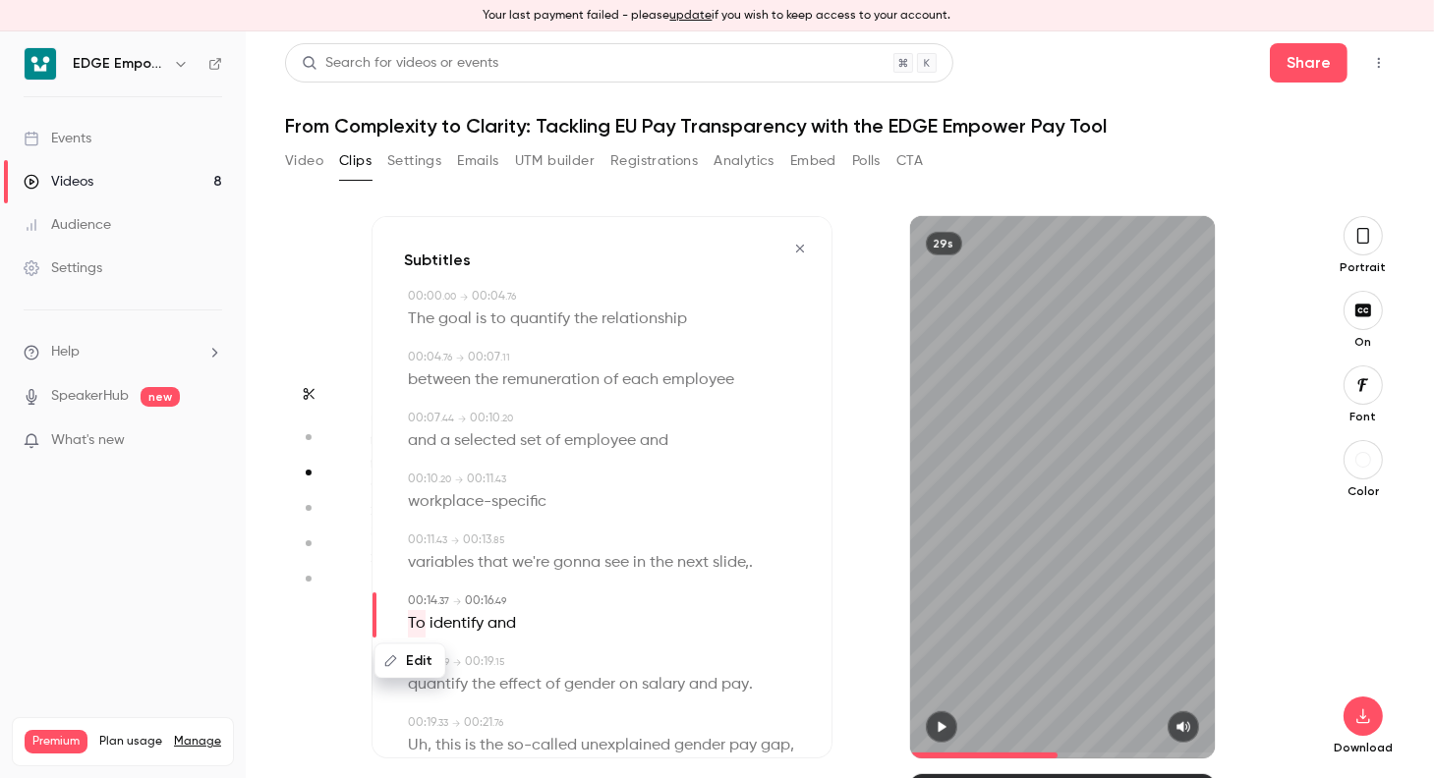
click at [418, 655] on button "Edit" at bounding box center [410, 661] width 68 height 31
type input "**"
click at [593, 664] on button "Replace" at bounding box center [602, 668] width 88 height 39
drag, startPoint x: 587, startPoint y: 671, endPoint x: 763, endPoint y: 633, distance: 180.0
click at [763, 633] on div "Edit to identify and" at bounding box center [604, 624] width 392 height 28
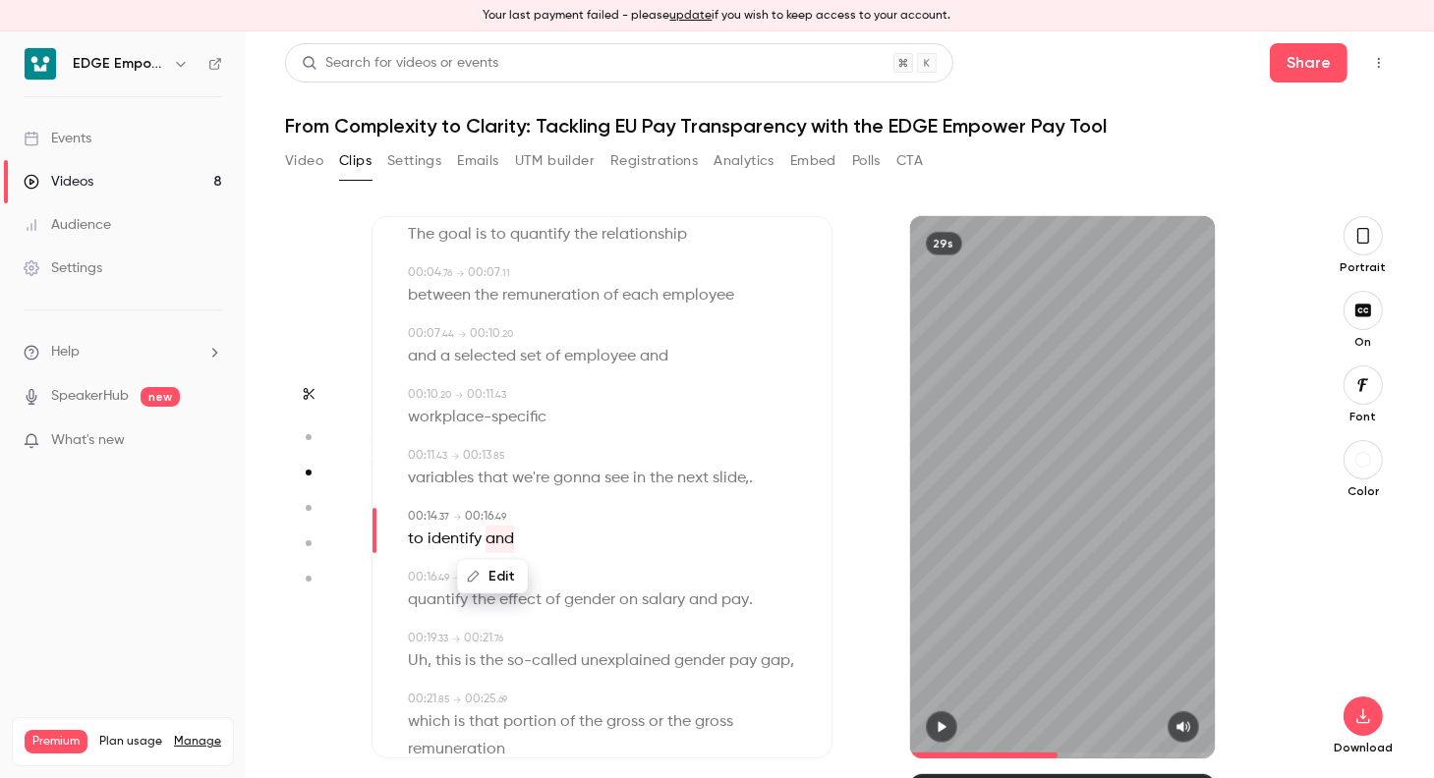
scroll to position [197, 0]
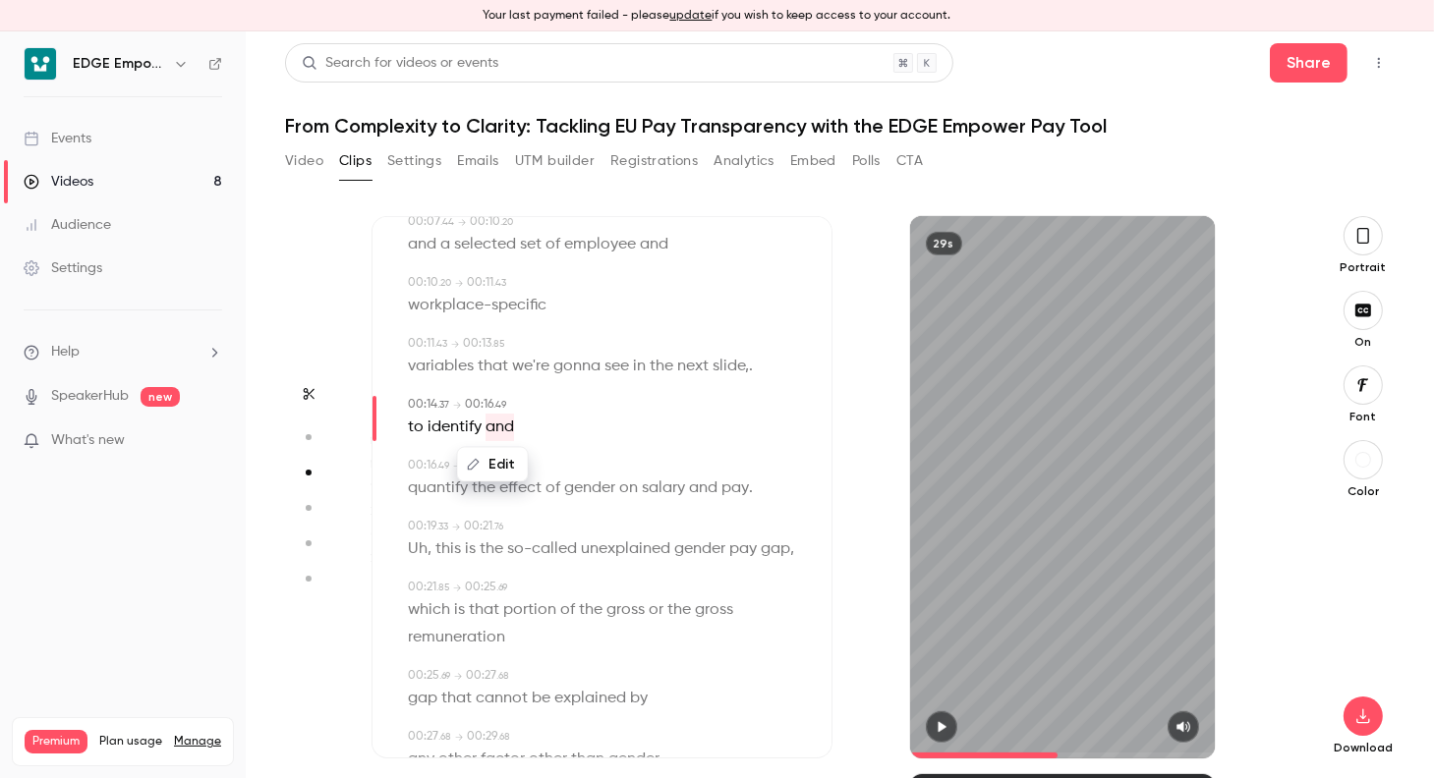
click at [424, 548] on span "Uh" at bounding box center [418, 550] width 20 height 28
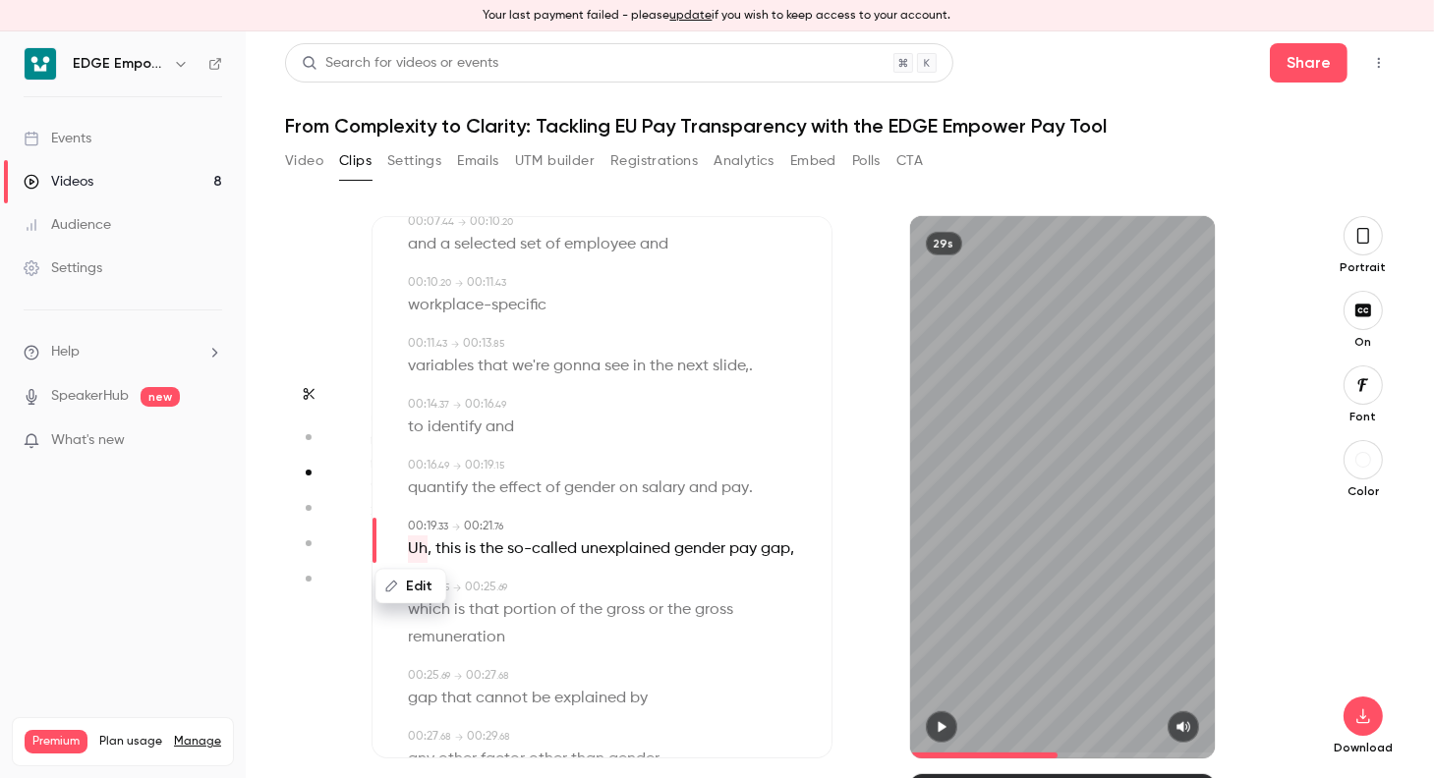
type input "****"
click at [438, 547] on span "this" at bounding box center [448, 550] width 26 height 28
drag, startPoint x: 414, startPoint y: 551, endPoint x: 457, endPoint y: 553, distance: 43.3
click at [457, 553] on p "Uh , this is the so-called unexplained gender pay gap ," at bounding box center [601, 550] width 386 height 28
drag, startPoint x: 457, startPoint y: 553, endPoint x: 435, endPoint y: 593, distance: 44.9
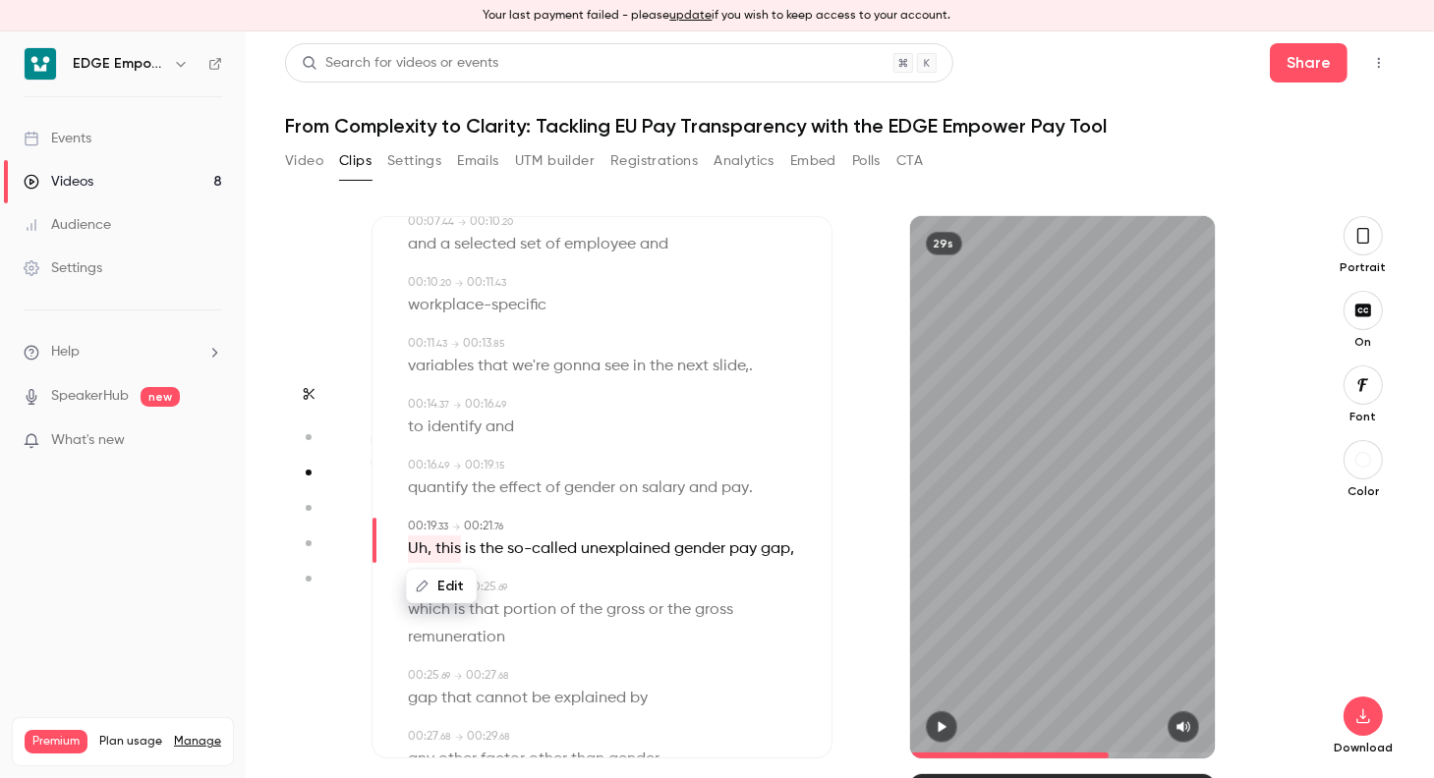
click at [435, 593] on button "Edit" at bounding box center [442, 586] width 68 height 31
type input "****"
click at [605, 601] on button "Replace" at bounding box center [602, 593] width 88 height 39
type input "*"
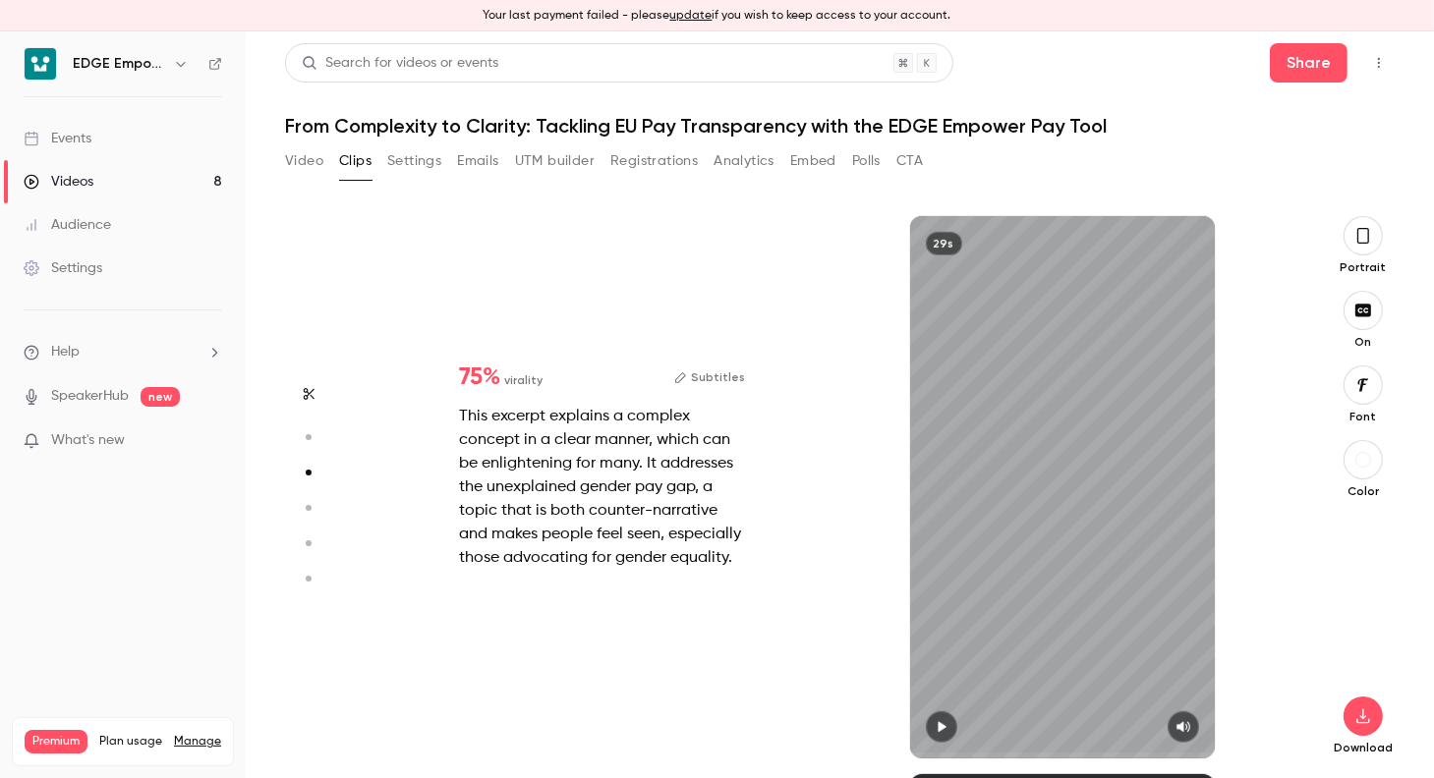
scroll to position [0, 0]
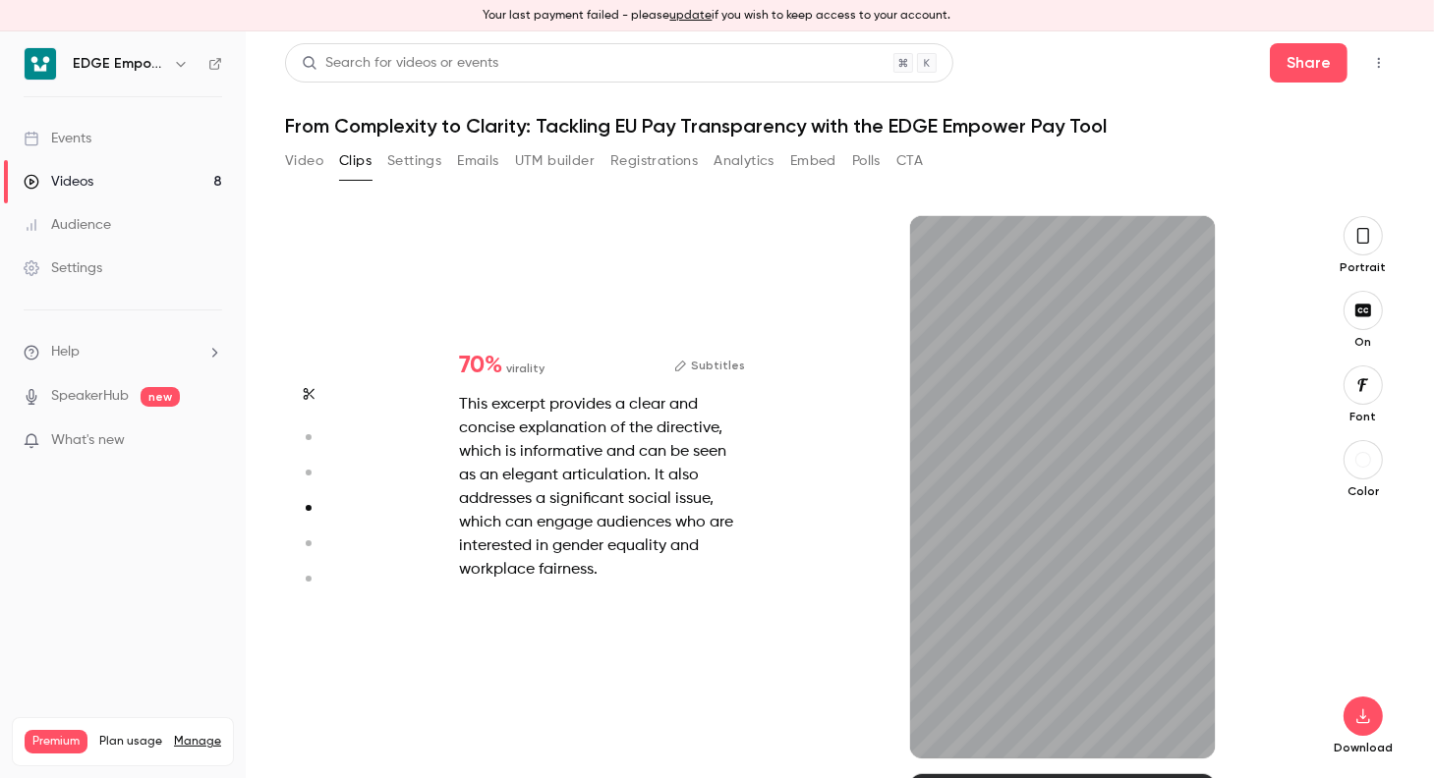
type input "*"
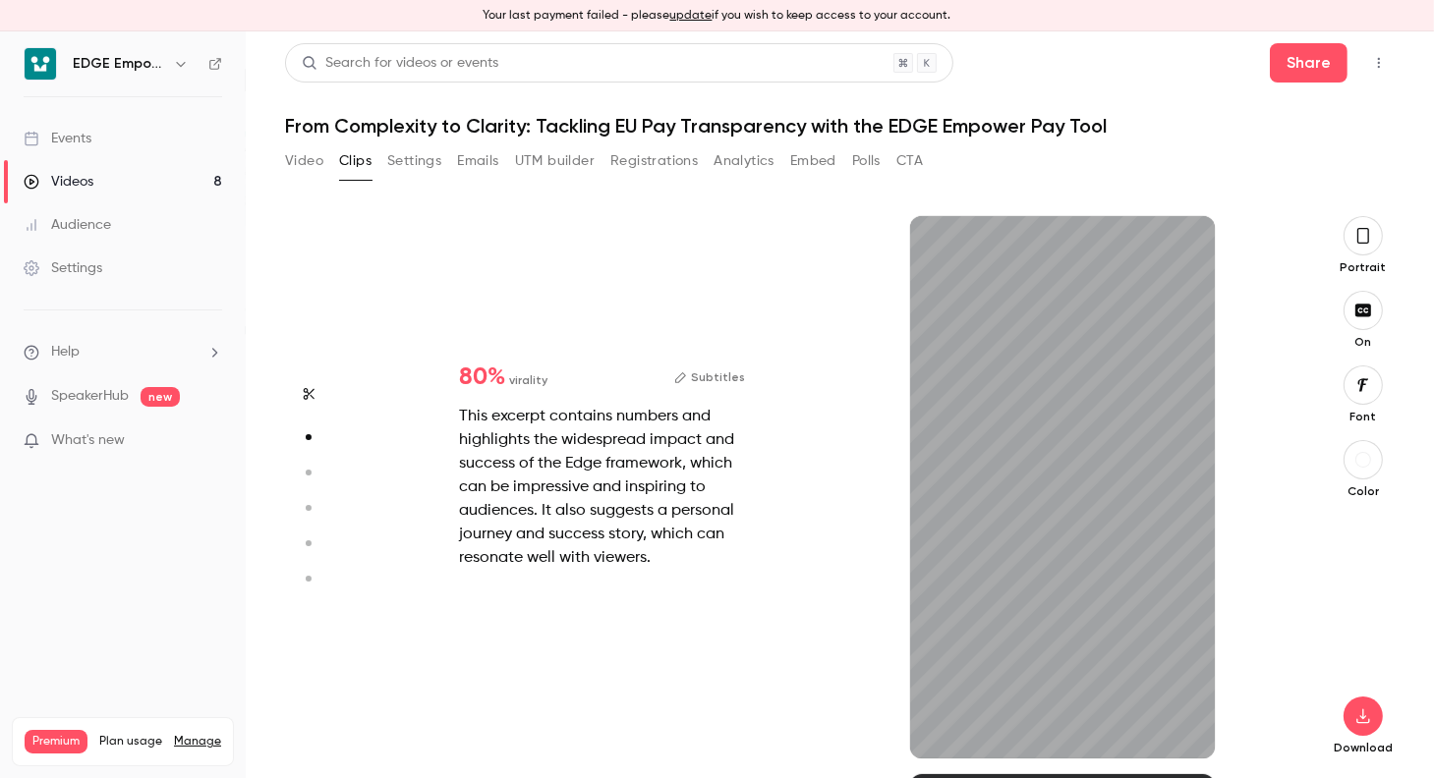
type input "*"
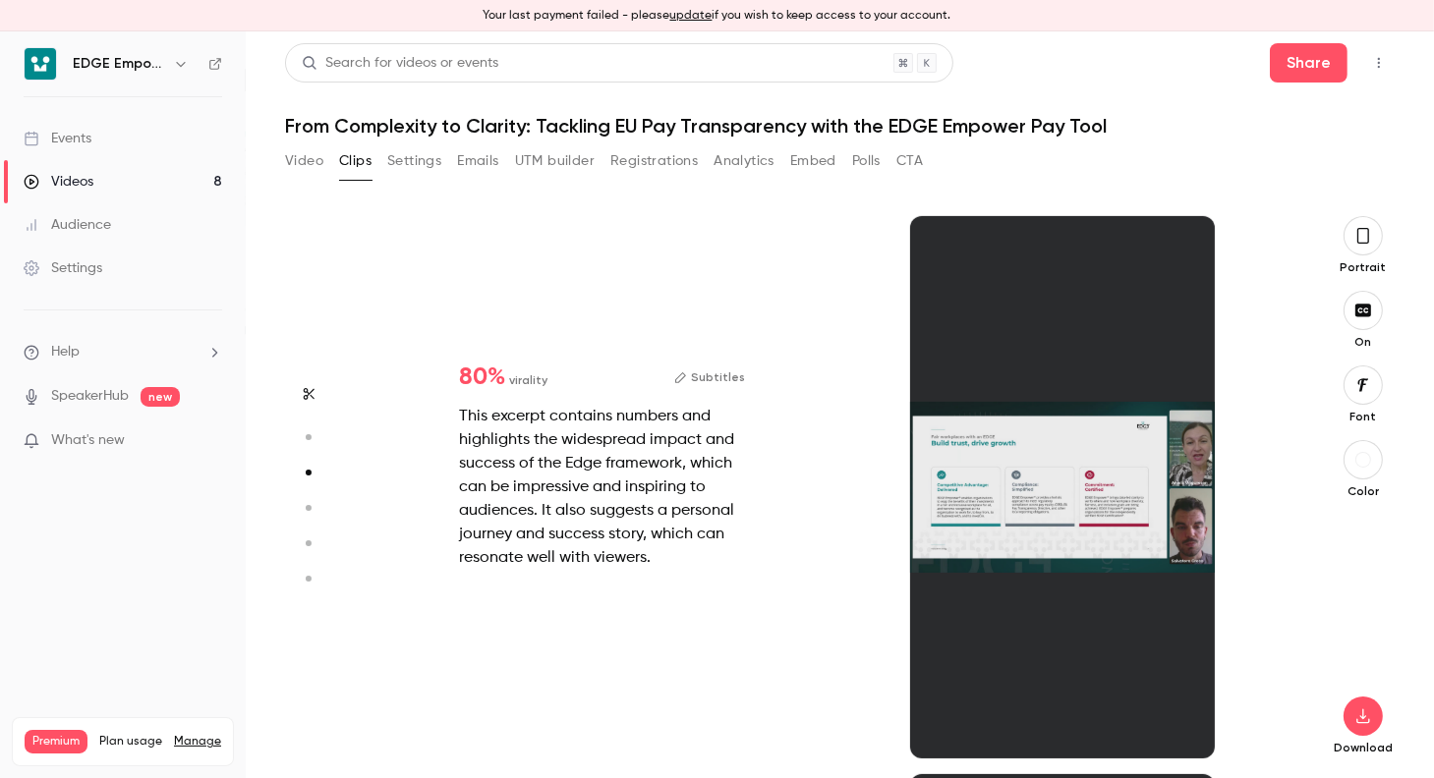
scroll to position [1116, 0]
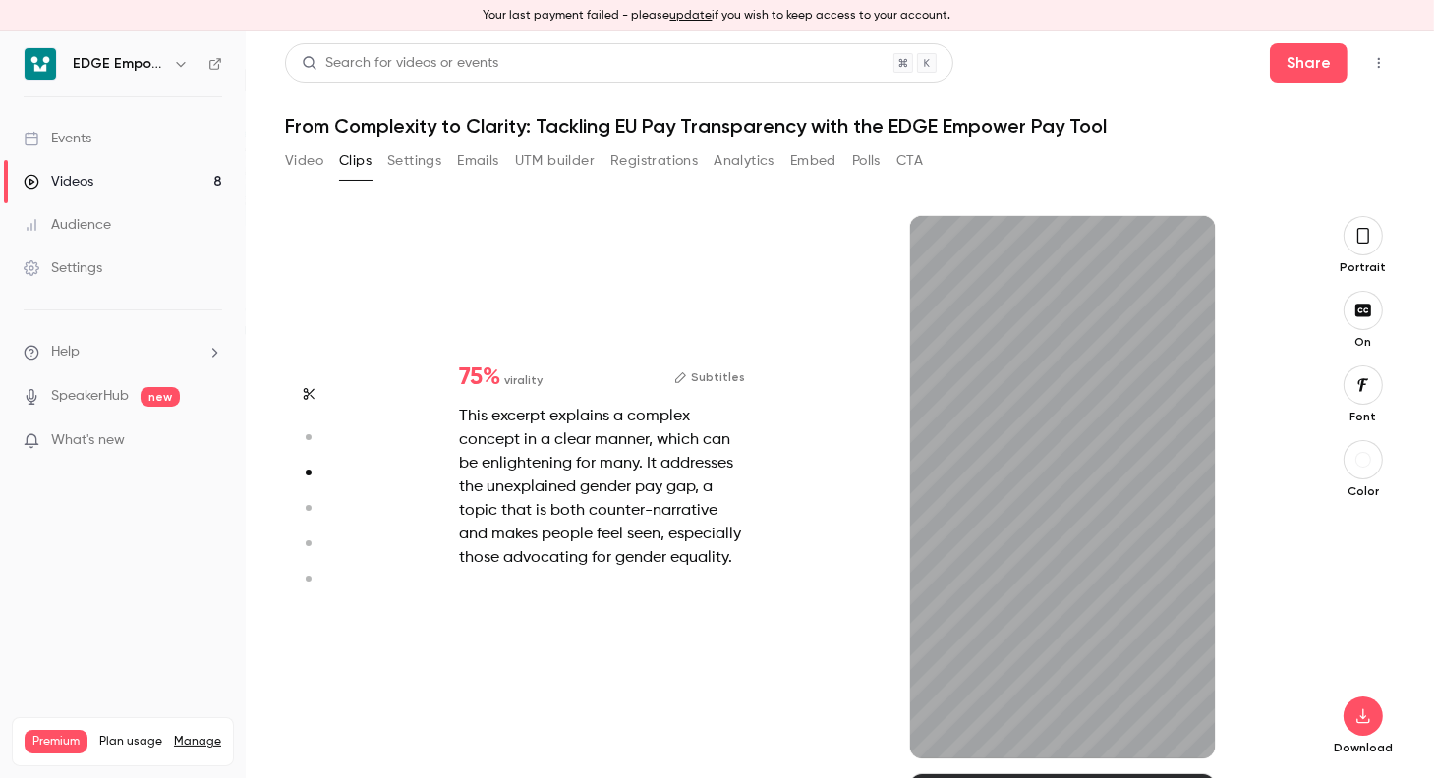
click at [637, 505] on div "This excerpt explains a complex concept in a clear manner, which can be enlight…" at bounding box center [602, 487] width 286 height 165
click at [715, 380] on button "Subtitles" at bounding box center [709, 378] width 71 height 24
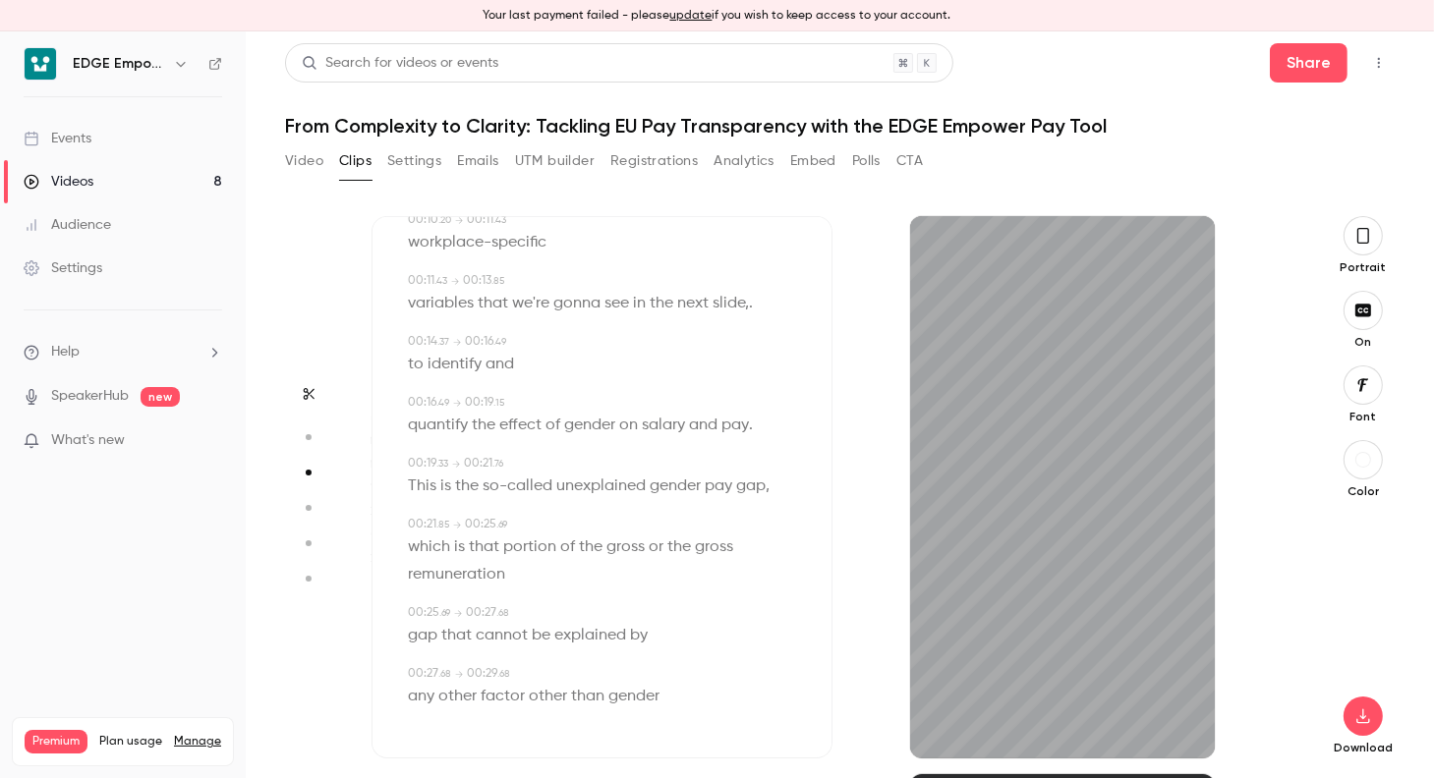
scroll to position [305, 0]
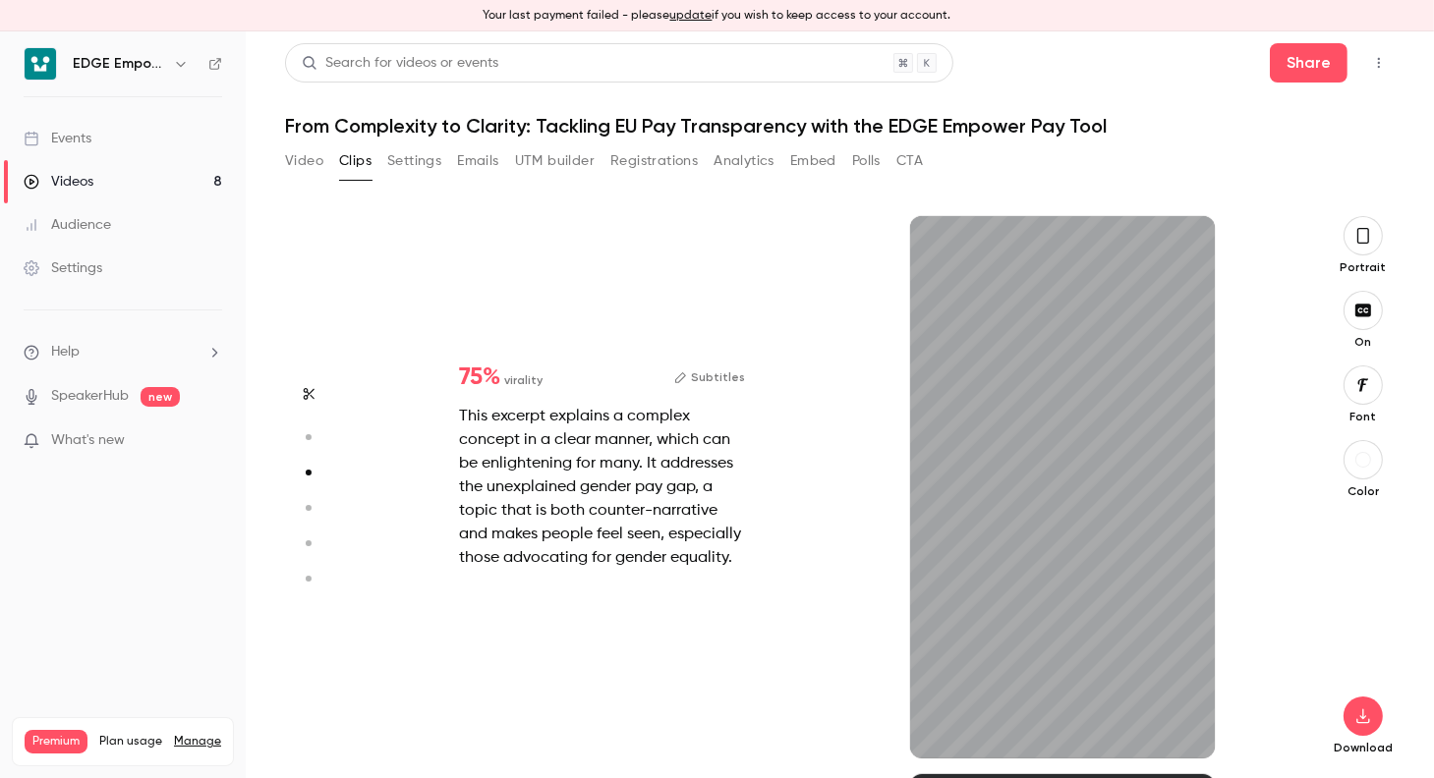
type input "*"
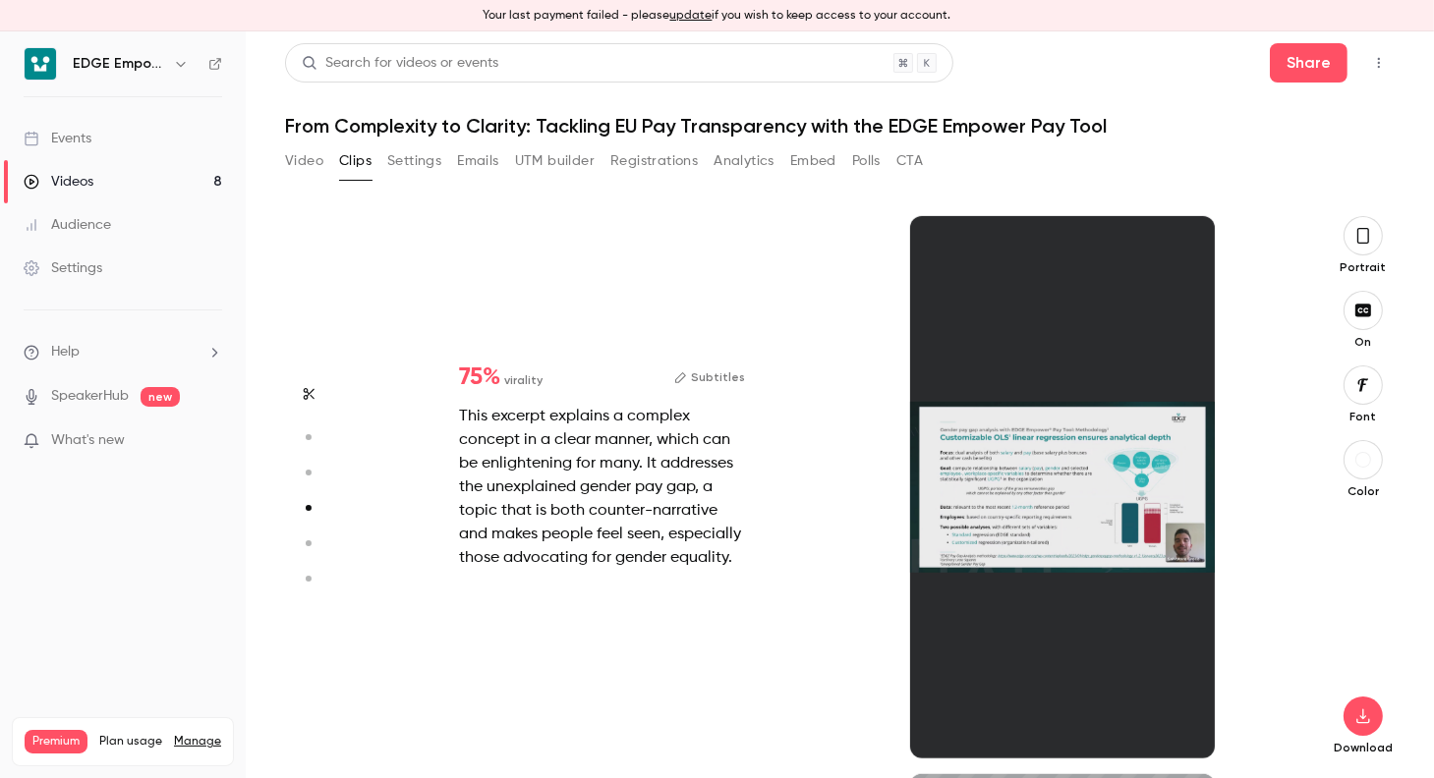
type input "*"
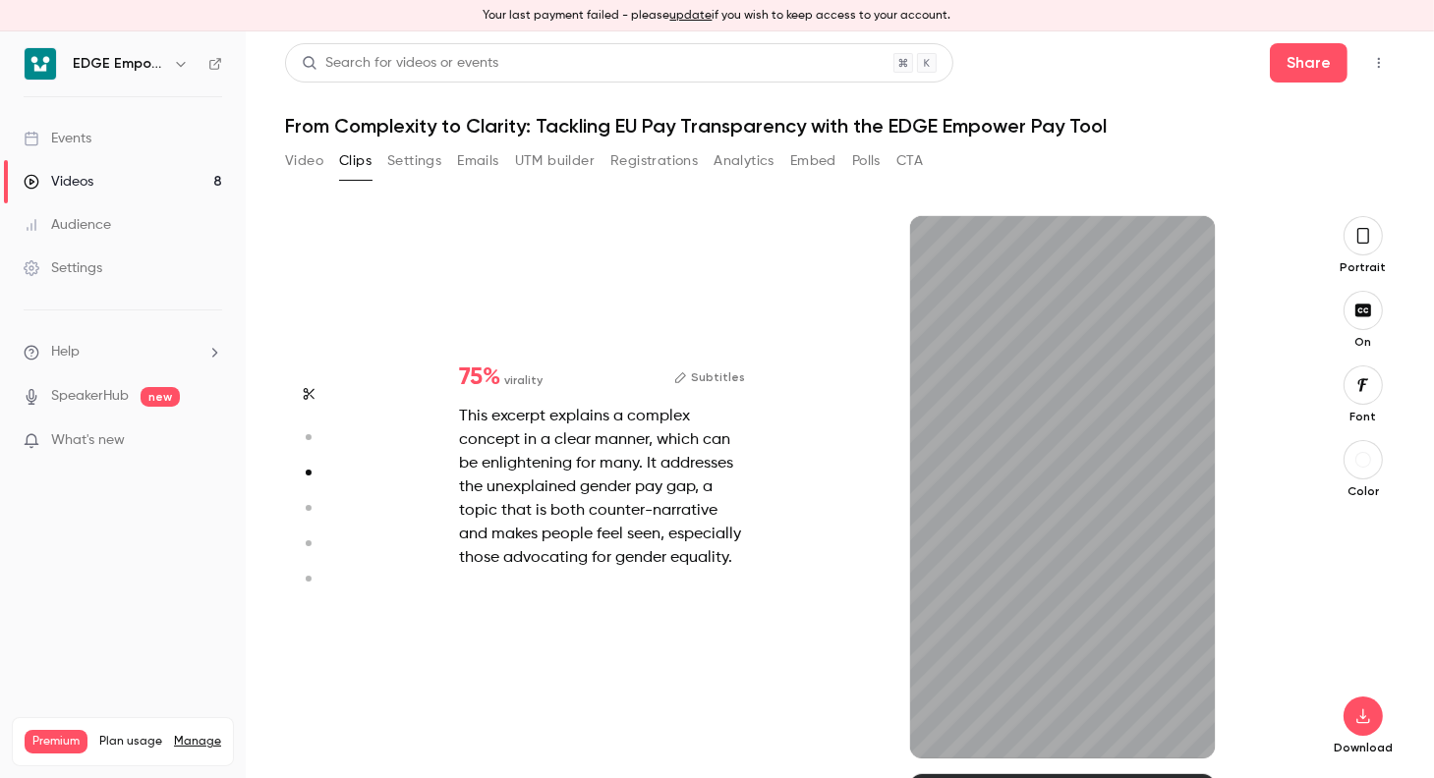
click at [717, 371] on button "Subtitles" at bounding box center [709, 378] width 71 height 24
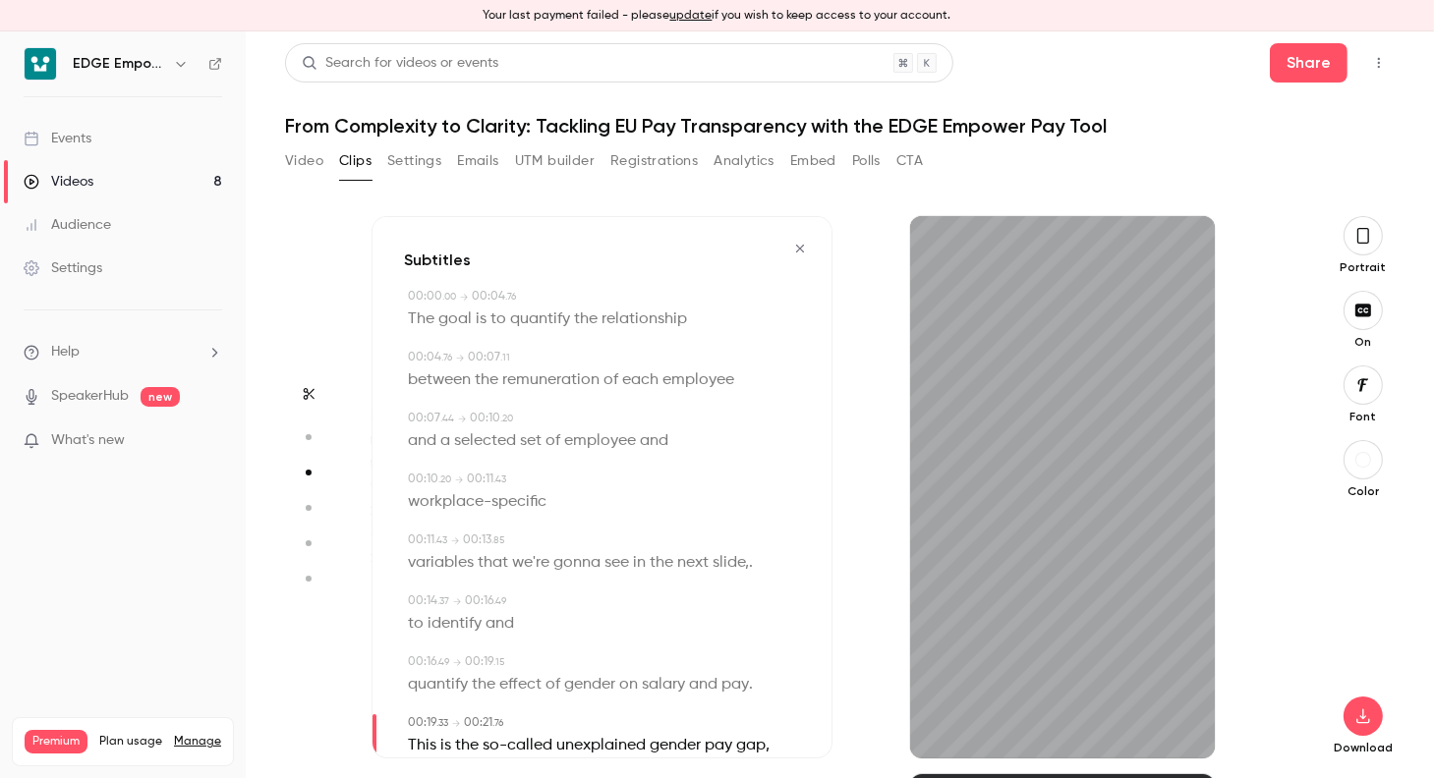
click at [753, 566] on span "." at bounding box center [751, 563] width 4 height 28
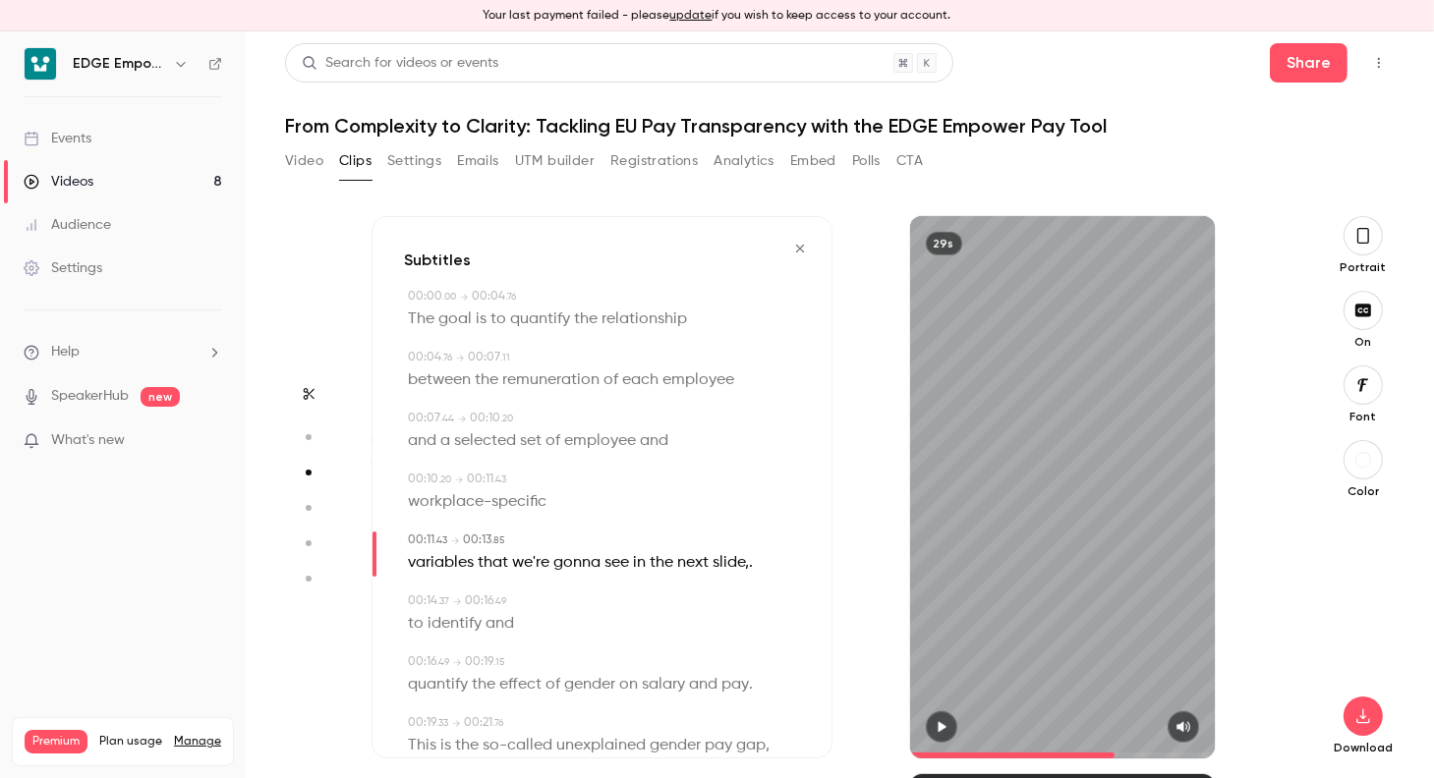
type input "****"
click at [751, 561] on span "." at bounding box center [751, 563] width 4 height 28
drag, startPoint x: 751, startPoint y: 561, endPoint x: 717, endPoint y: 516, distance: 56.2
click at [723, 561] on p "variables that we're gonna see in the next slide, ." at bounding box center [580, 563] width 345 height 28
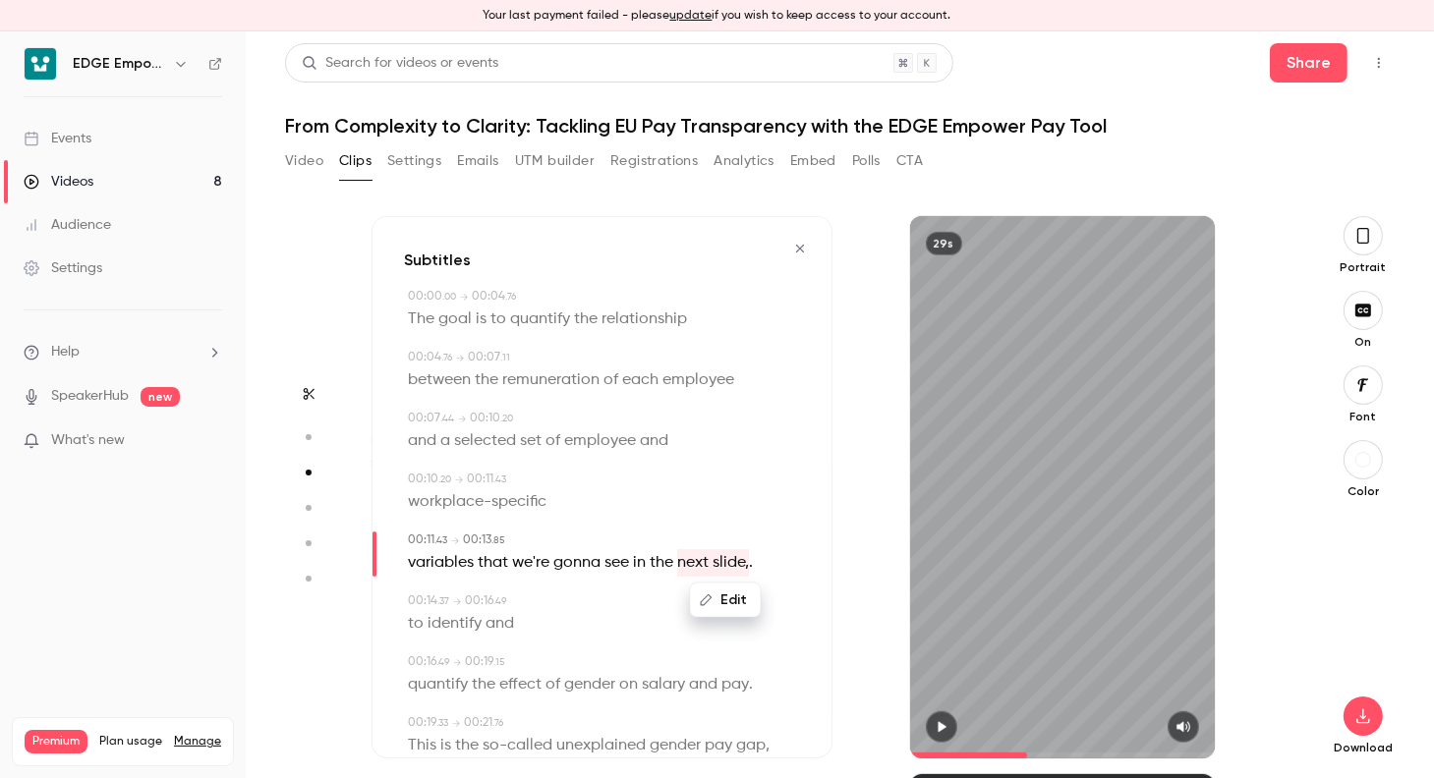
click at [662, 555] on span "the" at bounding box center [662, 563] width 24 height 28
drag, startPoint x: 637, startPoint y: 564, endPoint x: 758, endPoint y: 569, distance: 121.0
click at [758, 569] on div "Edit variables that we're gonna see in the next slide, ." at bounding box center [604, 563] width 392 height 28
drag, startPoint x: 758, startPoint y: 569, endPoint x: 763, endPoint y: 598, distance: 29.9
click at [763, 598] on button "Edit" at bounding box center [745, 600] width 68 height 31
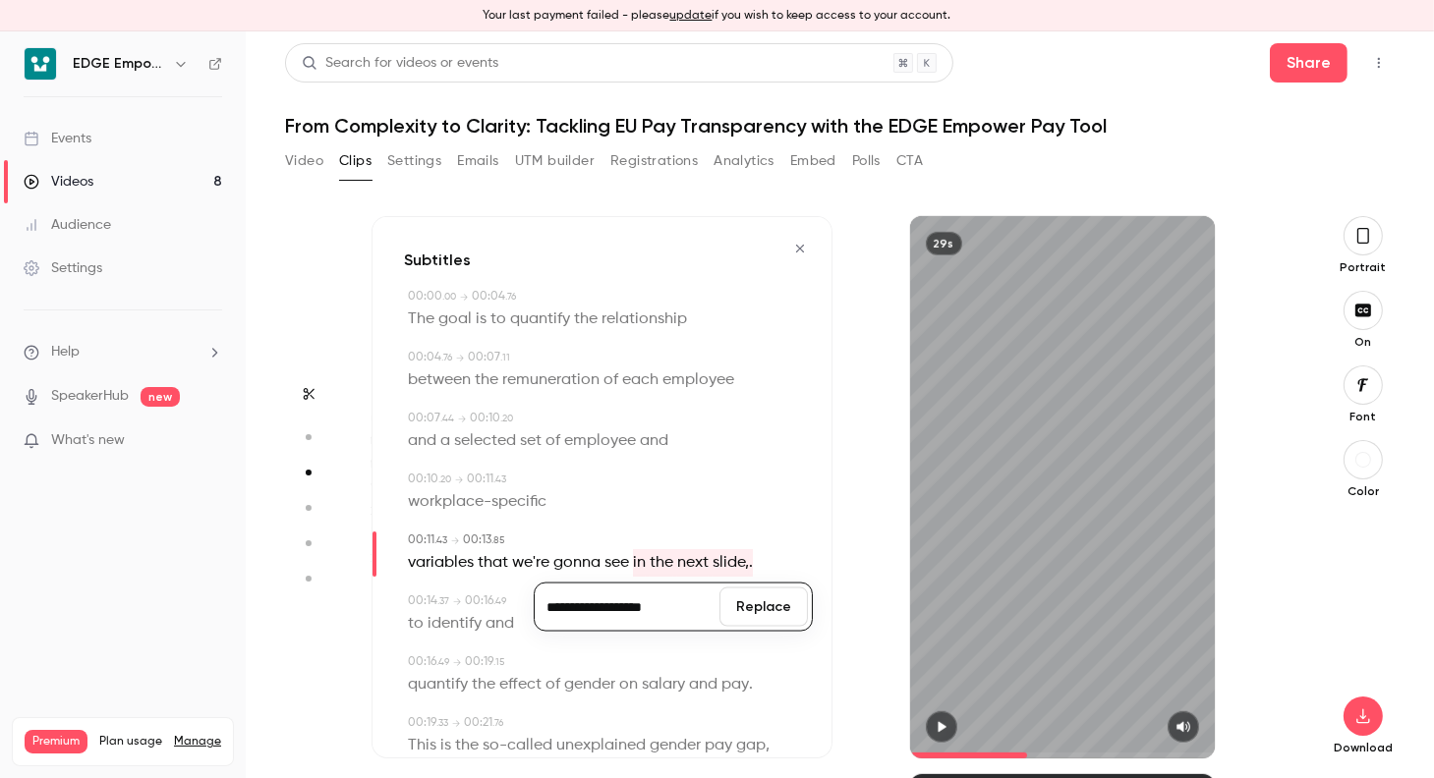
click at [685, 603] on input "**********" at bounding box center [626, 607] width 177 height 39
type input "**********"
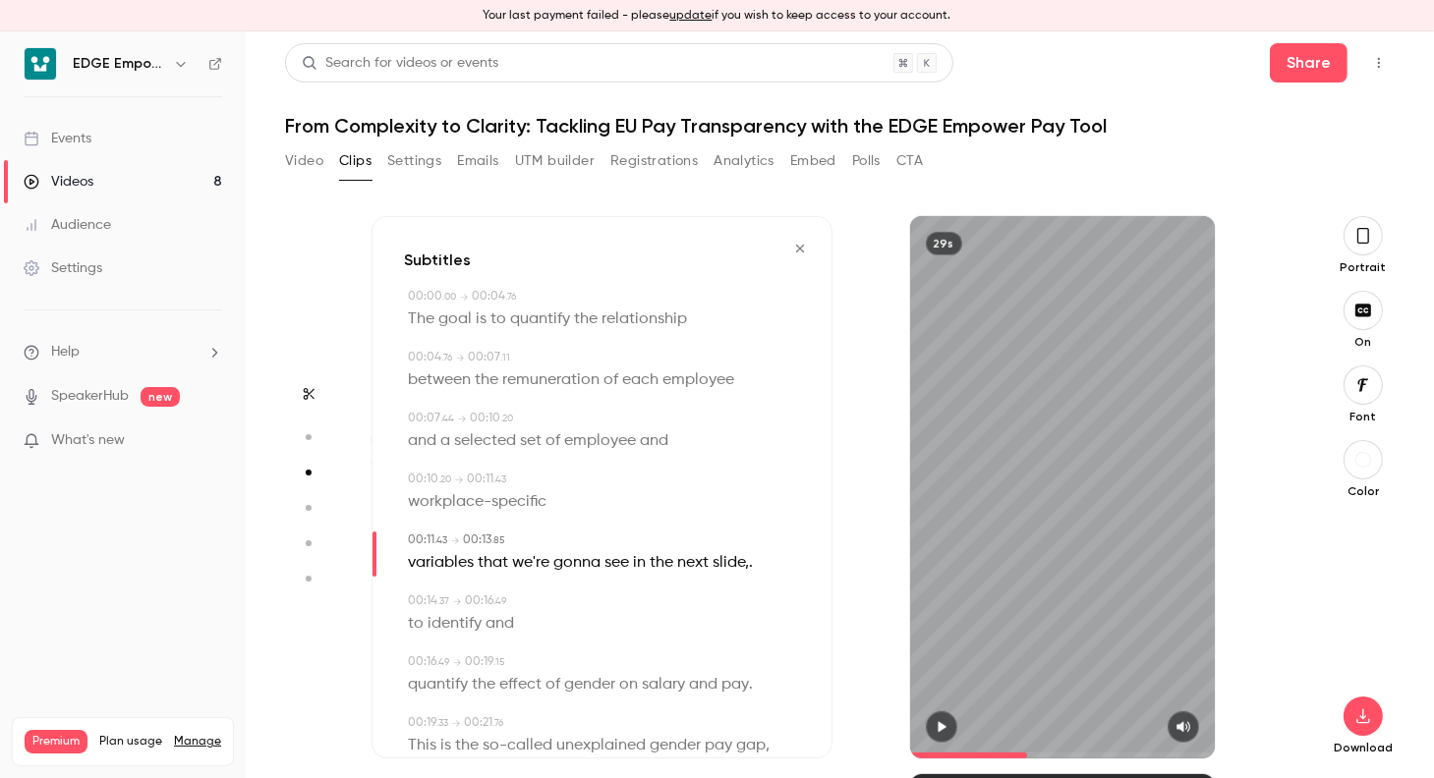
click at [732, 489] on div "workplace-specific" at bounding box center [604, 502] width 392 height 28
drag, startPoint x: 597, startPoint y: 565, endPoint x: 760, endPoint y: 569, distance: 162.2
click at [760, 569] on div "variables that we're gonna see in the next slide, ." at bounding box center [604, 563] width 392 height 28
drag, startPoint x: 760, startPoint y: 569, endPoint x: 749, endPoint y: 599, distance: 32.3
click at [749, 599] on button "Edit" at bounding box center [745, 600] width 68 height 31
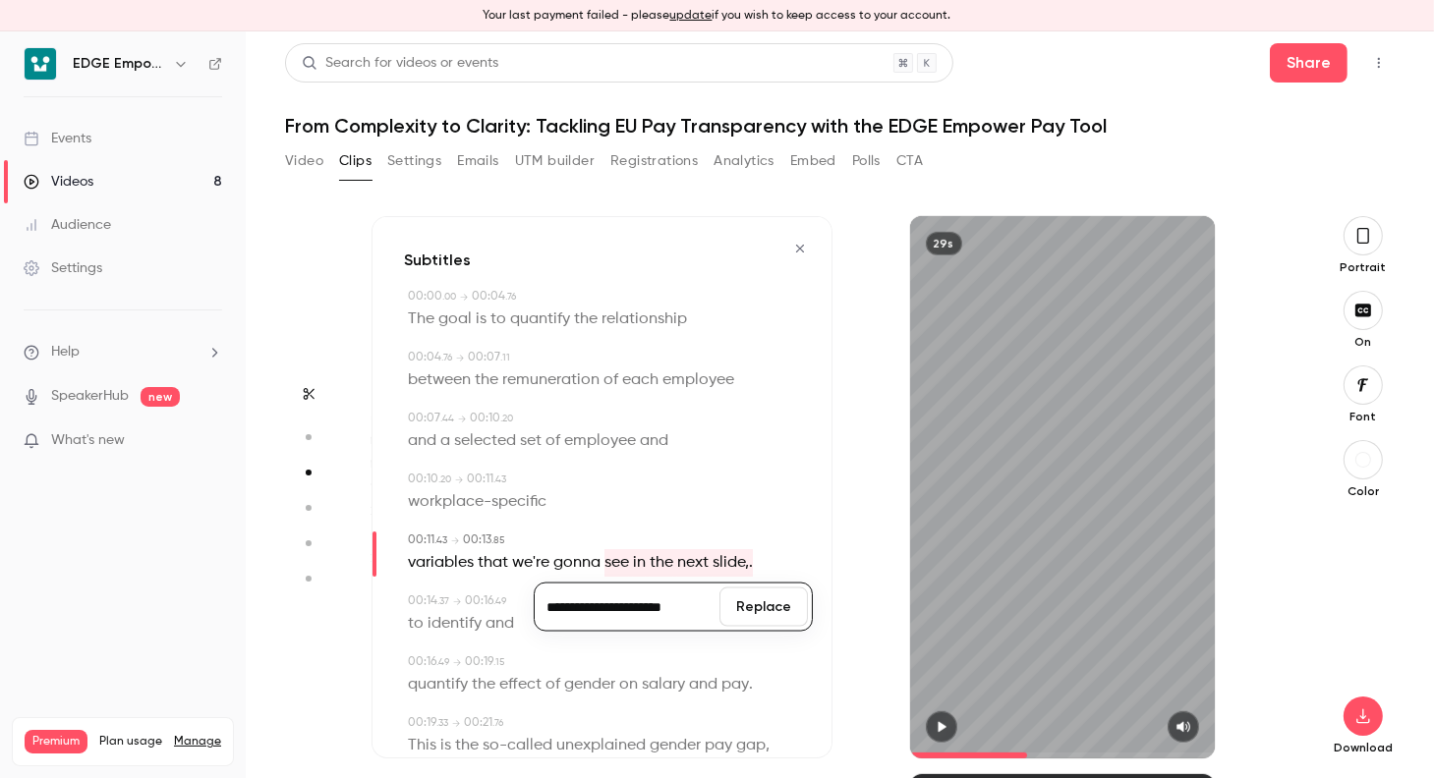
click at [694, 605] on input "**********" at bounding box center [626, 607] width 177 height 39
type input "**********"
click at [782, 607] on button "Replace" at bounding box center [763, 607] width 88 height 39
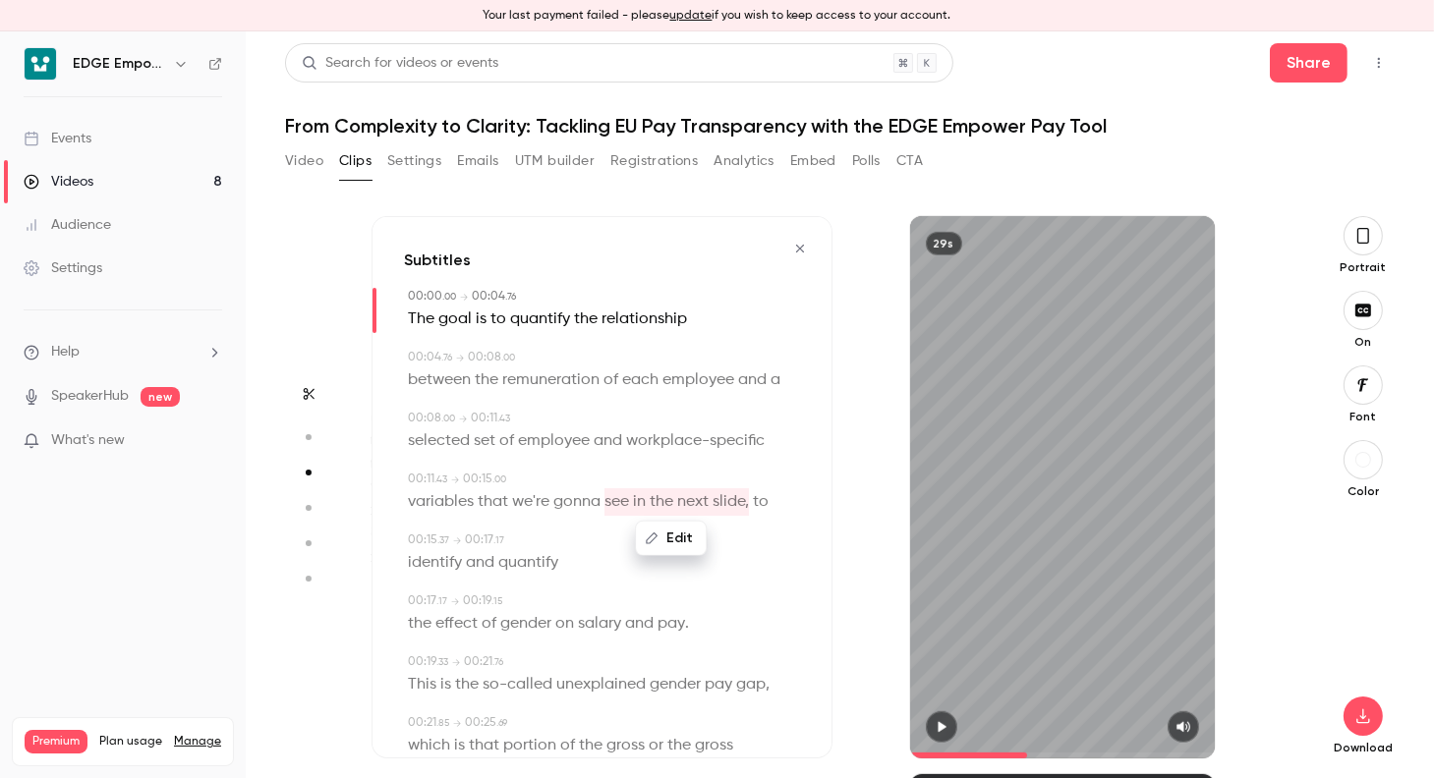
drag, startPoint x: 770, startPoint y: 616, endPoint x: 748, endPoint y: 636, distance: 29.9
click at [748, 610] on div "00:17 . 17 → 00:19 . 15" at bounding box center [604, 602] width 392 height 18
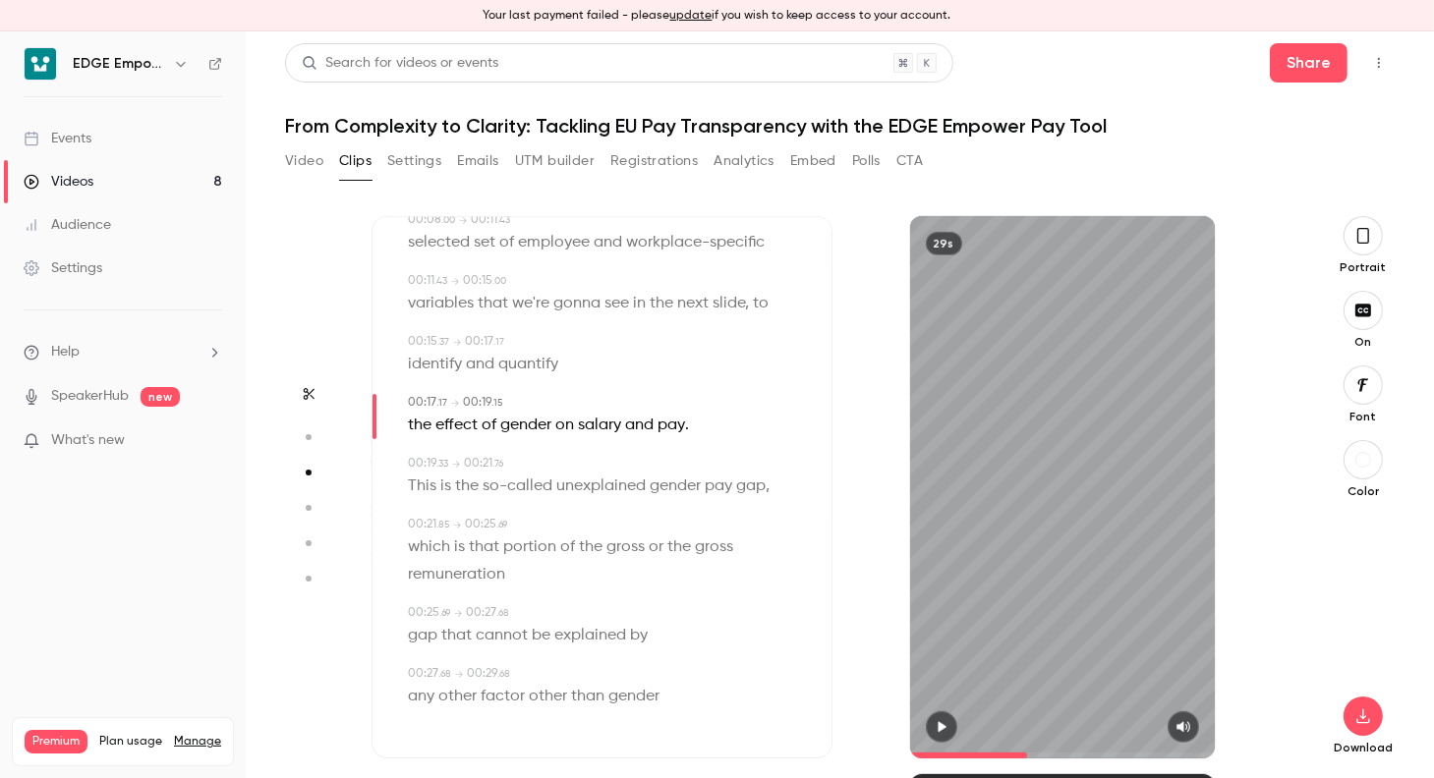
scroll to position [225, 0]
drag, startPoint x: 1344, startPoint y: 238, endPoint x: 1333, endPoint y: 258, distance: 23.3
click at [1355, 238] on icon "button" at bounding box center [1363, 236] width 16 height 22
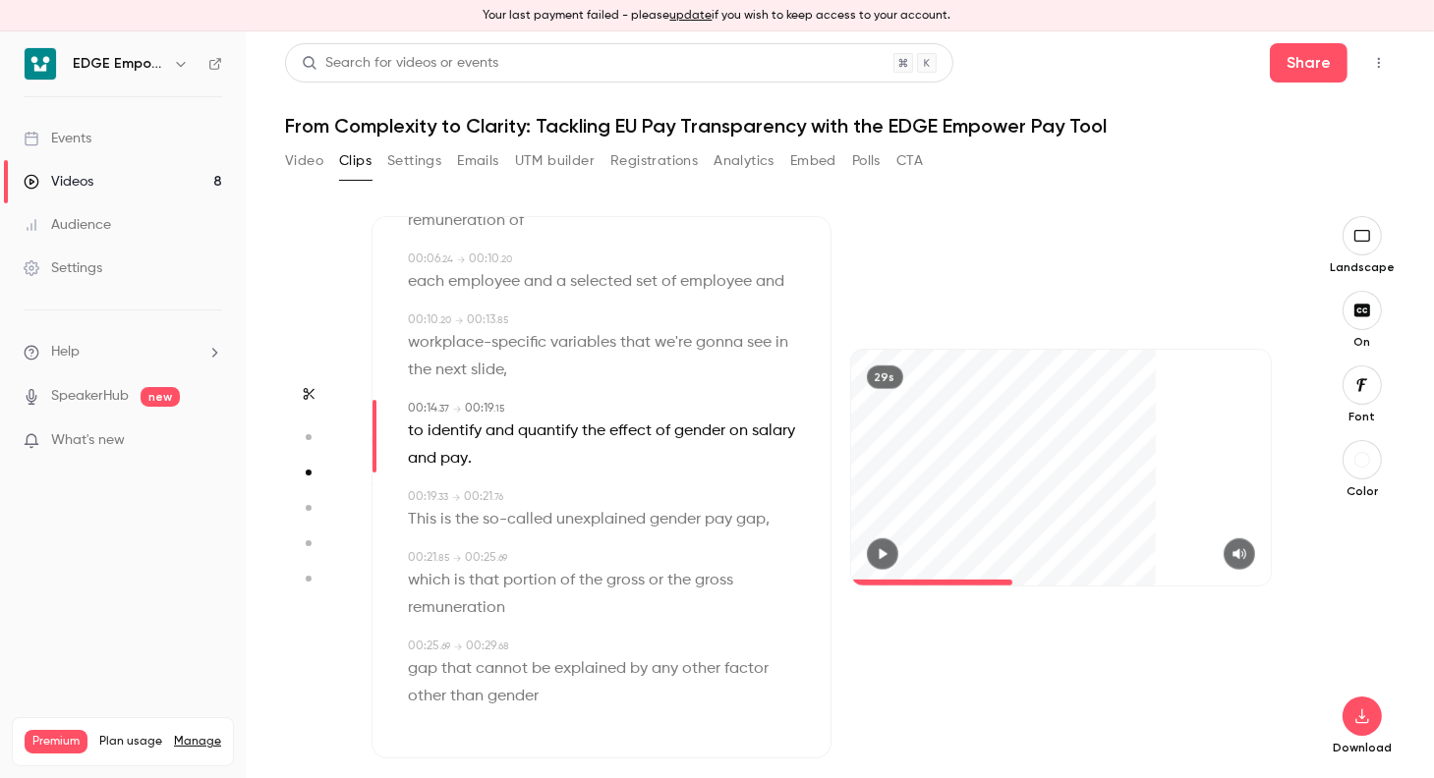
scroll to position [153, 0]
click at [1350, 709] on icon "button" at bounding box center [1362, 716] width 24 height 16
click at [1138, 663] on span "High quality requires longer processing" at bounding box center [1200, 672] width 224 height 20
type input "****"
click at [200, 734] on link "Manage" at bounding box center [197, 742] width 47 height 16
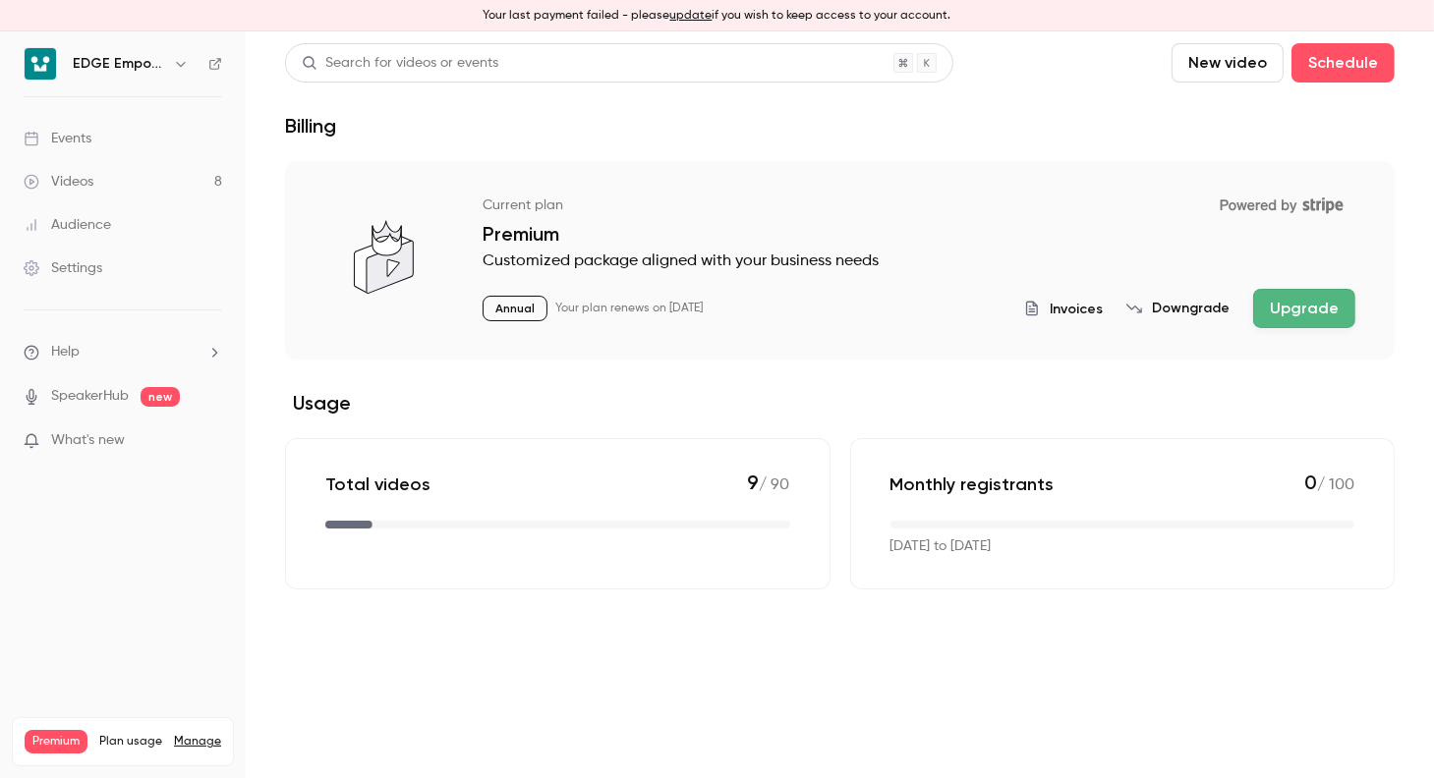
click at [114, 355] on li "Help" at bounding box center [123, 352] width 198 height 21
click at [358, 328] on link "Talk to [GEOGRAPHIC_DATA]" at bounding box center [361, 330] width 215 height 52
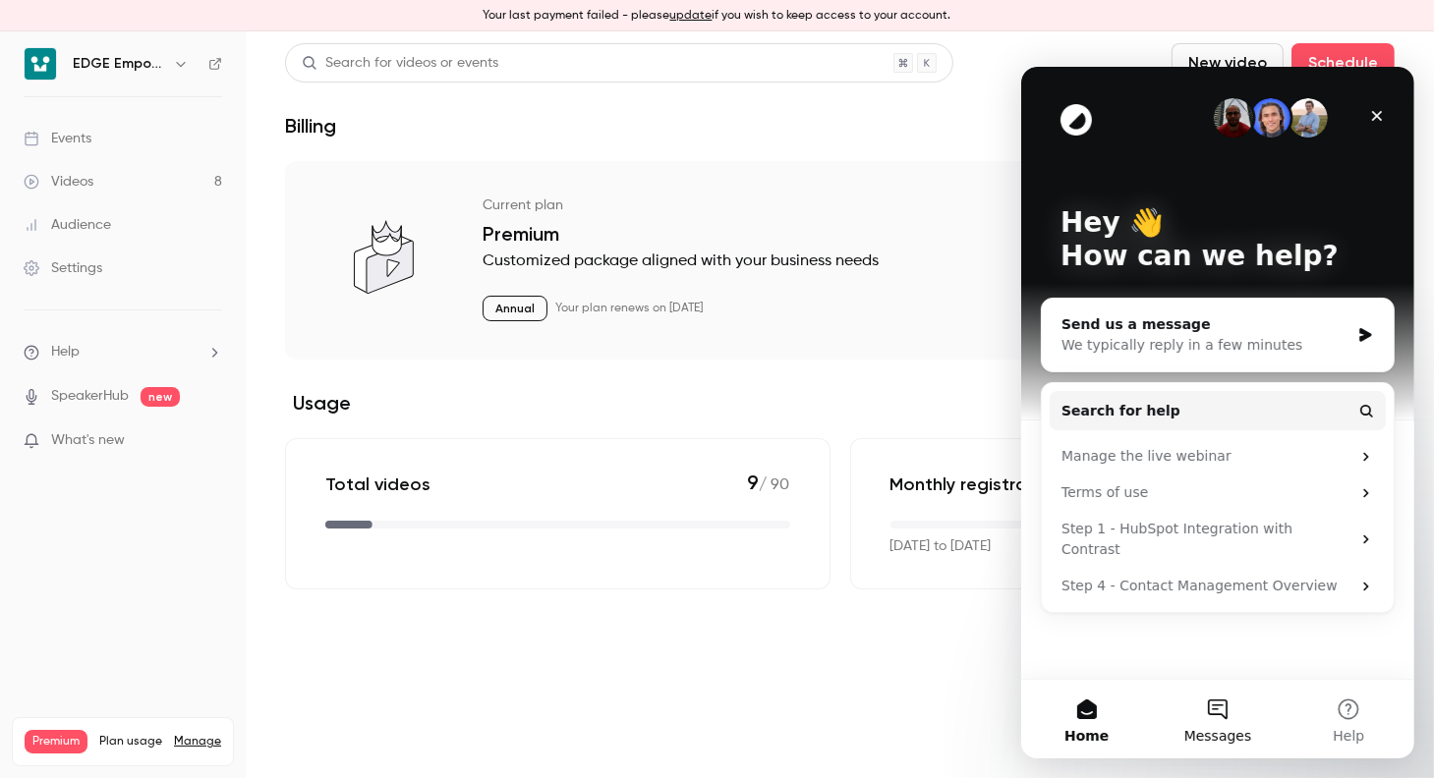
click at [1215, 693] on button "Messages" at bounding box center [1216, 718] width 131 height 79
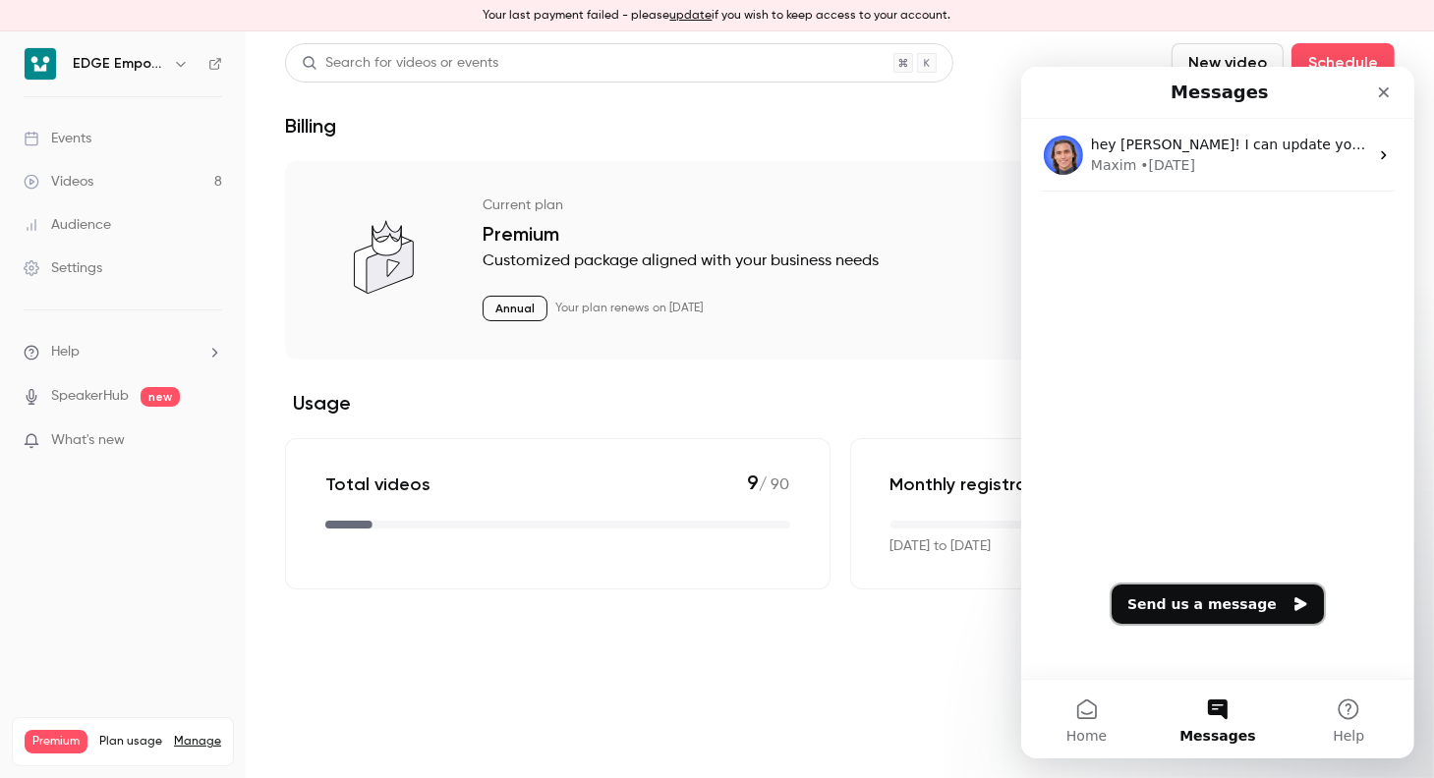
click at [1215, 613] on button "Send us a message" at bounding box center [1216, 603] width 212 height 39
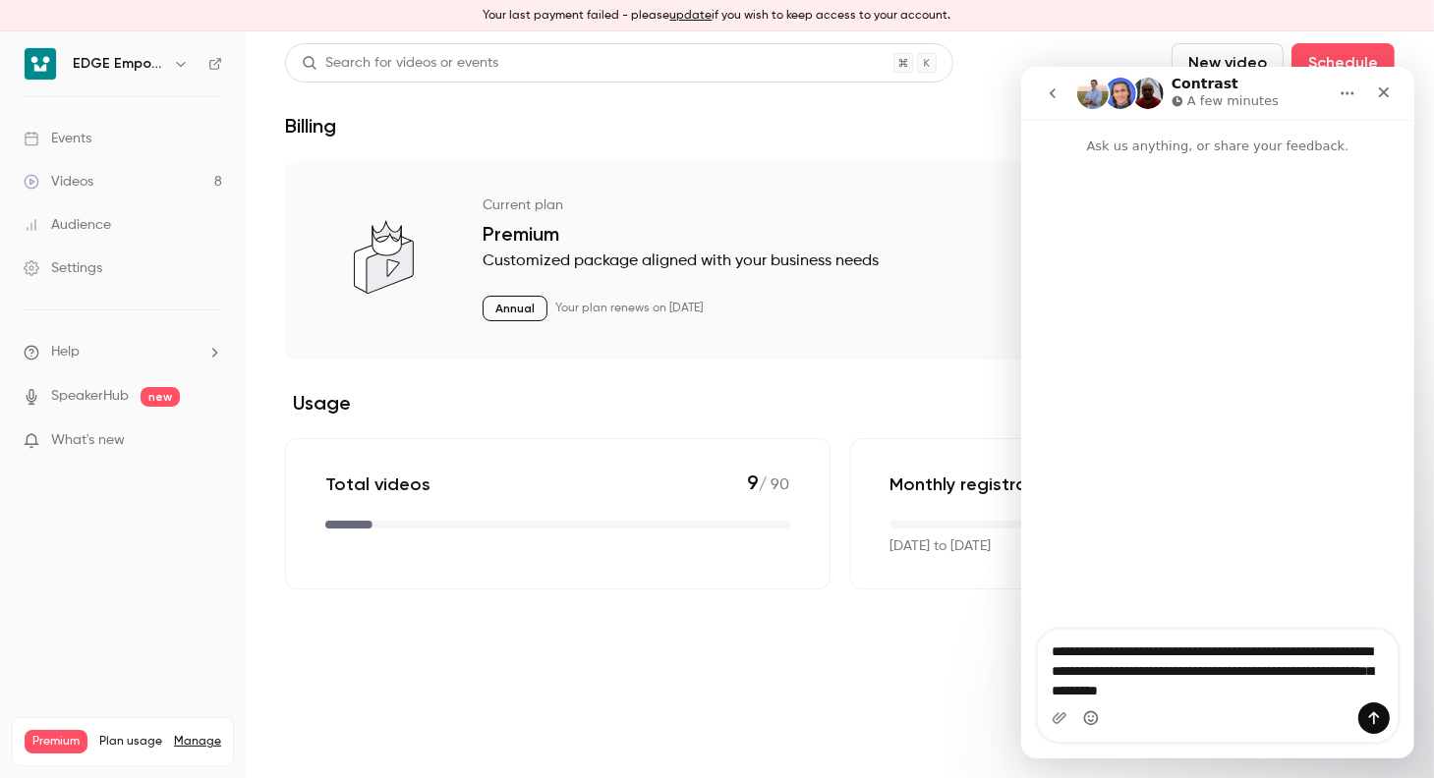
type textarea "**********"
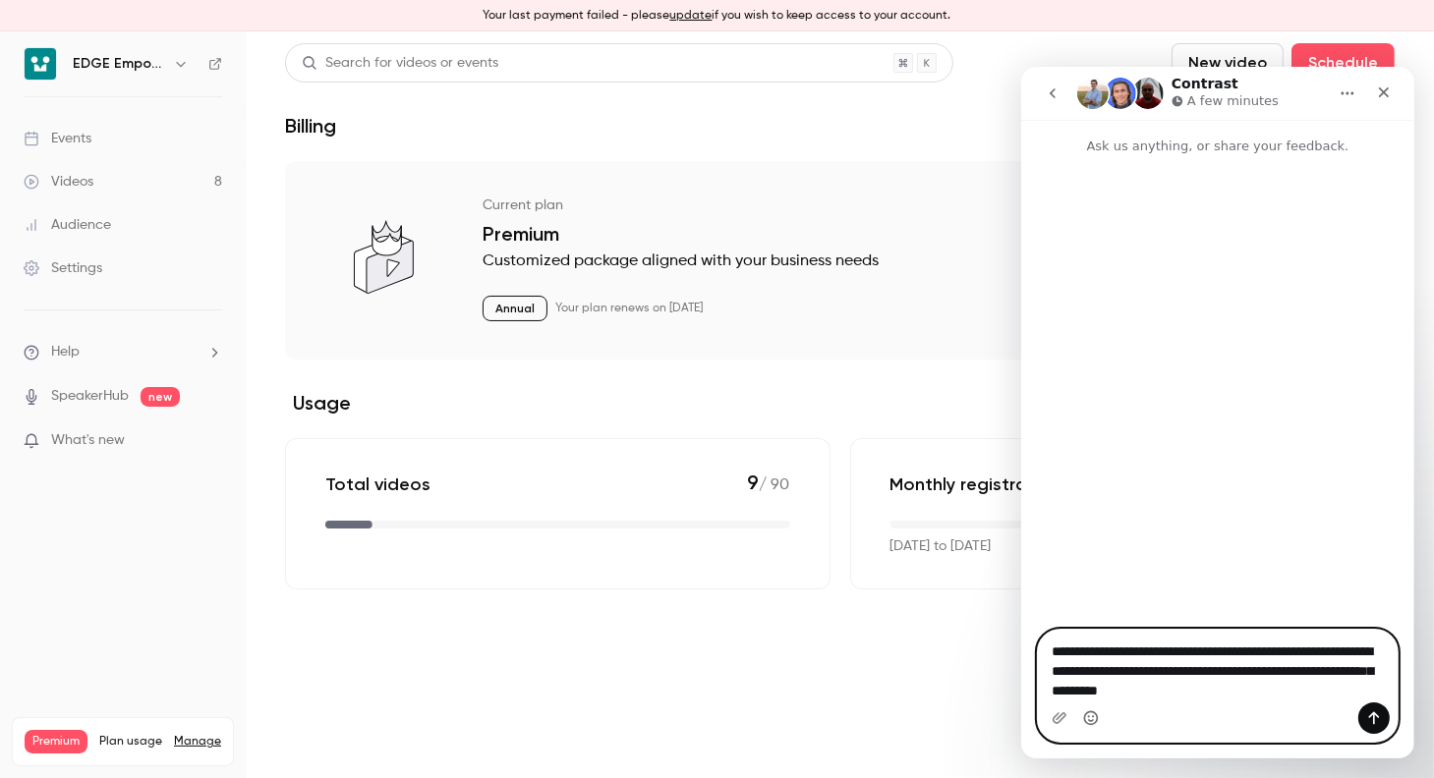
click at [1095, 715] on circle "Emoji picker" at bounding box center [1089, 716] width 13 height 13
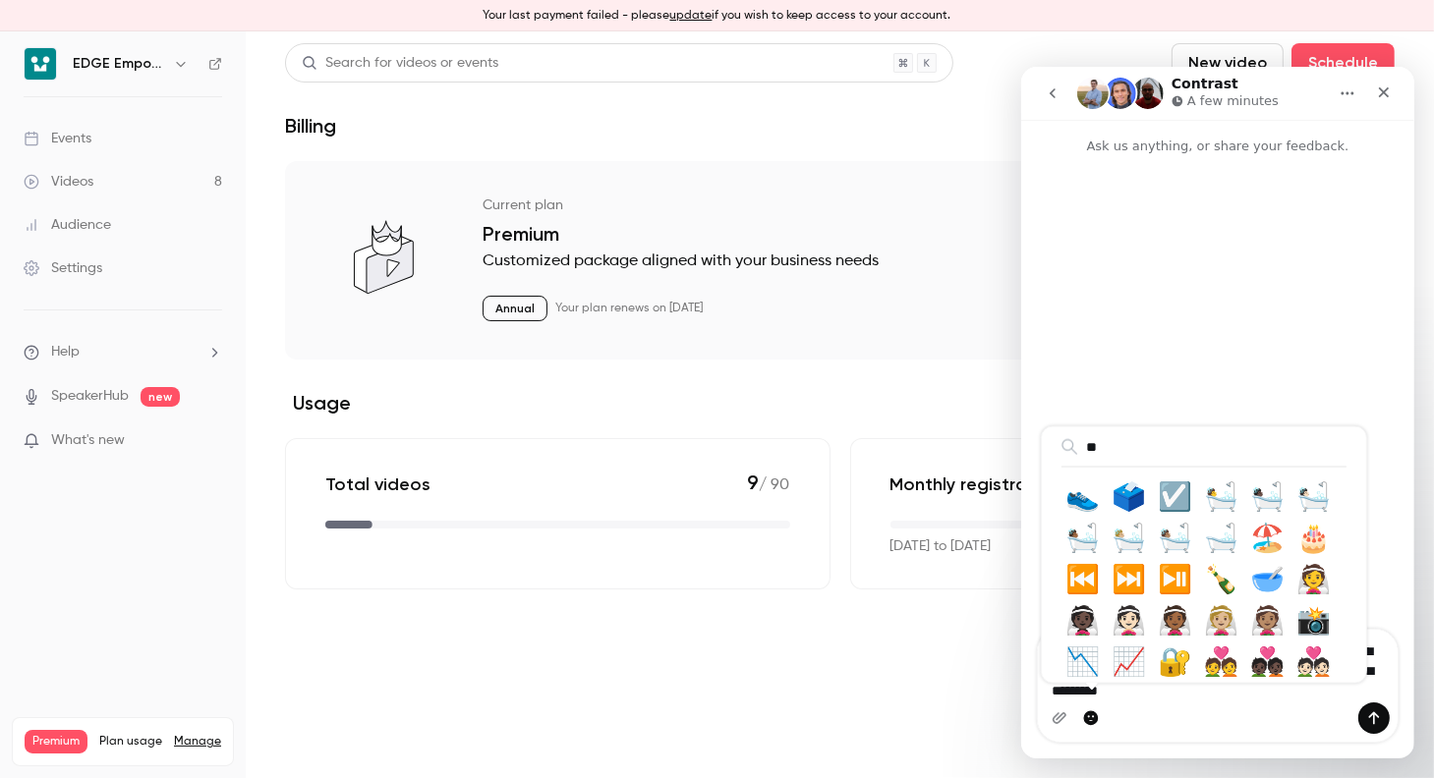
type input "*"
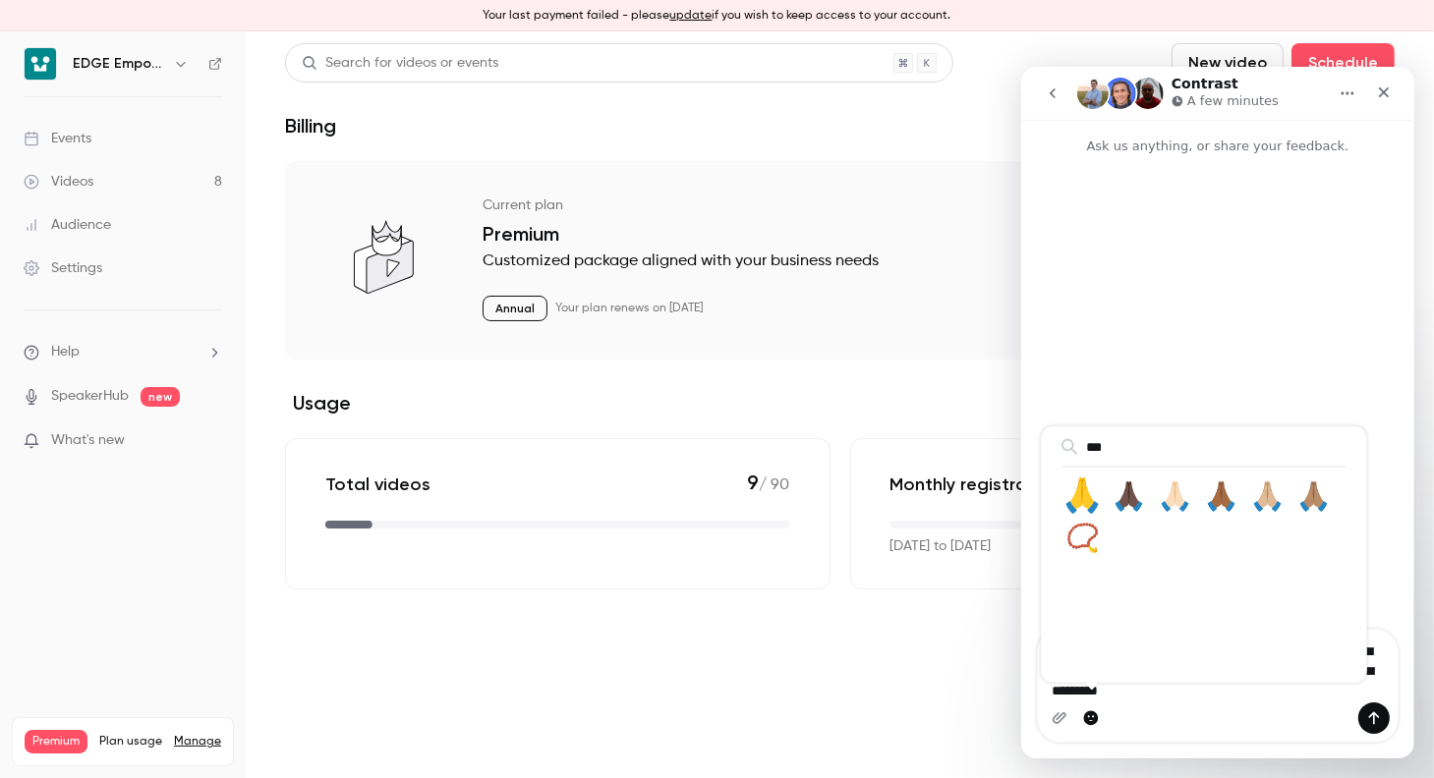
type input "***"
type textarea "**********"
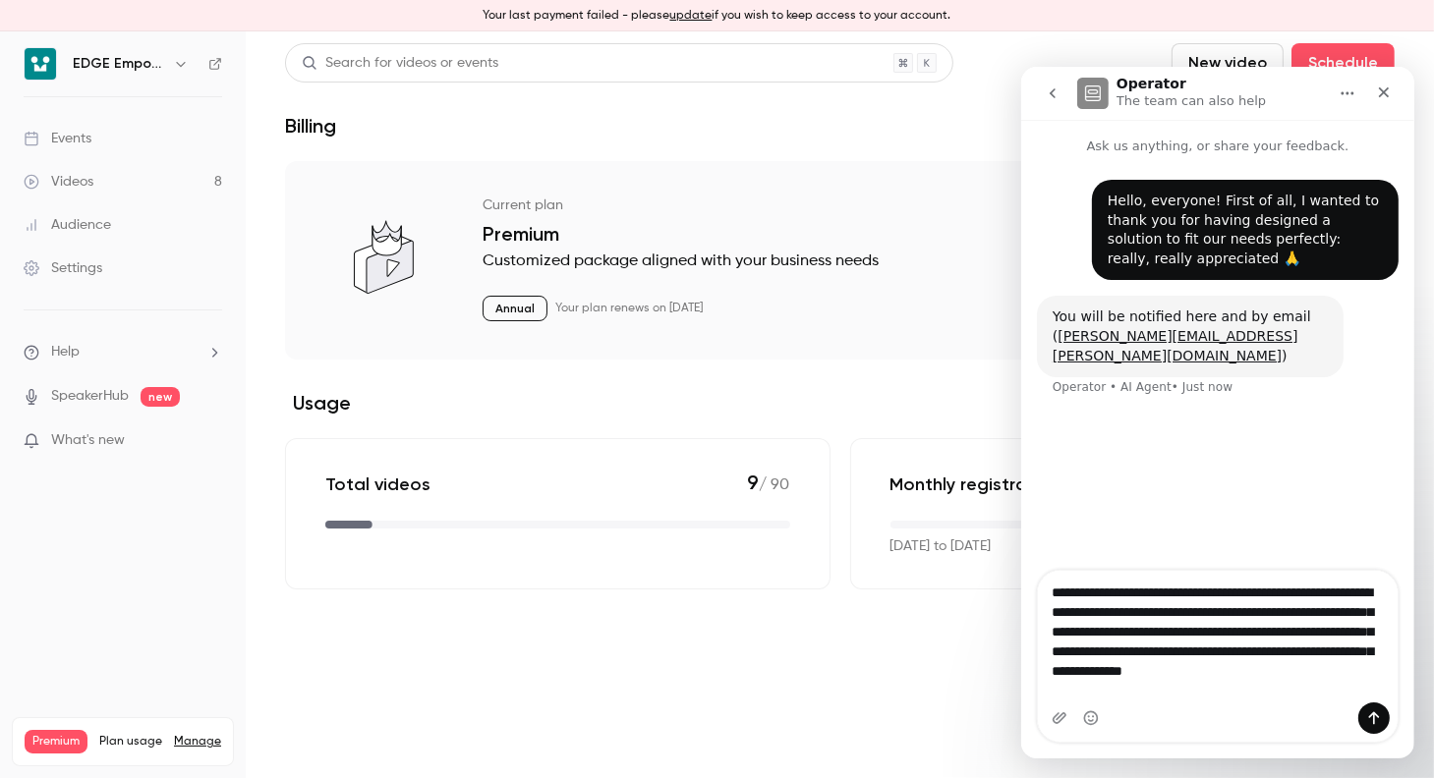
type textarea "**********"
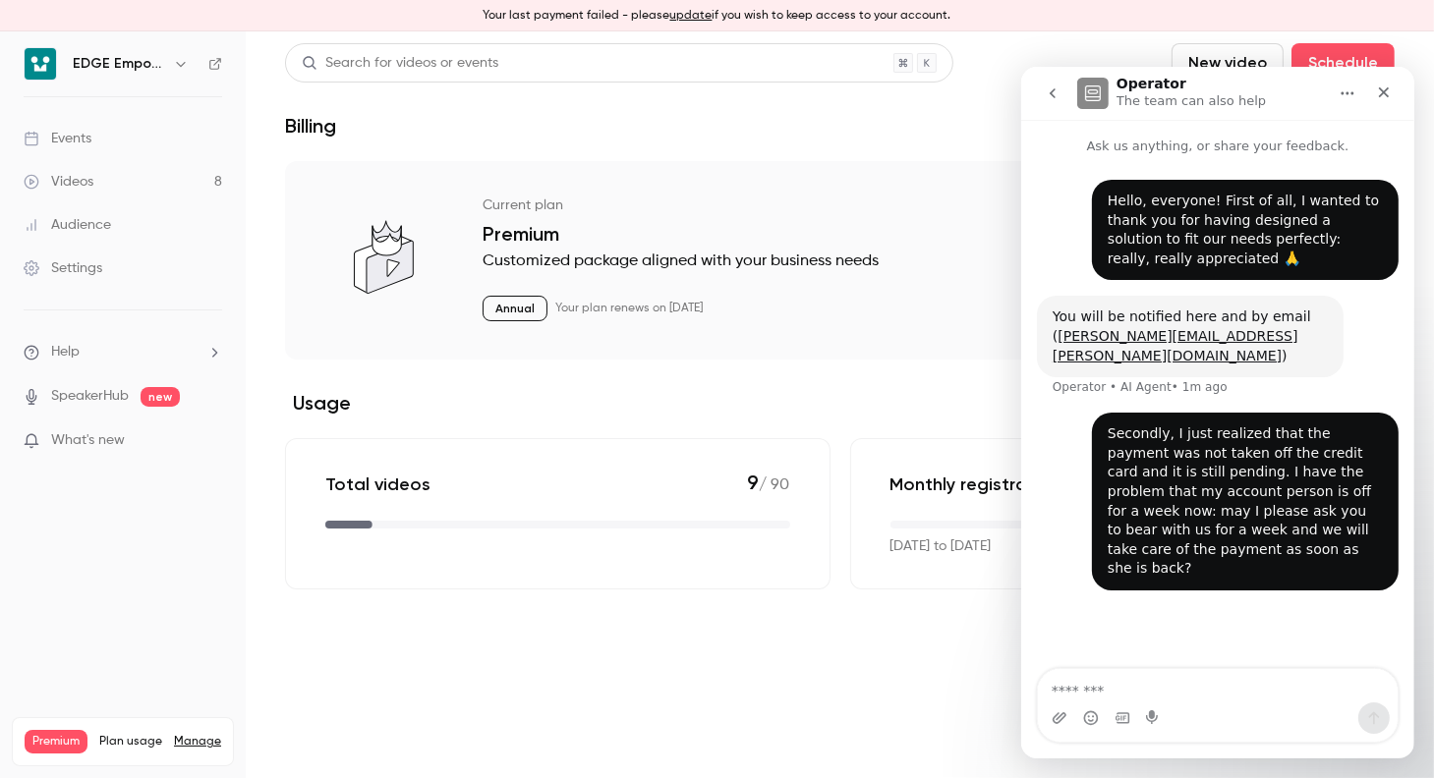
click at [1054, 419] on div "Secondly, I just realized that the payment was not taken off the credit card an…" at bounding box center [1217, 512] width 362 height 201
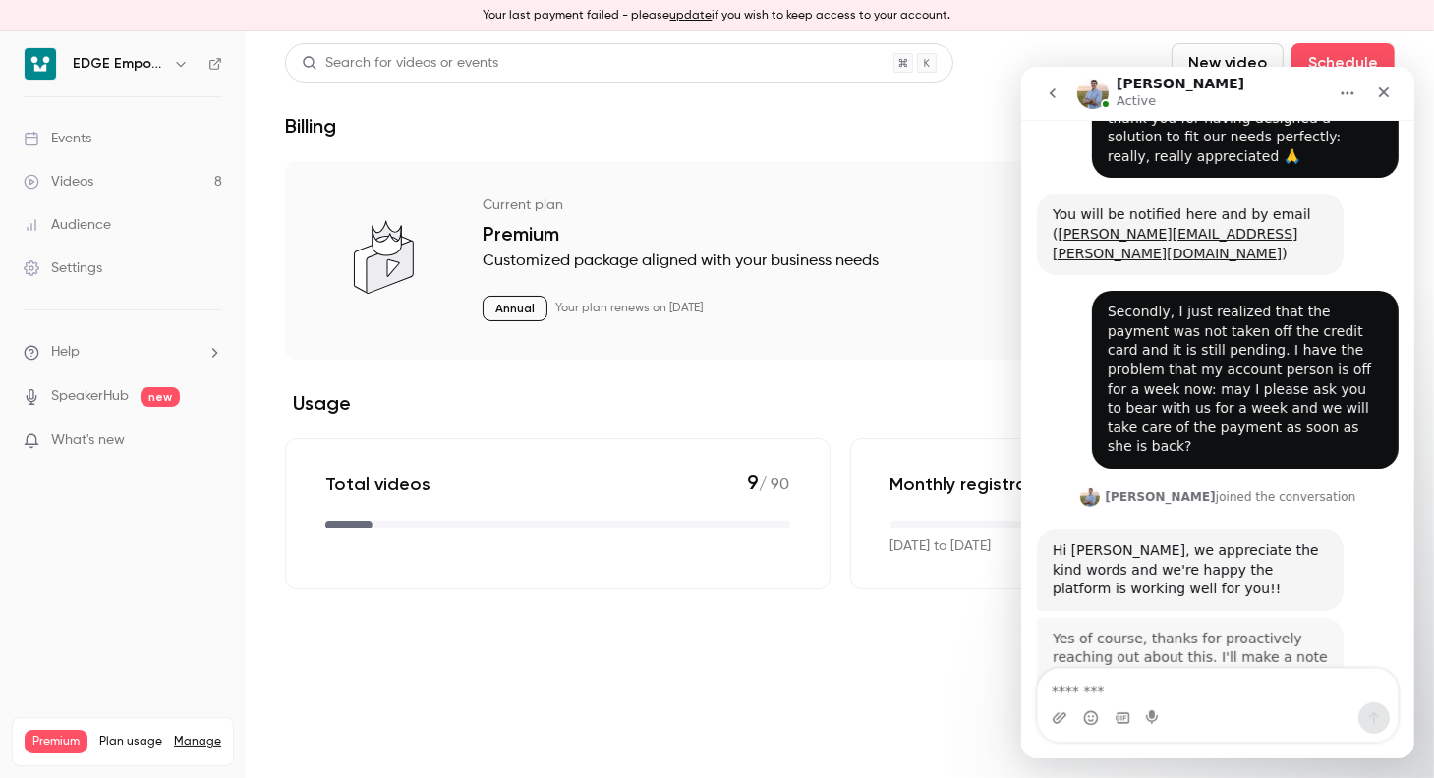
scroll to position [130, 0]
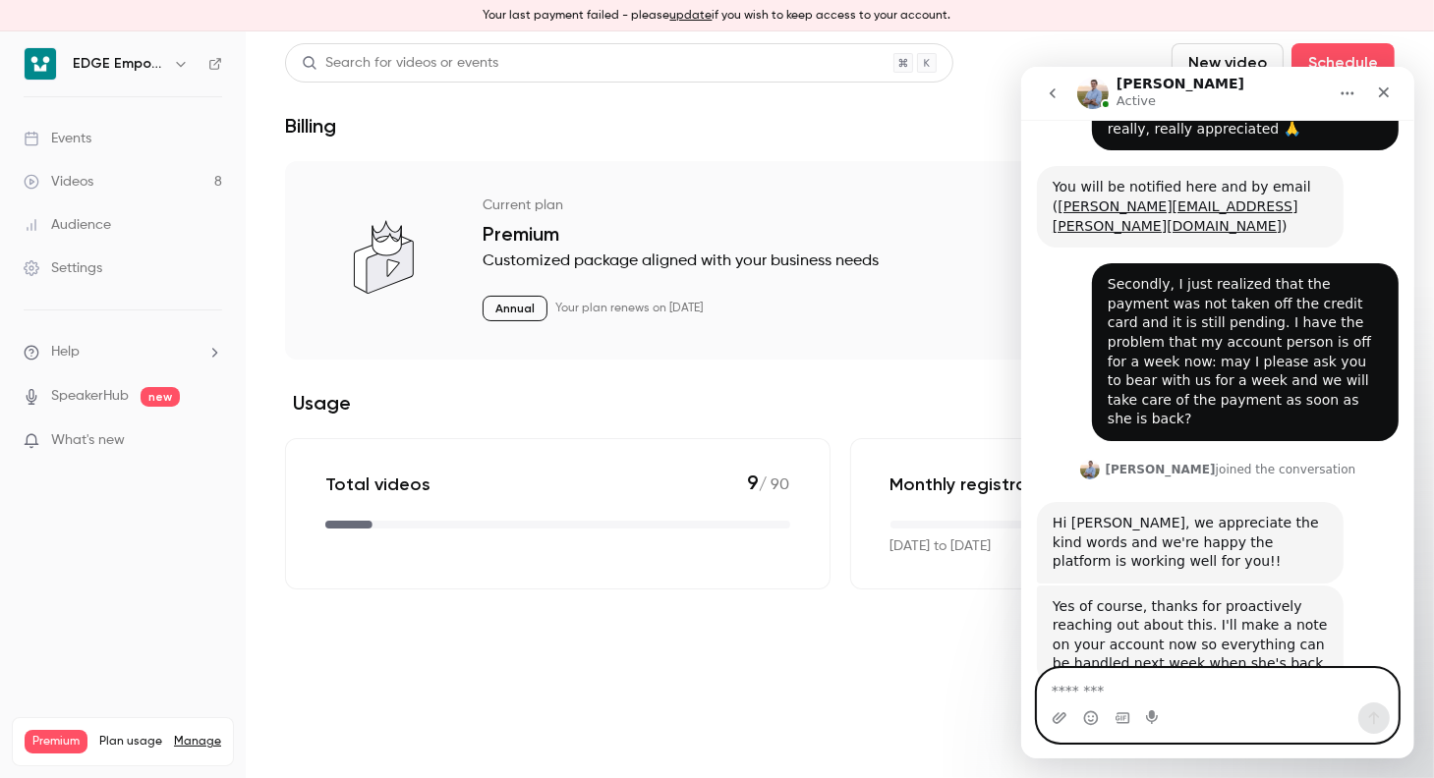
click at [1173, 690] on textarea "Message…" at bounding box center [1217, 684] width 360 height 33
click at [1095, 723] on icon "Emoji picker" at bounding box center [1090, 717] width 16 height 16
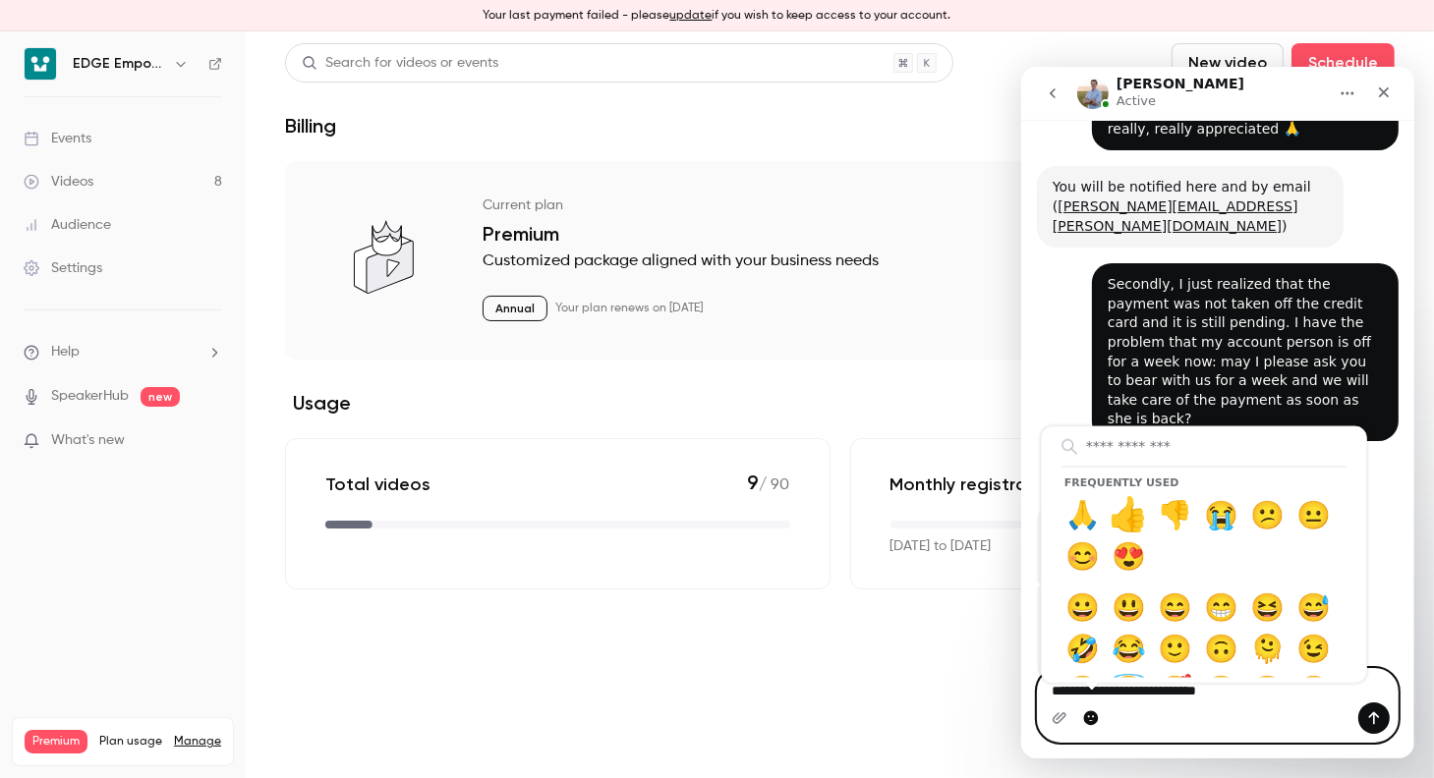
type textarea "**********"
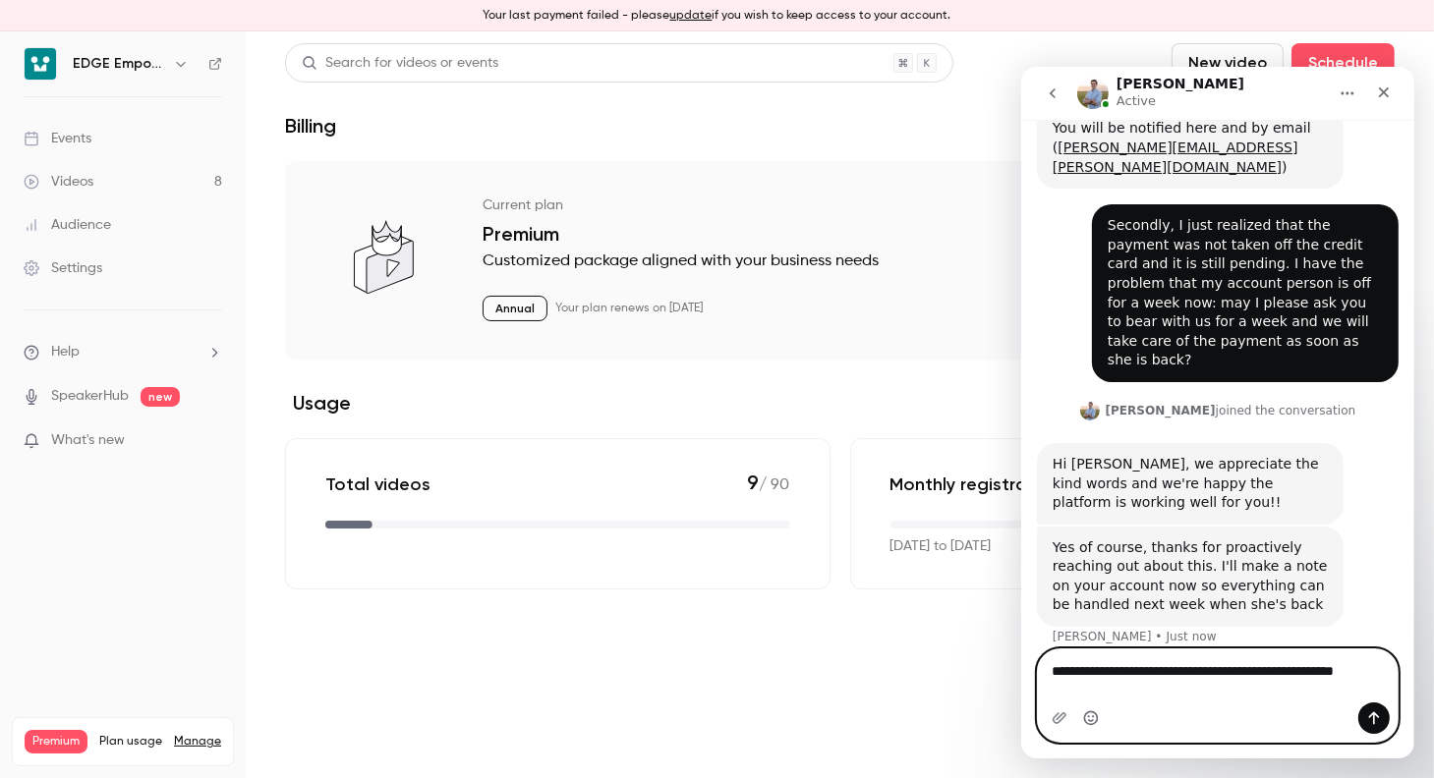
scroll to position [208, 0]
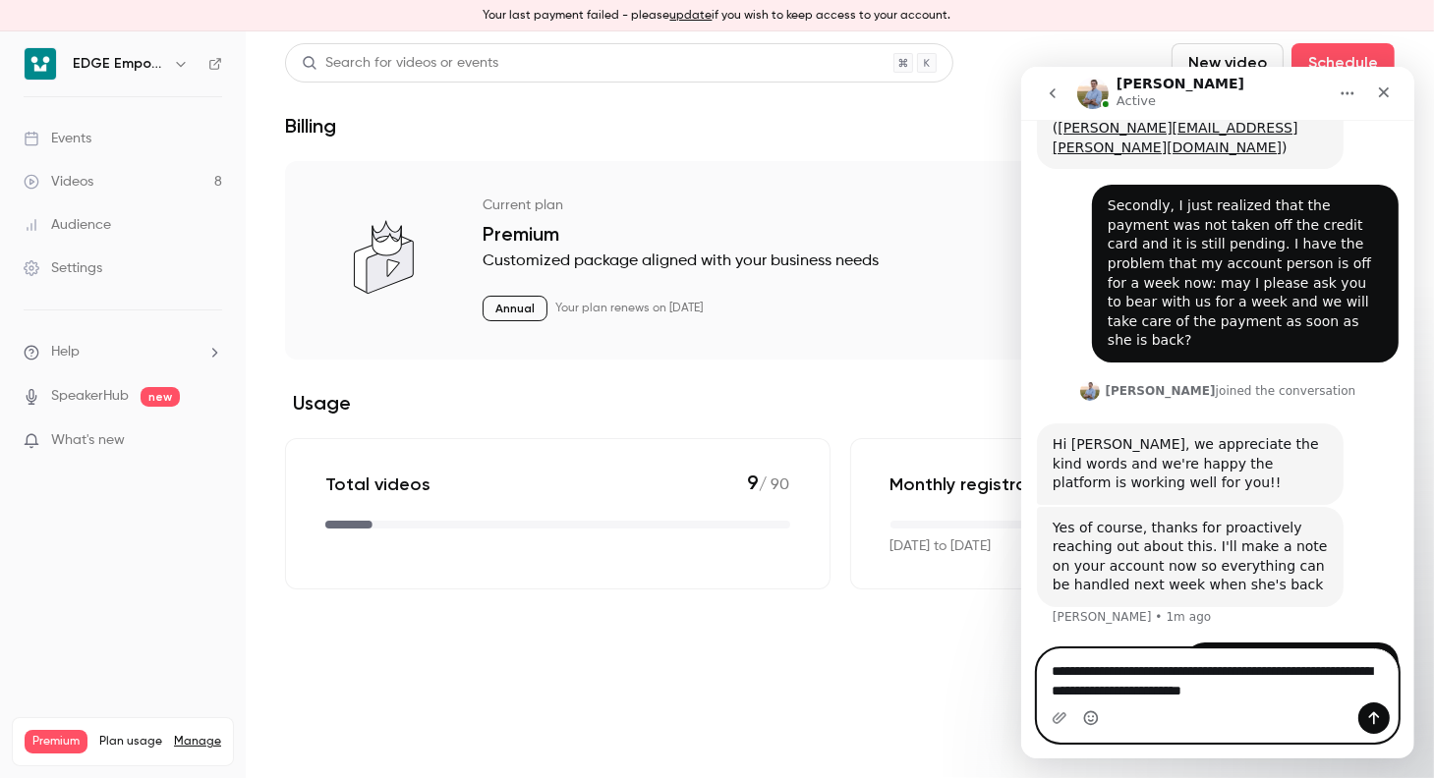
click at [1096, 717] on circle "Emoji picker" at bounding box center [1089, 716] width 13 height 13
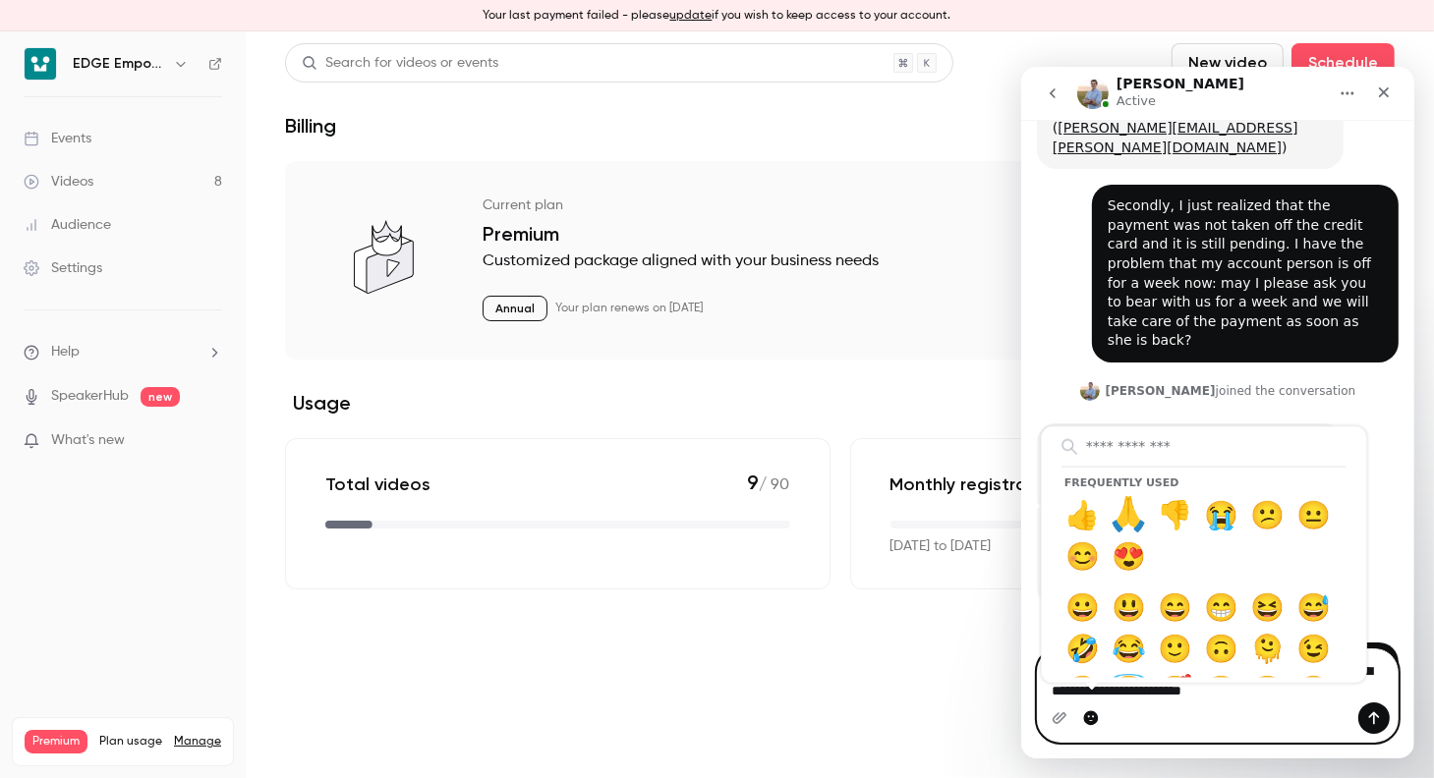
type textarea "**********"
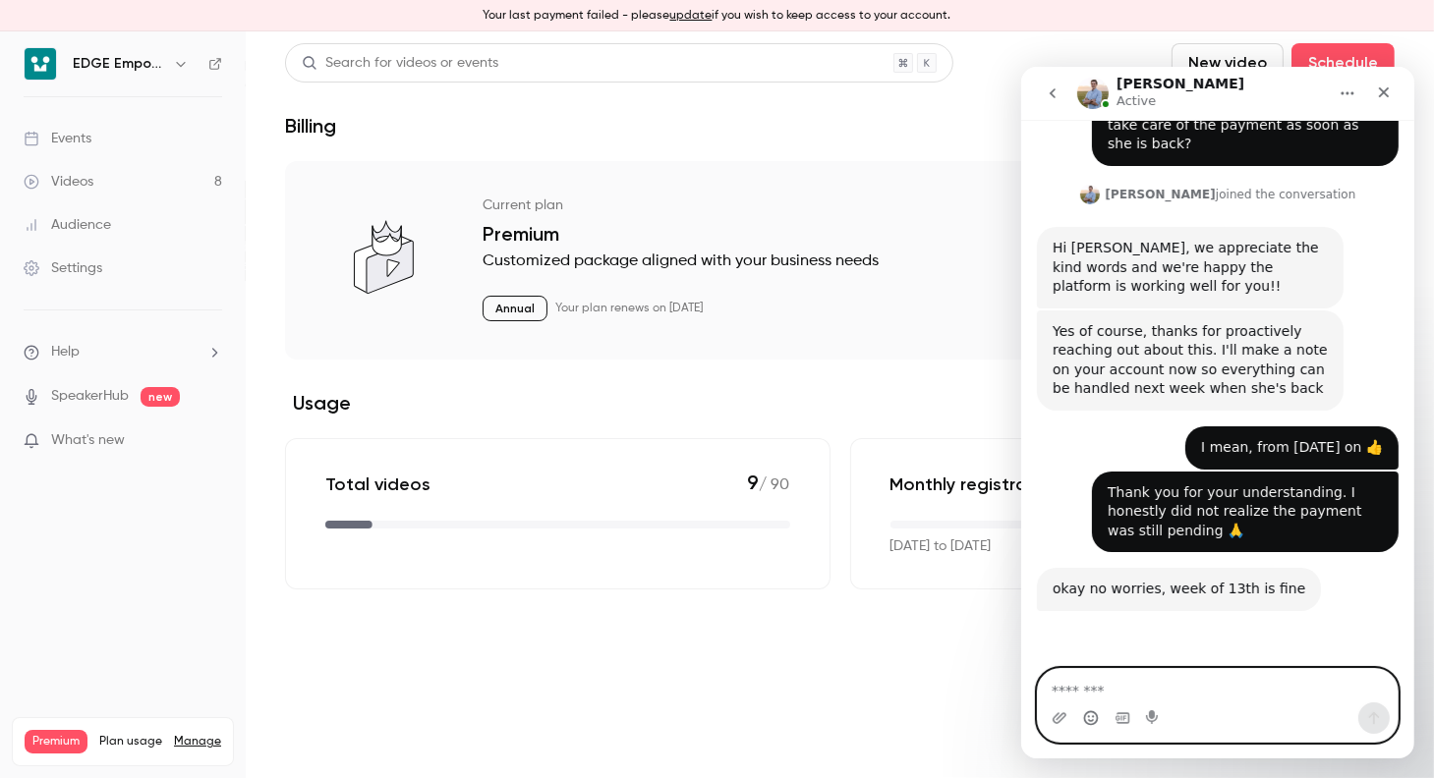
scroll to position [394, 0]
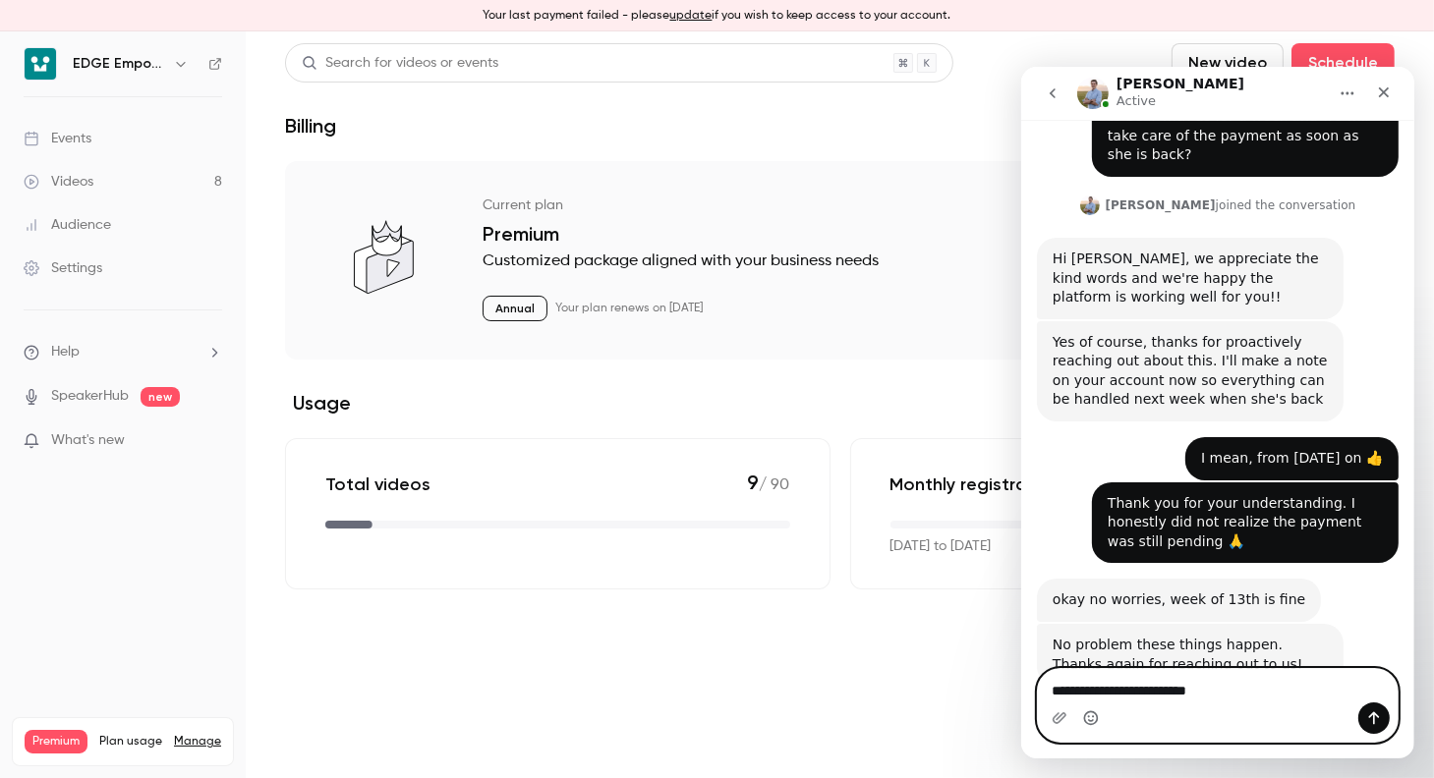
type textarea "**********"
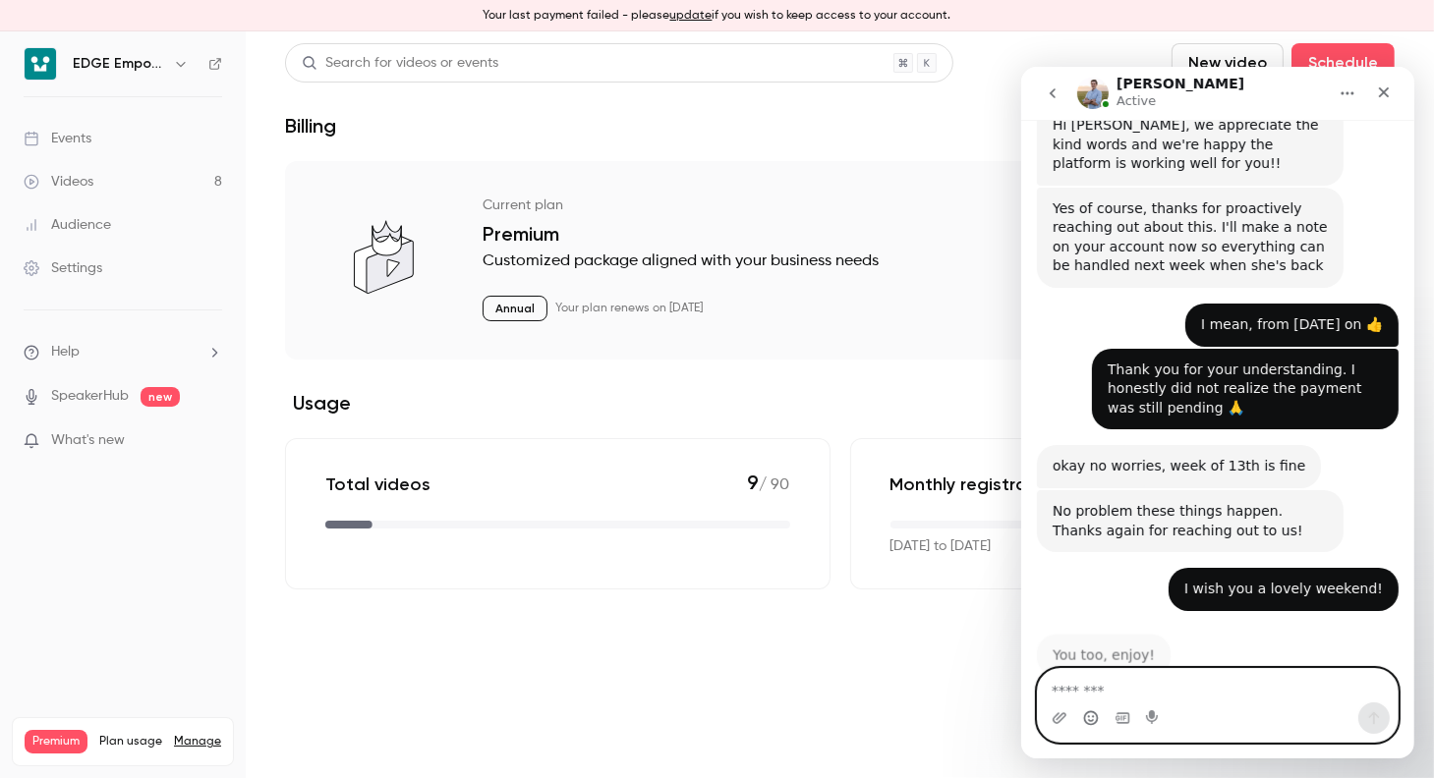
scroll to position [511, 0]
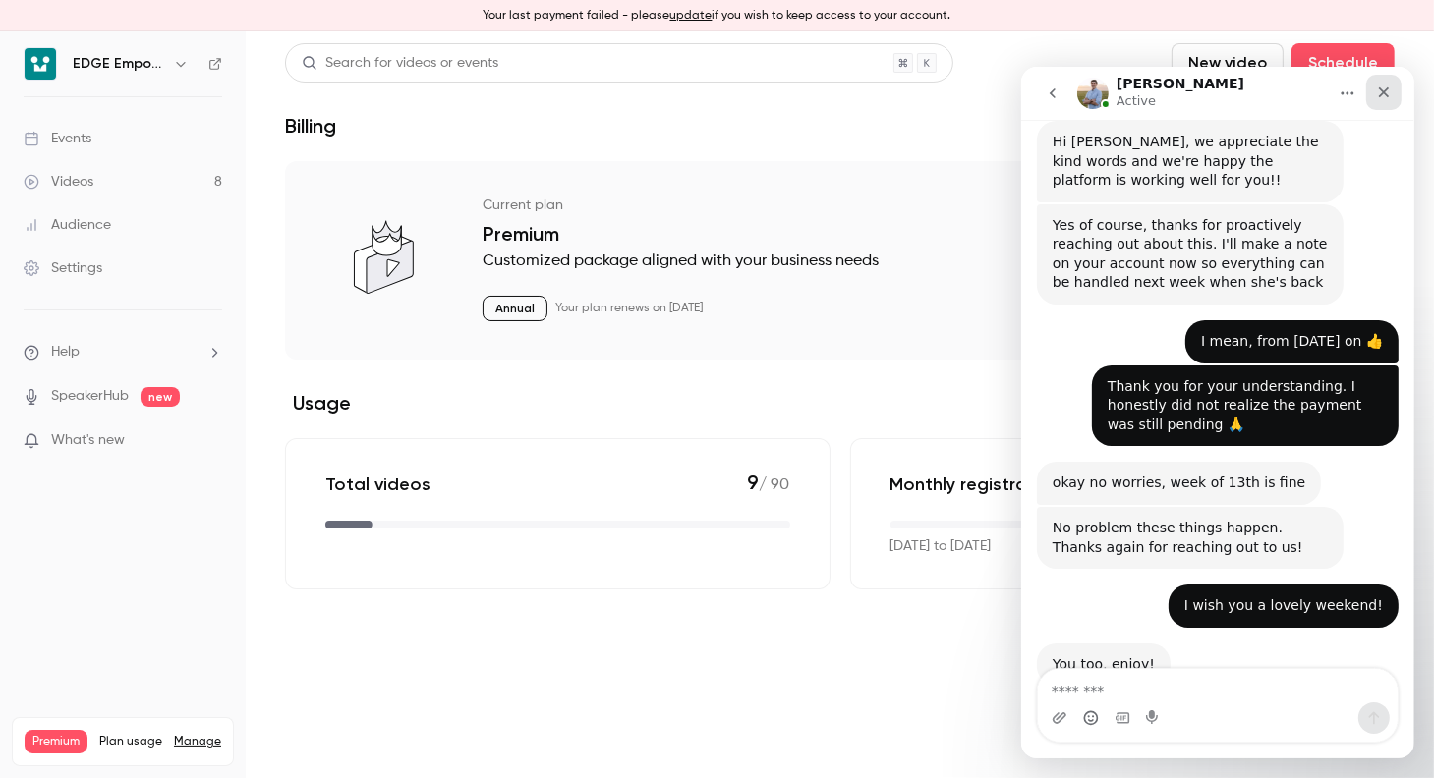
click at [1373, 78] on div "Close" at bounding box center [1382, 91] width 35 height 35
